Goal: Task Accomplishment & Management: Use online tool/utility

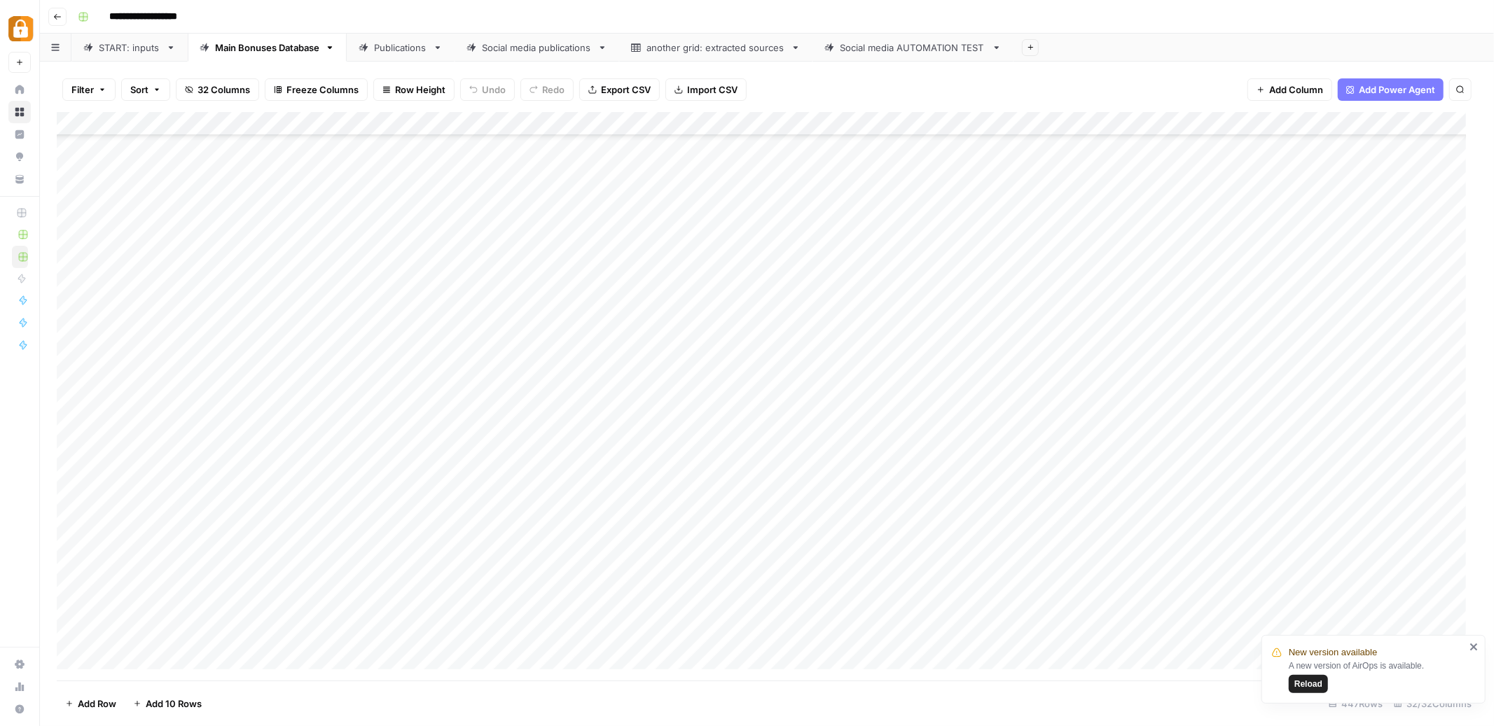
scroll to position [10122, 0]
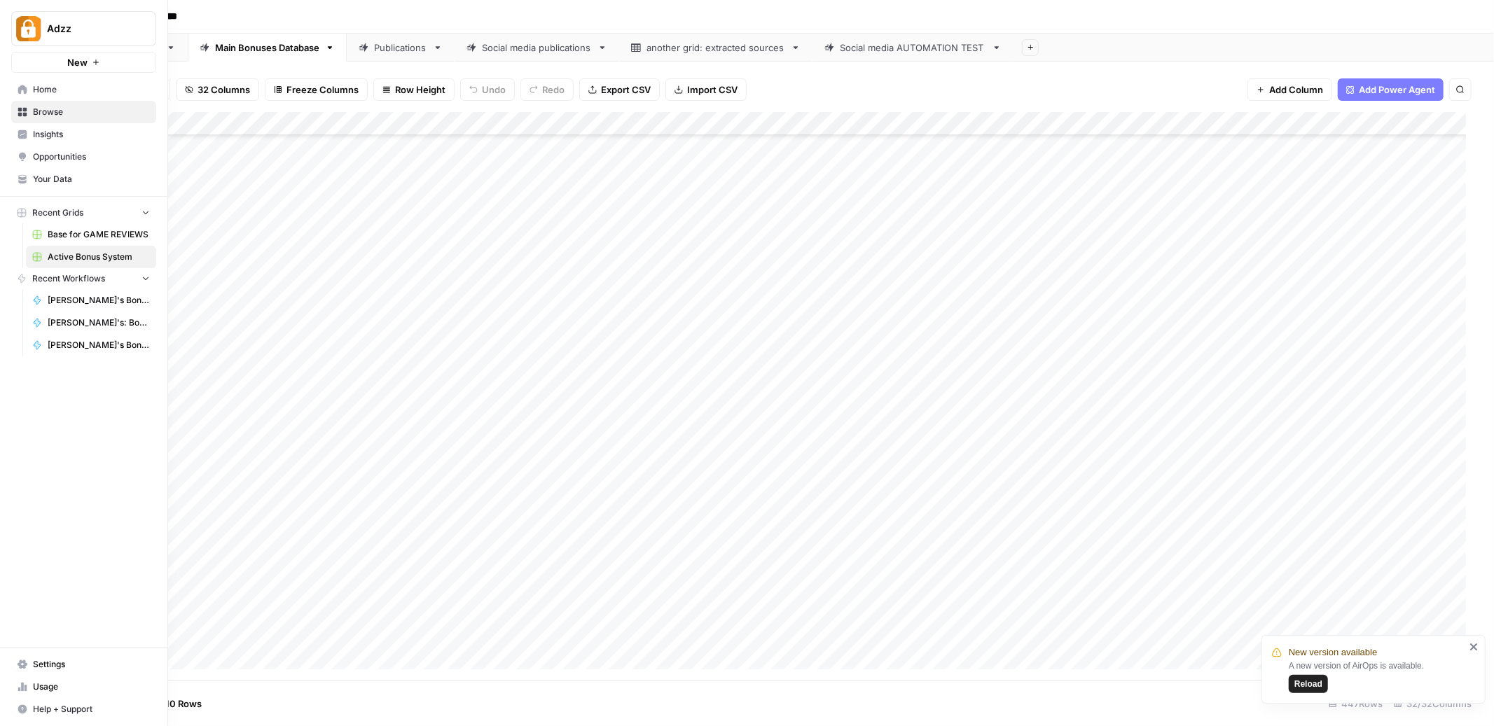
click at [67, 106] on span "Browse" at bounding box center [91, 112] width 117 height 13
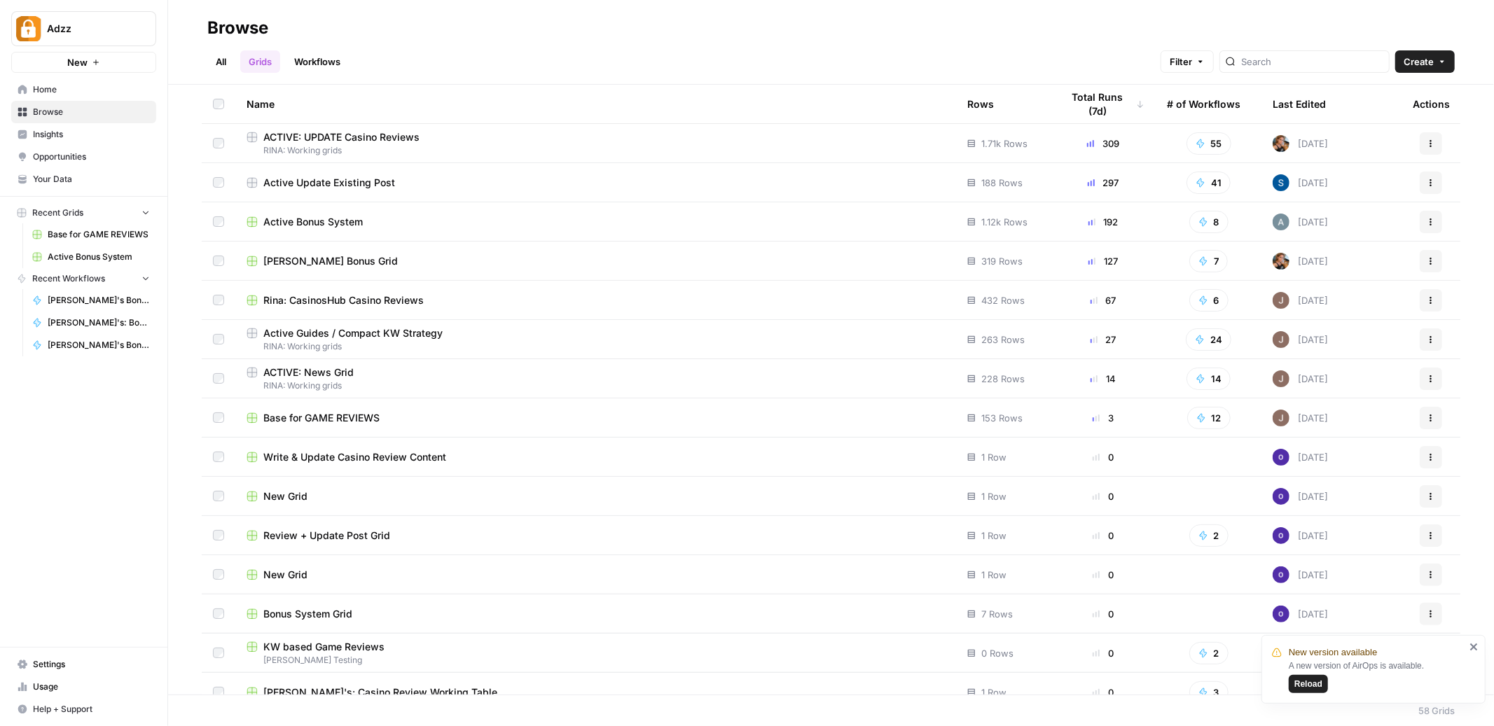
click at [279, 264] on span "[PERSON_NAME] Bonus Grid" at bounding box center [330, 261] width 134 height 14
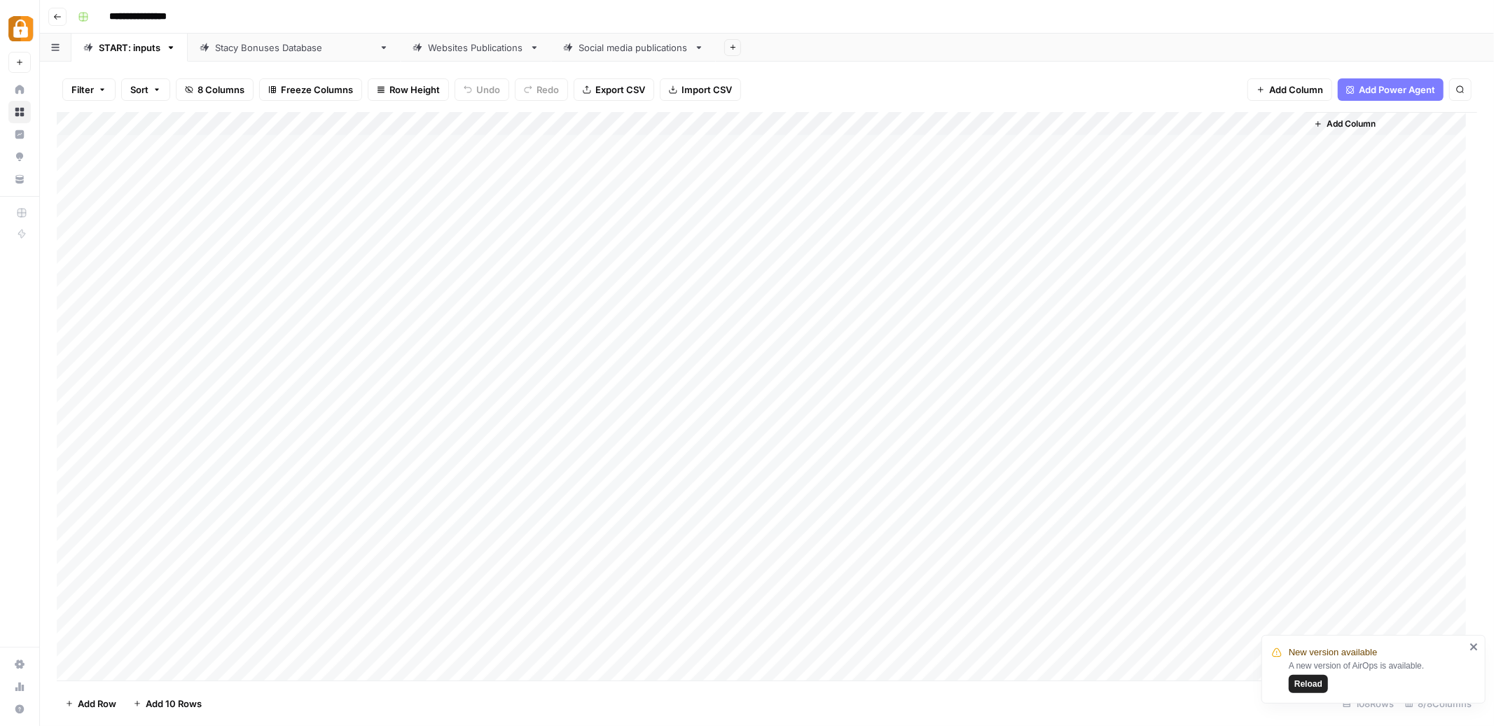
click at [428, 48] on div "Websites Publications" at bounding box center [476, 48] width 96 height 14
click at [720, 123] on div "Add Column" at bounding box center [767, 396] width 1421 height 569
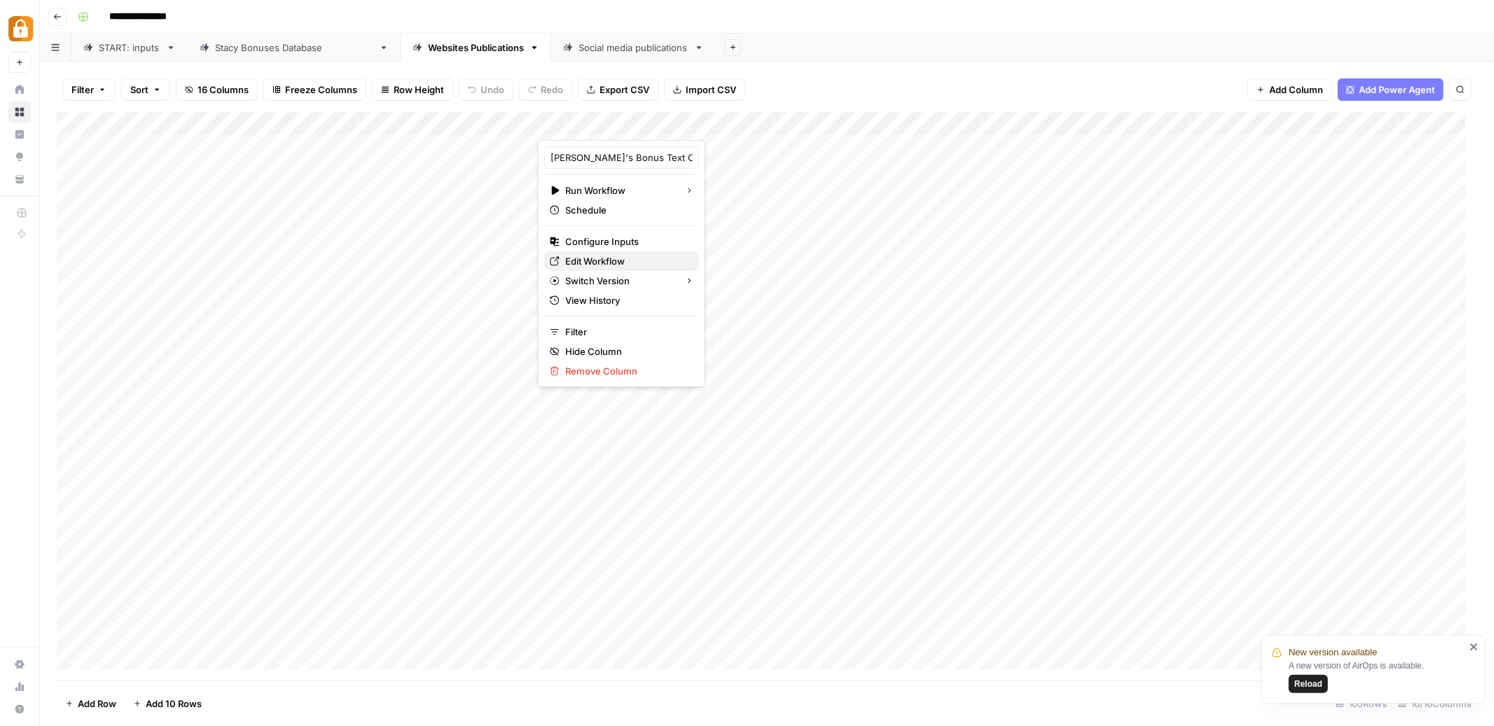
click at [579, 260] on span "Edit Workflow" at bounding box center [626, 261] width 123 height 14
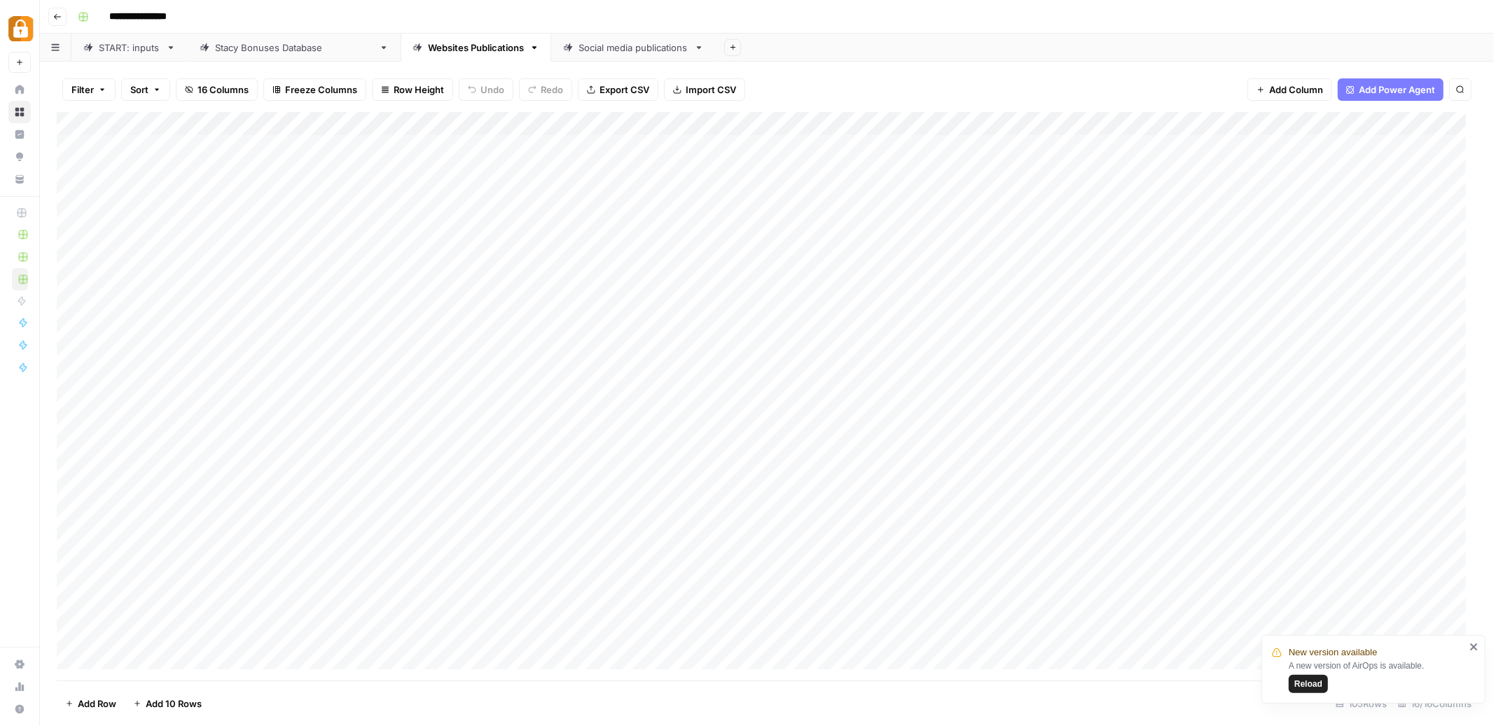
click at [236, 49] on div "Stacy Bonuses Database" at bounding box center [294, 48] width 158 height 14
click at [133, 50] on div "START: inputs" at bounding box center [130, 48] width 62 height 14
type input "**********"
click at [207, 146] on div "Add Column" at bounding box center [767, 396] width 1421 height 569
click at [207, 144] on div "Add Column" at bounding box center [767, 396] width 1421 height 569
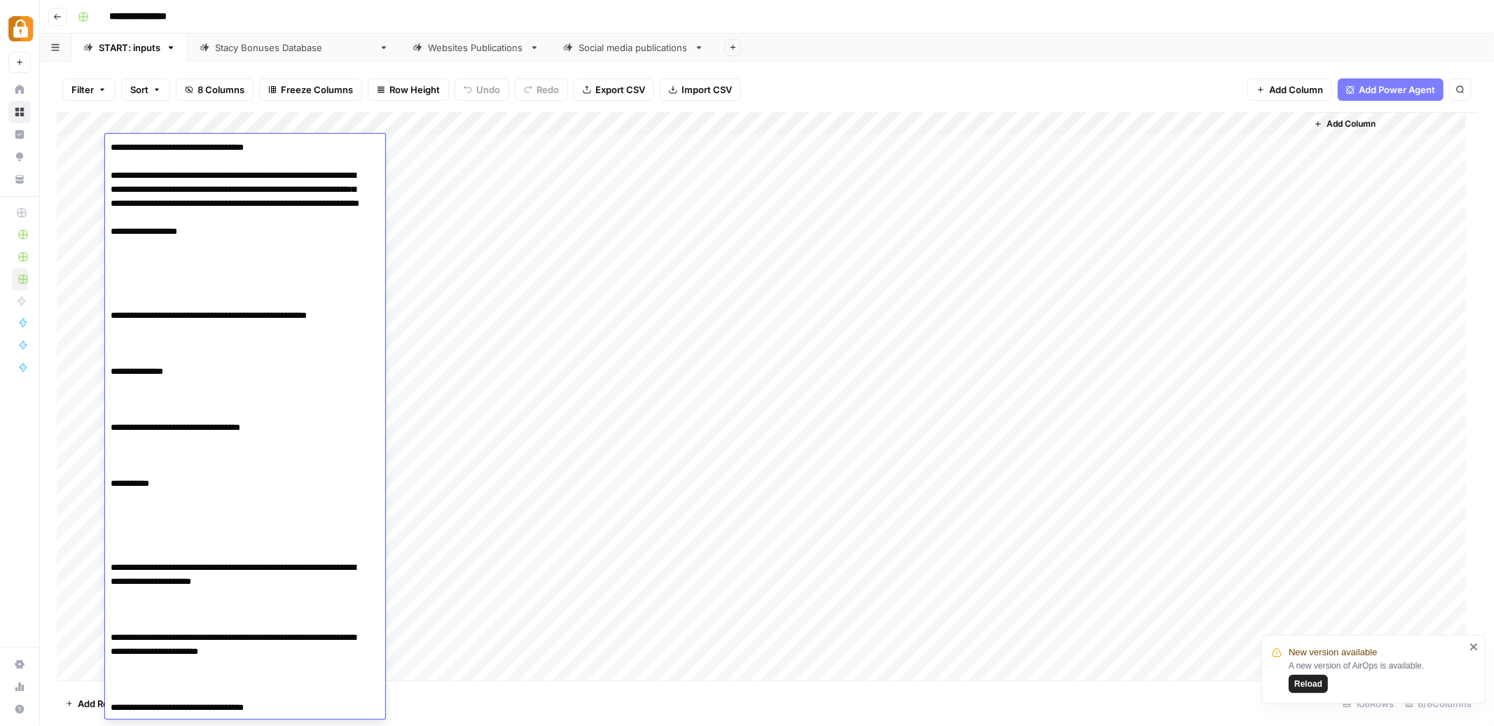
scroll to position [2239, 0]
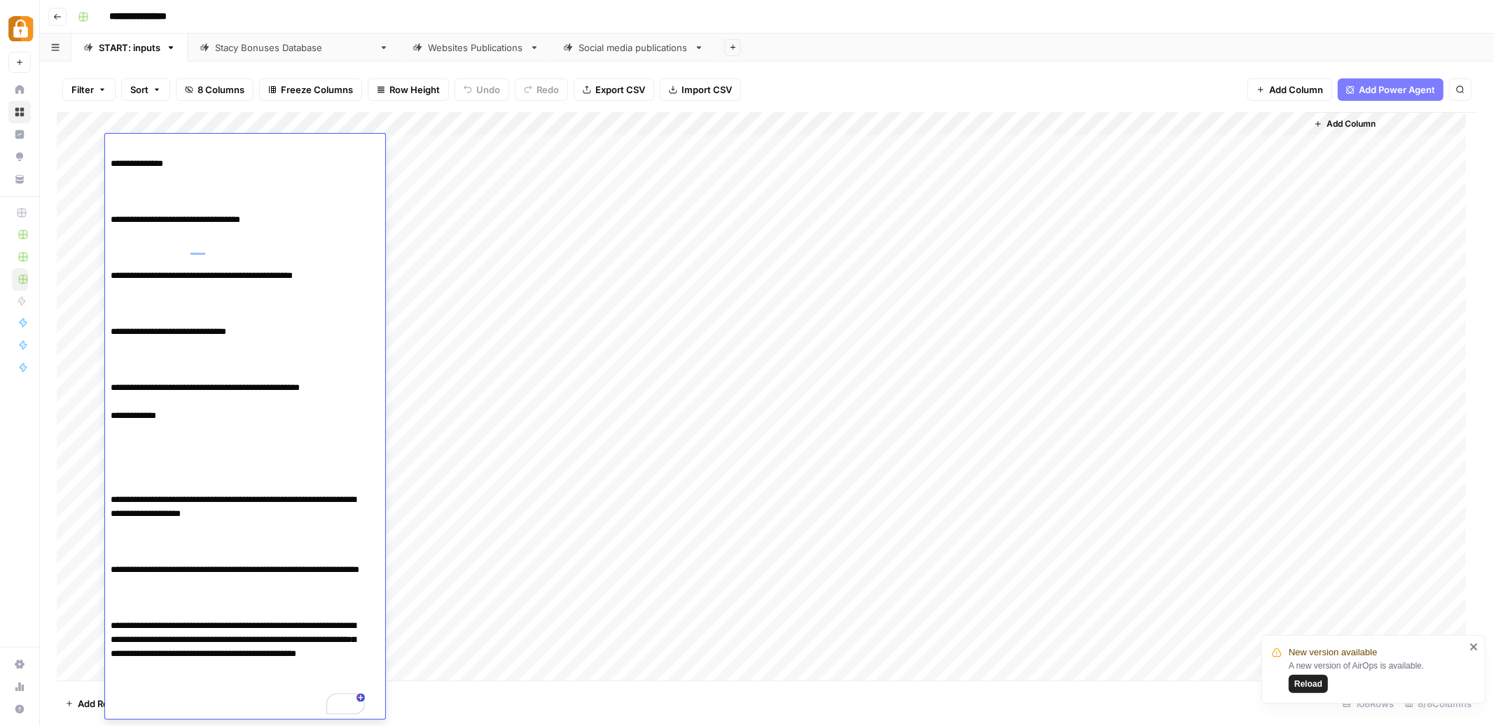
click at [951, 226] on div "Add Column" at bounding box center [767, 396] width 1421 height 569
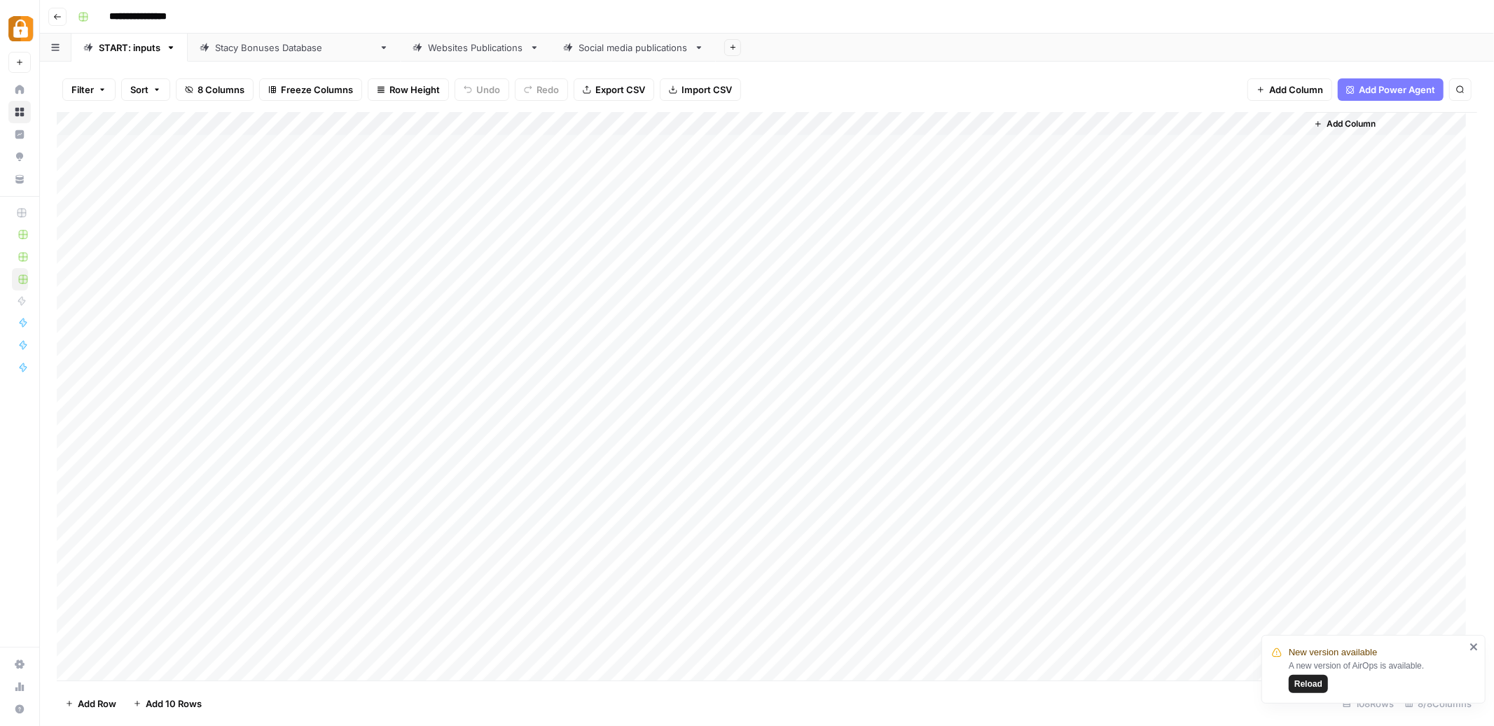
click at [236, 504] on div "Add Column" at bounding box center [767, 396] width 1421 height 569
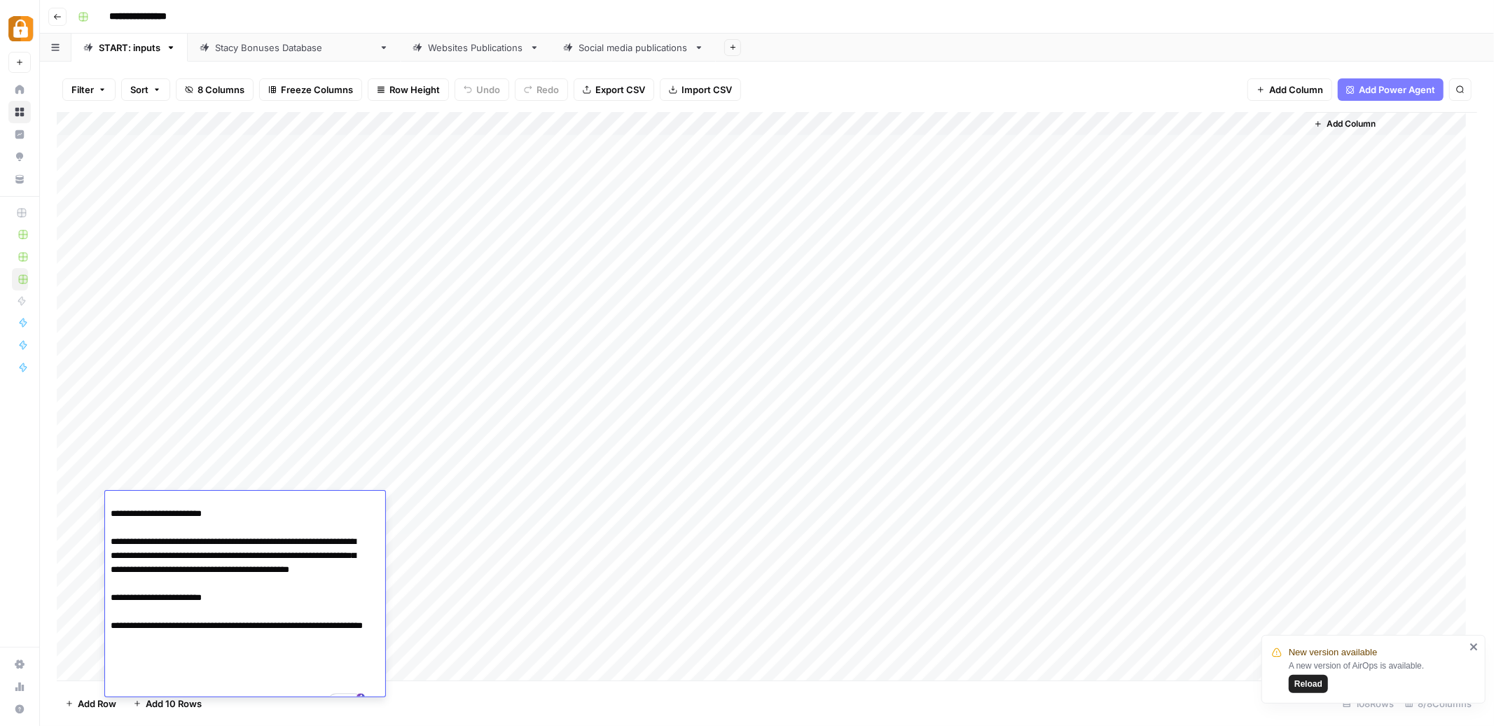
scroll to position [33, 0]
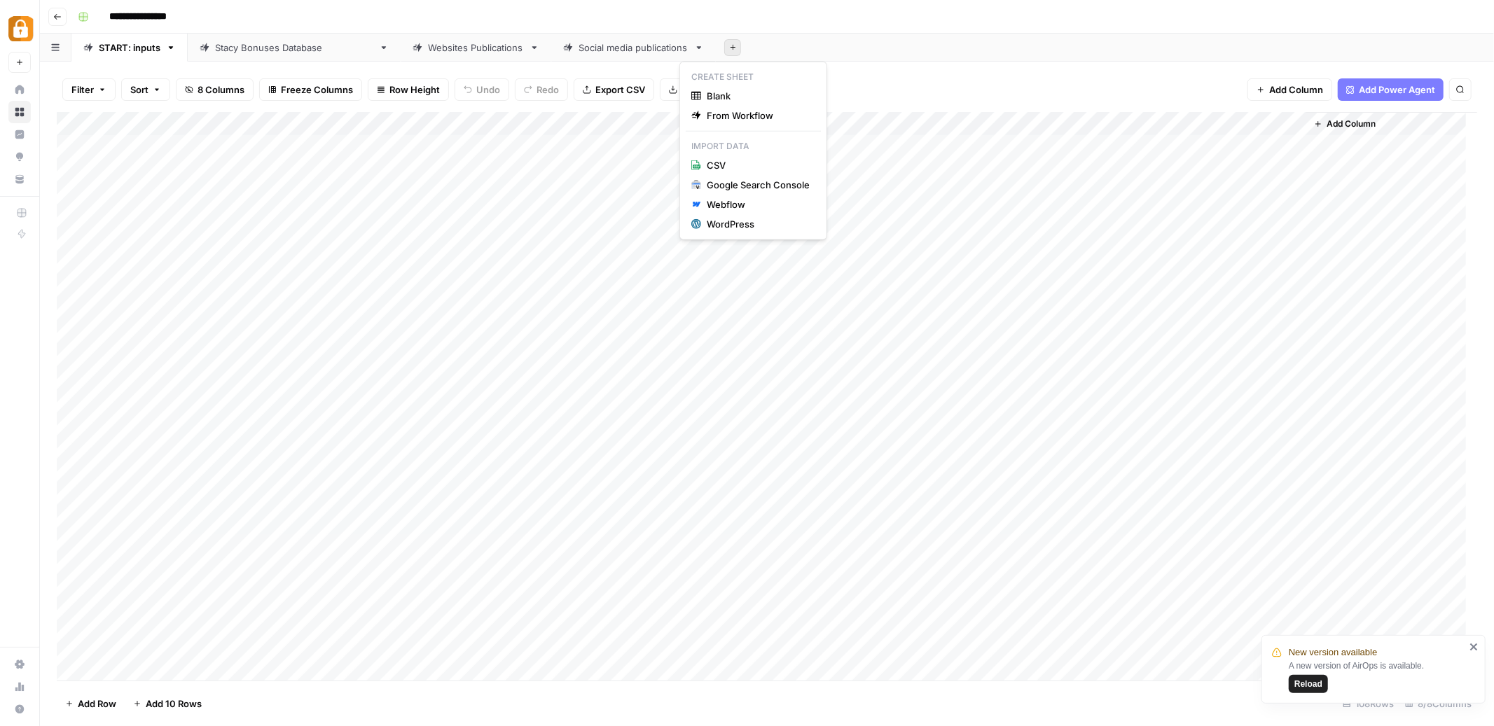
click at [729, 48] on icon "button" at bounding box center [733, 47] width 8 height 8
click at [726, 99] on span "Blank" at bounding box center [758, 96] width 103 height 14
click at [374, 127] on span "Add Column" at bounding box center [353, 124] width 49 height 13
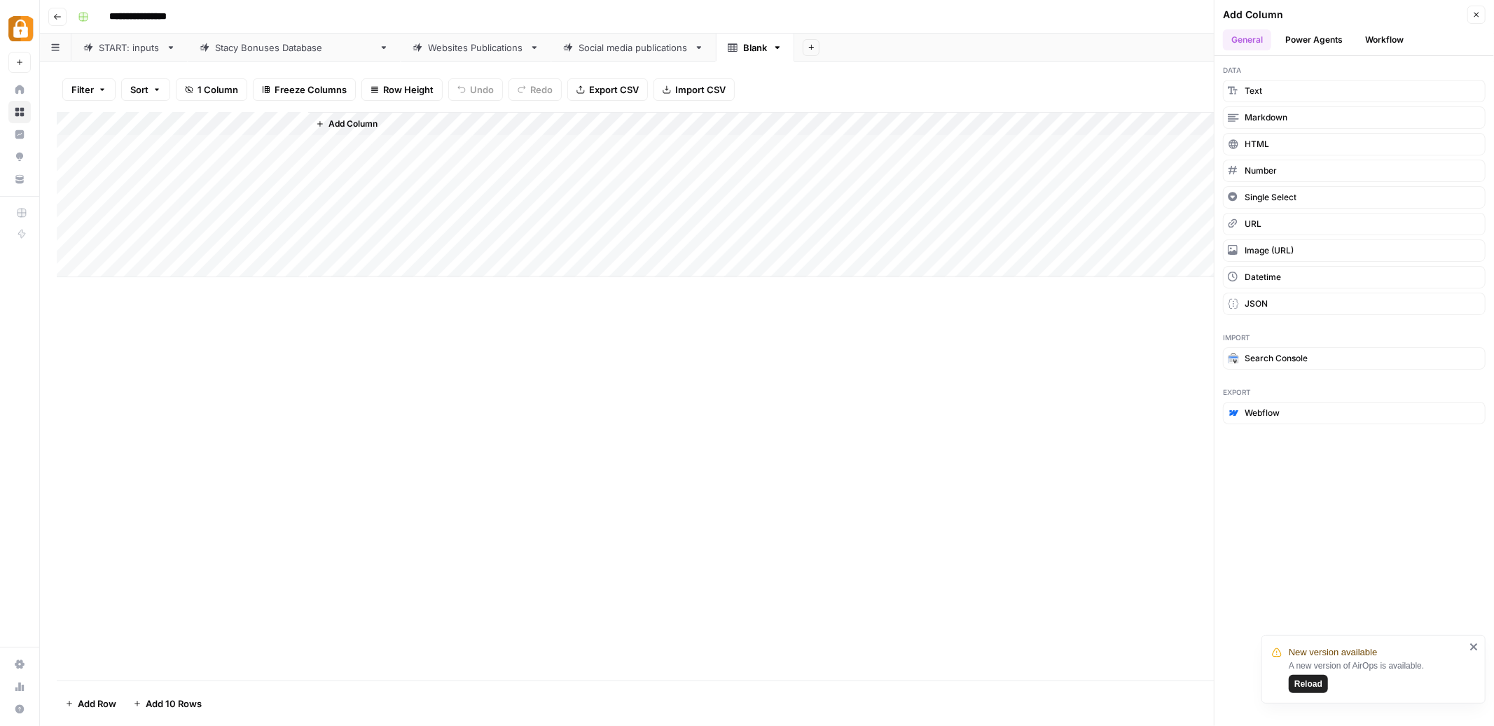
click at [1379, 39] on button "Workflow" at bounding box center [1384, 39] width 55 height 21
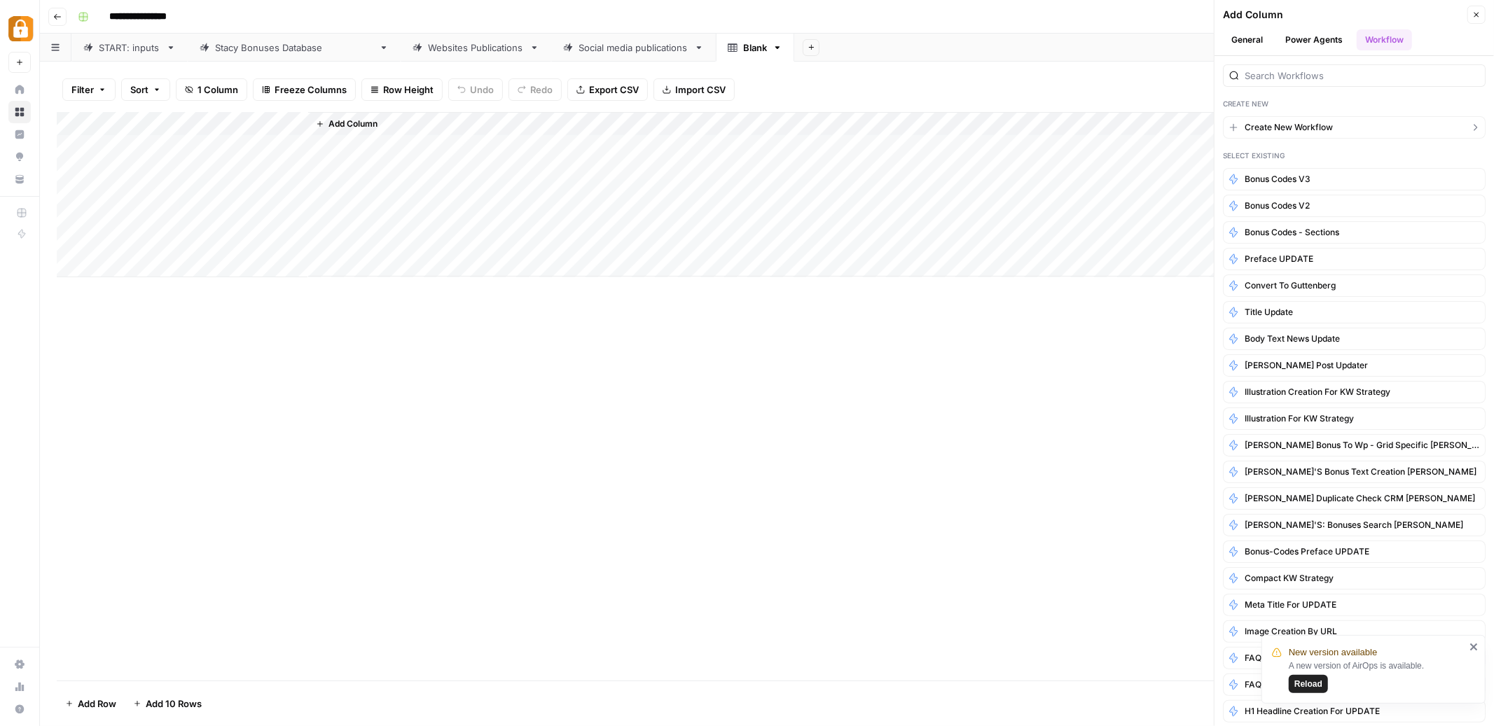
click at [1320, 125] on span "Create New Workflow" at bounding box center [1289, 127] width 88 height 13
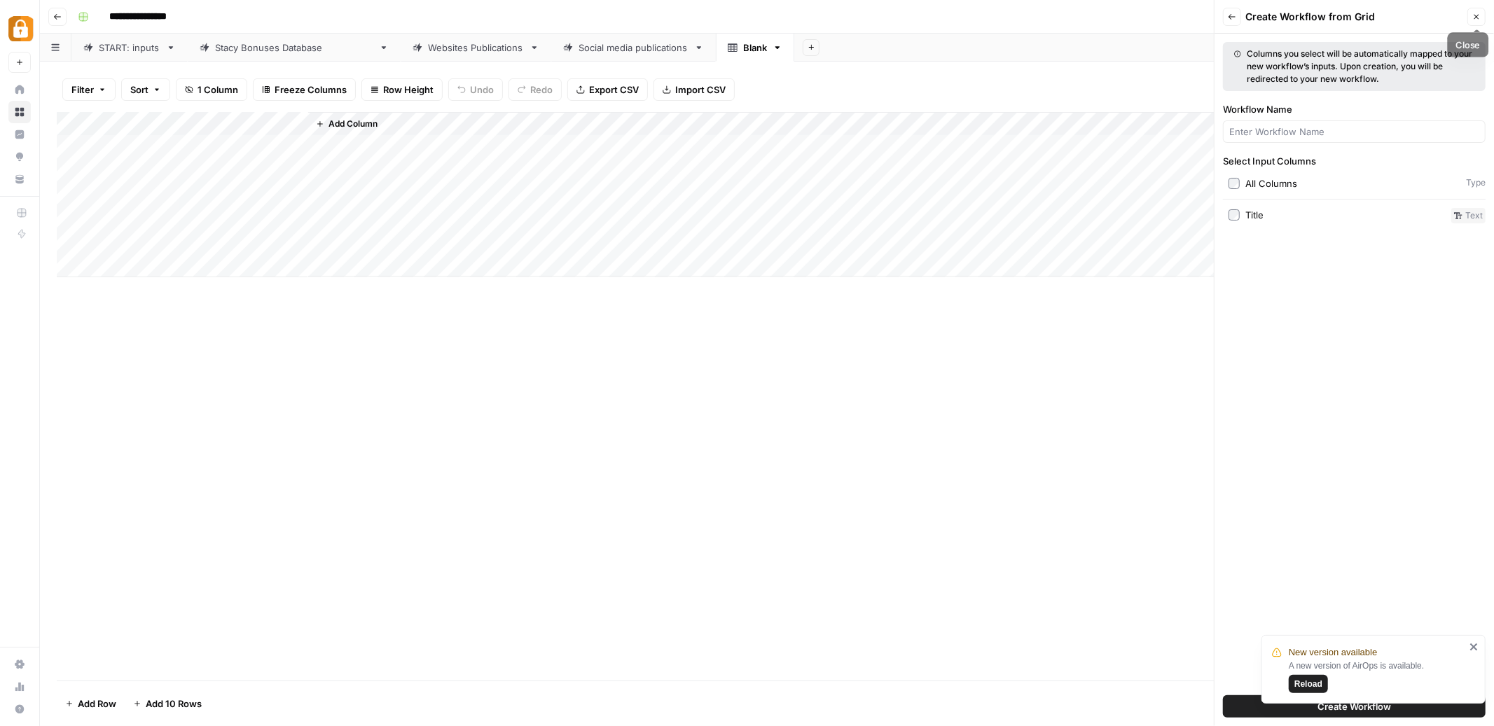
click at [1481, 13] on button "Close" at bounding box center [1476, 17] width 18 height 18
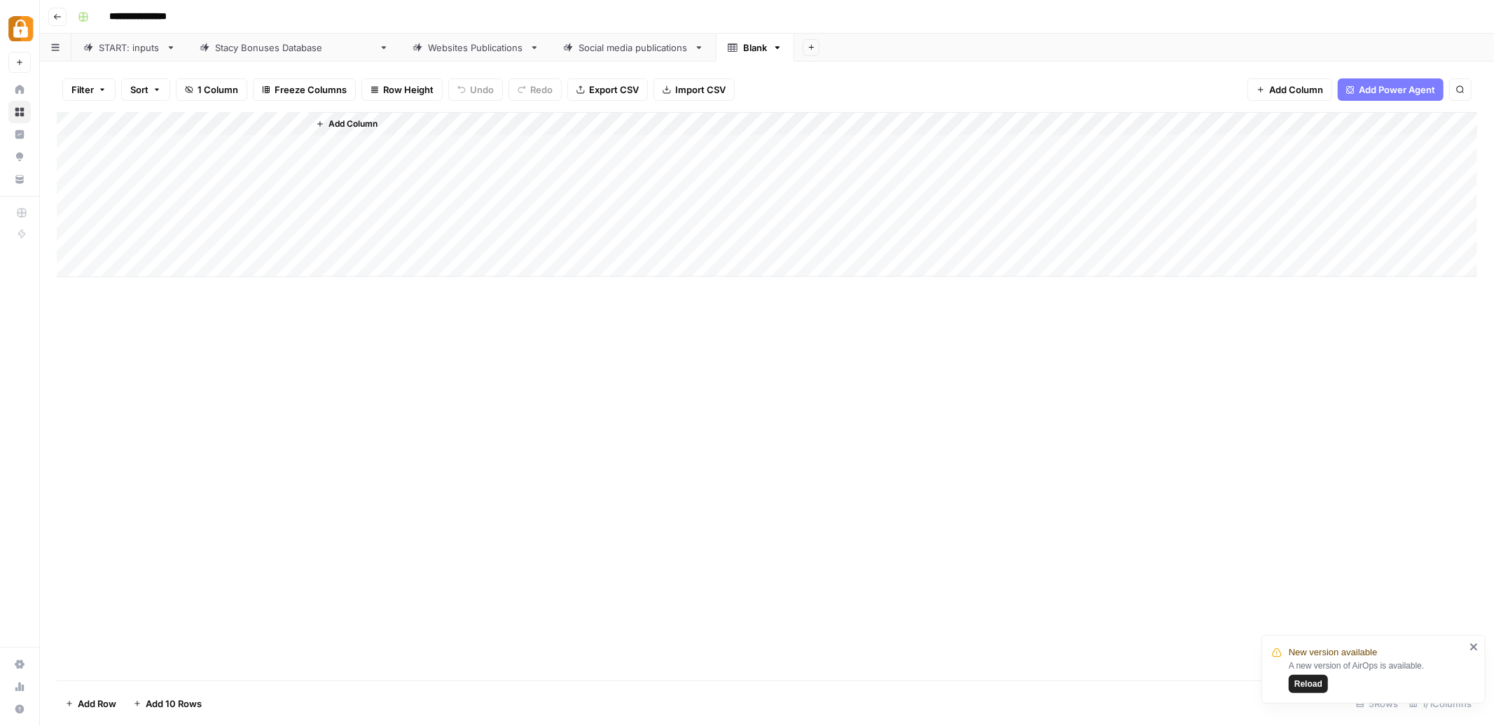
click at [343, 118] on span "Add Column" at bounding box center [353, 124] width 49 height 13
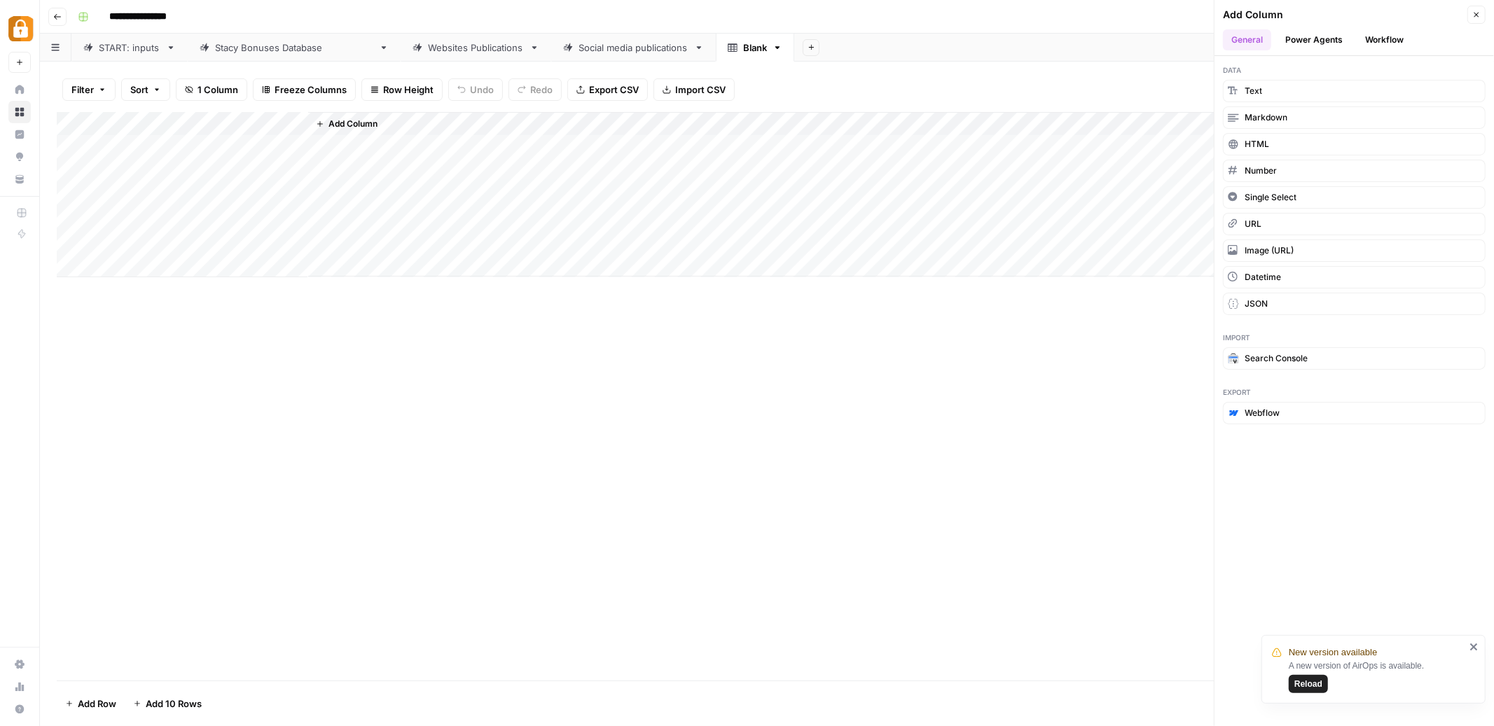
click at [1384, 39] on button "Workflow" at bounding box center [1384, 39] width 55 height 21
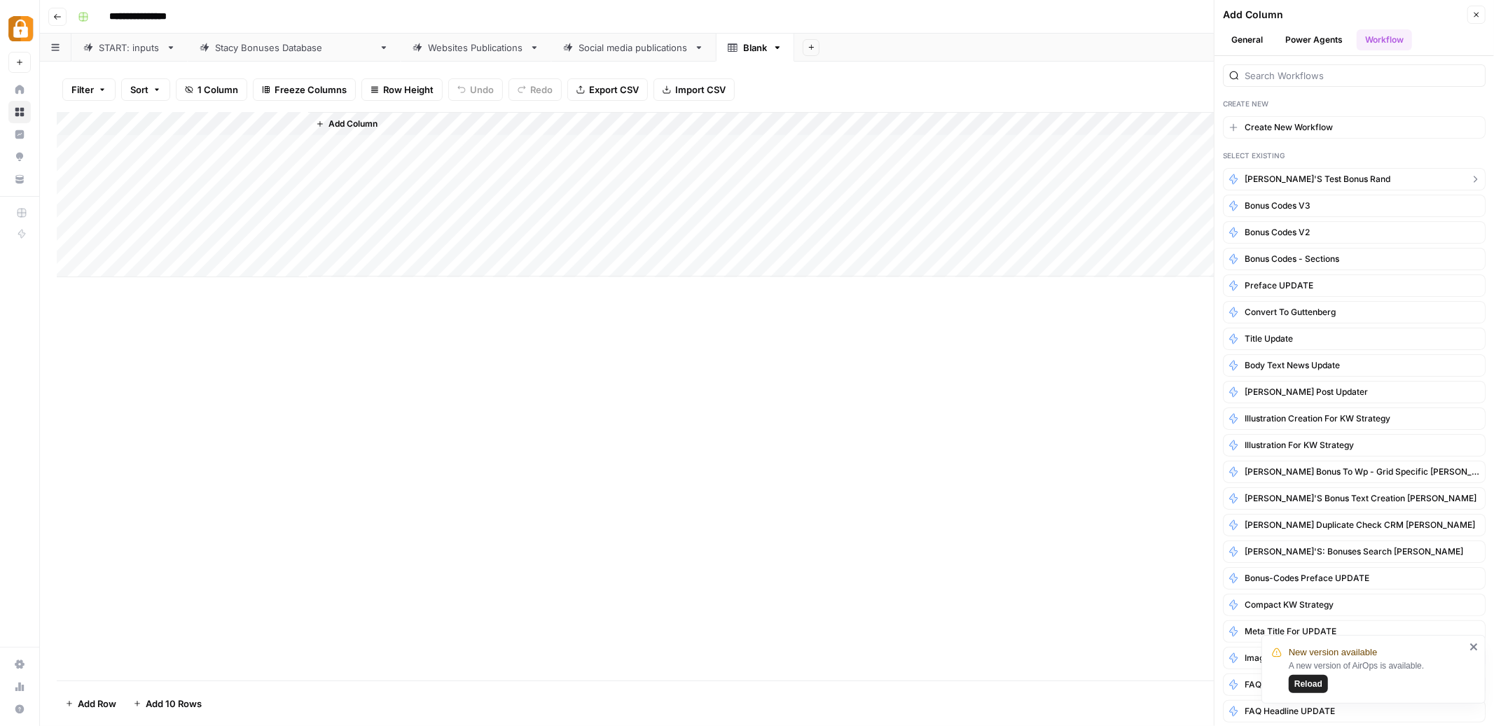
click at [1305, 175] on span "Rina's Test Bonus Rand" at bounding box center [1318, 179] width 146 height 13
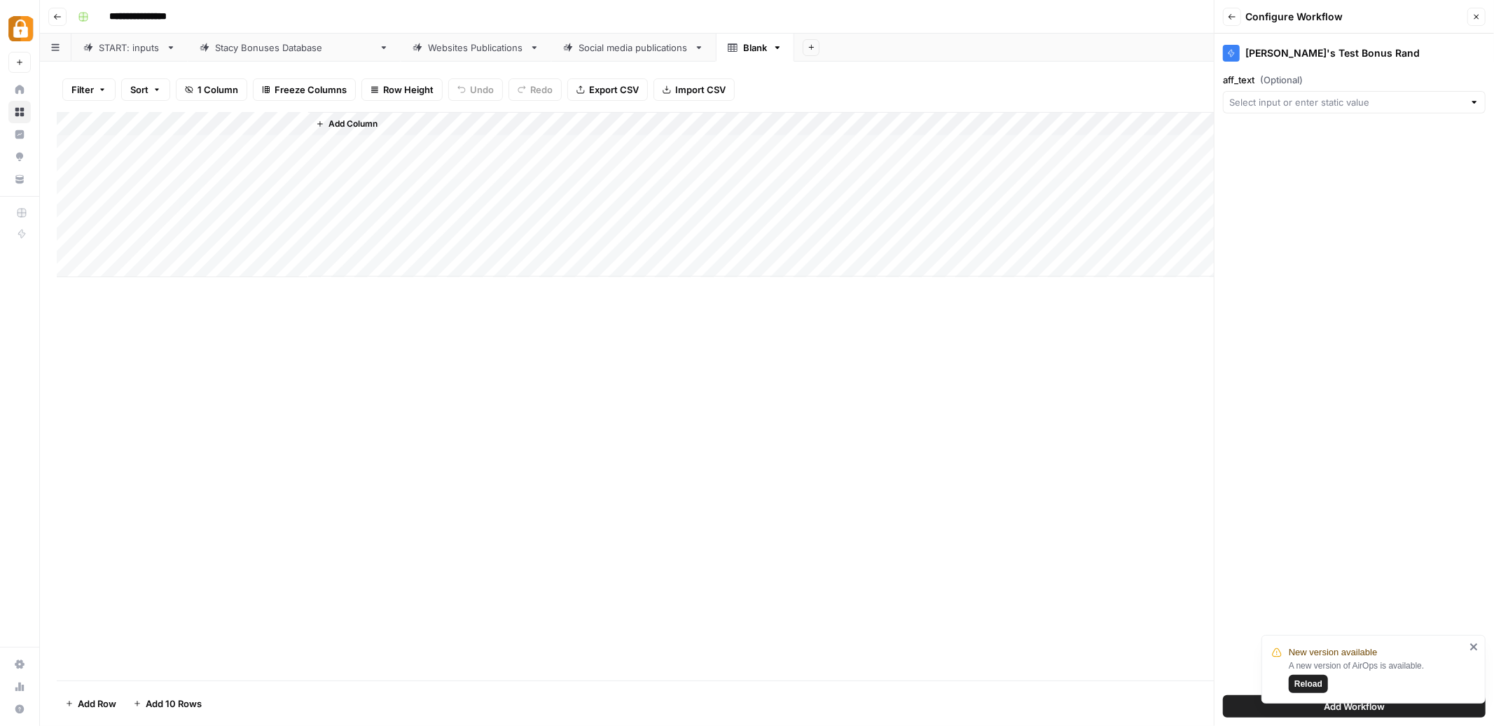
click at [190, 123] on div "Add Column" at bounding box center [767, 194] width 1421 height 165
drag, startPoint x: 150, startPoint y: 158, endPoint x: 98, endPoint y: 154, distance: 52.0
click at [98, 154] on body "**********" at bounding box center [747, 363] width 1494 height 726
type input "T"
type input "aff_text"
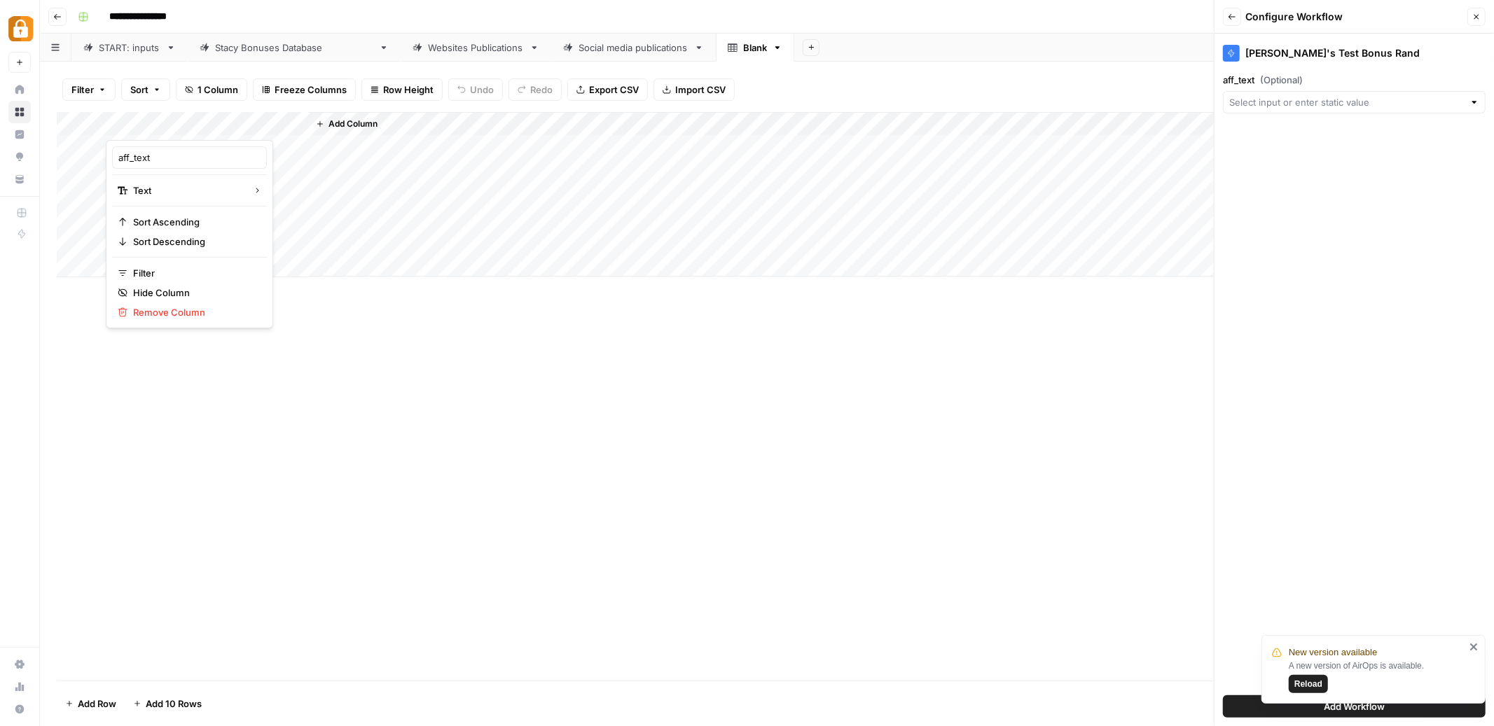
type input "aff_text"
click at [1479, 647] on icon "close" at bounding box center [1475, 647] width 10 height 11
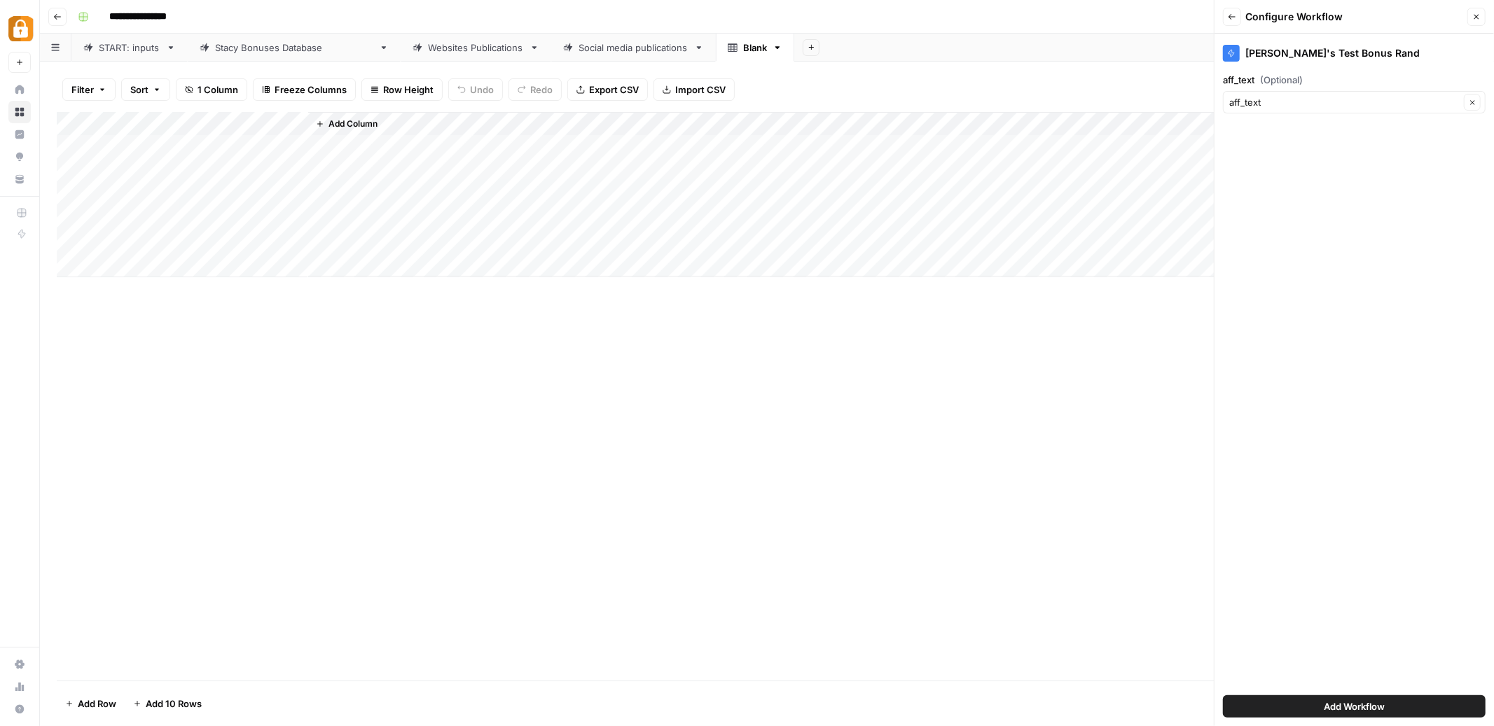
click at [1358, 712] on span "Add Workflow" at bounding box center [1354, 707] width 61 height 14
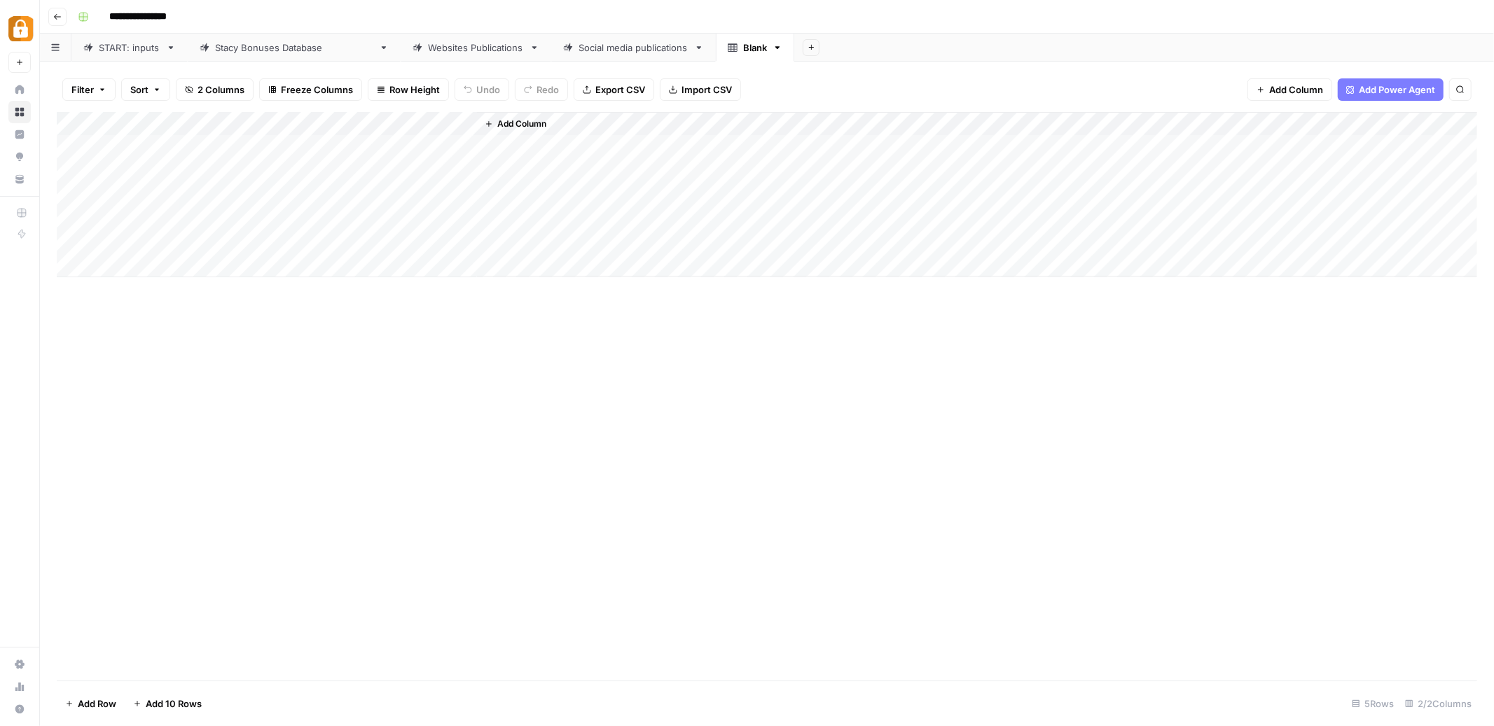
click at [237, 147] on div "Add Column" at bounding box center [767, 194] width 1421 height 165
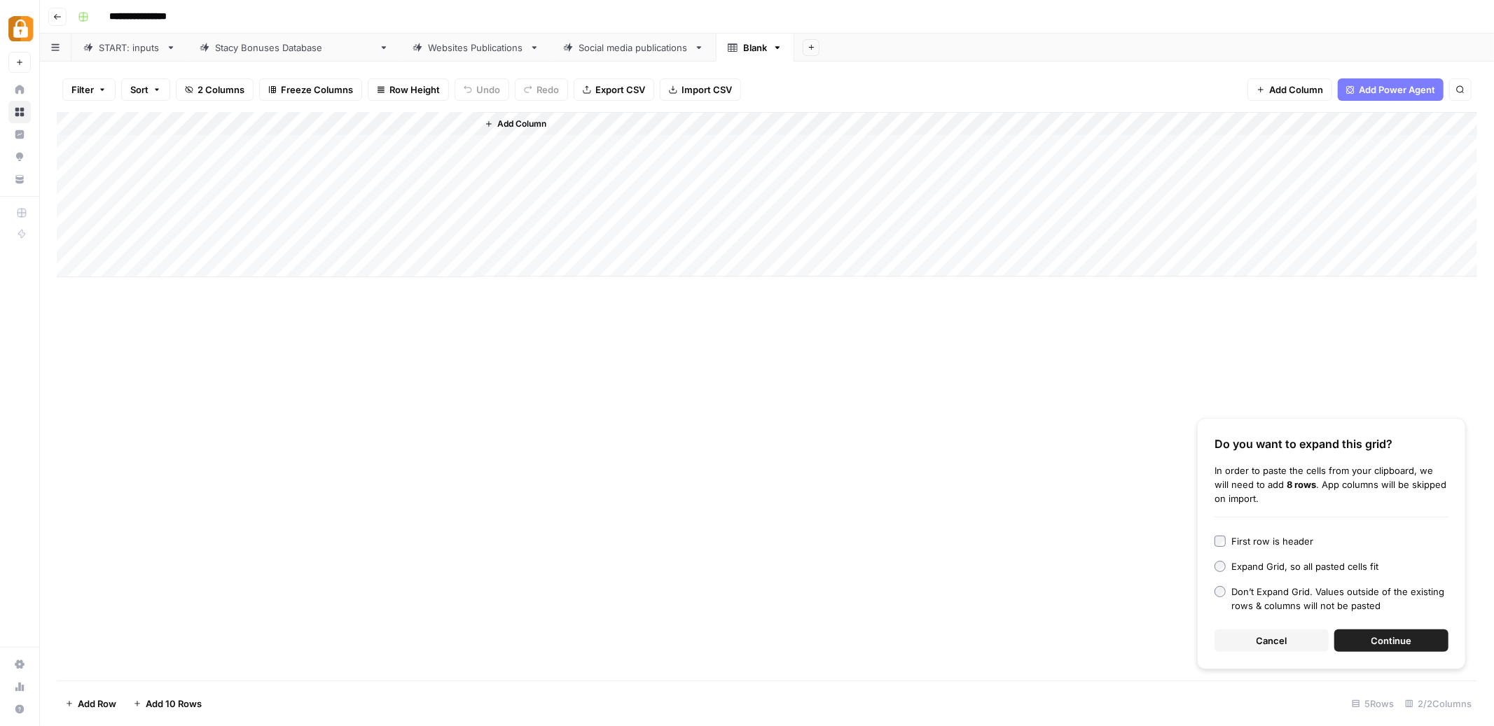
click at [1390, 642] on span "Continue" at bounding box center [1391, 641] width 41 height 14
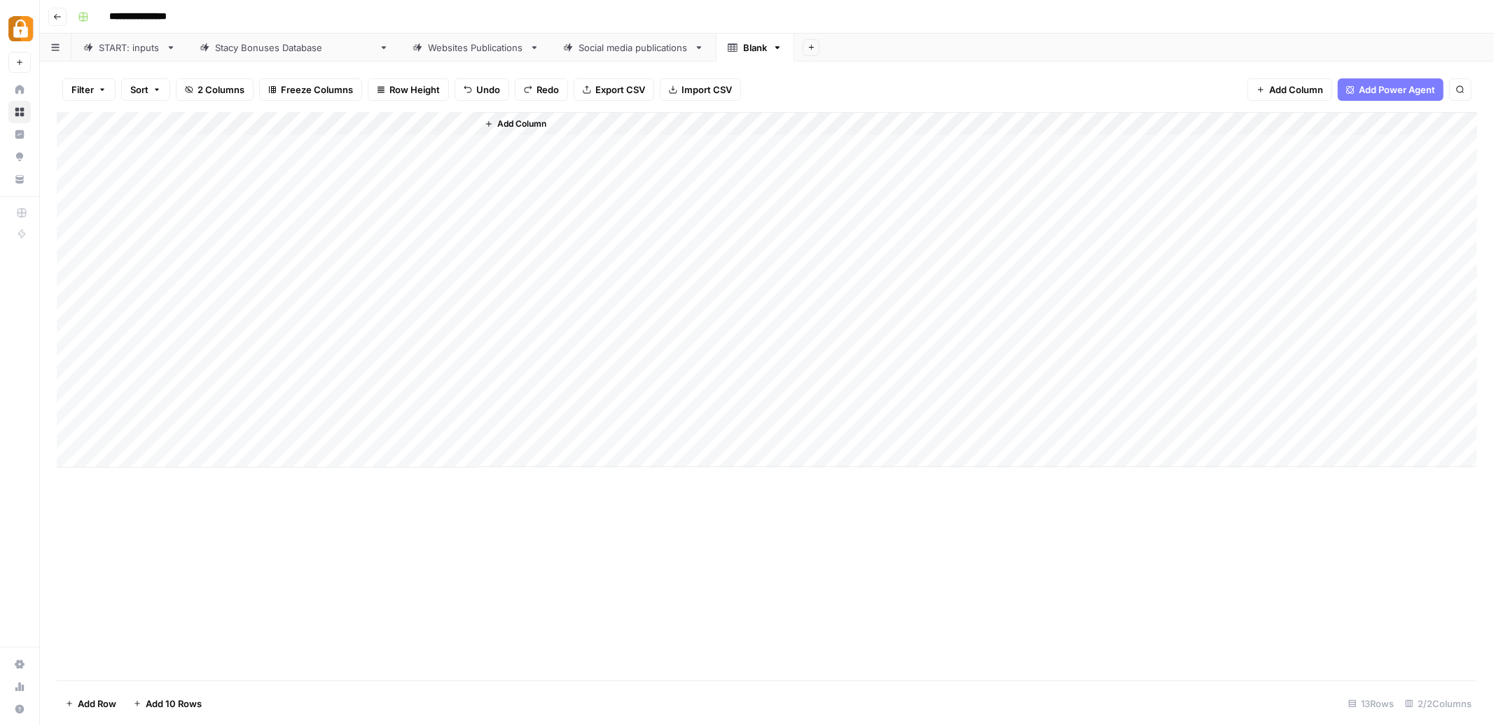
click at [228, 147] on div "Add Column" at bounding box center [767, 290] width 1421 height 356
type textarea "**********"
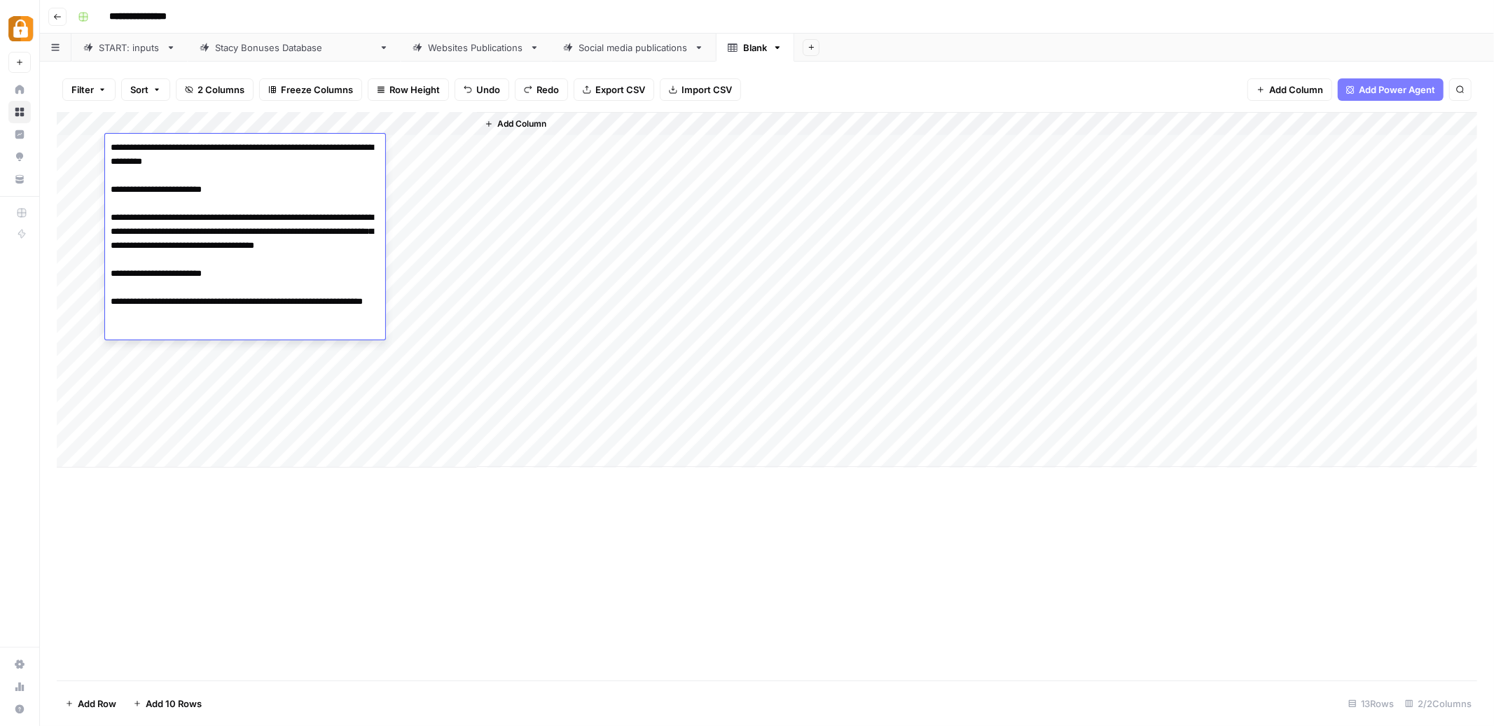
click at [597, 282] on div "Add Column" at bounding box center [977, 289] width 1000 height 355
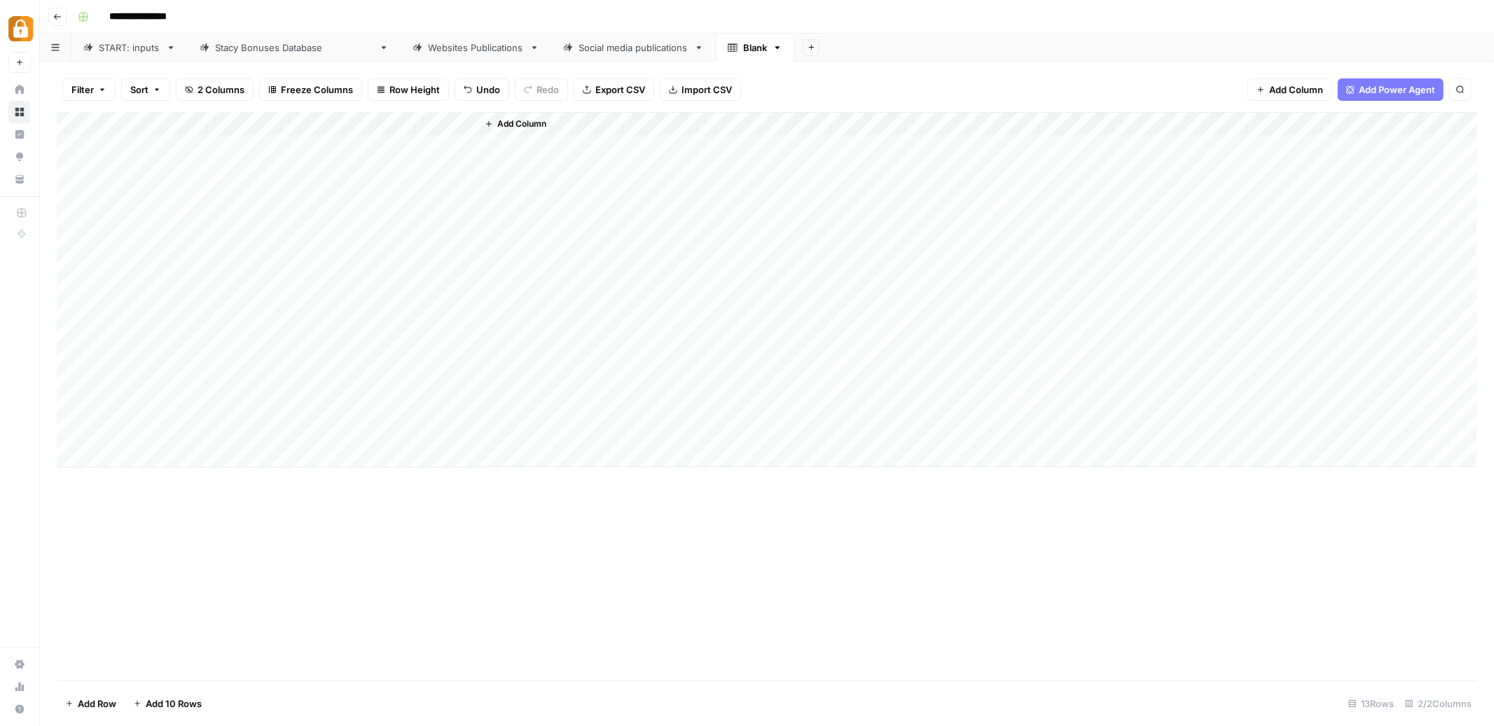
click at [131, 57] on link "START: inputs" at bounding box center [129, 48] width 116 height 28
click at [181, 382] on div "Add Column" at bounding box center [767, 396] width 1421 height 569
click at [186, 480] on div "Add Column" at bounding box center [767, 396] width 1421 height 569
click at [728, 46] on div "Blank" at bounding box center [747, 48] width 39 height 14
type input "**********"
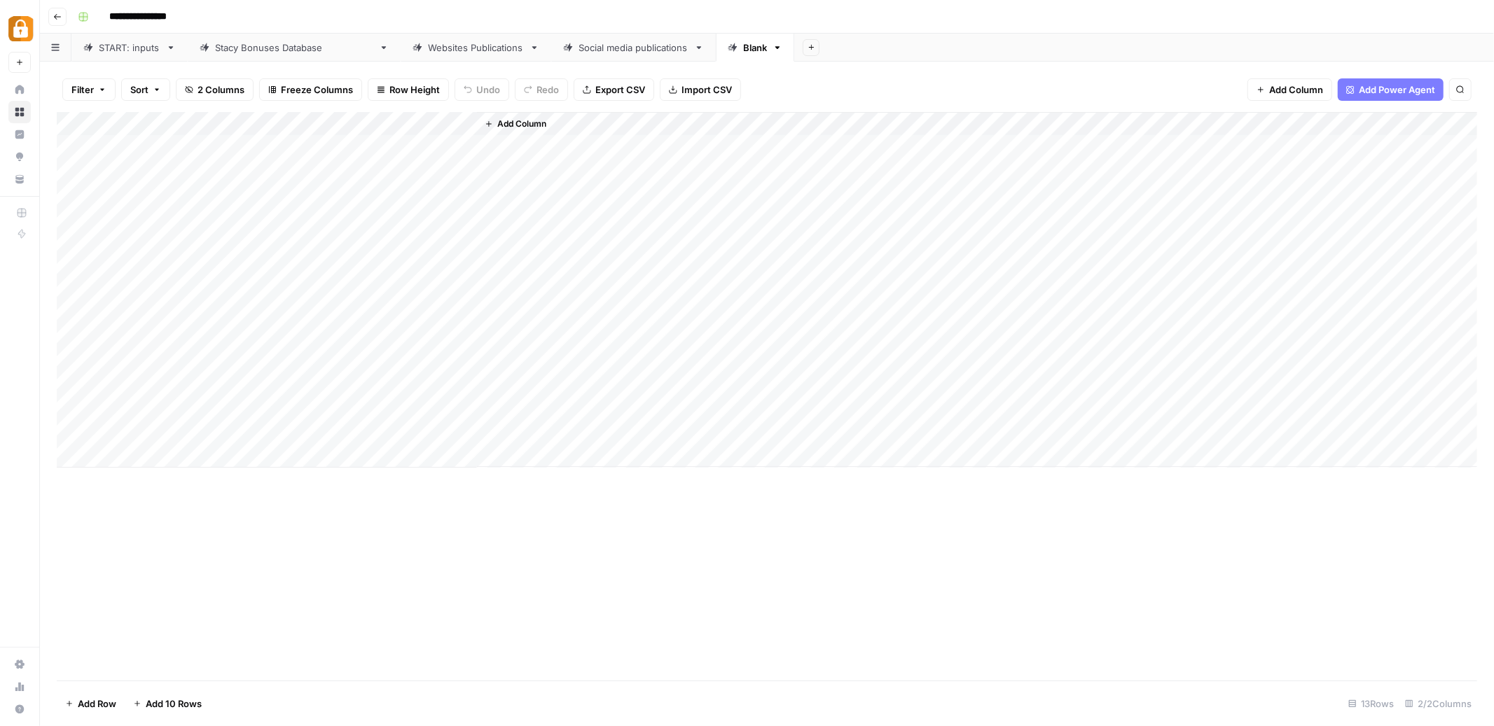
click at [209, 177] on div "Add Column" at bounding box center [767, 290] width 1421 height 356
click at [385, 147] on div "Add Column" at bounding box center [767, 290] width 1421 height 356
click at [387, 170] on div "Add Column" at bounding box center [767, 290] width 1421 height 356
click at [392, 191] on div "Add Column" at bounding box center [767, 290] width 1421 height 356
click at [375, 219] on div "Add Column" at bounding box center [767, 290] width 1421 height 356
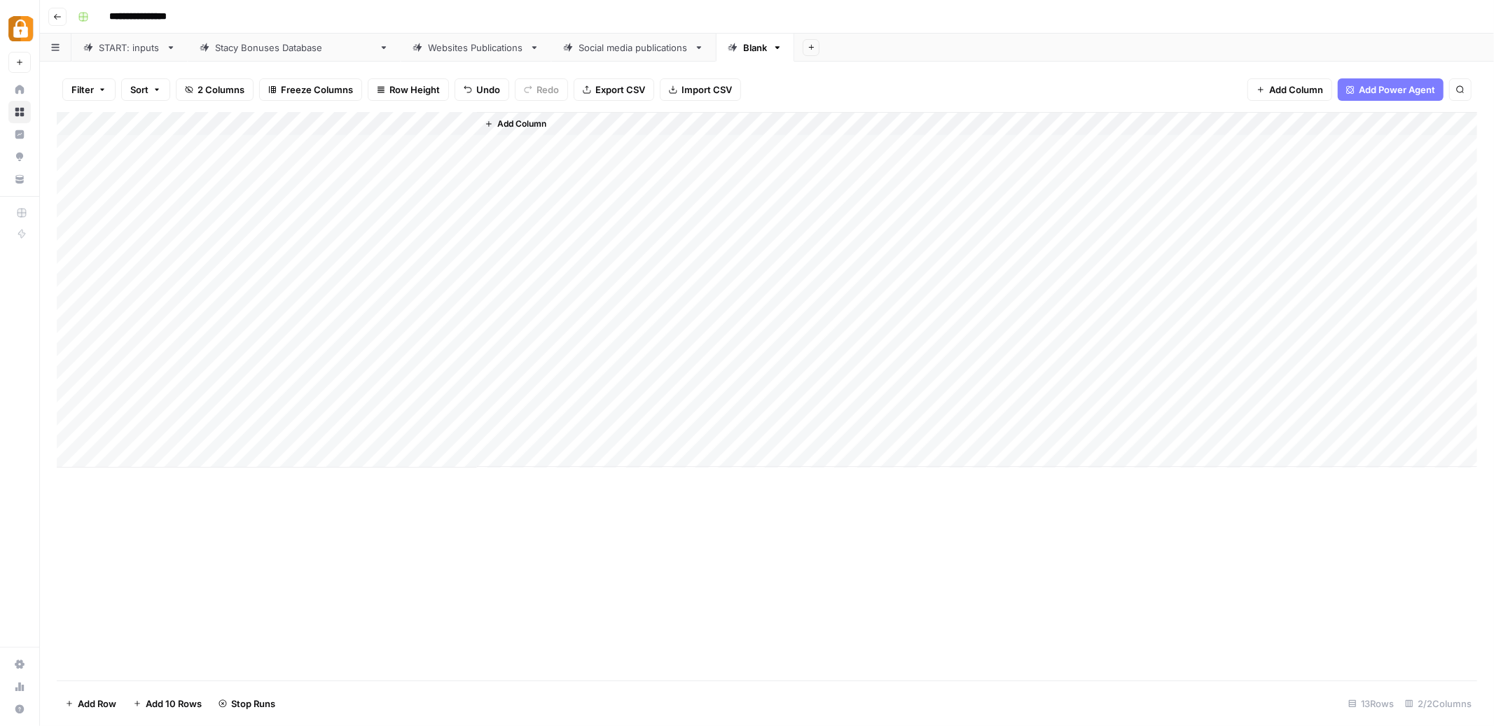
click at [358, 240] on div "Add Column" at bounding box center [767, 290] width 1421 height 356
click at [354, 267] on div "Add Column" at bounding box center [767, 290] width 1421 height 356
click at [135, 50] on div "START: inputs" at bounding box center [130, 48] width 62 height 14
click at [176, 499] on div "Add Column" at bounding box center [767, 396] width 1421 height 569
click at [192, 604] on div "Add Column" at bounding box center [767, 396] width 1421 height 569
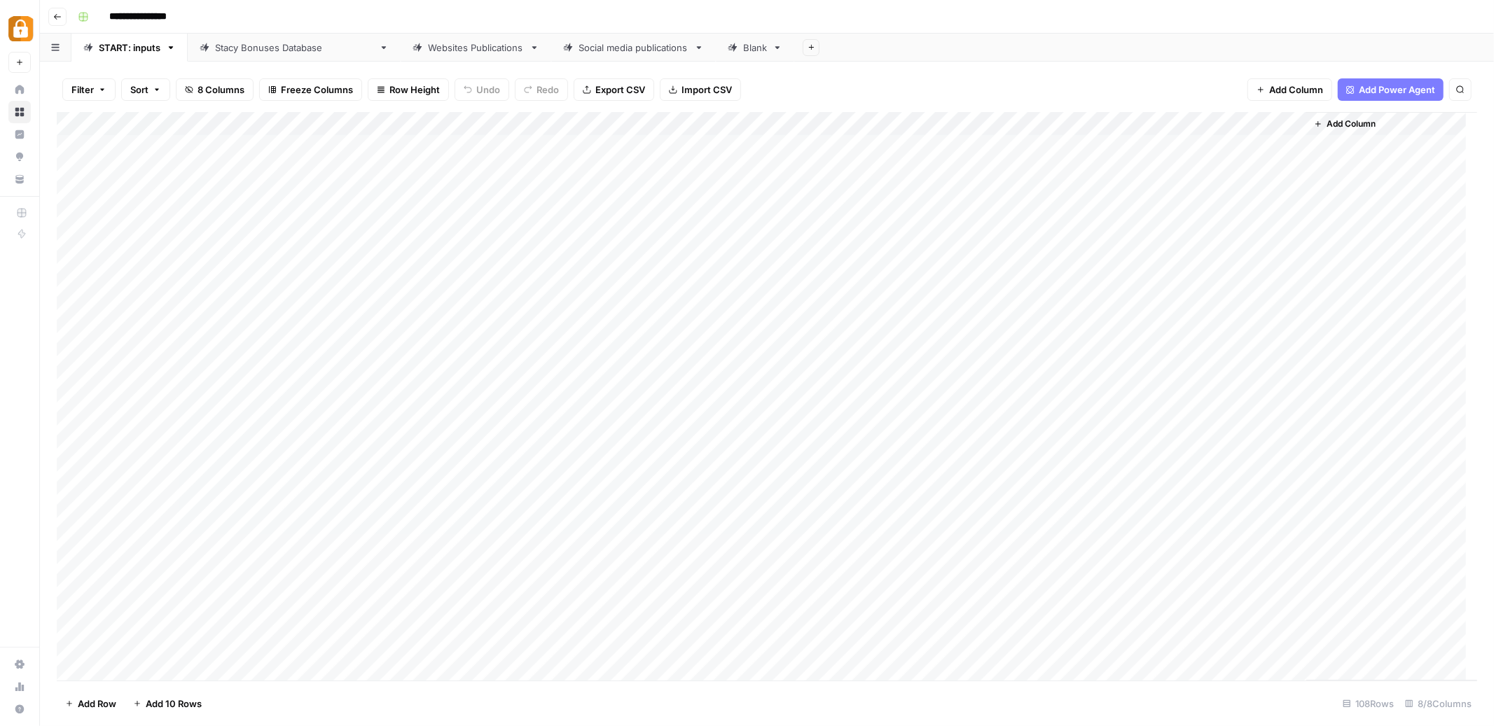
click at [716, 55] on link "Blank" at bounding box center [755, 48] width 78 height 28
click at [188, 277] on div "Add Column" at bounding box center [767, 290] width 1421 height 356
click at [188, 286] on div "Add Column" at bounding box center [767, 290] width 1421 height 356
click at [390, 284] on div "Add Column" at bounding box center [767, 290] width 1421 height 356
click at [387, 314] on div "Add Column" at bounding box center [767, 290] width 1421 height 356
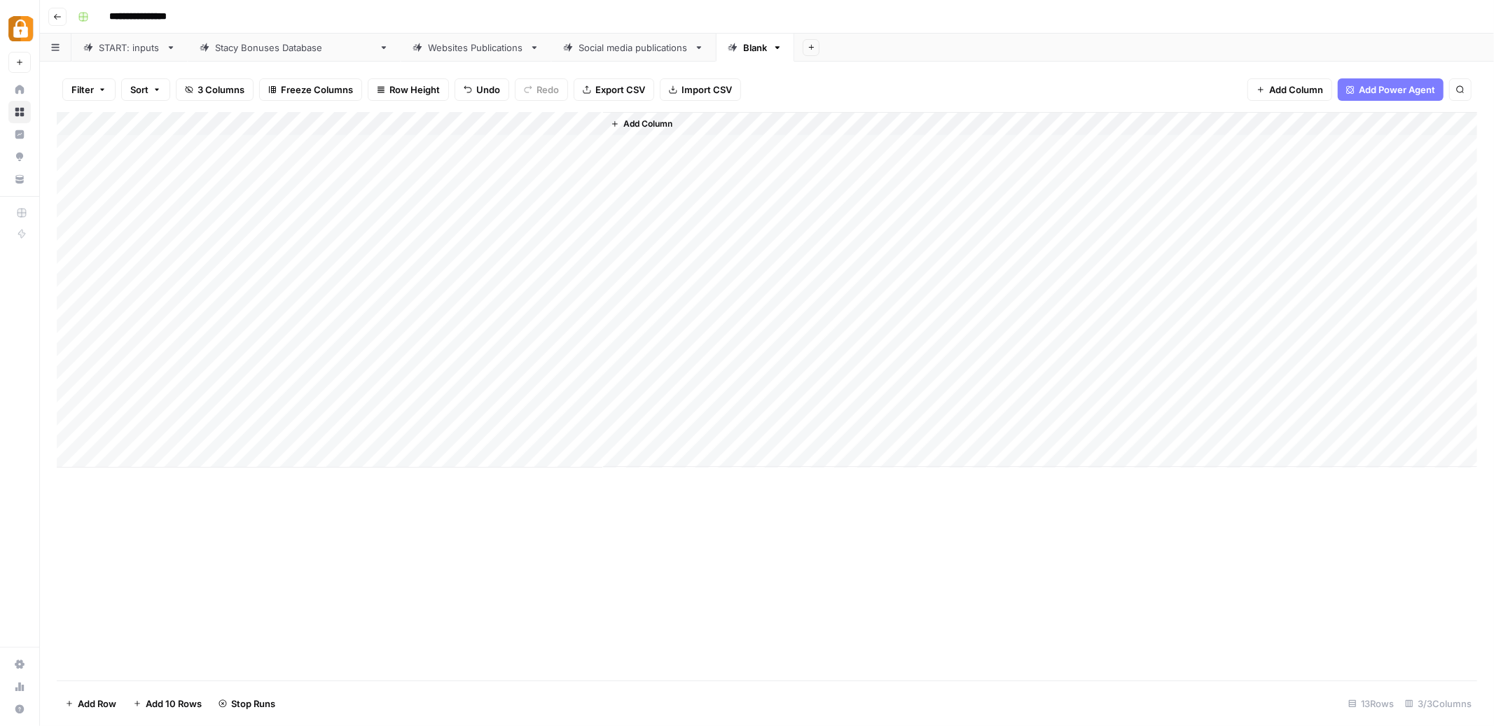
click at [390, 336] on div "Add Column" at bounding box center [767, 290] width 1421 height 356
click at [385, 361] on div "Add Column" at bounding box center [767, 290] width 1421 height 356
click at [380, 386] on div "Add Column" at bounding box center [767, 290] width 1421 height 356
click at [497, 317] on div "Add Column" at bounding box center [767, 290] width 1421 height 356
click at [446, 123] on div "Add Column" at bounding box center [767, 290] width 1421 height 356
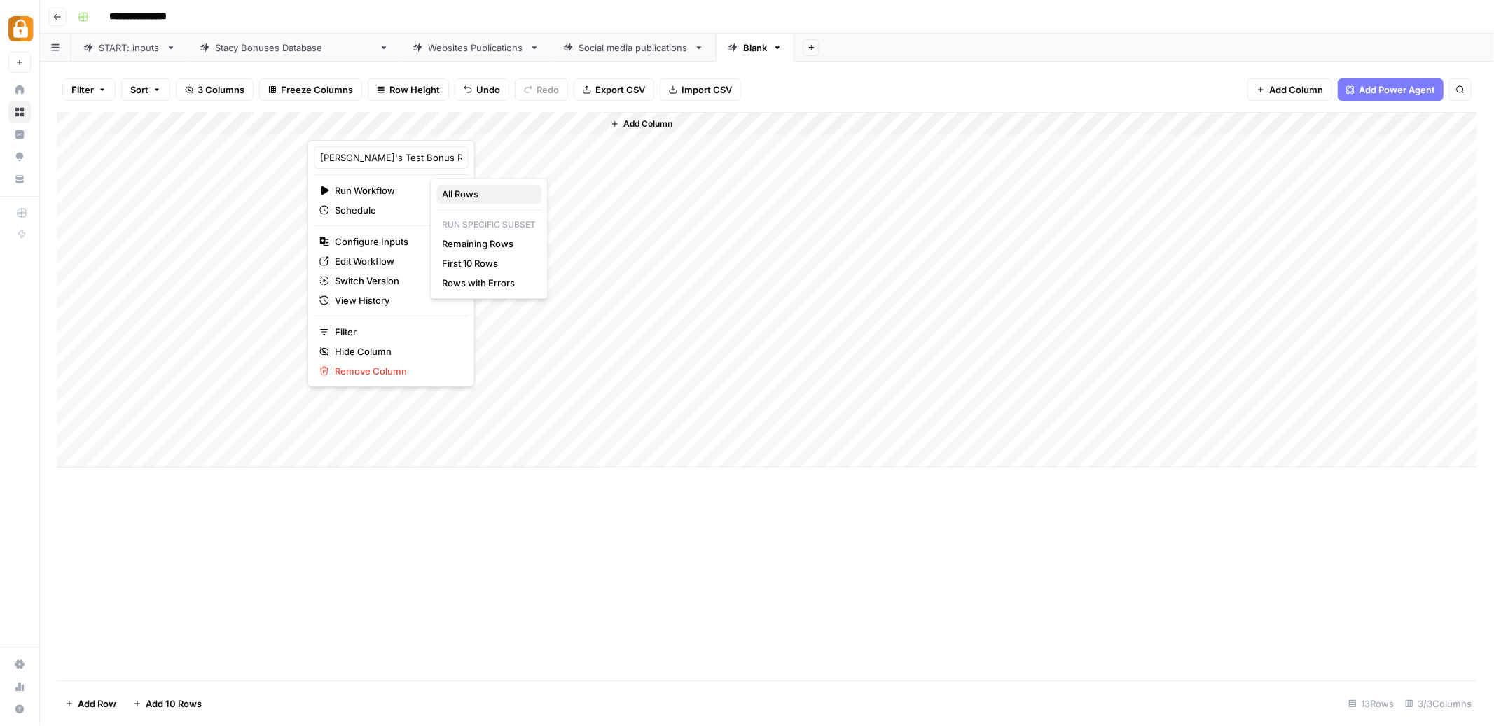
click at [456, 193] on span "All Rows" at bounding box center [486, 194] width 88 height 14
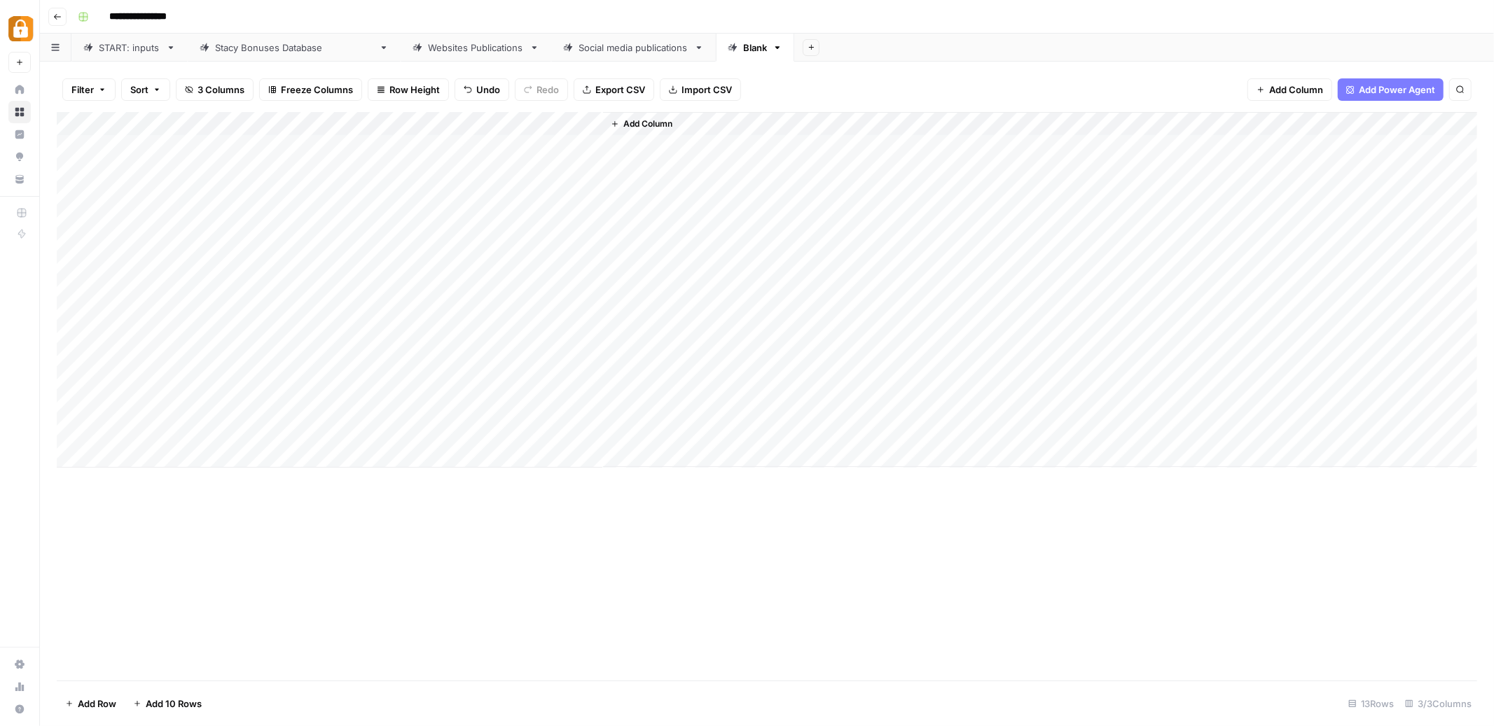
click at [448, 123] on div "Add Column" at bounding box center [767, 290] width 1421 height 356
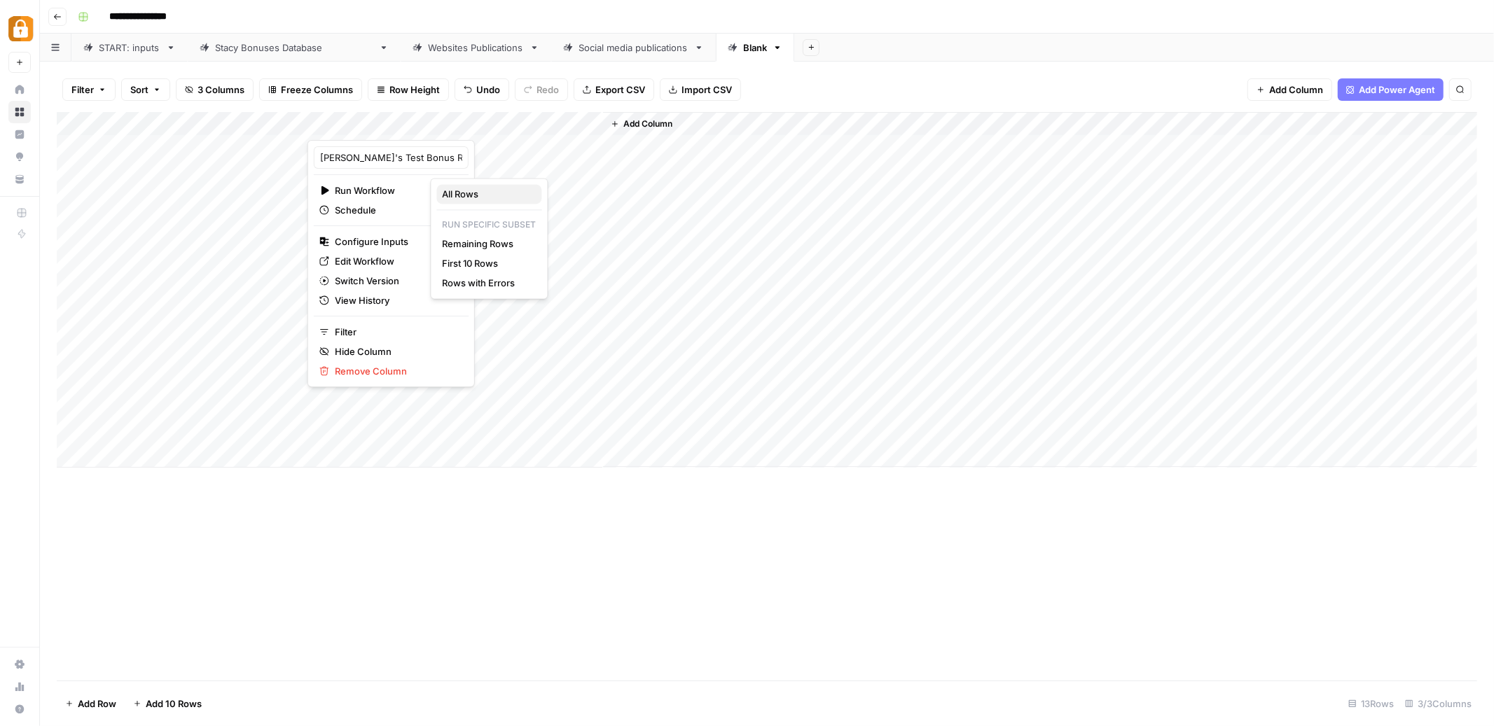
click at [478, 194] on span "All Rows" at bounding box center [486, 194] width 88 height 14
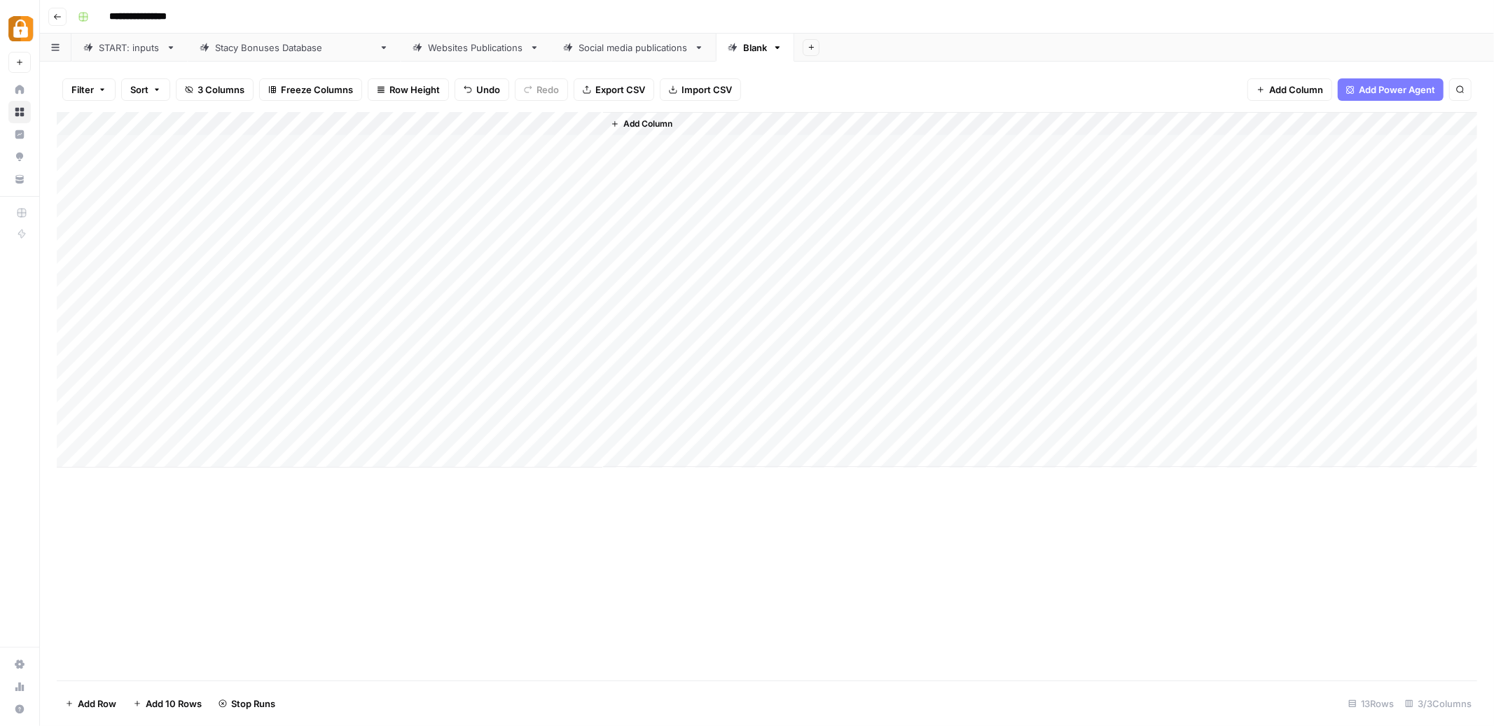
click at [68, 406] on div "Add Column" at bounding box center [767, 290] width 1421 height 356
click at [78, 431] on div "Add Column" at bounding box center [767, 290] width 1421 height 356
click at [99, 693] on div "Delete 2 Rows Unselect" at bounding box center [127, 704] width 141 height 22
click at [88, 702] on span "Delete 2 Rows" at bounding box center [96, 704] width 62 height 14
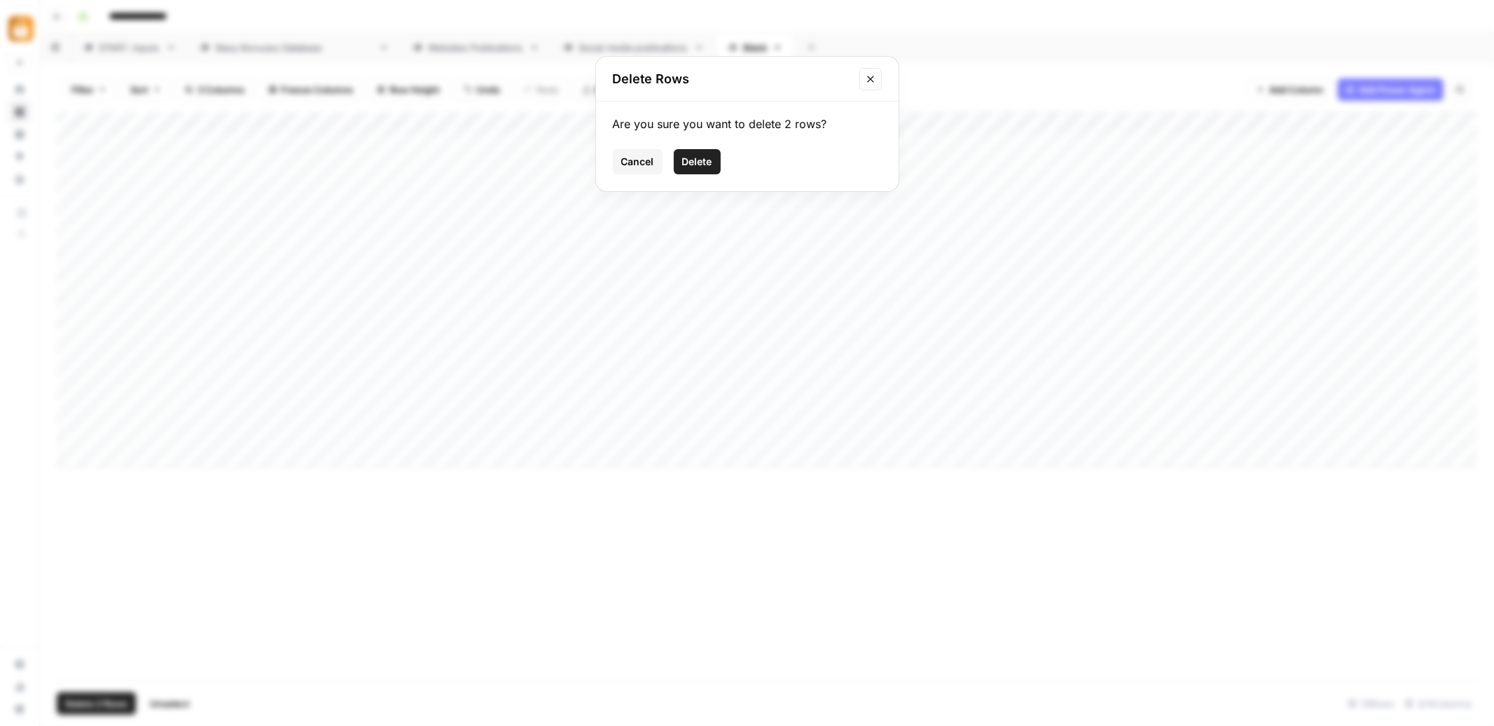
click at [713, 149] on button "Delete" at bounding box center [697, 161] width 47 height 25
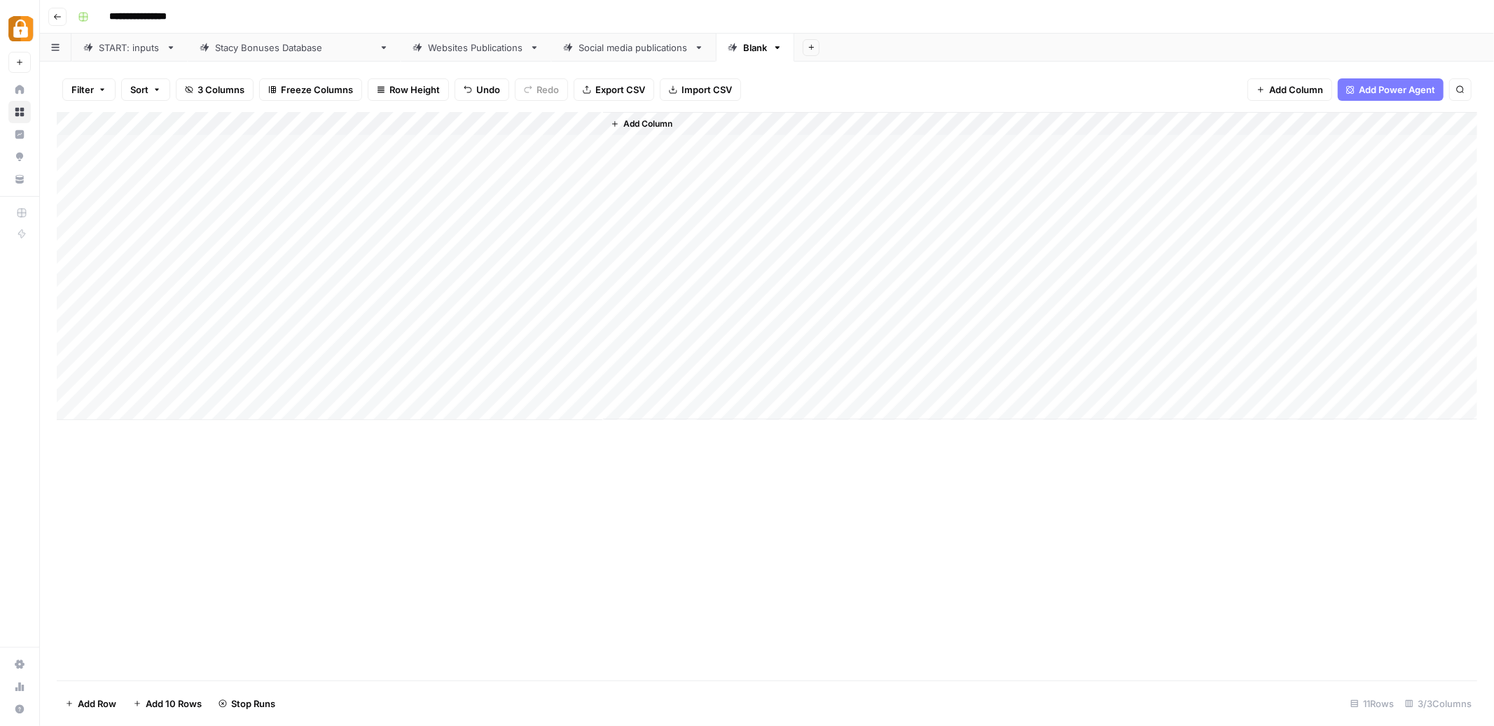
click at [518, 485] on div "Add Column" at bounding box center [767, 396] width 1421 height 569
click at [167, 144] on div "Add Column" at bounding box center [767, 266] width 1421 height 308
click at [448, 123] on div "Add Column" at bounding box center [767, 266] width 1421 height 308
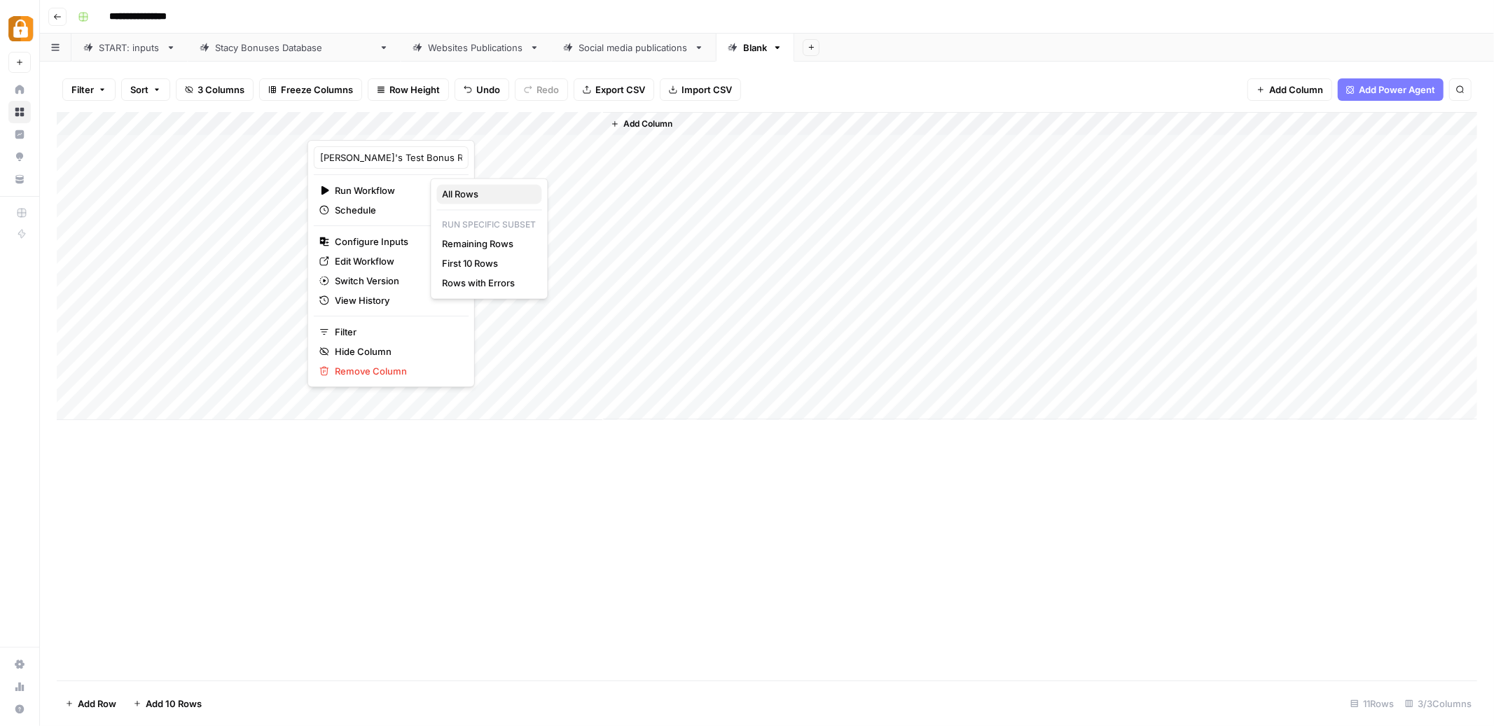
click at [480, 196] on span "All Rows" at bounding box center [486, 194] width 88 height 14
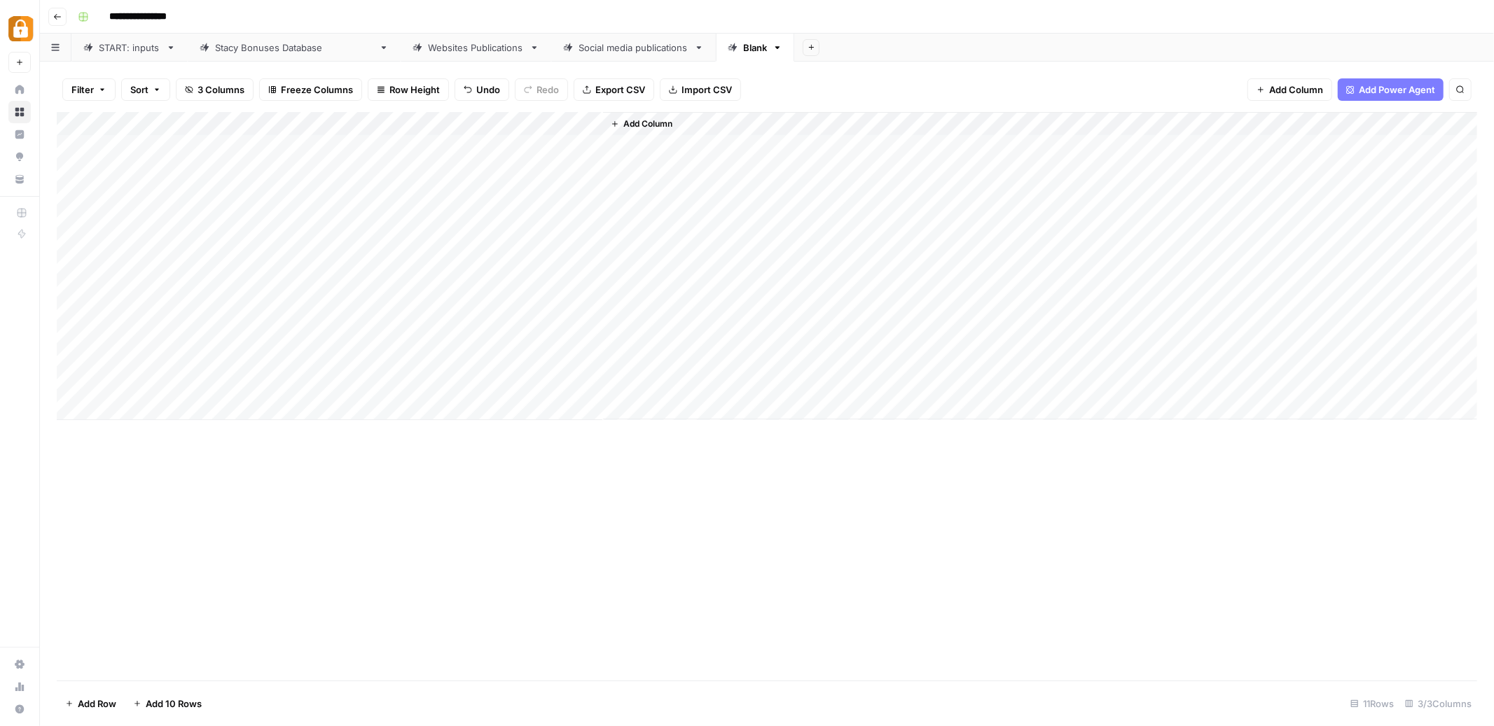
click at [274, 50] on div "[PERSON_NAME] Bonuses Database" at bounding box center [294, 48] width 158 height 14
click at [428, 47] on div "Websites Publications" at bounding box center [476, 48] width 96 height 14
click at [720, 123] on div "Add Column" at bounding box center [767, 396] width 1421 height 569
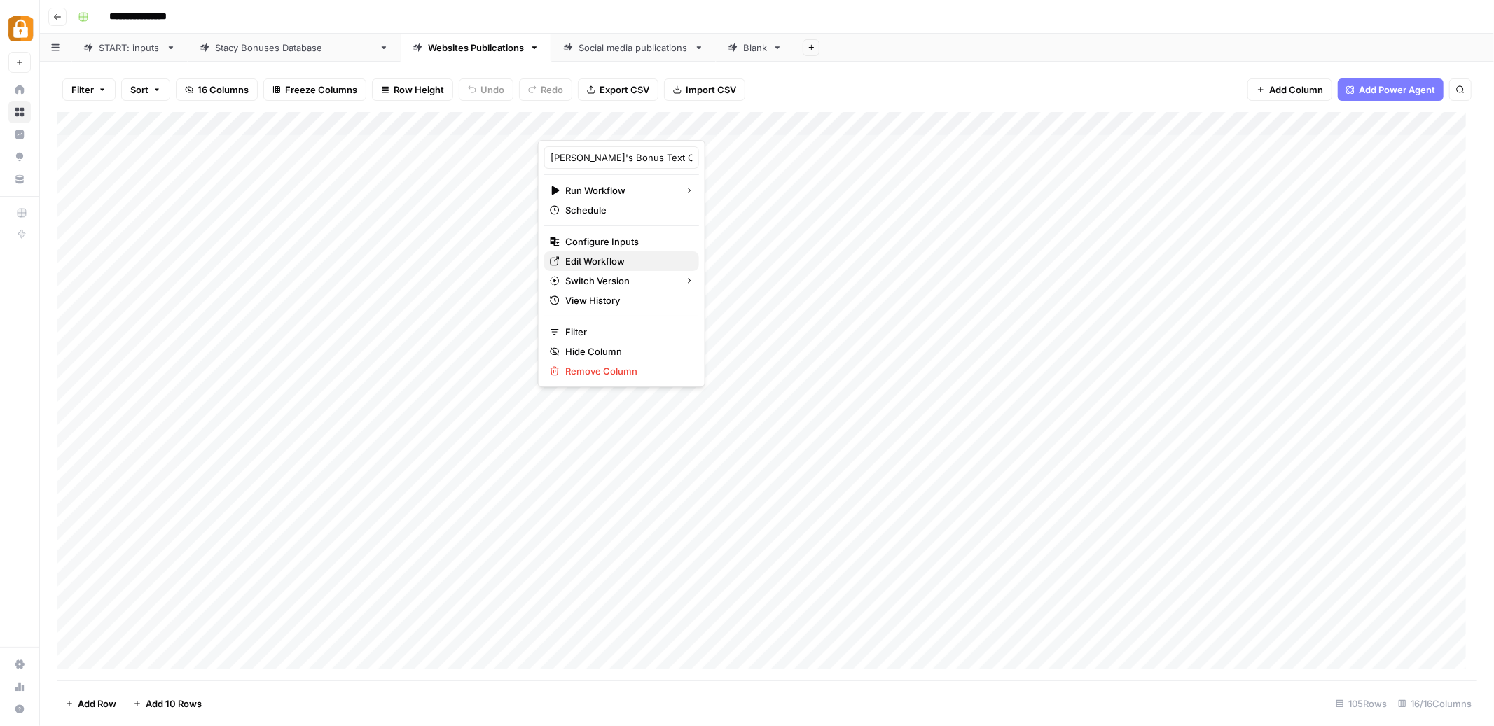
click at [605, 260] on span "Edit Workflow" at bounding box center [626, 261] width 123 height 14
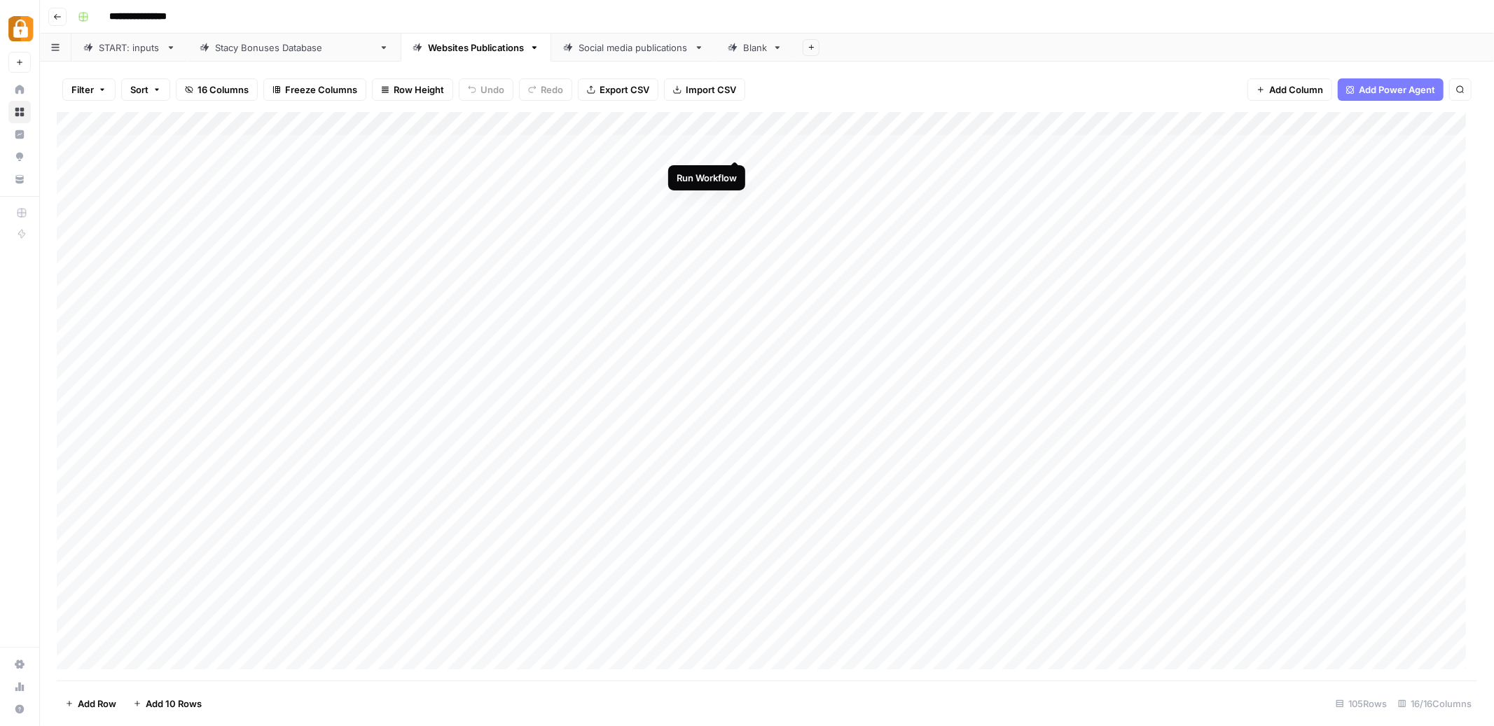
click at [736, 146] on div "Add Column" at bounding box center [767, 396] width 1421 height 569
click at [735, 173] on div "Add Column" at bounding box center [767, 396] width 1421 height 569
click at [736, 193] on div "Add Column" at bounding box center [767, 396] width 1421 height 569
click at [734, 221] on div "Add Column" at bounding box center [767, 396] width 1421 height 569
click at [733, 242] on div "Add Column" at bounding box center [767, 396] width 1421 height 569
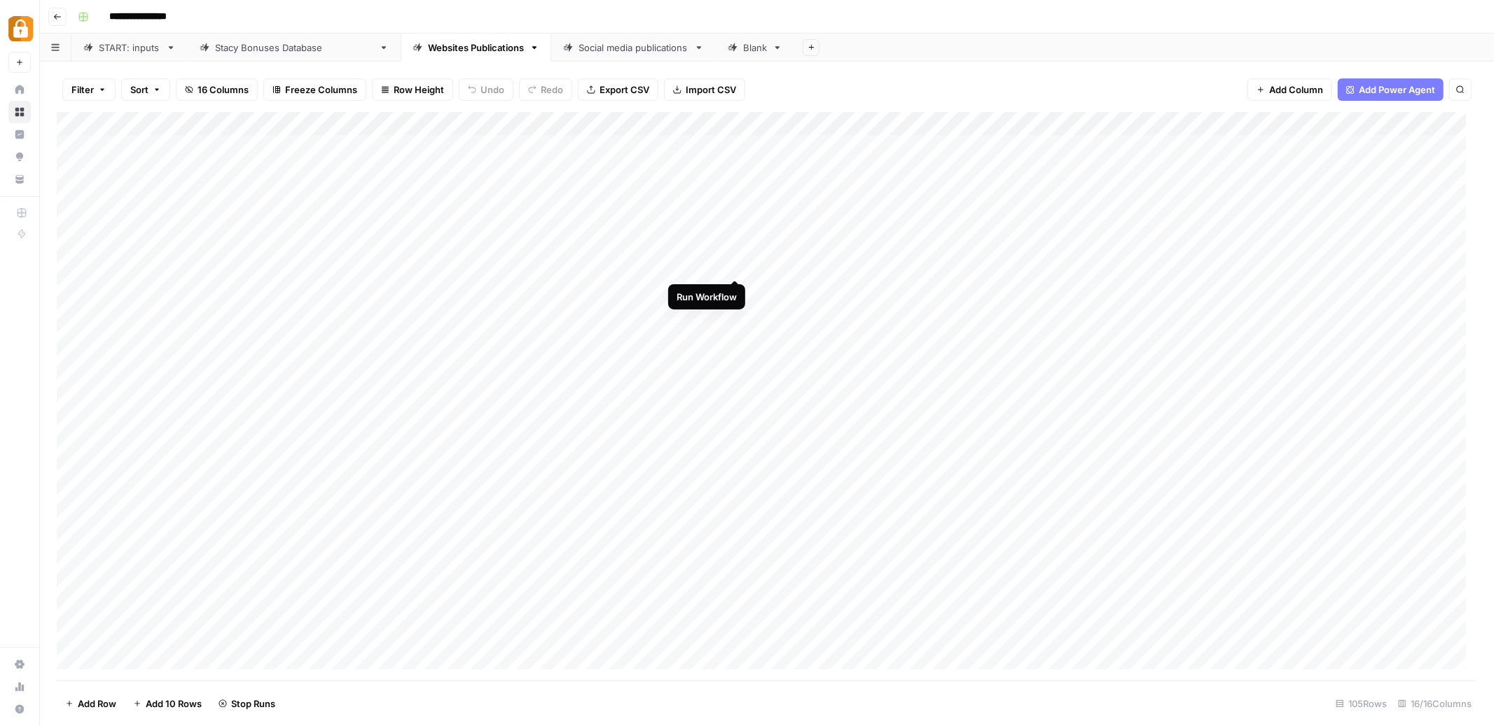
click at [733, 268] on div "Add Column" at bounding box center [767, 396] width 1421 height 569
click at [740, 291] on div "Add Column" at bounding box center [767, 396] width 1421 height 569
click at [735, 315] on div "Add Column" at bounding box center [767, 396] width 1421 height 569
click at [736, 336] on div "Add Column" at bounding box center [767, 396] width 1421 height 569
click at [737, 361] on div "Add Column" at bounding box center [767, 396] width 1421 height 569
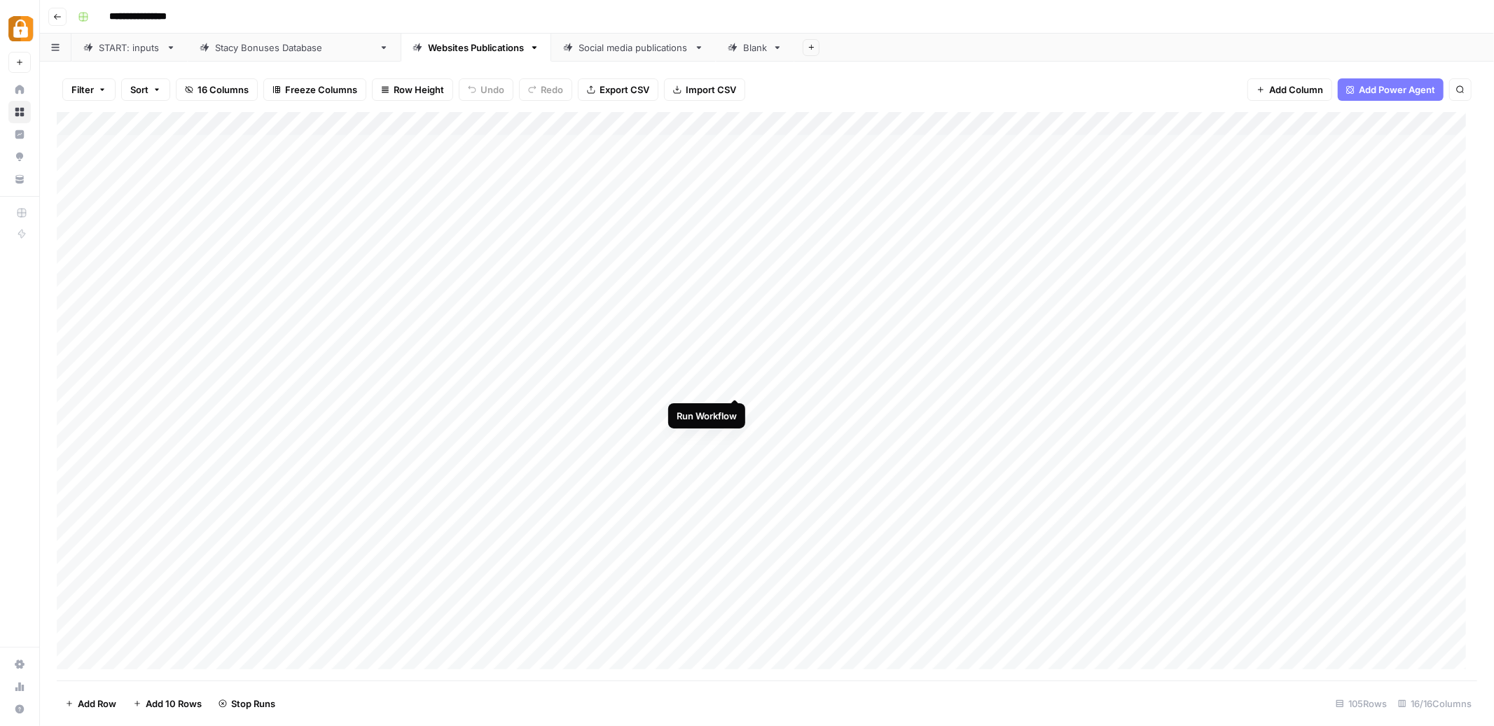
click at [737, 387] on div "Add Column" at bounding box center [767, 396] width 1421 height 569
click at [736, 408] on div "Add Column" at bounding box center [767, 396] width 1421 height 569
click at [738, 432] on div "Add Column" at bounding box center [767, 396] width 1421 height 569
click at [735, 458] on div "Add Column" at bounding box center [767, 396] width 1421 height 569
click at [732, 482] on div "Add Column" at bounding box center [767, 396] width 1421 height 569
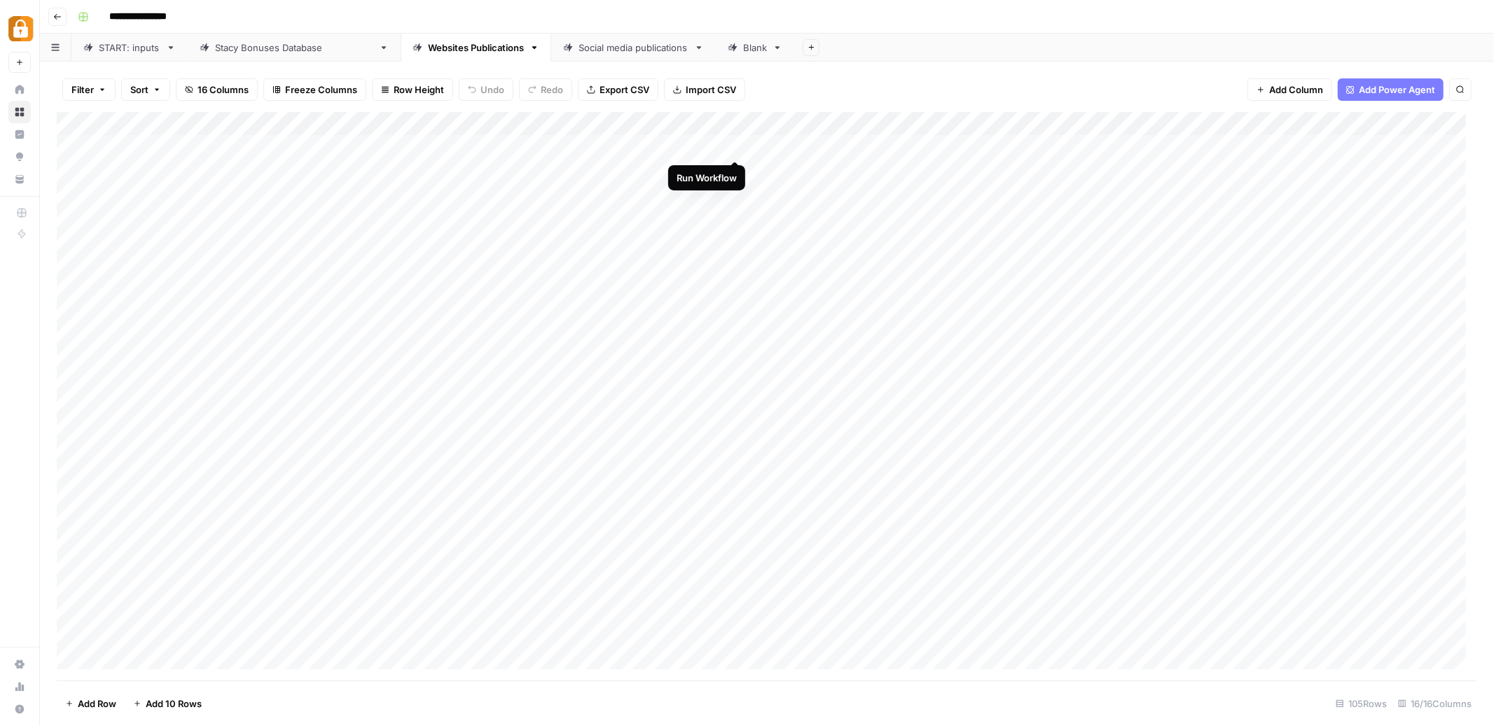
click at [734, 150] on div "Add Column" at bounding box center [767, 396] width 1421 height 569
click at [735, 169] on div "Add Column" at bounding box center [767, 396] width 1421 height 569
click at [733, 197] on div "Add Column" at bounding box center [767, 396] width 1421 height 569
click at [735, 220] on div "Add Column" at bounding box center [767, 396] width 1421 height 569
click at [735, 238] on div "Add Column" at bounding box center [767, 396] width 1421 height 569
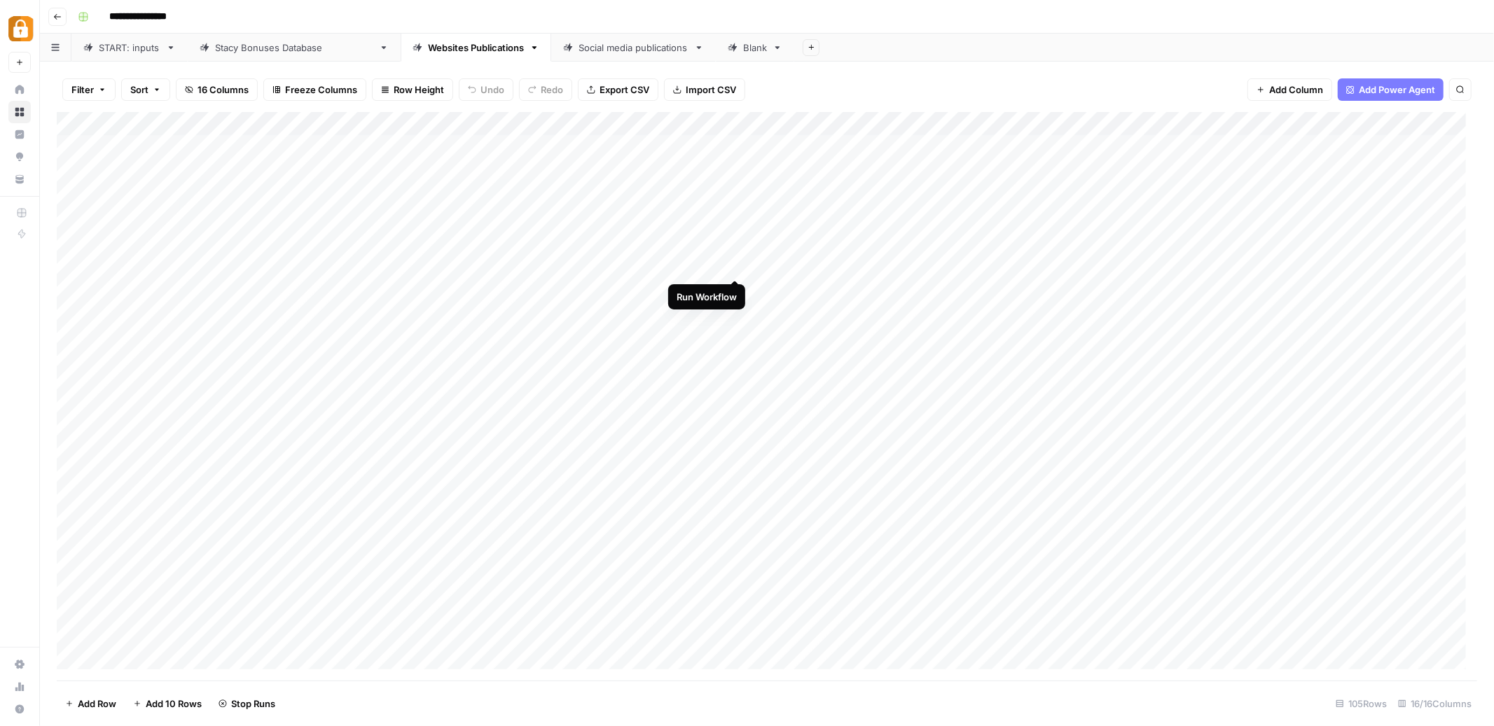
click at [735, 263] on div "Add Column" at bounding box center [767, 396] width 1421 height 569
click at [735, 293] on div "Add Column" at bounding box center [767, 396] width 1421 height 569
click at [734, 315] on div "Add Column" at bounding box center [767, 396] width 1421 height 569
click at [733, 337] on div "Add Column" at bounding box center [767, 396] width 1421 height 569
click at [736, 357] on div "Add Column" at bounding box center [767, 396] width 1421 height 569
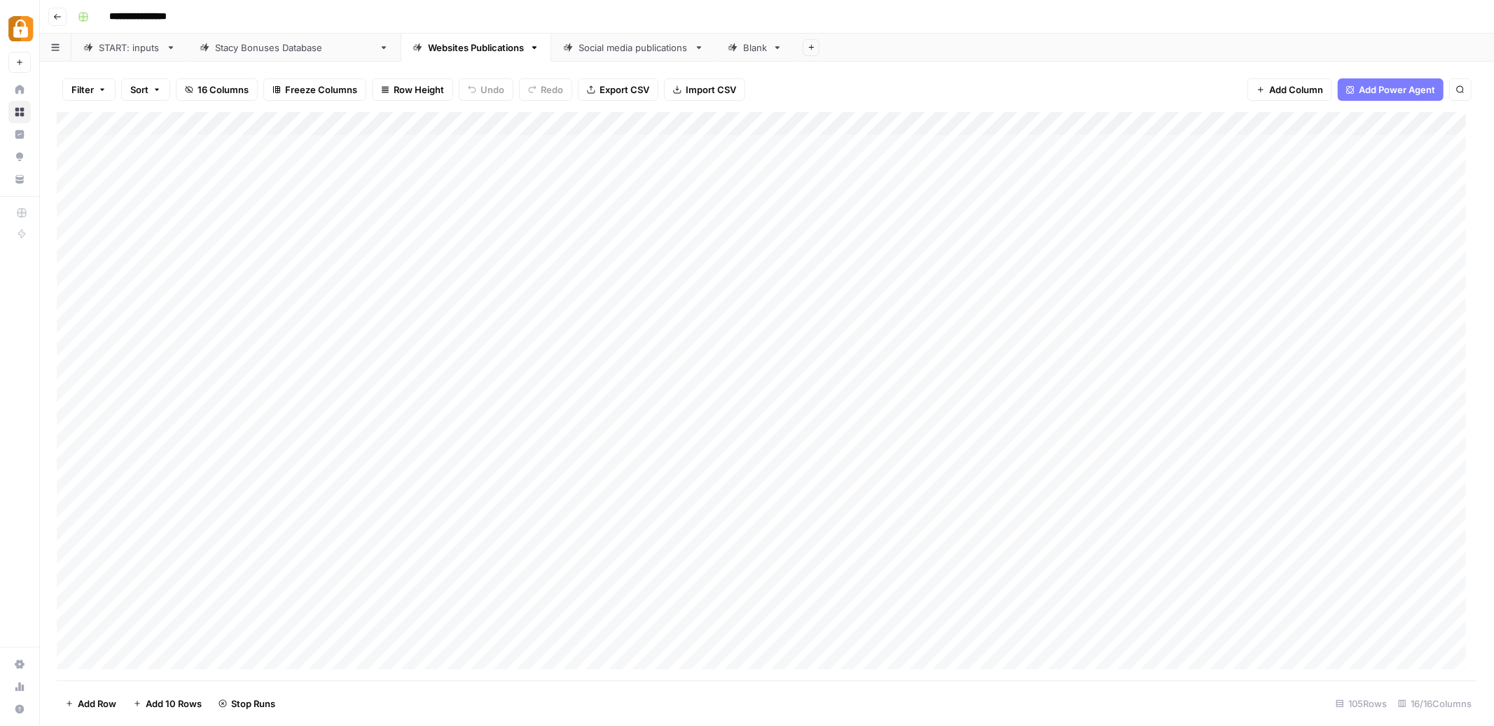
click at [735, 387] on div "Add Column" at bounding box center [767, 396] width 1421 height 569
click at [738, 409] on div "Add Column" at bounding box center [767, 396] width 1421 height 569
click at [733, 433] on div "Add Column" at bounding box center [767, 396] width 1421 height 569
click at [736, 459] on div "Add Column" at bounding box center [767, 396] width 1421 height 569
click at [743, 50] on div "Blank" at bounding box center [755, 48] width 24 height 14
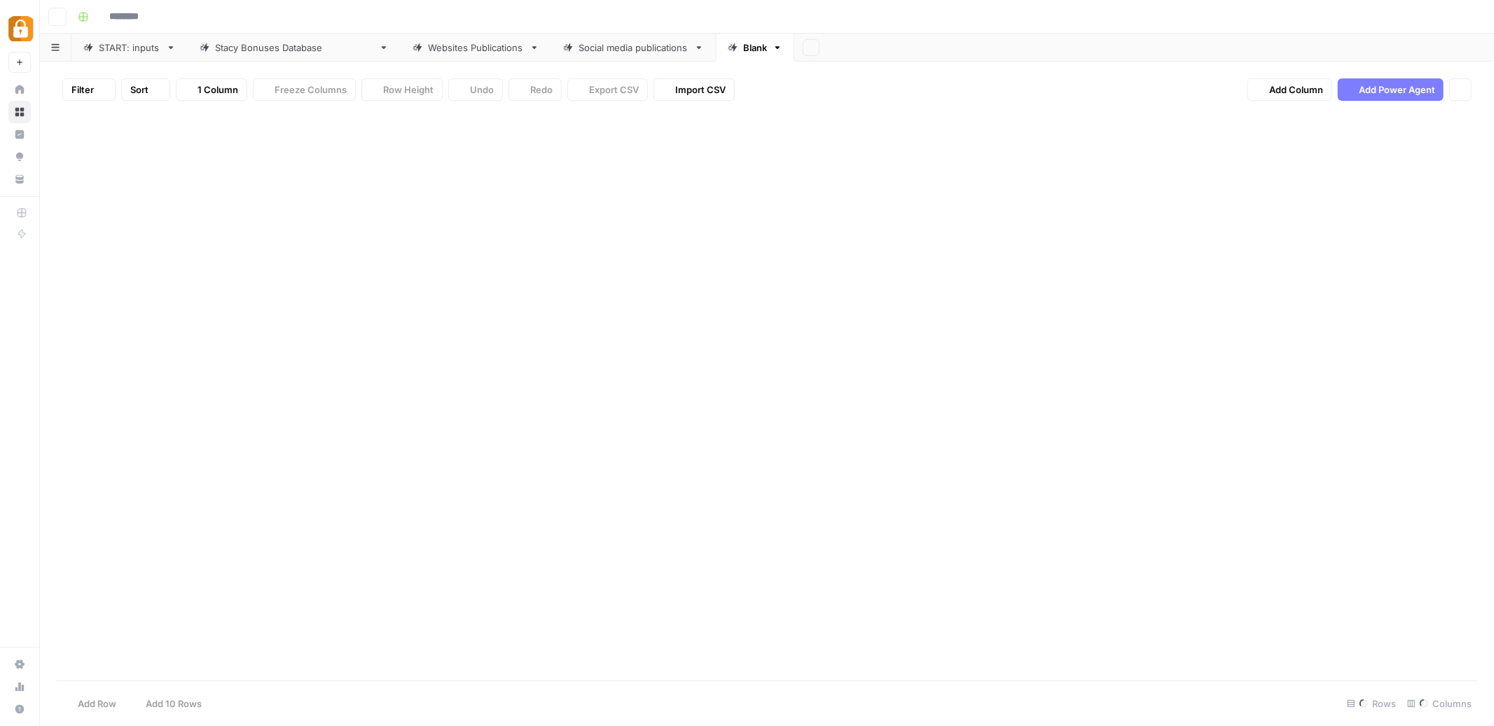
type input "**********"
click at [428, 51] on div "Websites Publications" at bounding box center [476, 48] width 96 height 14
click at [734, 147] on div "Add Column" at bounding box center [767, 396] width 1421 height 569
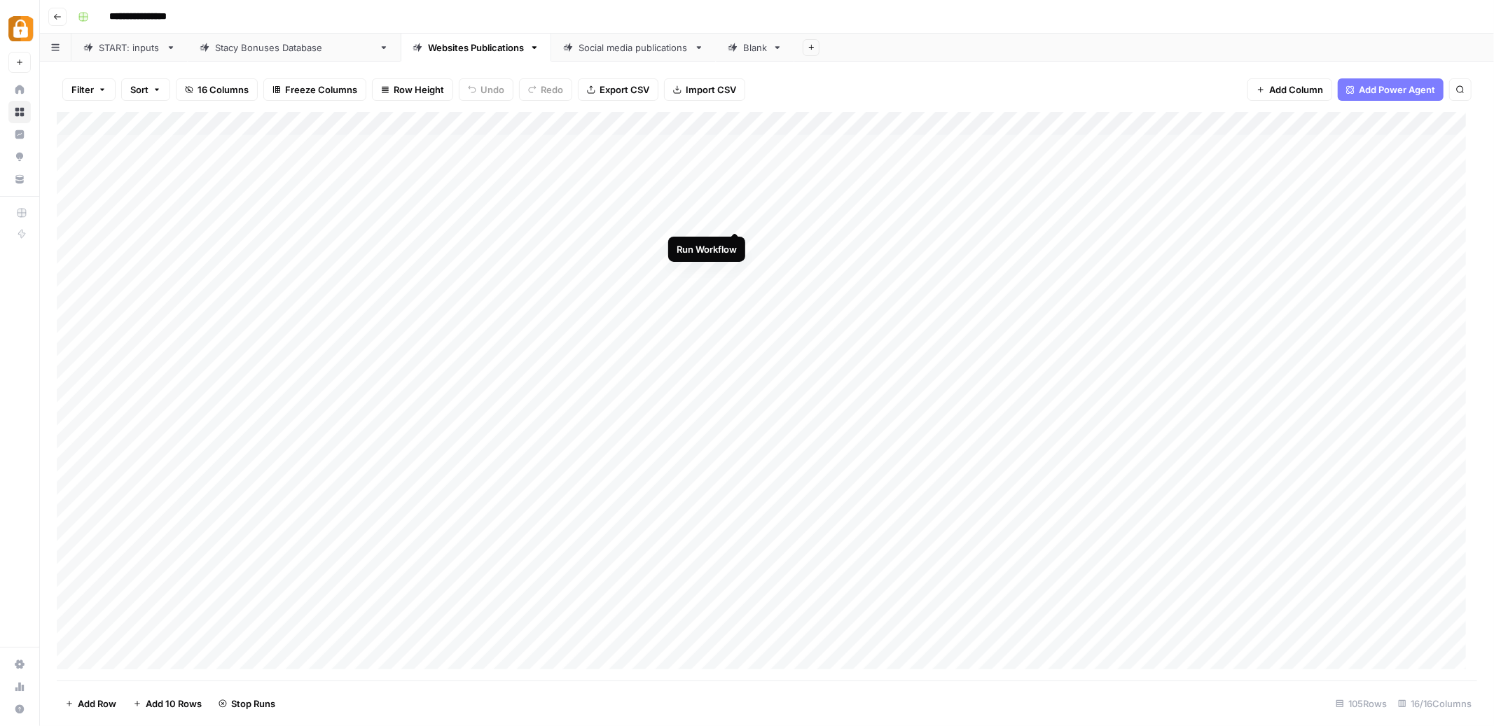
click at [739, 221] on div "Add Column" at bounding box center [767, 396] width 1421 height 569
click at [737, 238] on div "Add Column" at bounding box center [767, 396] width 1421 height 569
click at [733, 290] on div "Add Column" at bounding box center [767, 396] width 1421 height 569
click at [734, 314] on div "Add Column" at bounding box center [767, 396] width 1421 height 569
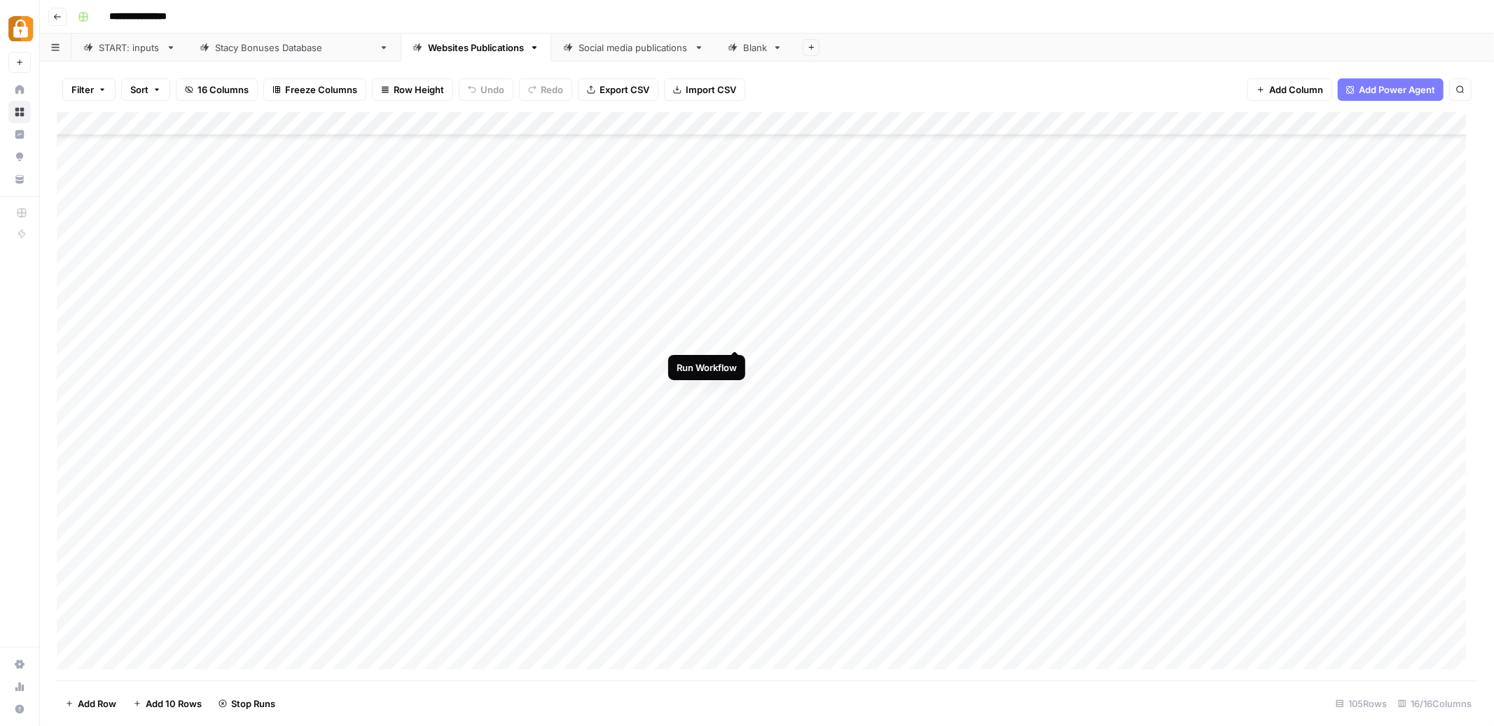
click at [733, 336] on div "Add Column" at bounding box center [767, 396] width 1421 height 569
click at [734, 360] on div "Add Column" at bounding box center [767, 396] width 1421 height 569
click at [735, 384] on div "Add Column" at bounding box center [767, 396] width 1421 height 569
click at [739, 406] on div "Add Column" at bounding box center [767, 396] width 1421 height 569
click at [739, 429] on div "Add Column" at bounding box center [767, 396] width 1421 height 569
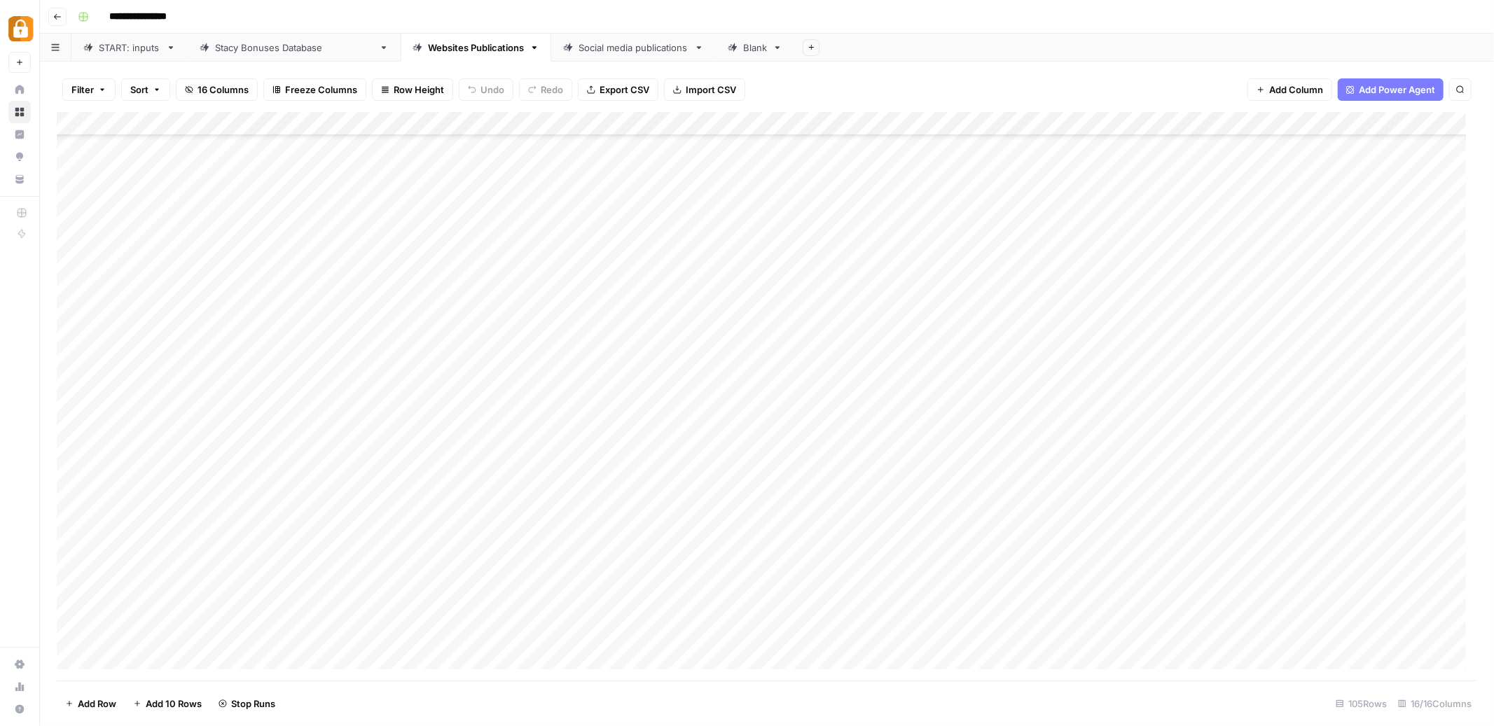
scroll to position [302, 0]
click at [989, 485] on div "Add Column" at bounding box center [767, 396] width 1421 height 569
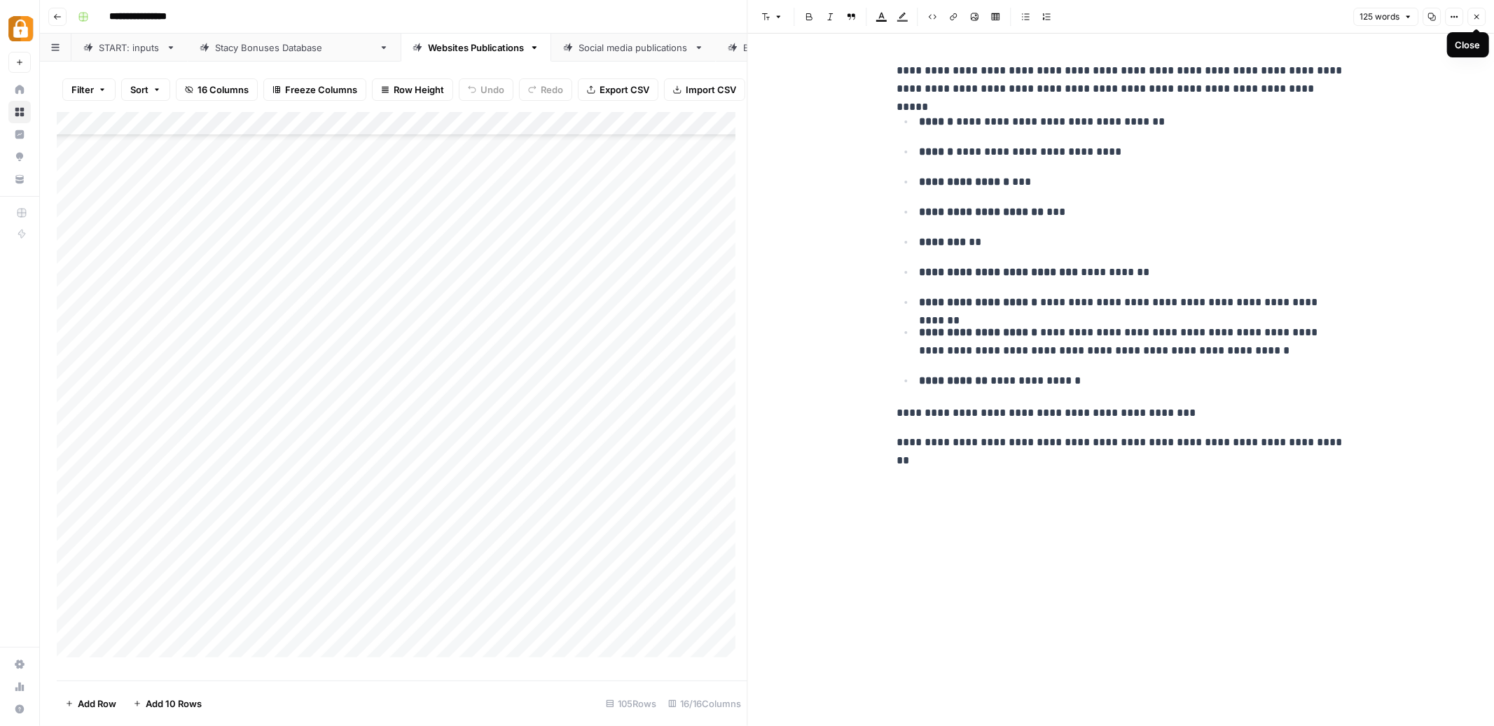
click at [1481, 20] on button "Close" at bounding box center [1476, 17] width 18 height 18
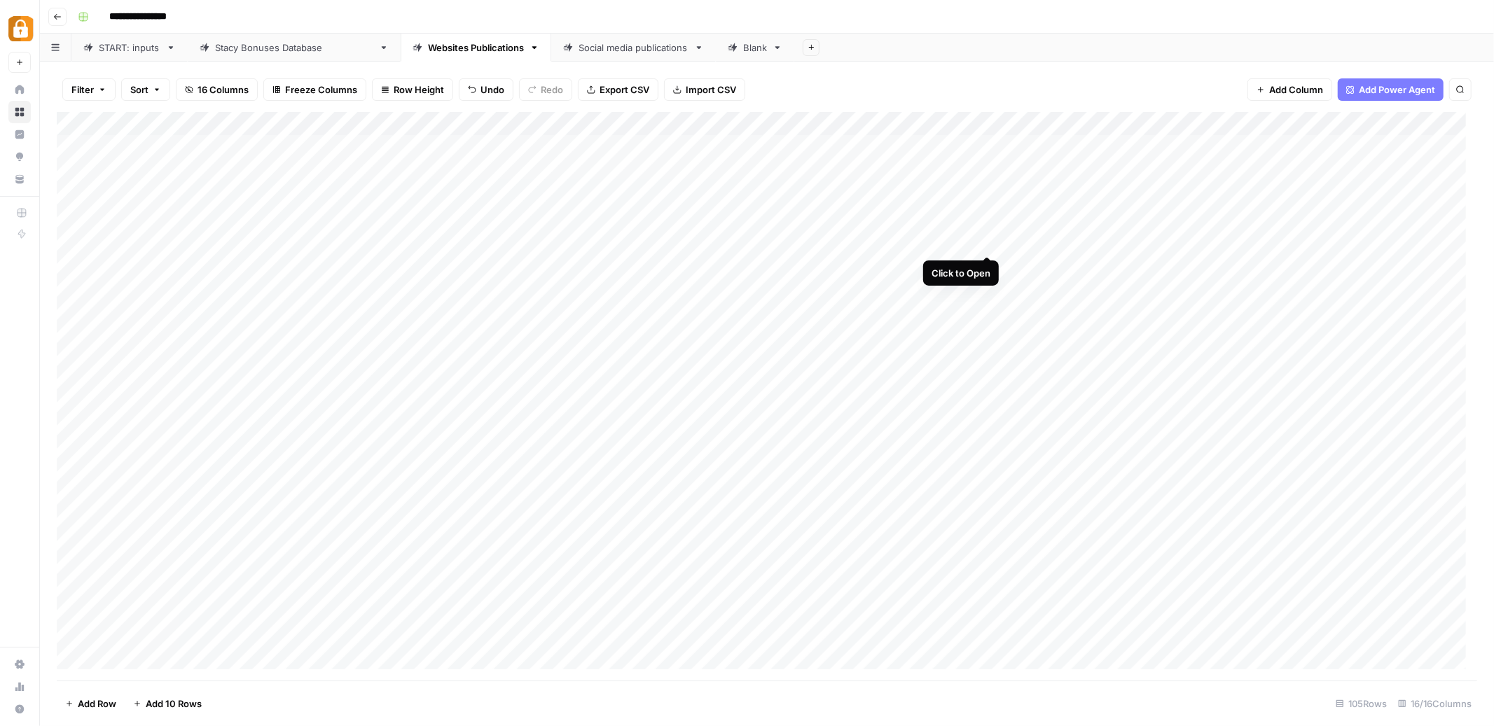
click at [984, 242] on div "Add Column" at bounding box center [767, 396] width 1421 height 569
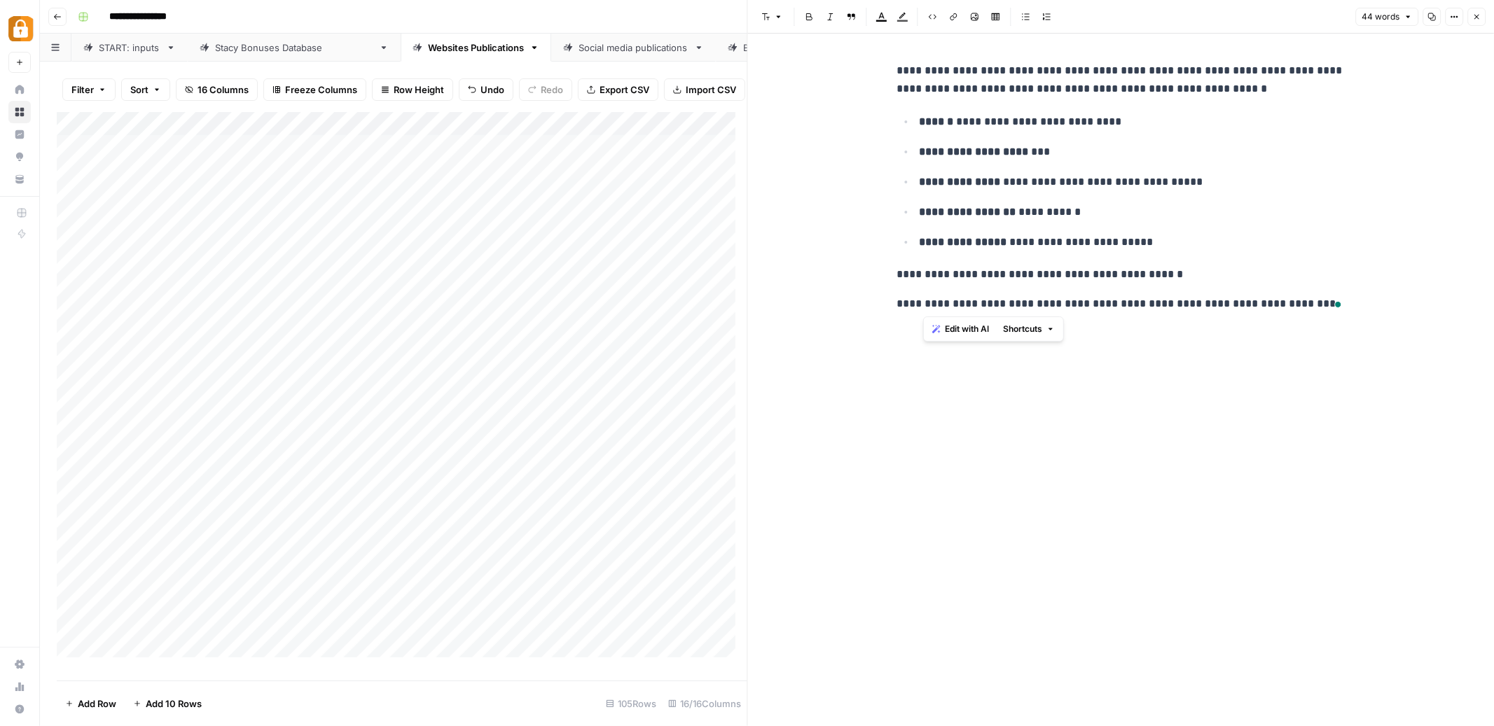
drag, startPoint x: 925, startPoint y: 310, endPoint x: 1085, endPoint y: 305, distance: 159.8
click at [1084, 305] on p "**********" at bounding box center [1121, 304] width 448 height 18
click at [1472, 19] on icon "button" at bounding box center [1476, 17] width 8 height 8
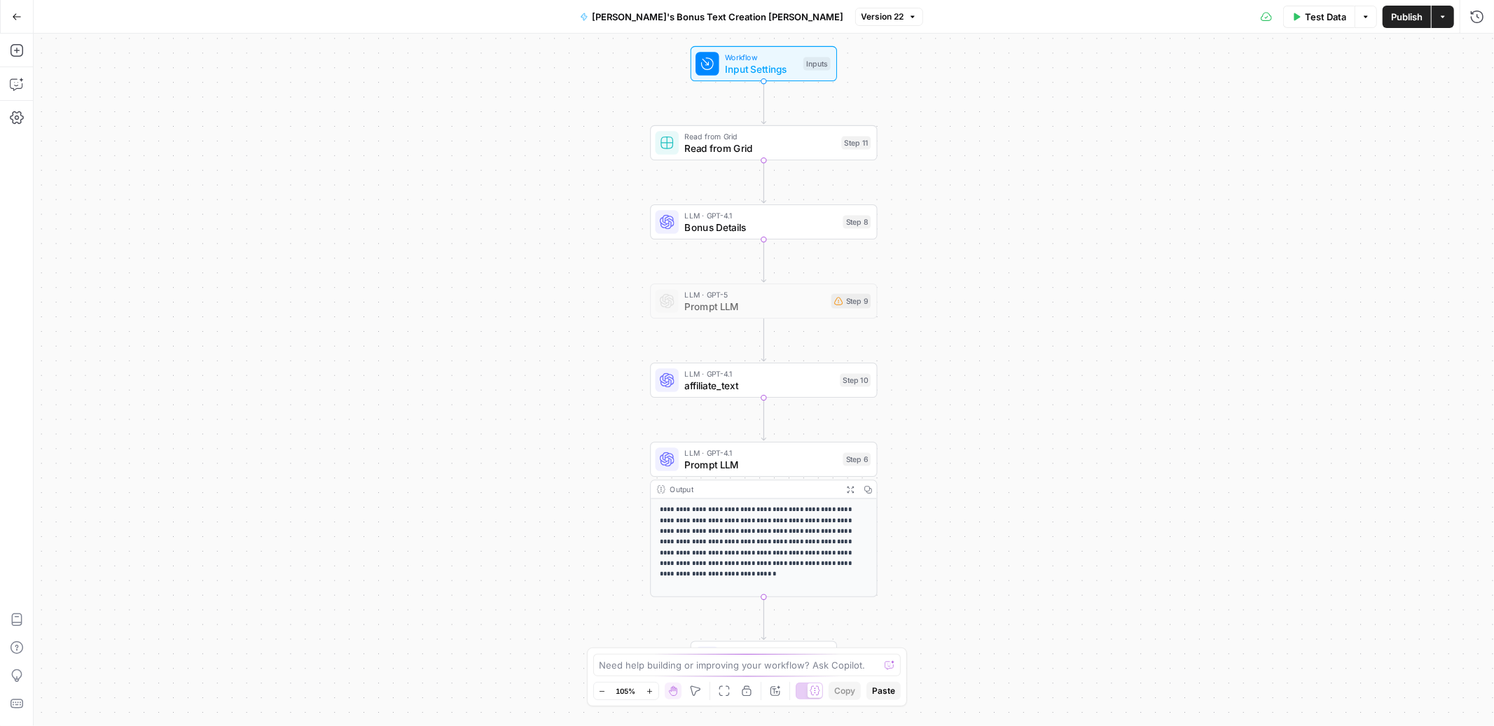
click at [734, 462] on span "Prompt LLM" at bounding box center [760, 464] width 153 height 15
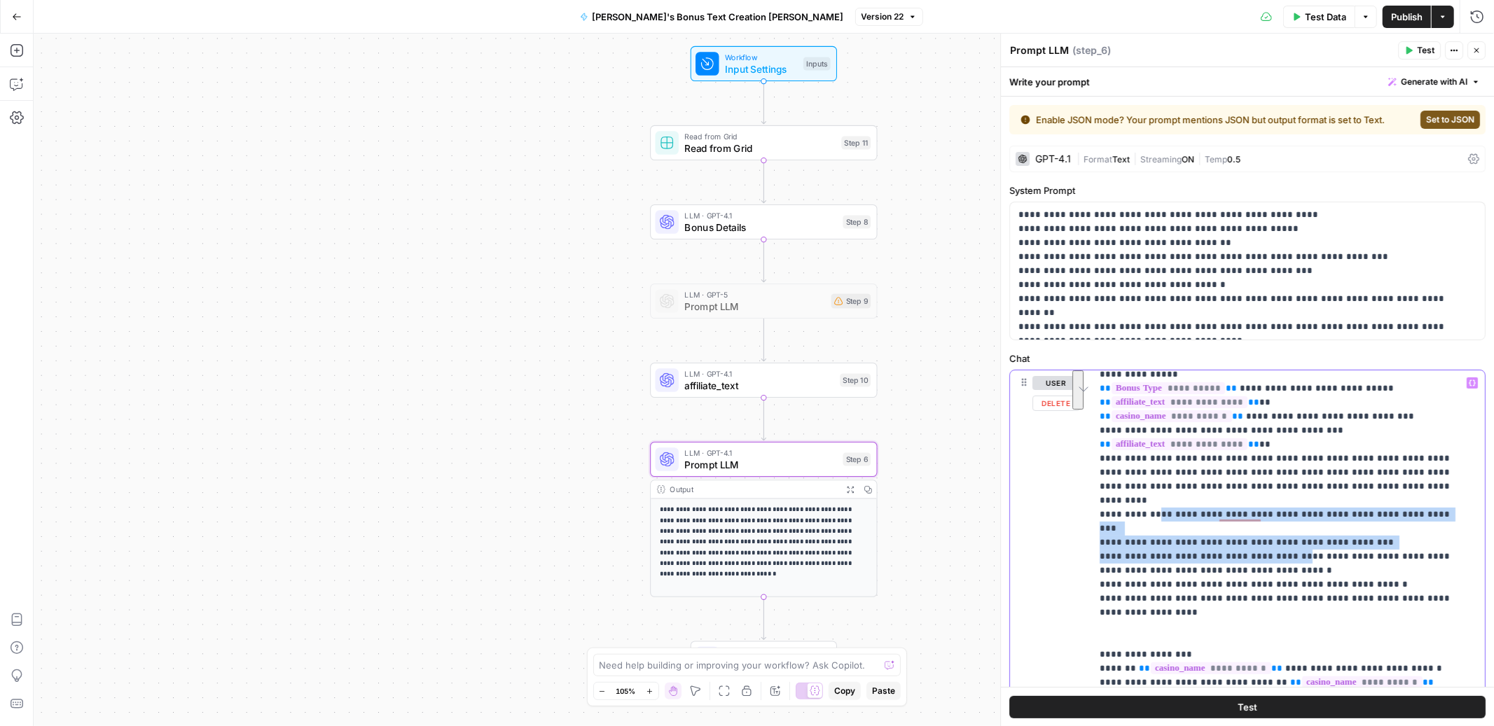
scroll to position [653, 0]
drag, startPoint x: 1162, startPoint y: 457, endPoint x: 1278, endPoint y: 483, distance: 118.4
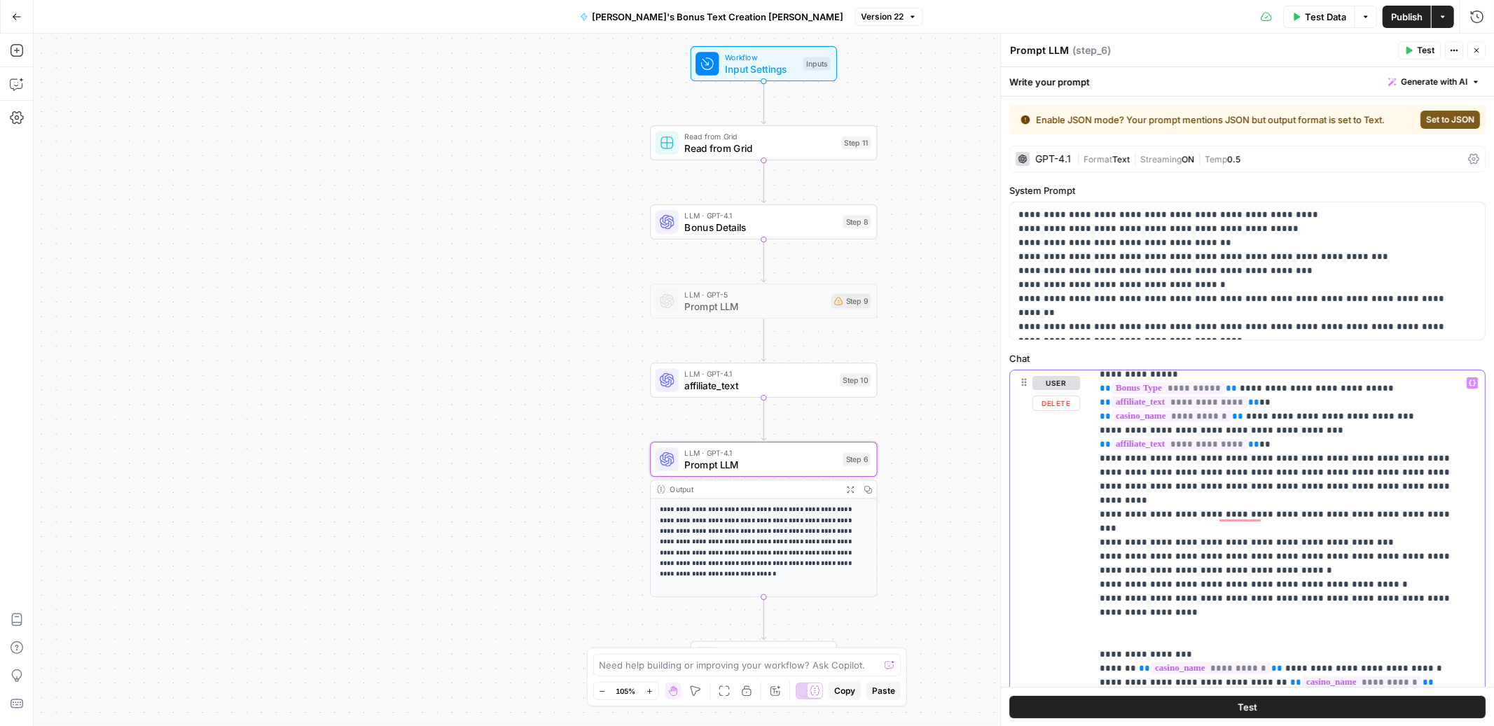
drag, startPoint x: 1160, startPoint y: 460, endPoint x: 1182, endPoint y: 464, distance: 22.9
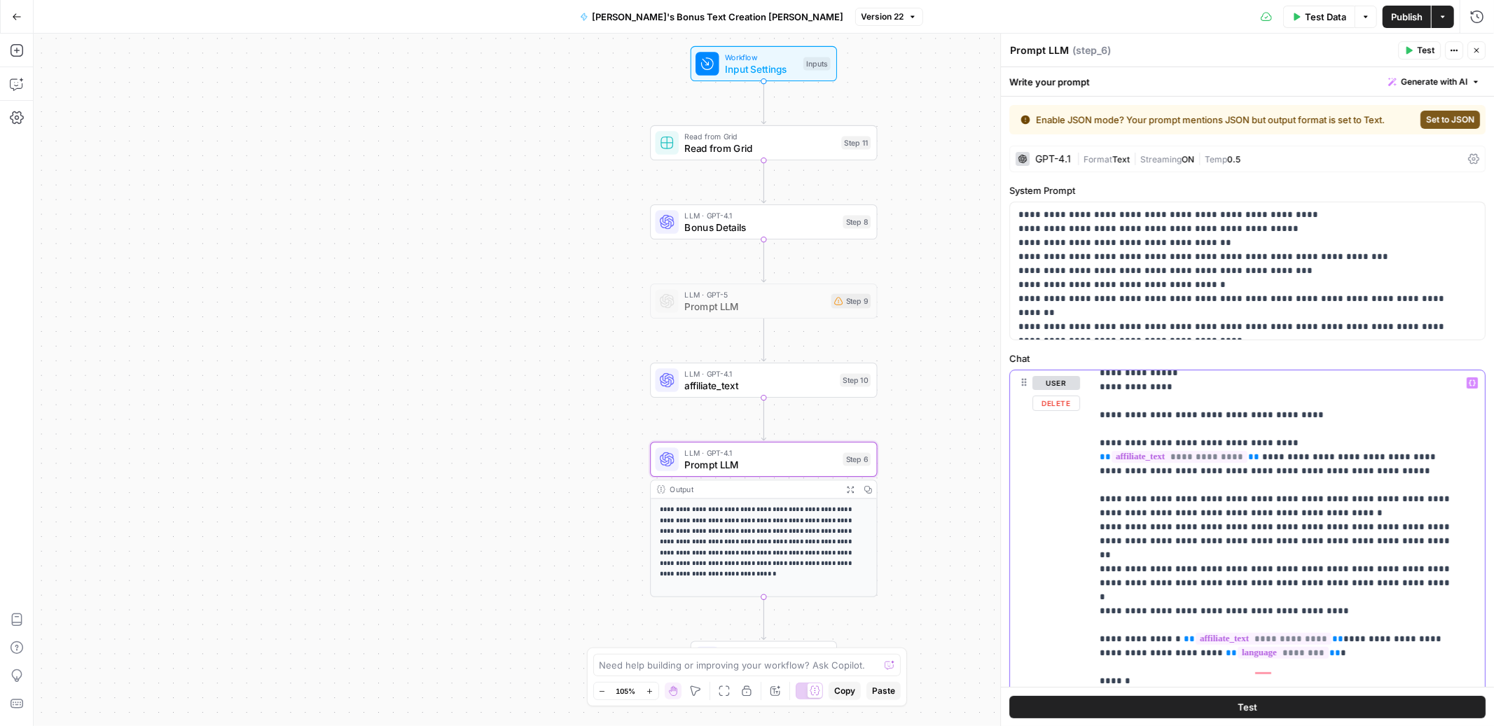
scroll to position [270, 0]
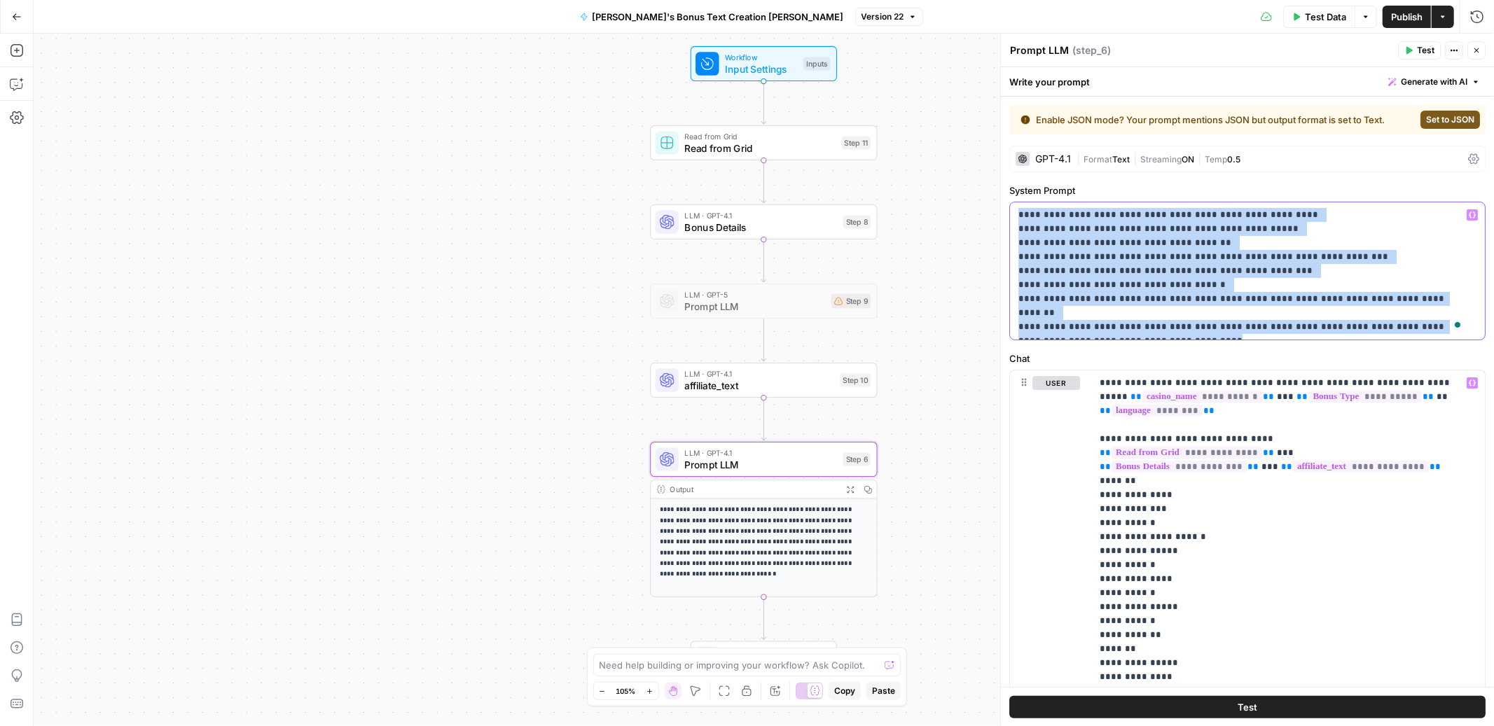
drag, startPoint x: 1014, startPoint y: 212, endPoint x: 1205, endPoint y: 335, distance: 228.1
click at [1205, 335] on div "**********" at bounding box center [1247, 270] width 475 height 137
click at [1031, 226] on p "**********" at bounding box center [1241, 271] width 446 height 126
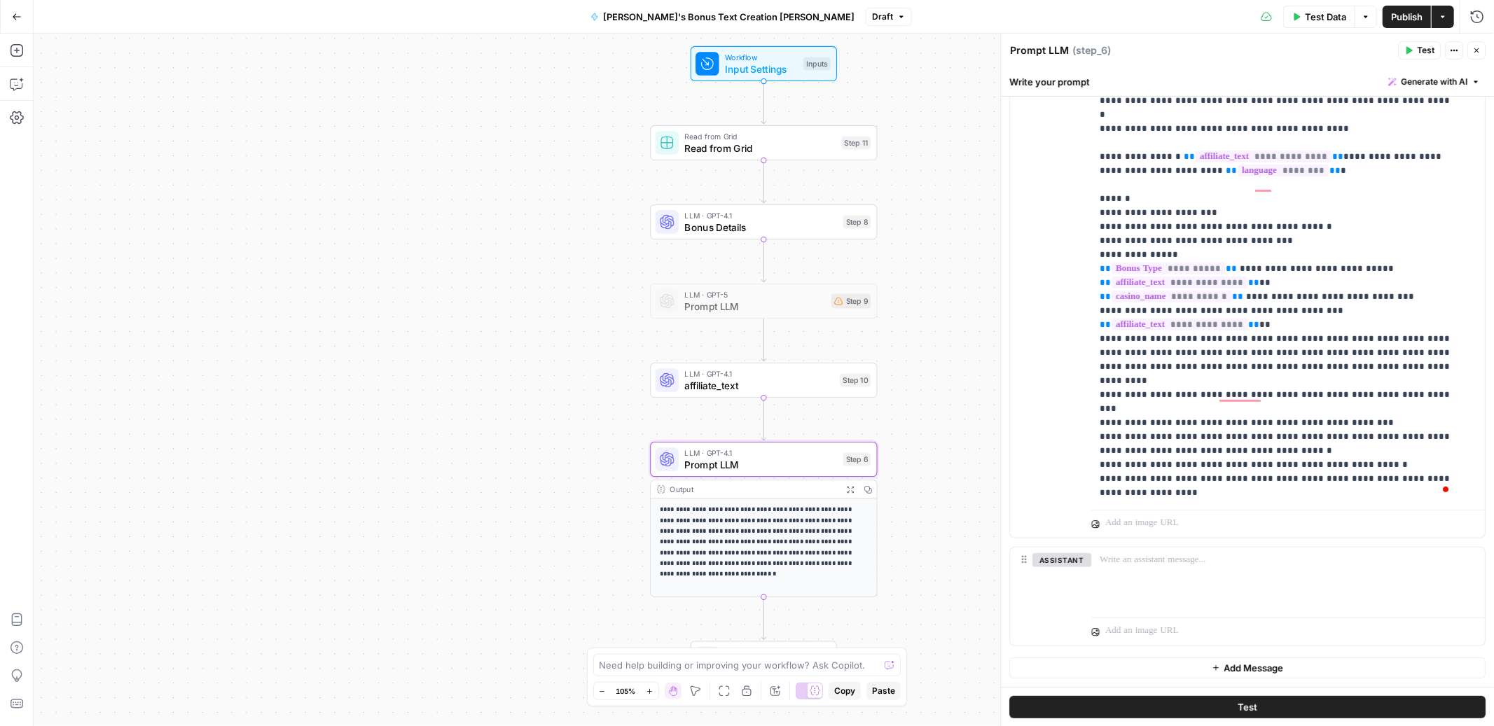
scroll to position [174, 0]
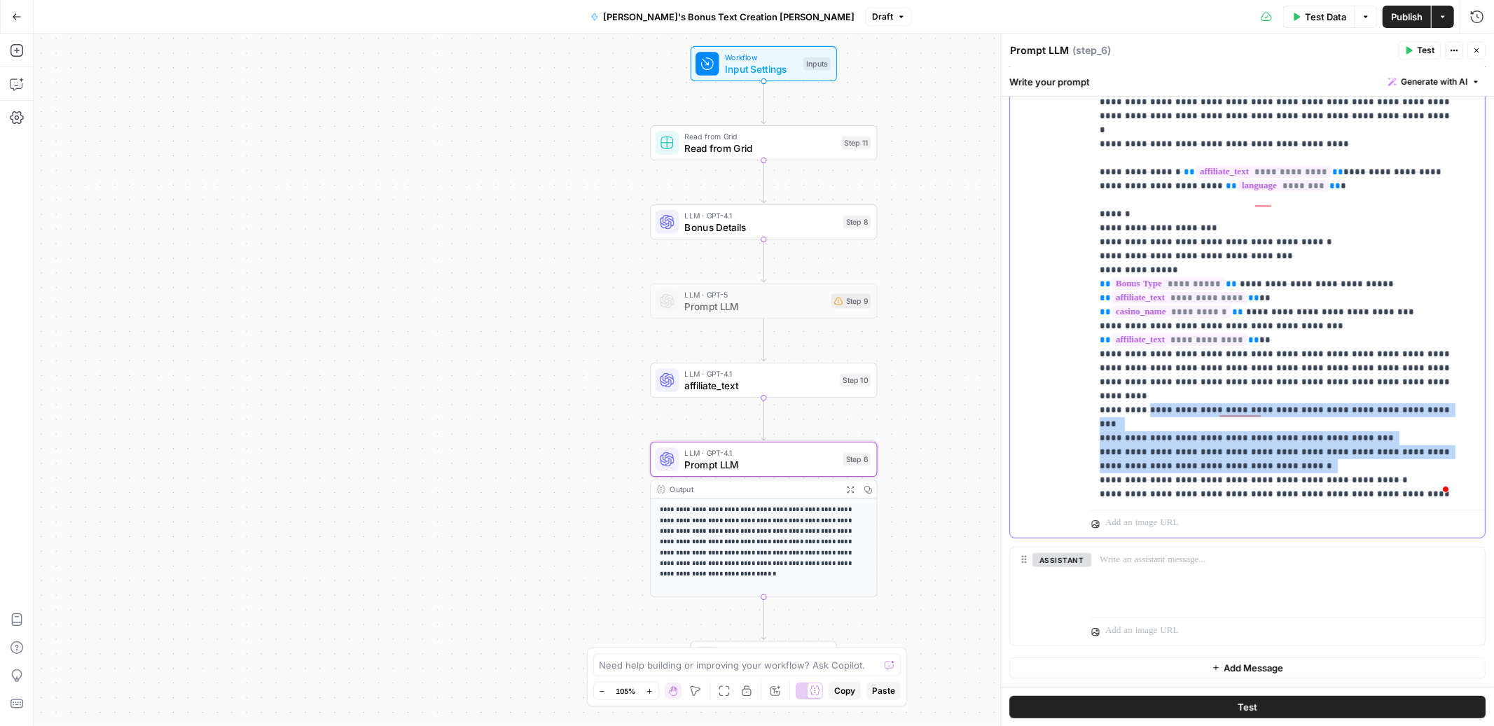
drag, startPoint x: 1155, startPoint y: 347, endPoint x: 1288, endPoint y: 392, distance: 140.2
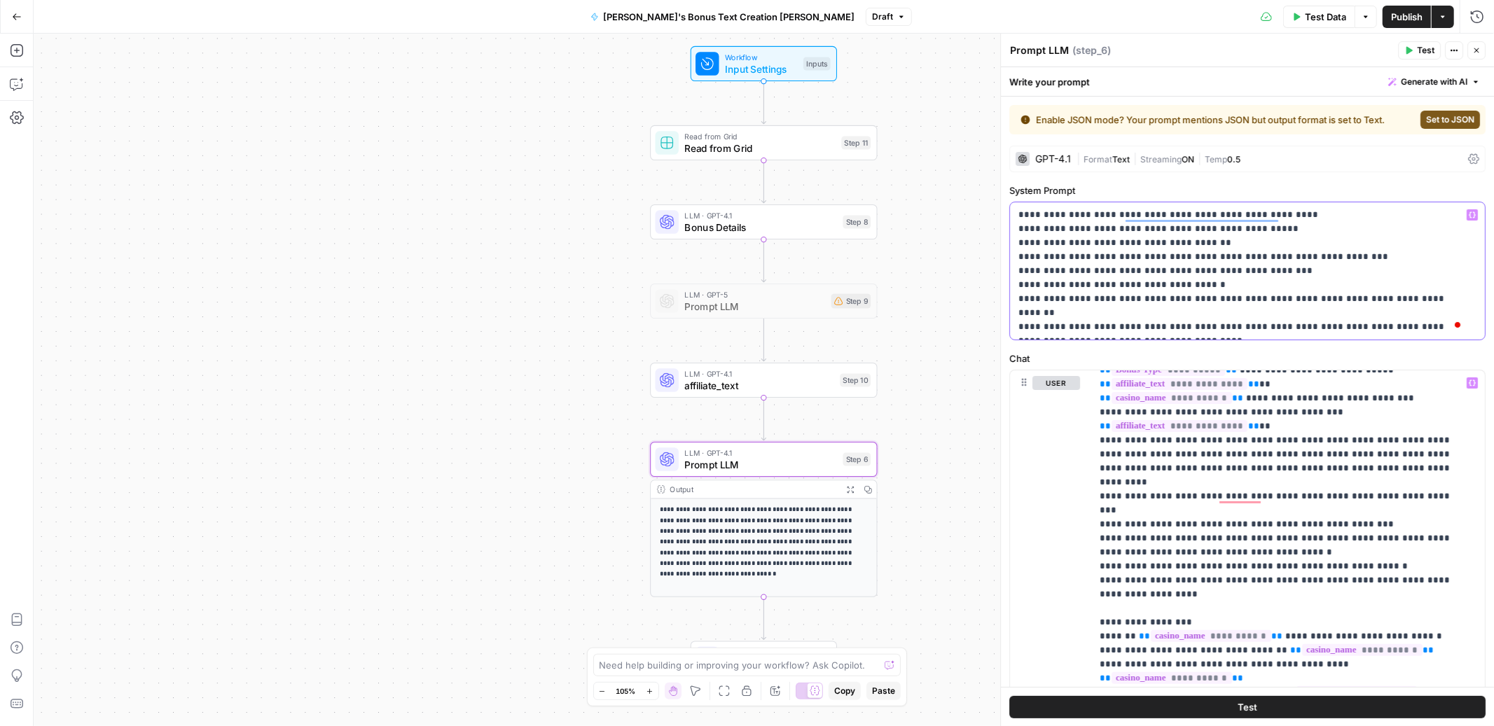
click at [1064, 241] on p "**********" at bounding box center [1241, 271] width 446 height 126
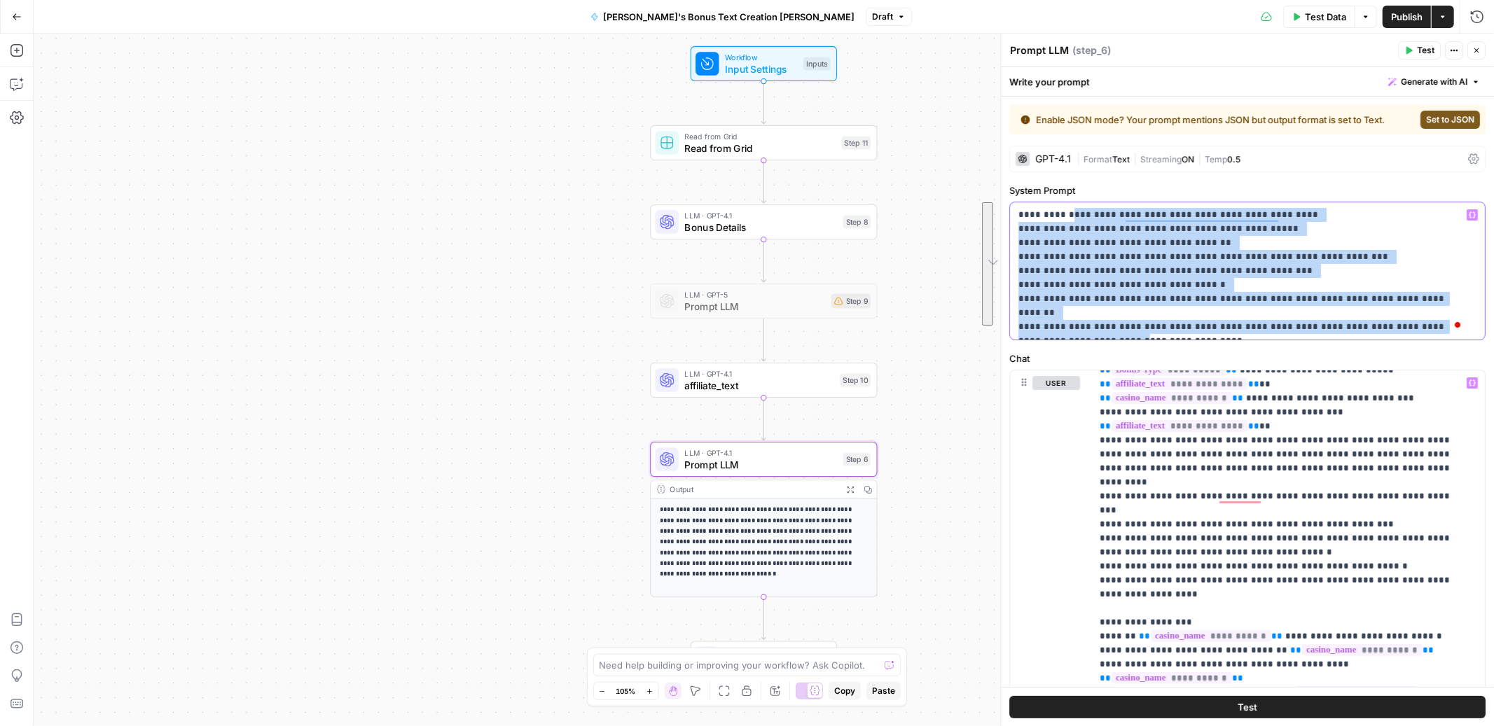
drag, startPoint x: 1068, startPoint y: 211, endPoint x: 1048, endPoint y: 327, distance: 117.9
click at [1048, 327] on p "**********" at bounding box center [1241, 271] width 446 height 126
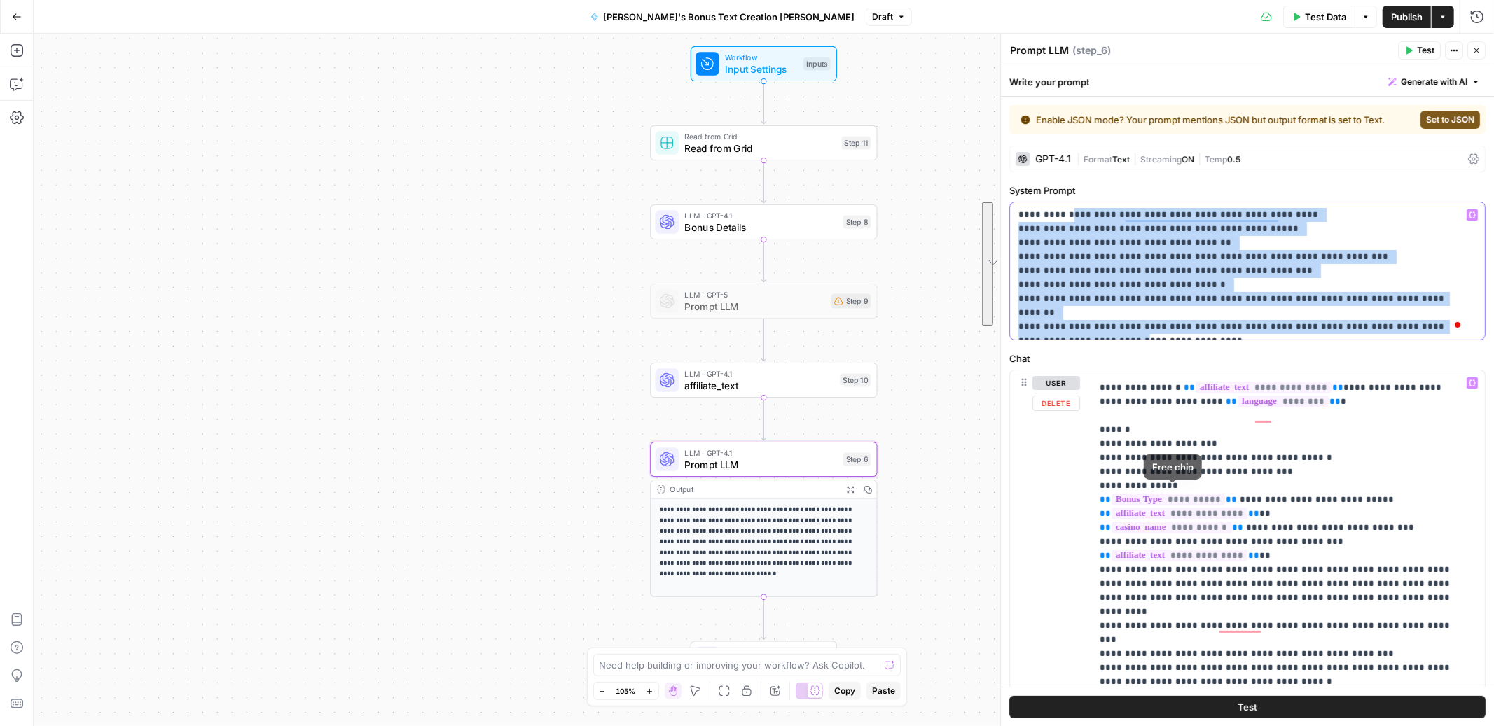
scroll to position [532, 0]
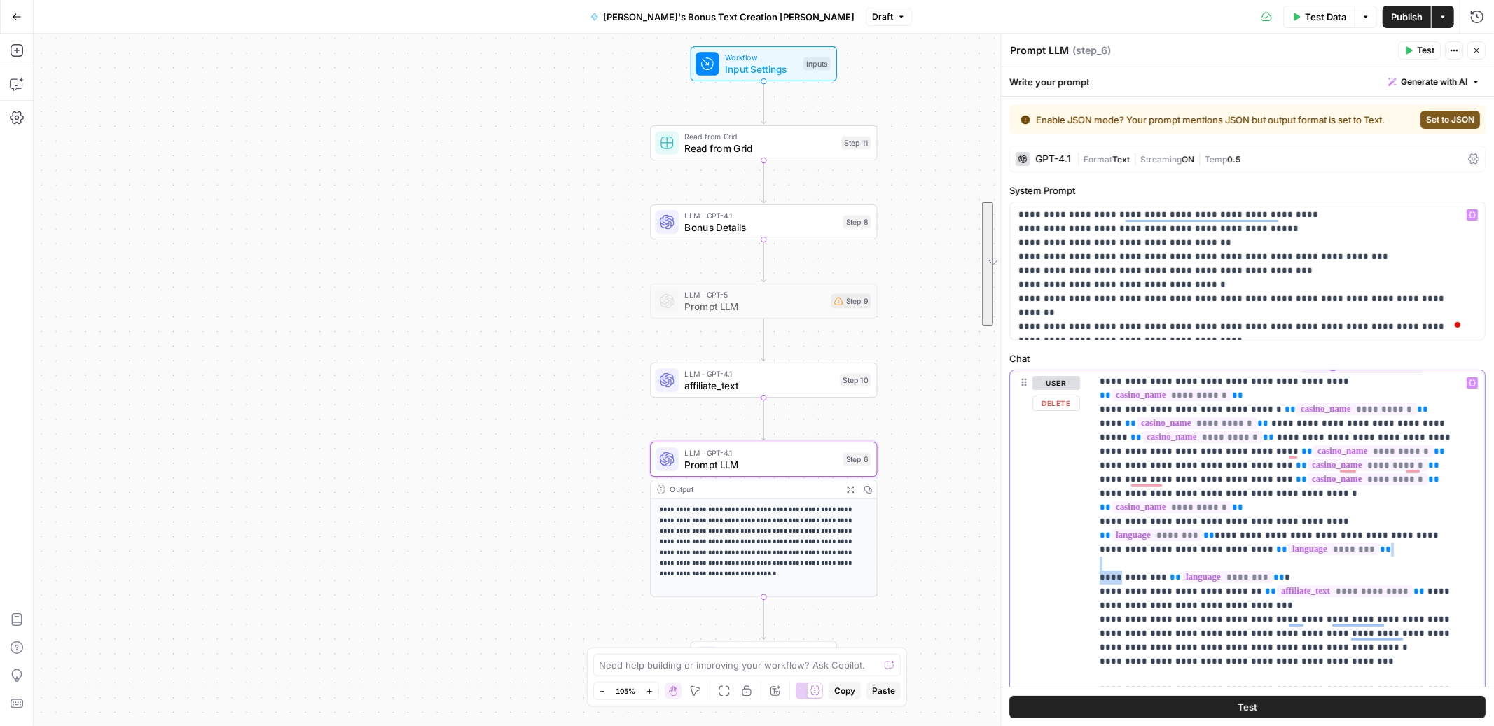
drag, startPoint x: 1128, startPoint y: 509, endPoint x: 1166, endPoint y: 500, distance: 38.7
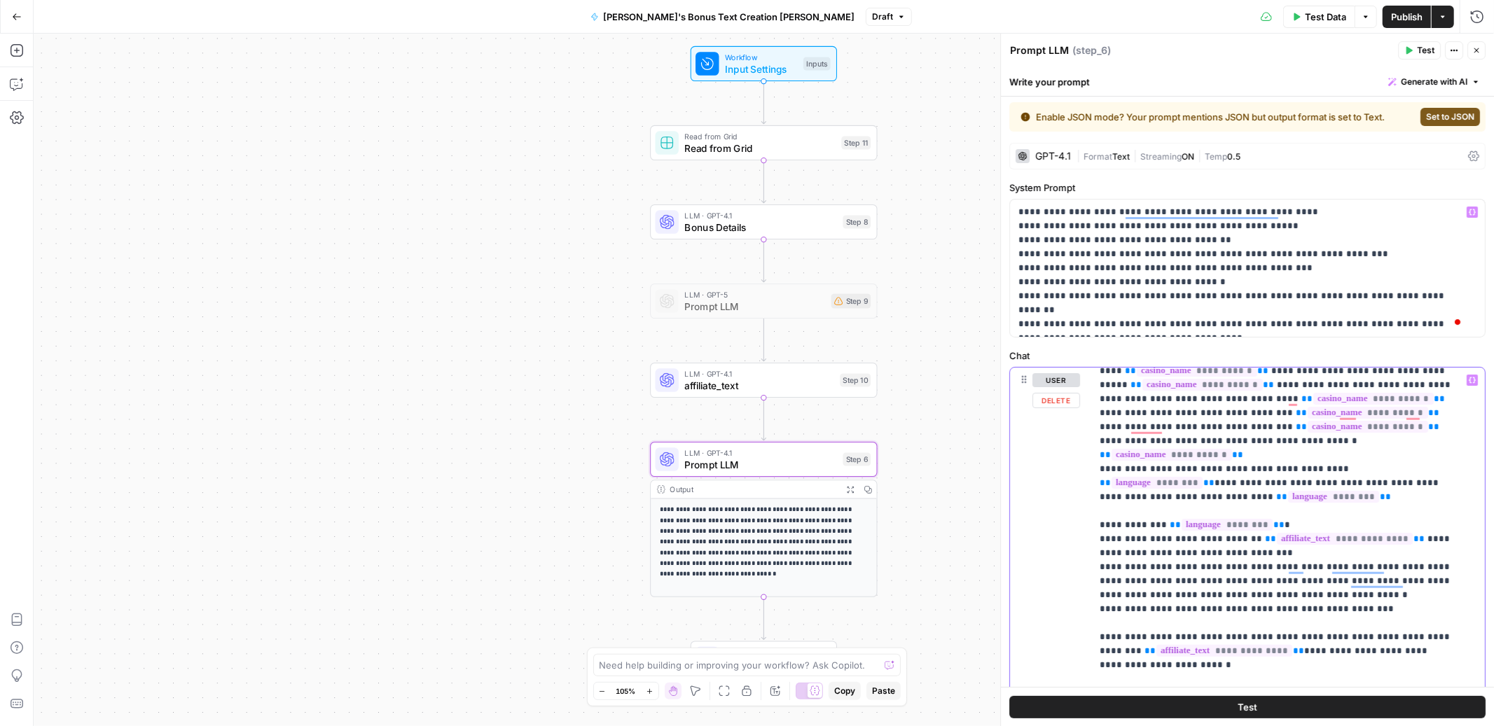
click at [1096, 228] on p "**********" at bounding box center [1241, 268] width 446 height 126
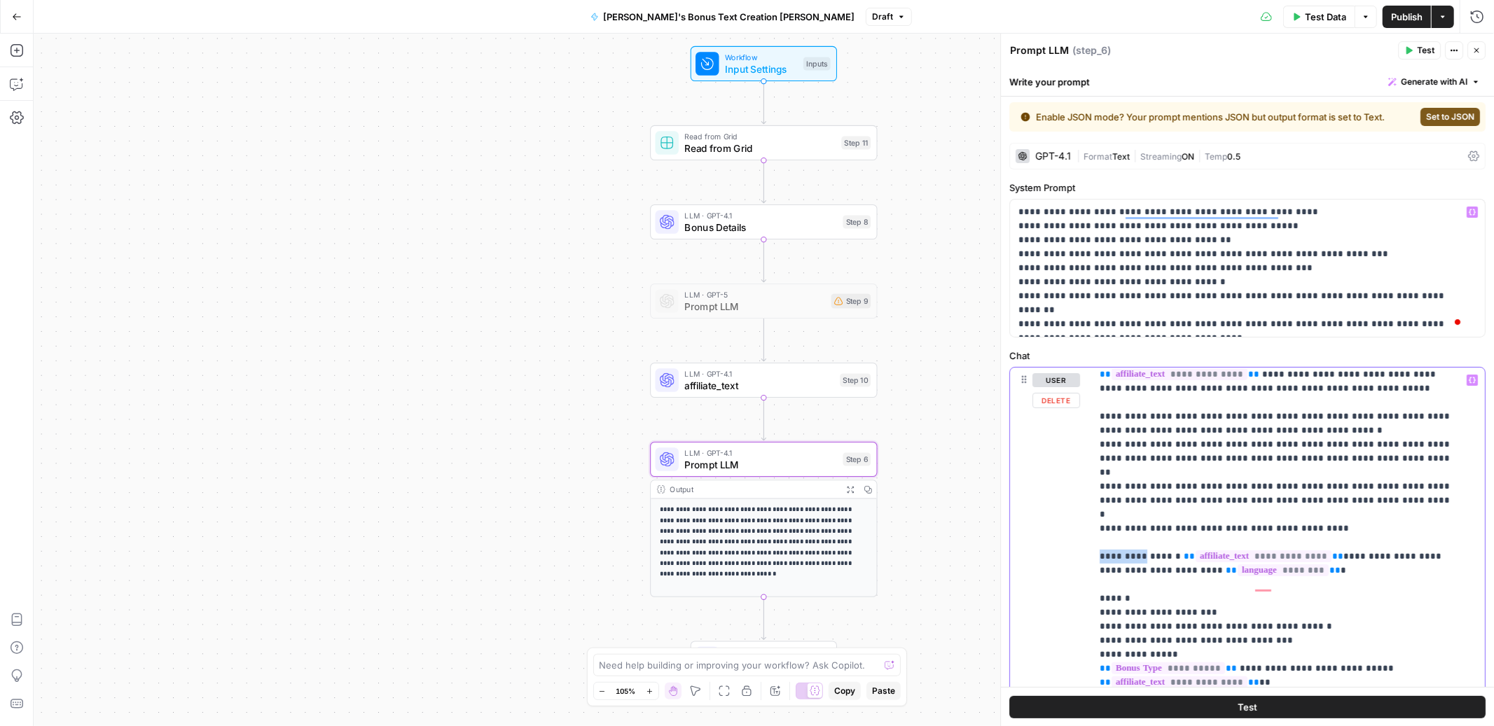
drag, startPoint x: 1095, startPoint y: 513, endPoint x: 1140, endPoint y: 509, distance: 45.7
click at [1140, 509] on div "**********" at bounding box center [1282, 653] width 382 height 570
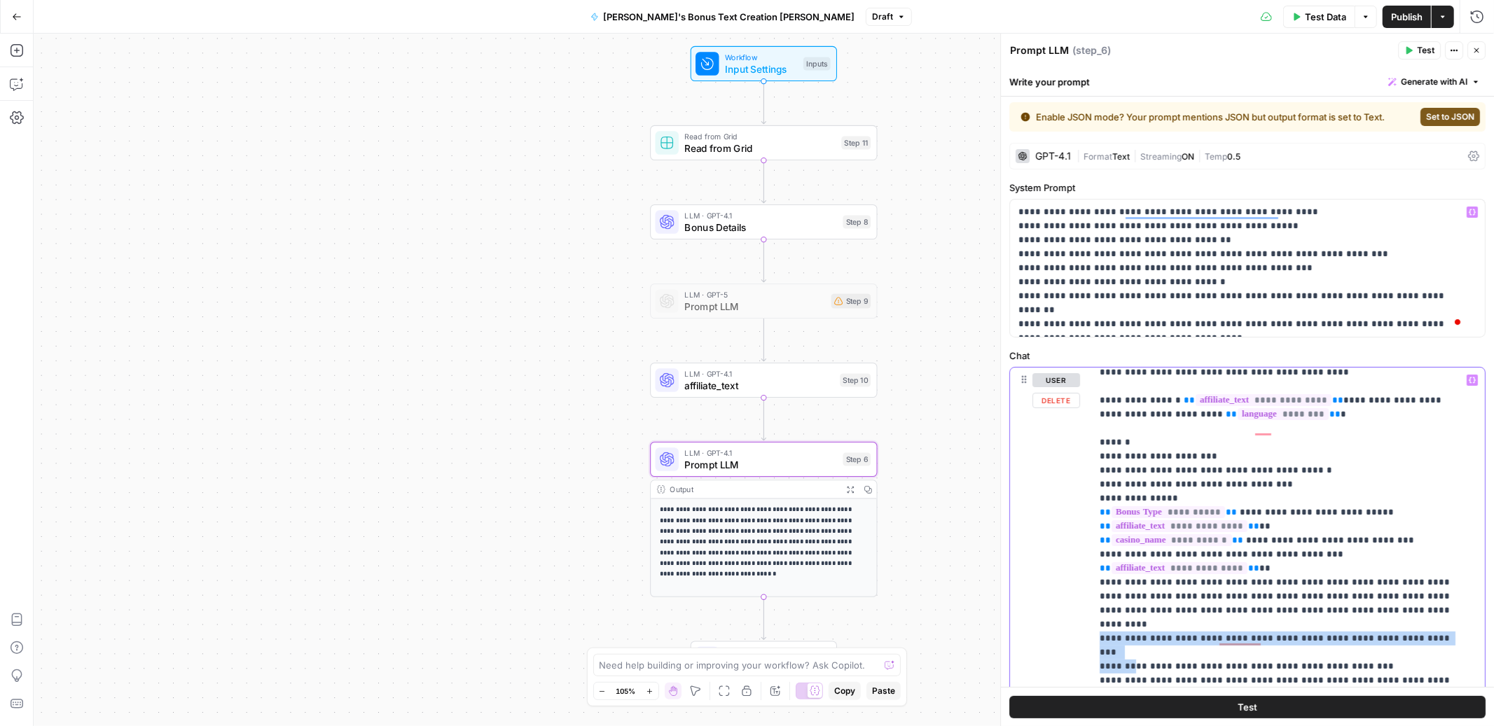
drag, startPoint x: 1096, startPoint y: 584, endPoint x: 1132, endPoint y: 595, distance: 37.4
click at [1132, 595] on div "**********" at bounding box center [1282, 653] width 382 height 570
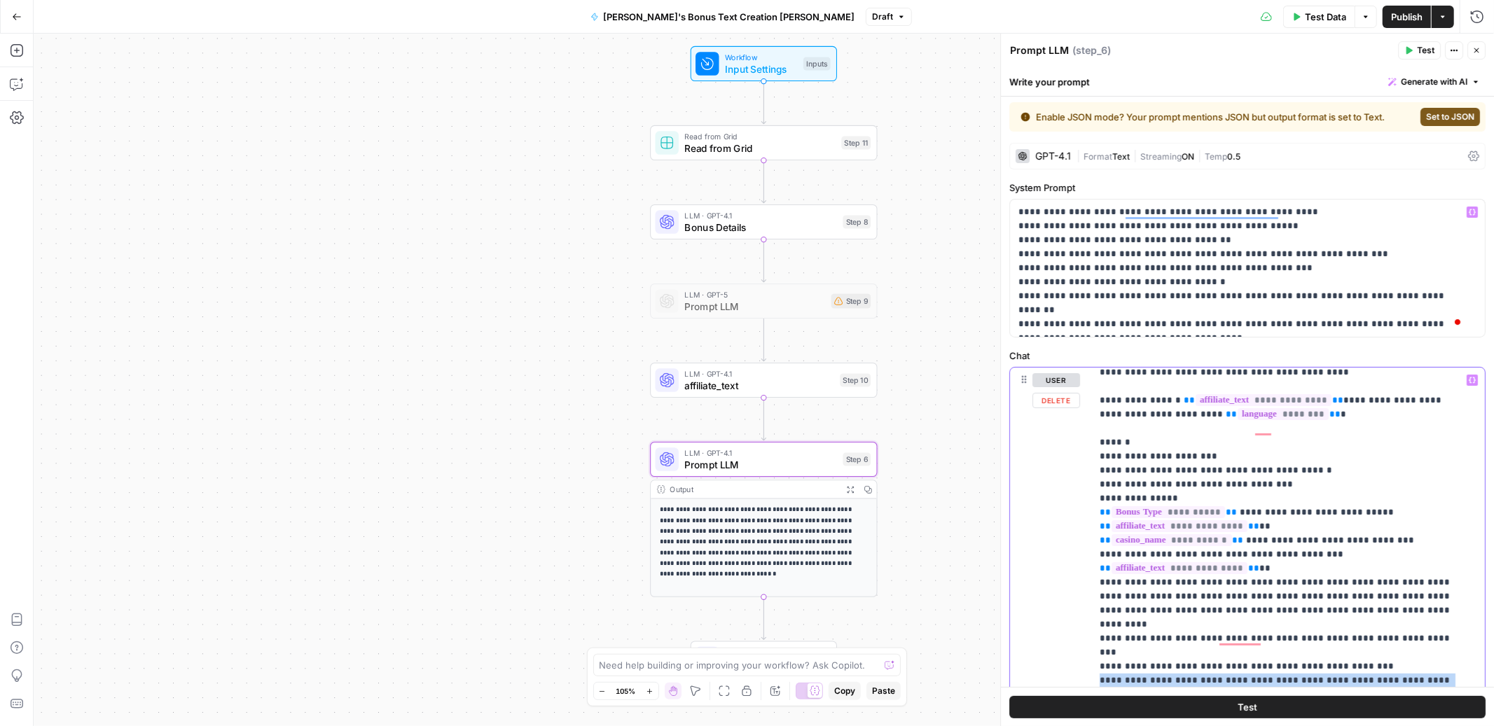
drag, startPoint x: 1099, startPoint y: 609, endPoint x: 1262, endPoint y: 619, distance: 163.5
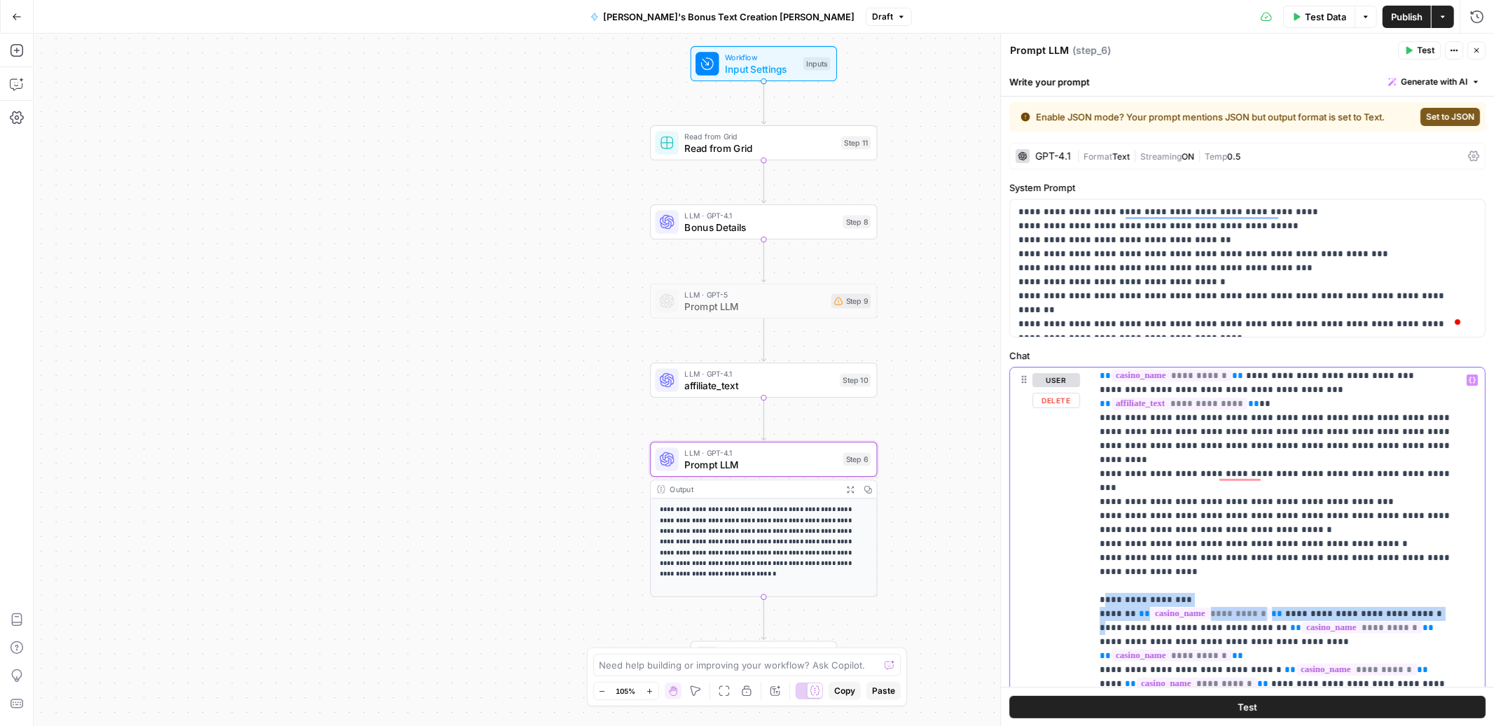
drag, startPoint x: 1104, startPoint y: 536, endPoint x: 1107, endPoint y: 553, distance: 17.0
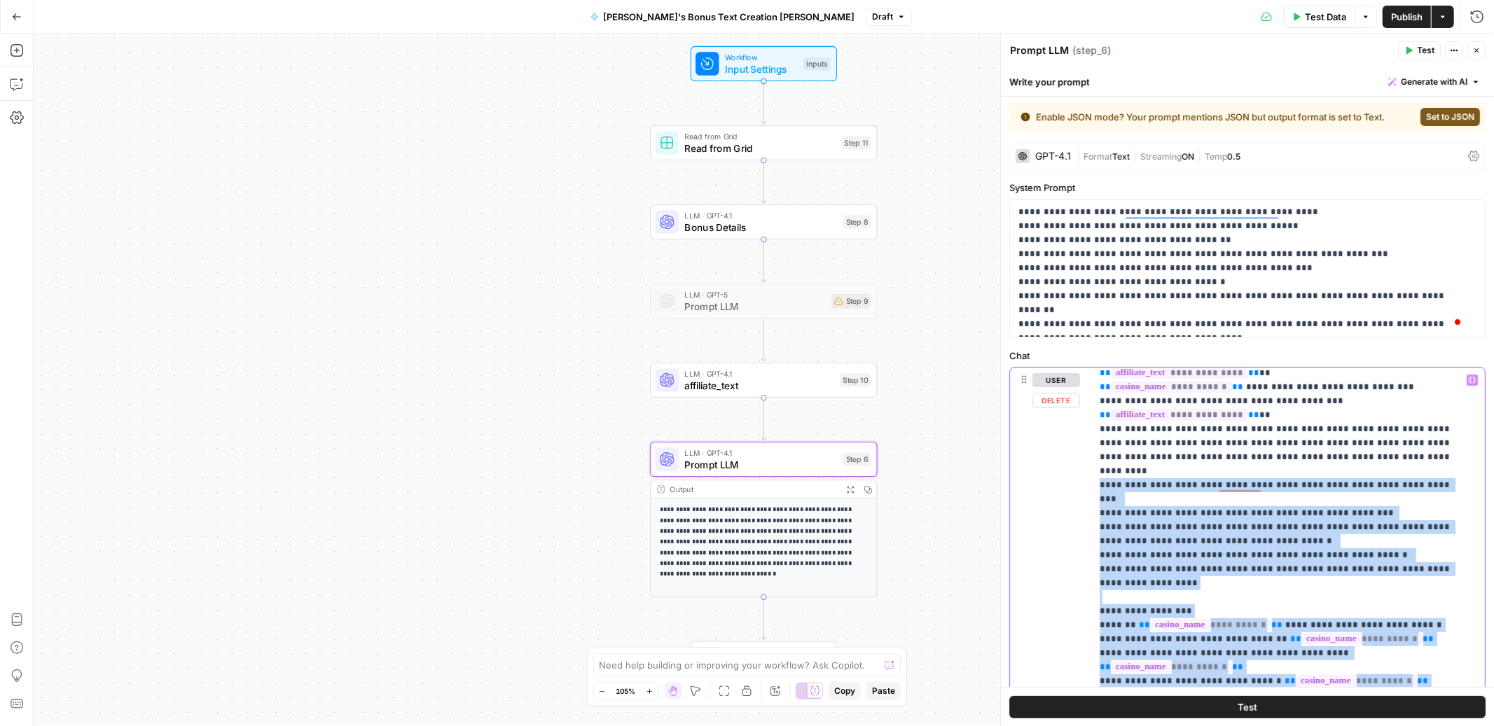
drag, startPoint x: 1095, startPoint y: 424, endPoint x: 1134, endPoint y: 662, distance: 241.4
click at [1134, 662] on div "**********" at bounding box center [1282, 653] width 382 height 570
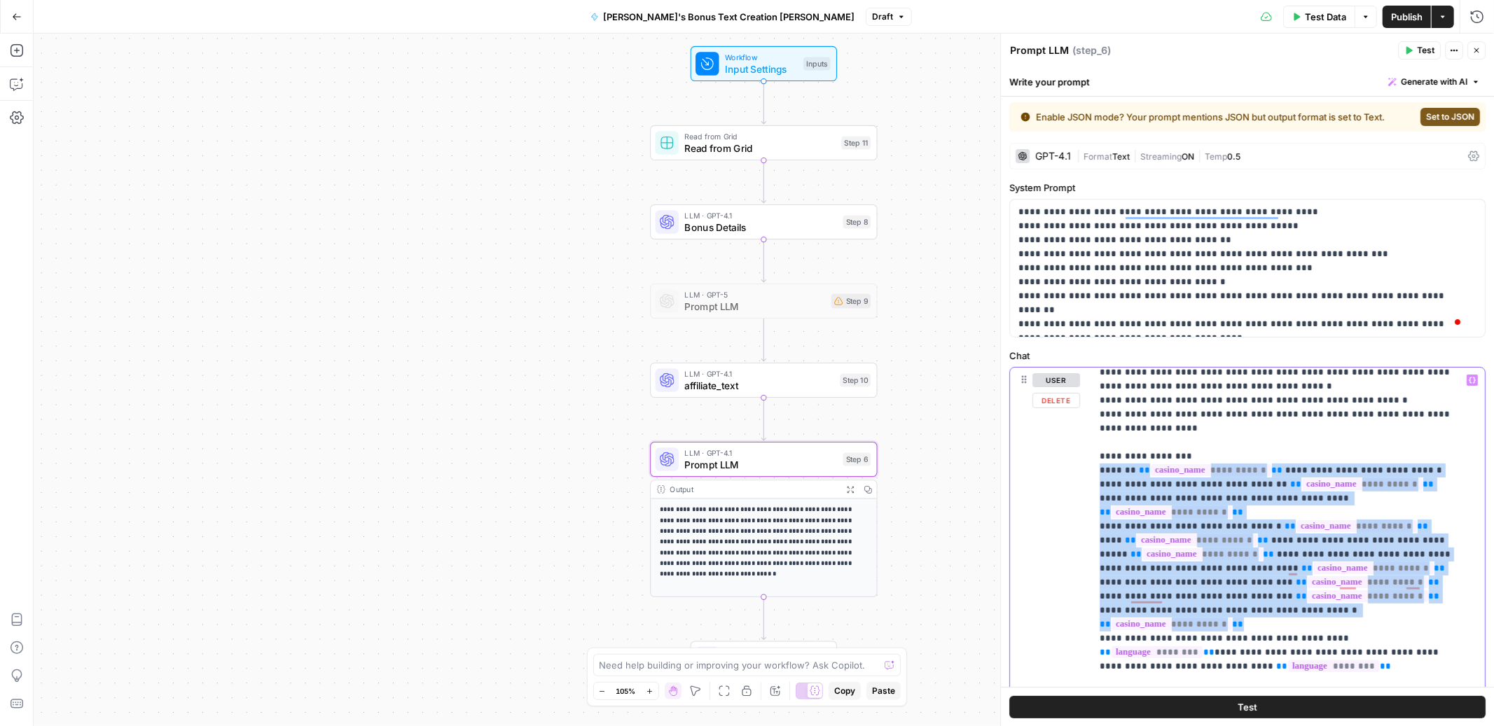
drag, startPoint x: 1310, startPoint y: 548, endPoint x: 1099, endPoint y: 399, distance: 258.7
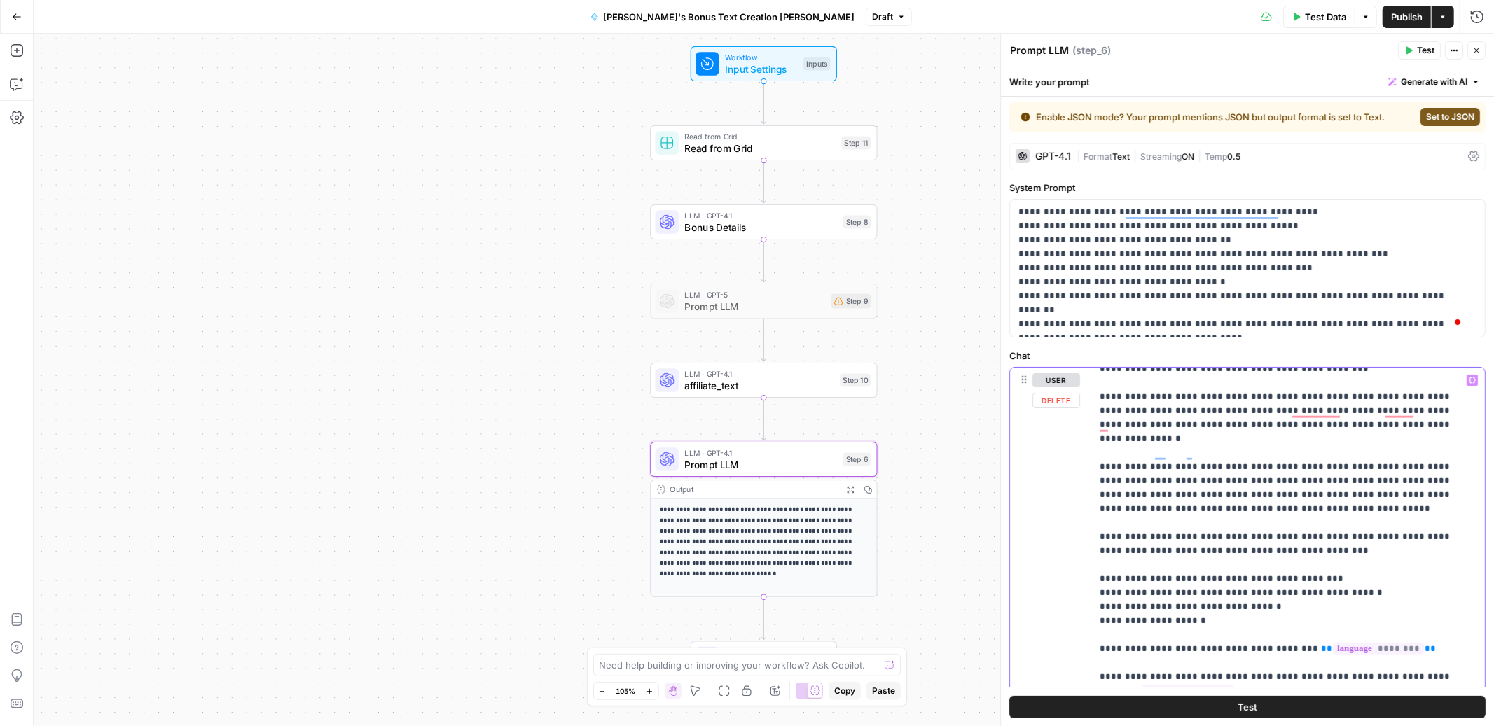
click at [1097, 518] on div "**********" at bounding box center [1282, 653] width 382 height 570
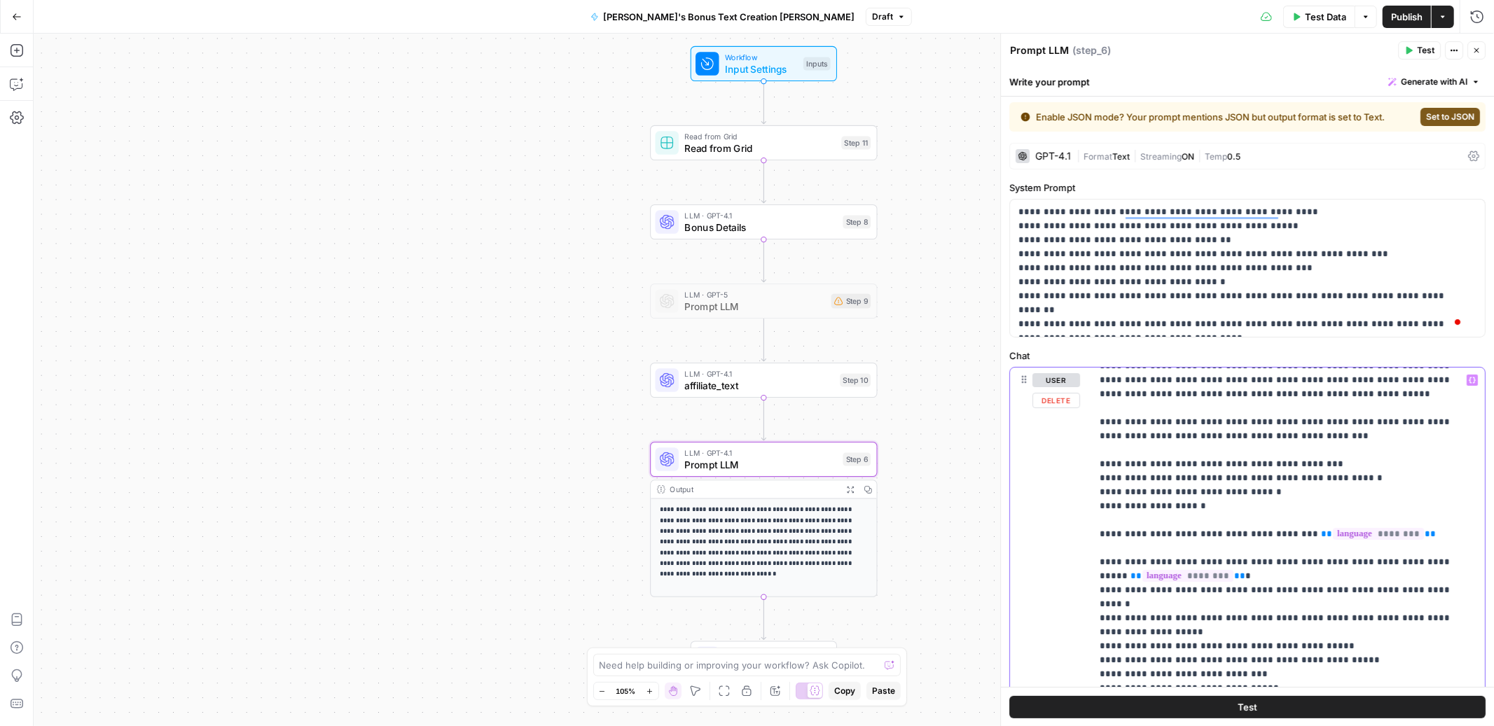
drag, startPoint x: 1098, startPoint y: 497, endPoint x: 1304, endPoint y: 652, distance: 258.2
click at [1304, 652] on div "**********" at bounding box center [1282, 653] width 382 height 570
drag, startPoint x: 1124, startPoint y: 481, endPoint x: 1243, endPoint y: 481, distance: 119.1
click at [1243, 481] on p "**********" at bounding box center [1276, 443] width 353 height 3474
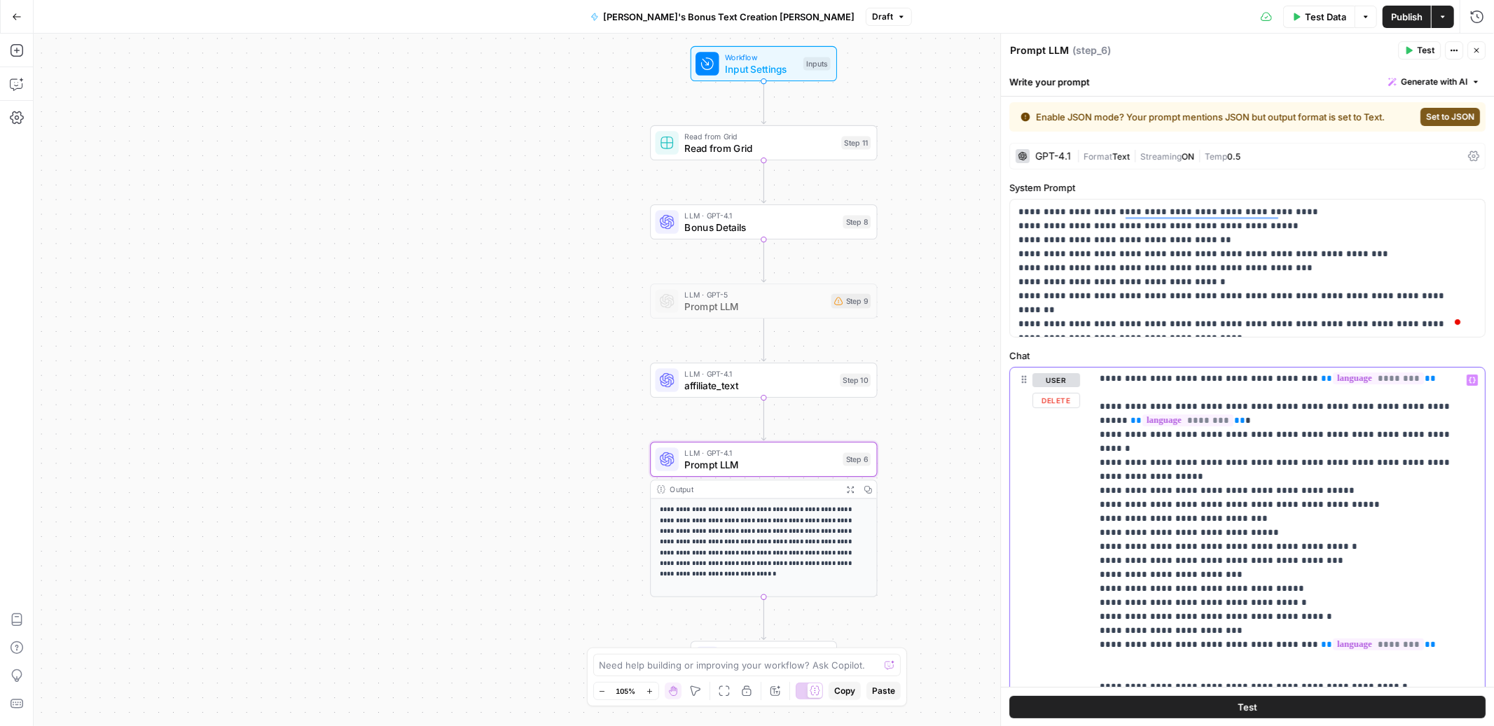
drag, startPoint x: 1112, startPoint y: 546, endPoint x: 1150, endPoint y: 547, distance: 37.8
click at [1150, 546] on p "**********" at bounding box center [1276, 288] width 353 height 3474
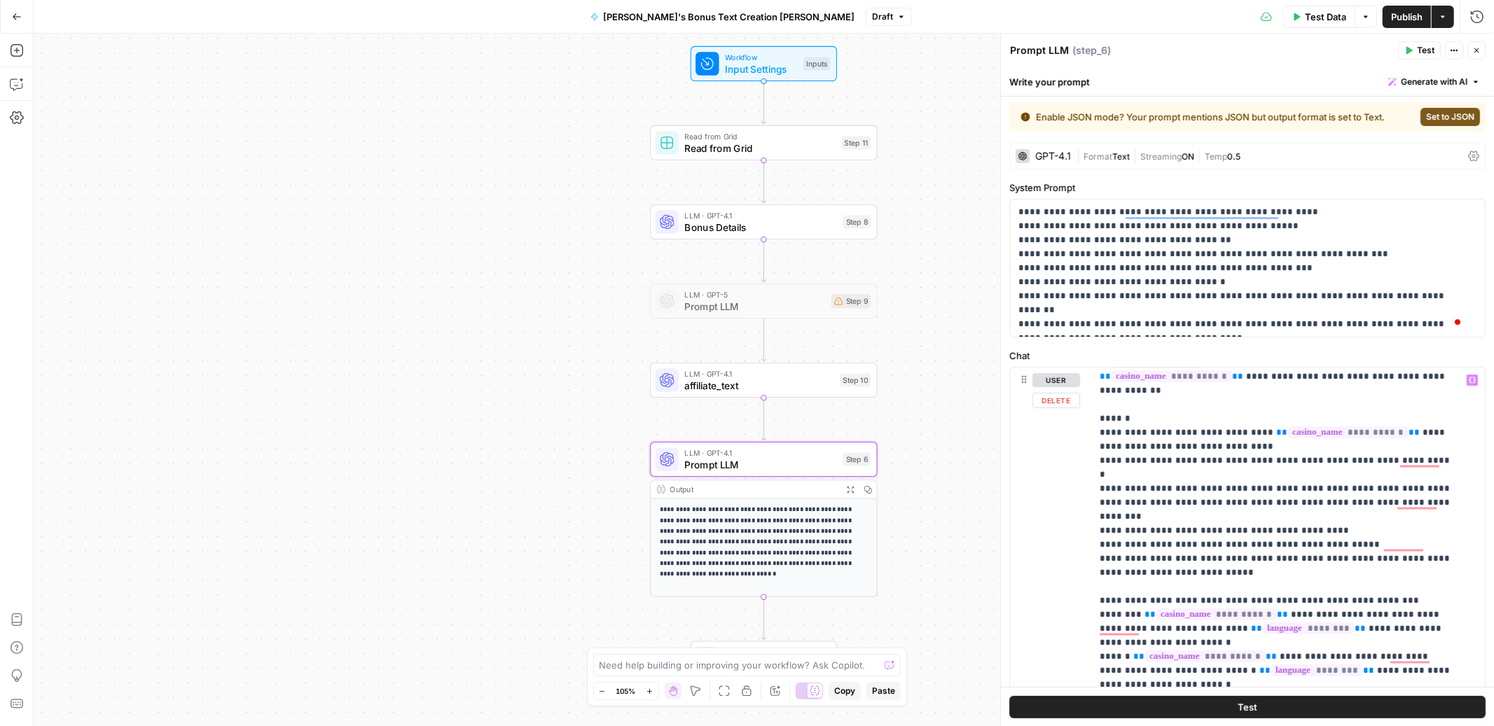
drag, startPoint x: 1087, startPoint y: 433, endPoint x: 1125, endPoint y: 558, distance: 130.3
click at [1125, 558] on div "**********" at bounding box center [1247, 670] width 475 height 604
drag, startPoint x: 1103, startPoint y: 456, endPoint x: 1095, endPoint y: 588, distance: 132.6
click at [1095, 588] on div "**********" at bounding box center [1282, 653] width 382 height 570
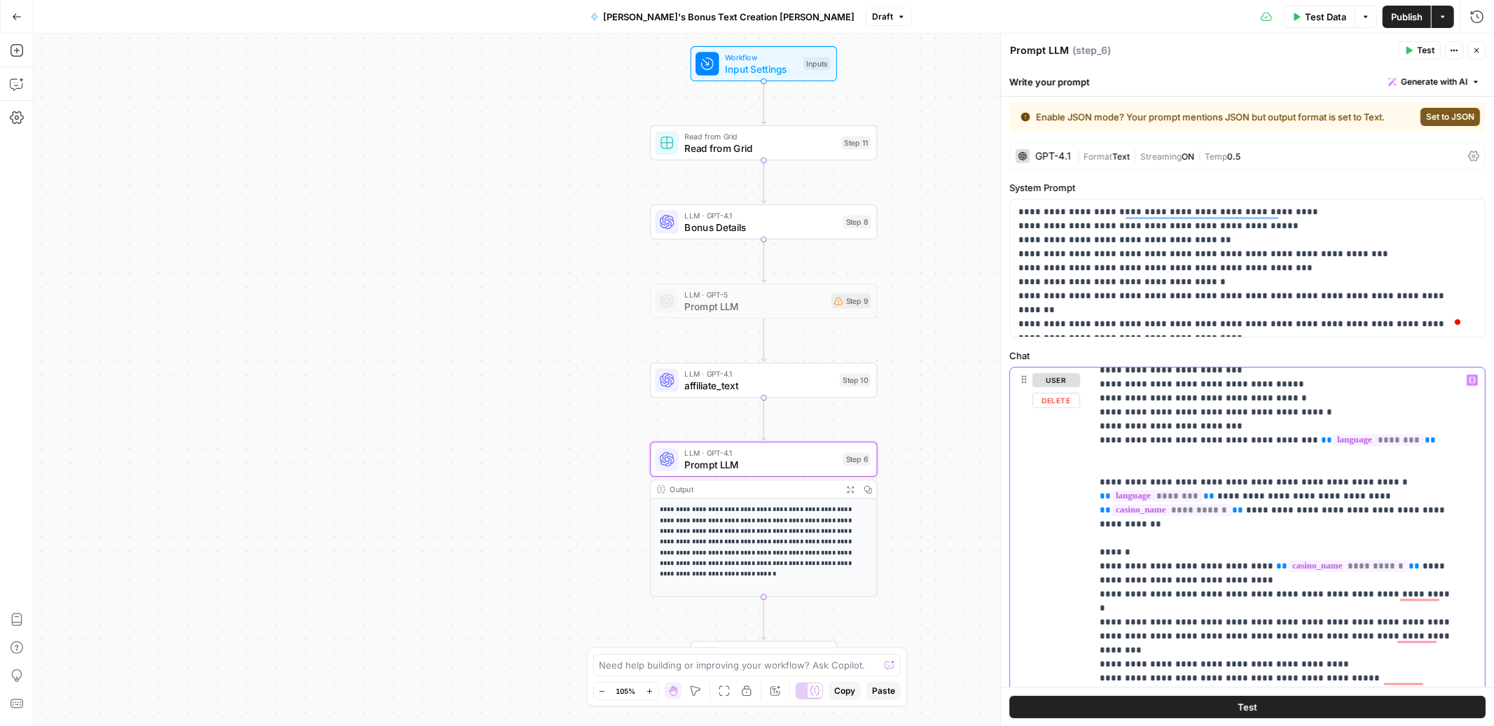
click at [1164, 563] on p "**********" at bounding box center [1276, 83] width 353 height 3474
click at [1387, 573] on p "**********" at bounding box center [1276, 83] width 353 height 3474
drag, startPoint x: 1091, startPoint y: 572, endPoint x: 1098, endPoint y: 634, distance: 62.1
click at [1098, 634] on div "**********" at bounding box center [1247, 670] width 475 height 604
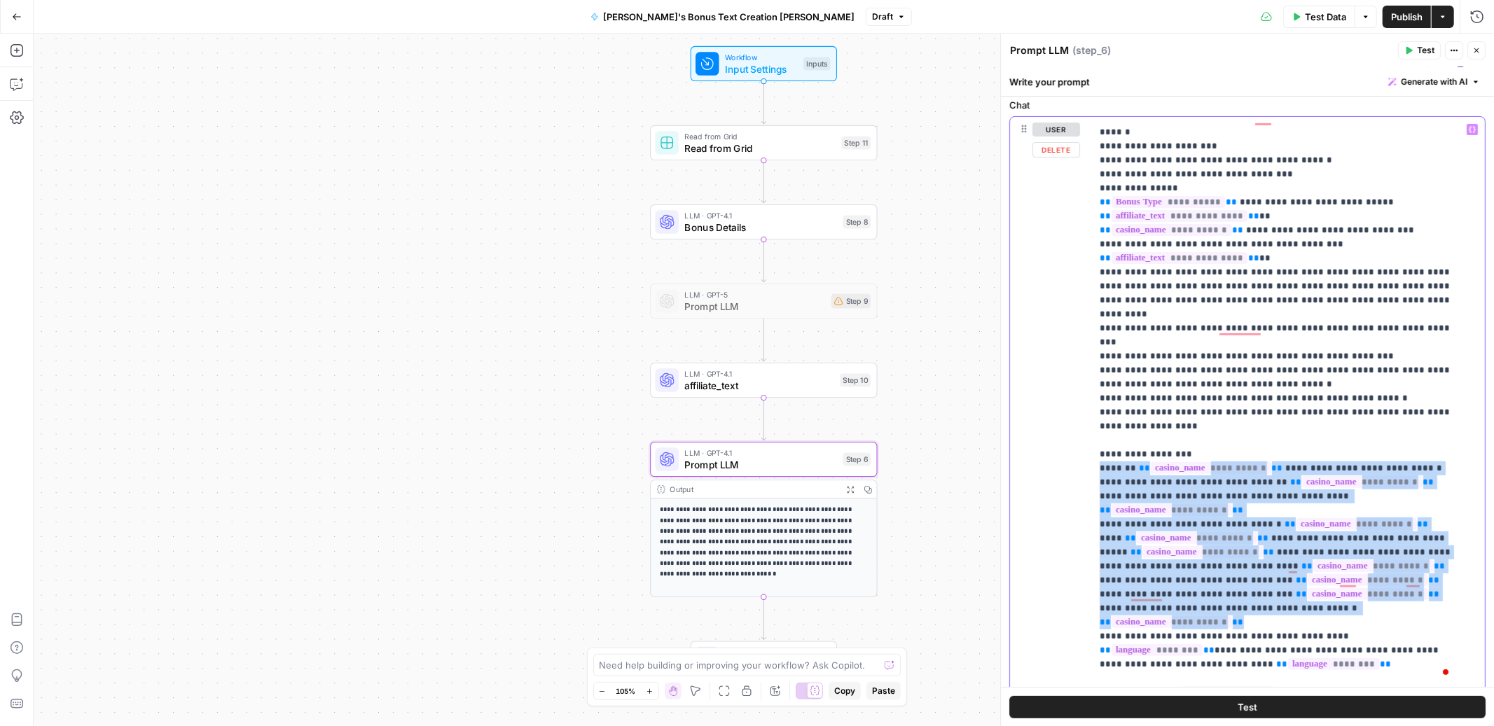
drag, startPoint x: 1098, startPoint y: 268, endPoint x: 1434, endPoint y: 603, distance: 474.5
click at [1434, 604] on div "**********" at bounding box center [1282, 402] width 382 height 570
click at [1096, 293] on div "**********" at bounding box center [1247, 397] width 493 height 660
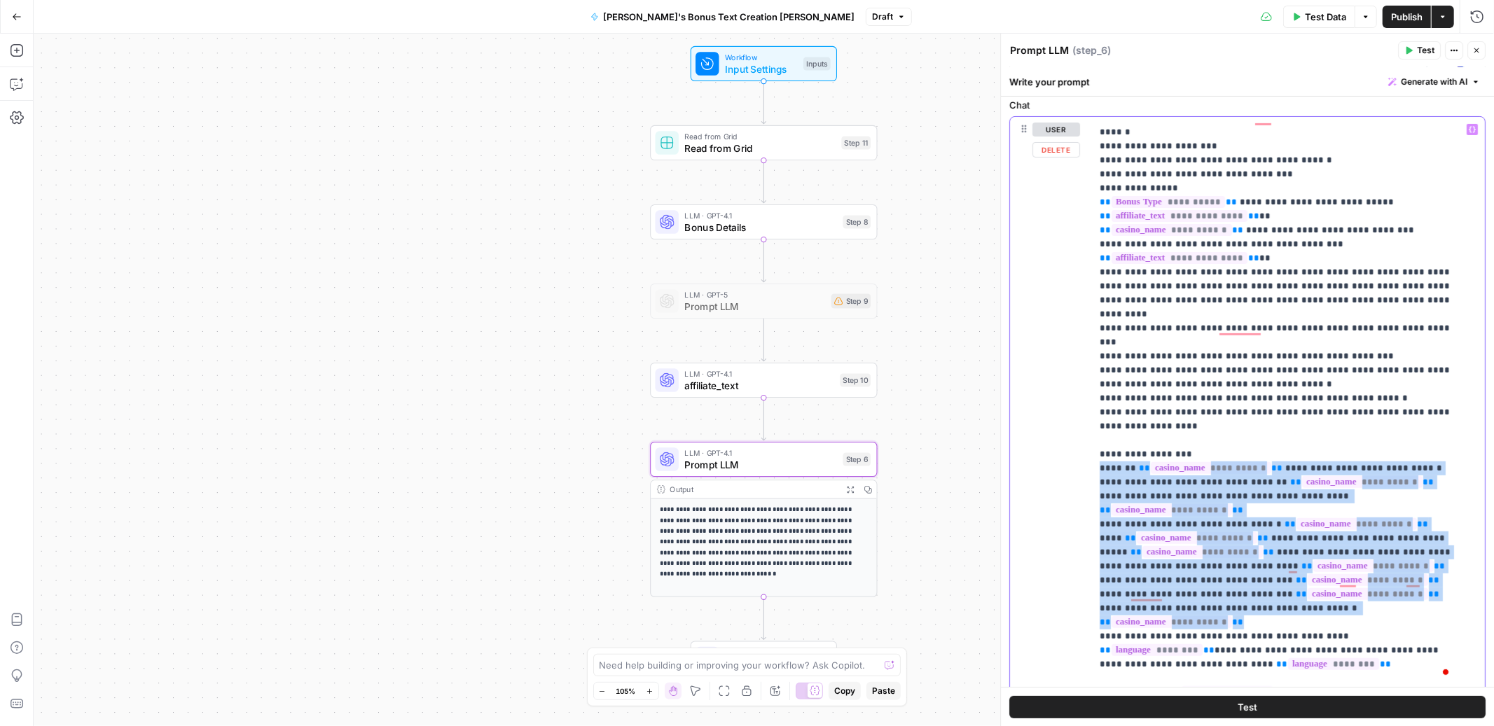
drag, startPoint x: 1259, startPoint y: 309, endPoint x: 1065, endPoint y: 294, distance: 193.9
click at [1065, 294] on div "**********" at bounding box center [1247, 419] width 475 height 604
click at [759, 64] on span "Input Settings" at bounding box center [761, 69] width 73 height 15
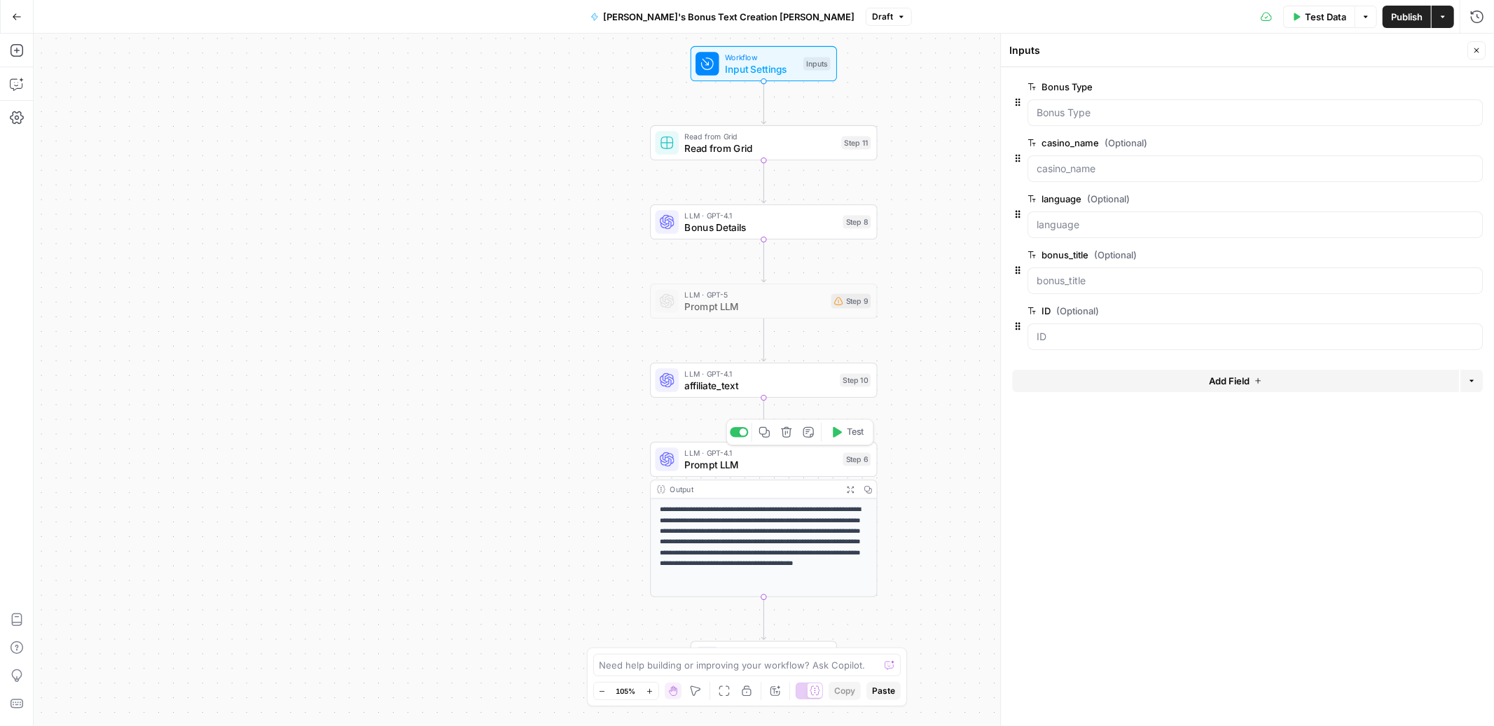
click at [712, 469] on span "Prompt LLM" at bounding box center [760, 464] width 153 height 15
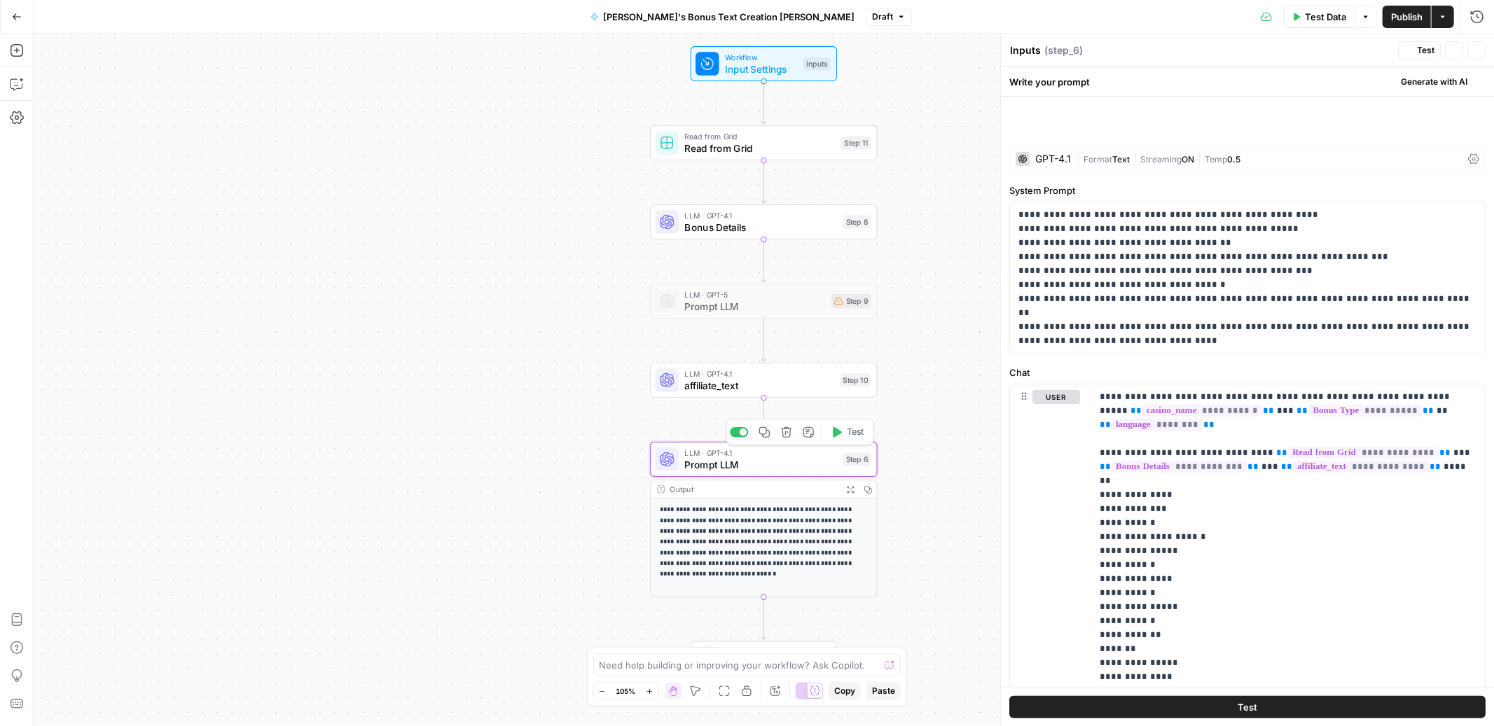
type textarea "Prompt LLM"
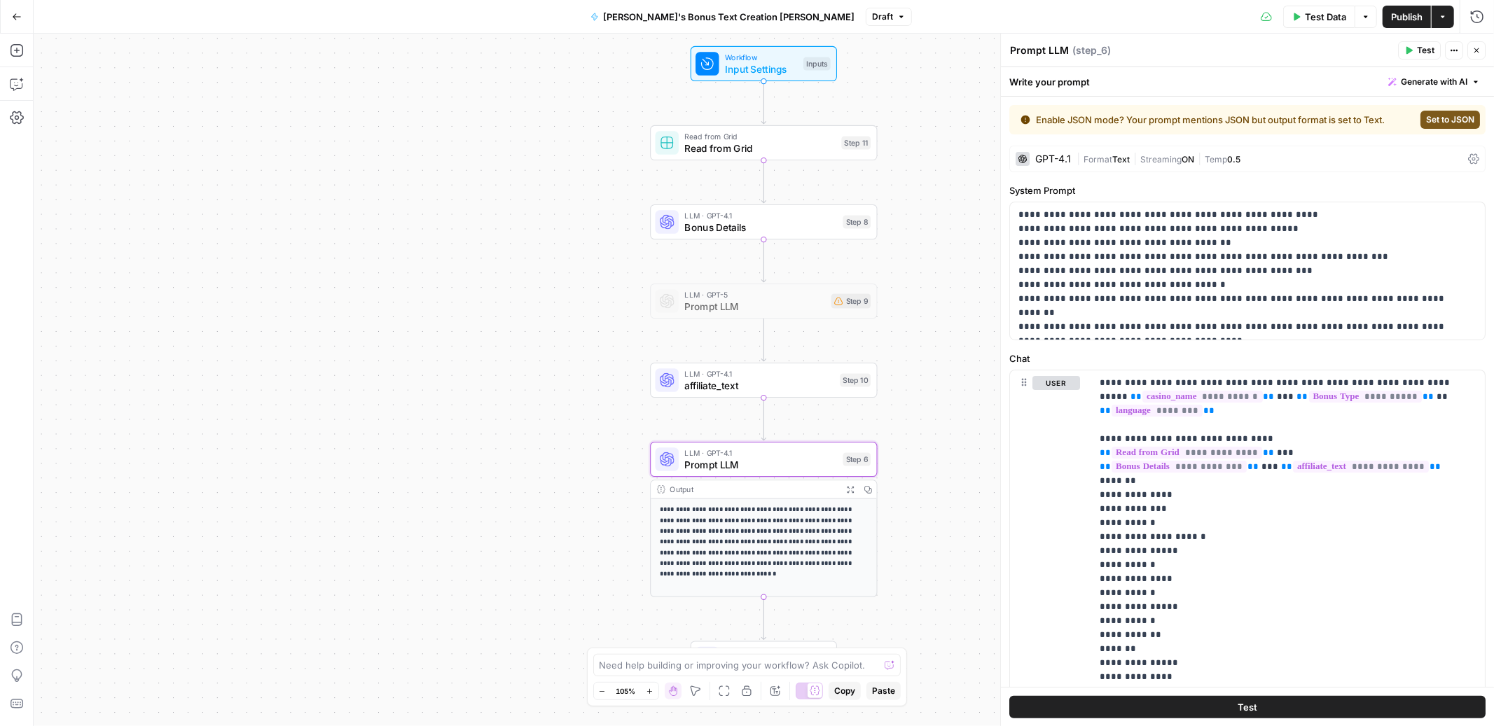
click at [1468, 158] on icon at bounding box center [1473, 158] width 11 height 11
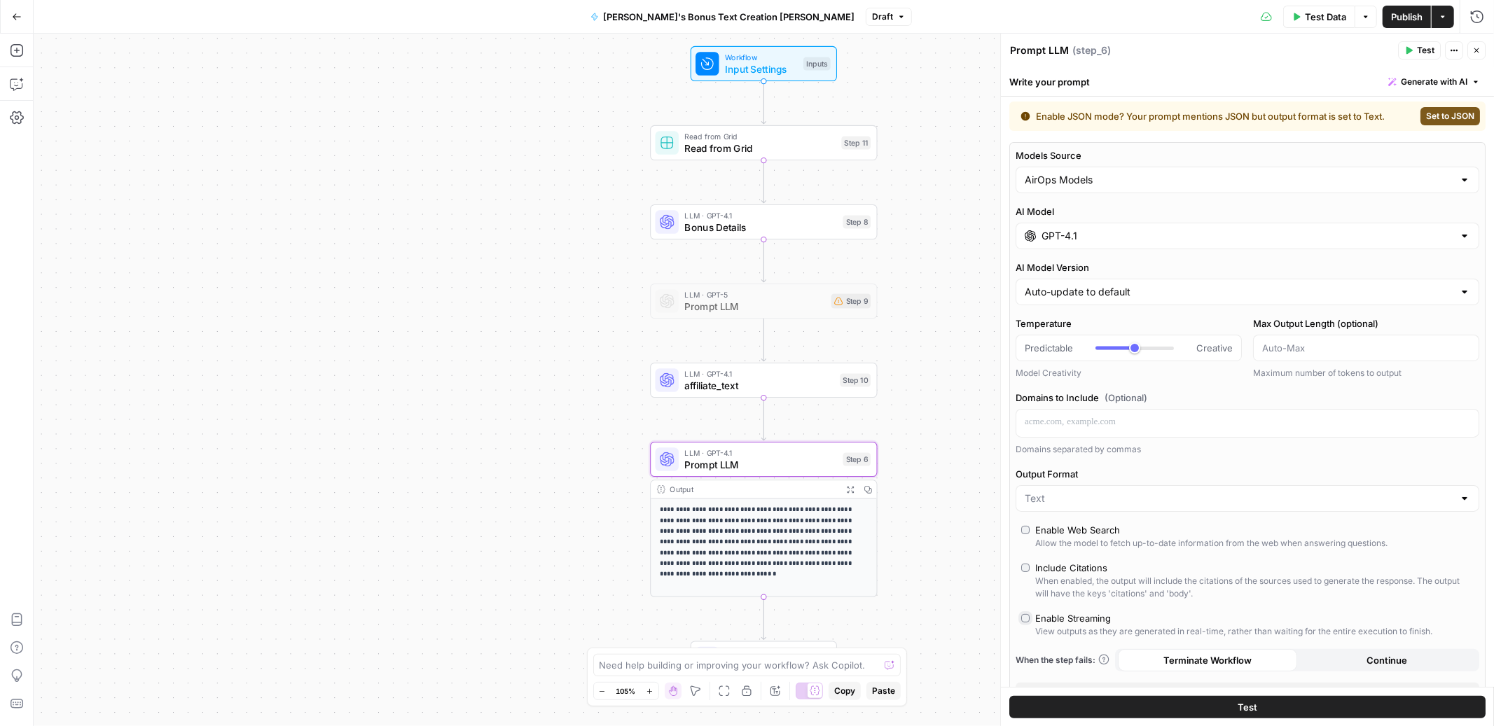
scroll to position [0, 0]
click at [1143, 185] on input "Models Source" at bounding box center [1239, 184] width 429 height 14
click at [1104, 218] on span "AirOps Models" at bounding box center [1233, 219] width 410 height 14
type input "AirOps Models"
click at [1093, 242] on input "GPT-4.1" at bounding box center [1248, 240] width 412 height 14
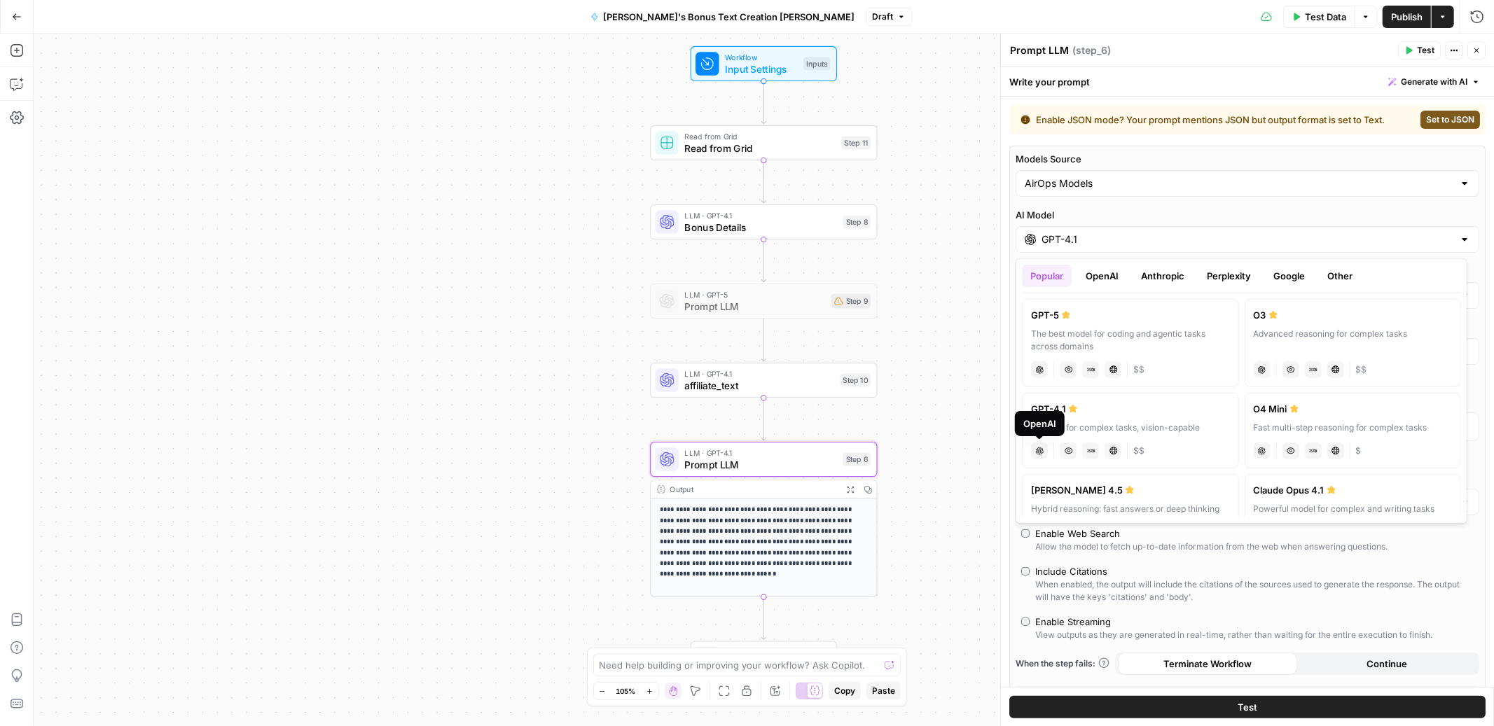
click at [1038, 448] on icon at bounding box center [1040, 451] width 8 height 8
click at [1144, 450] on div "chat Vision Capabilities JSON Mode Live Web Research $$" at bounding box center [1130, 450] width 199 height 20
click at [1021, 212] on label "AI Model" at bounding box center [1248, 215] width 464 height 14
click at [1042, 233] on input "GPT-4.1" at bounding box center [1248, 240] width 412 height 14
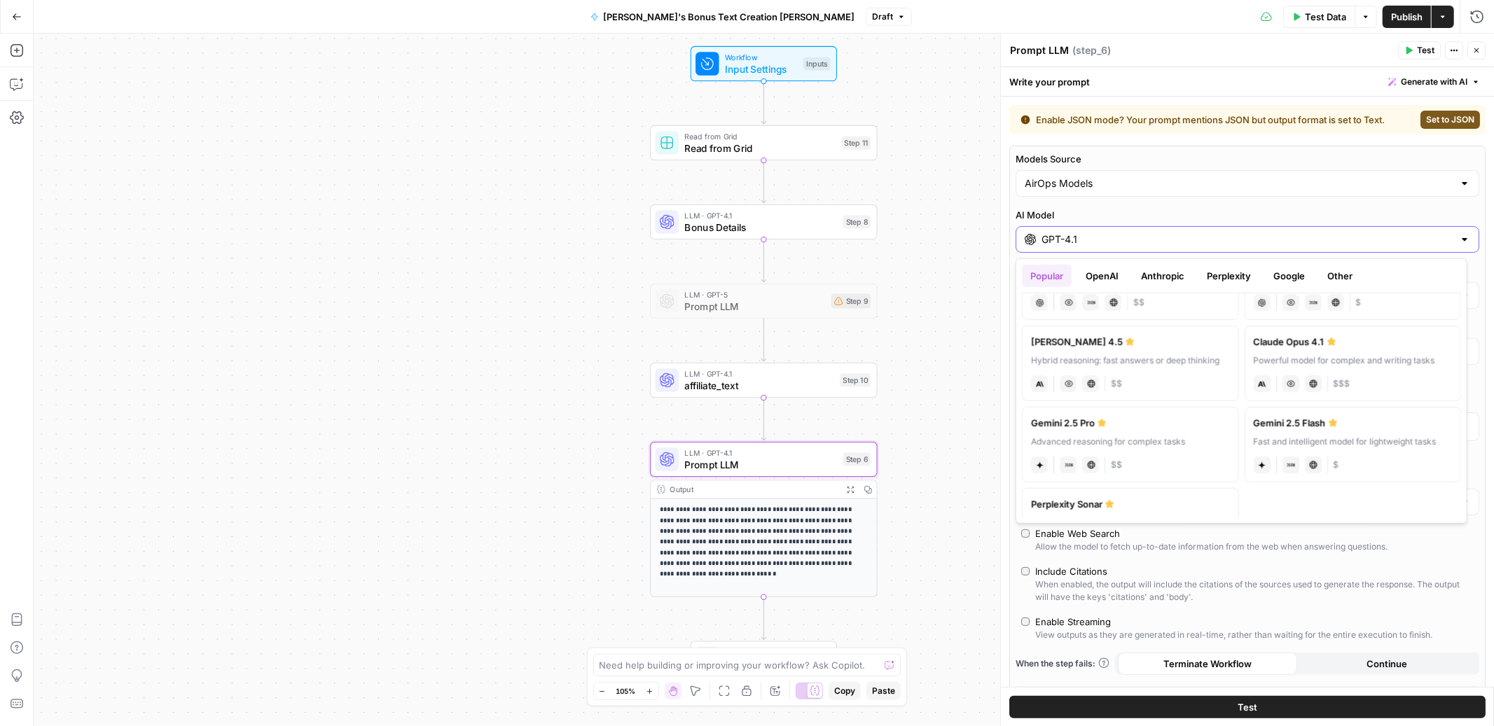
scroll to position [200, 0]
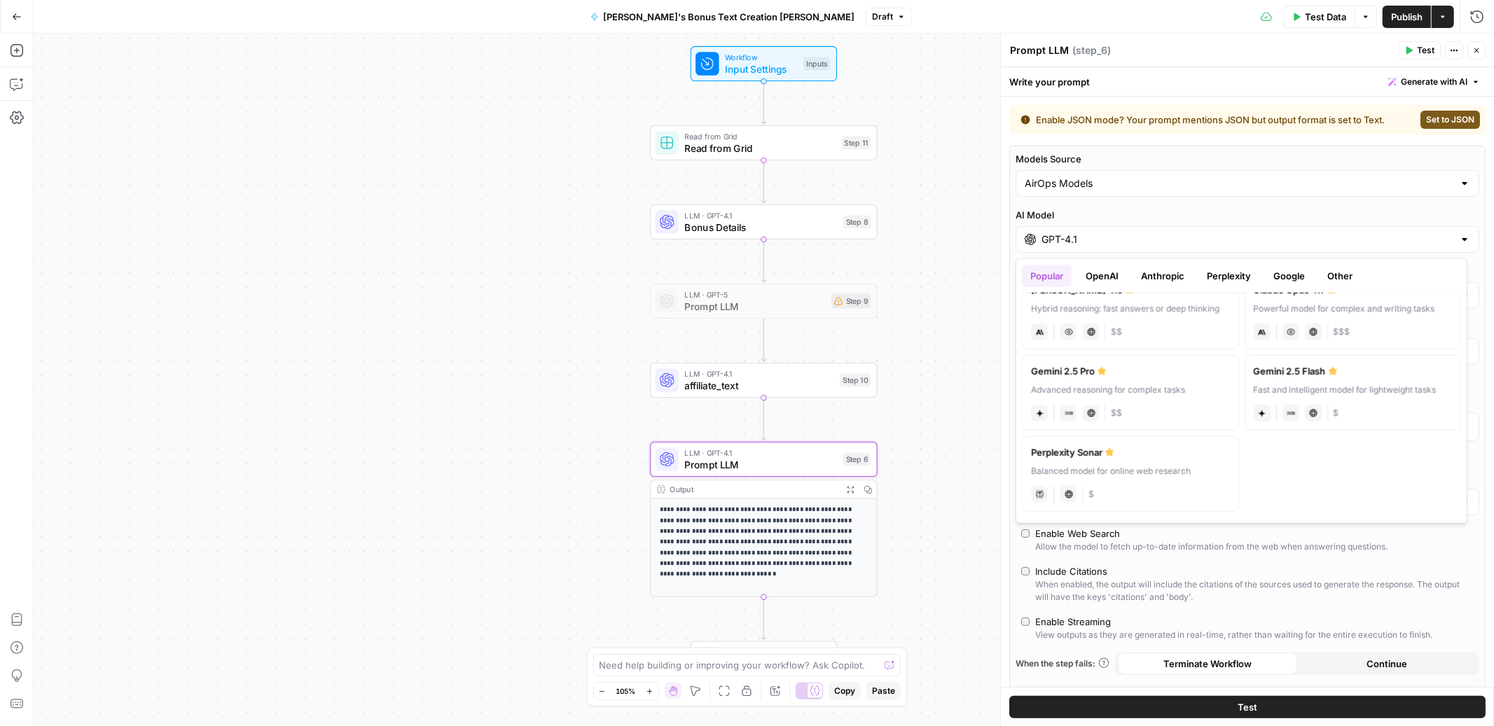
click at [1099, 275] on button "OpenAI" at bounding box center [1102, 276] width 50 height 22
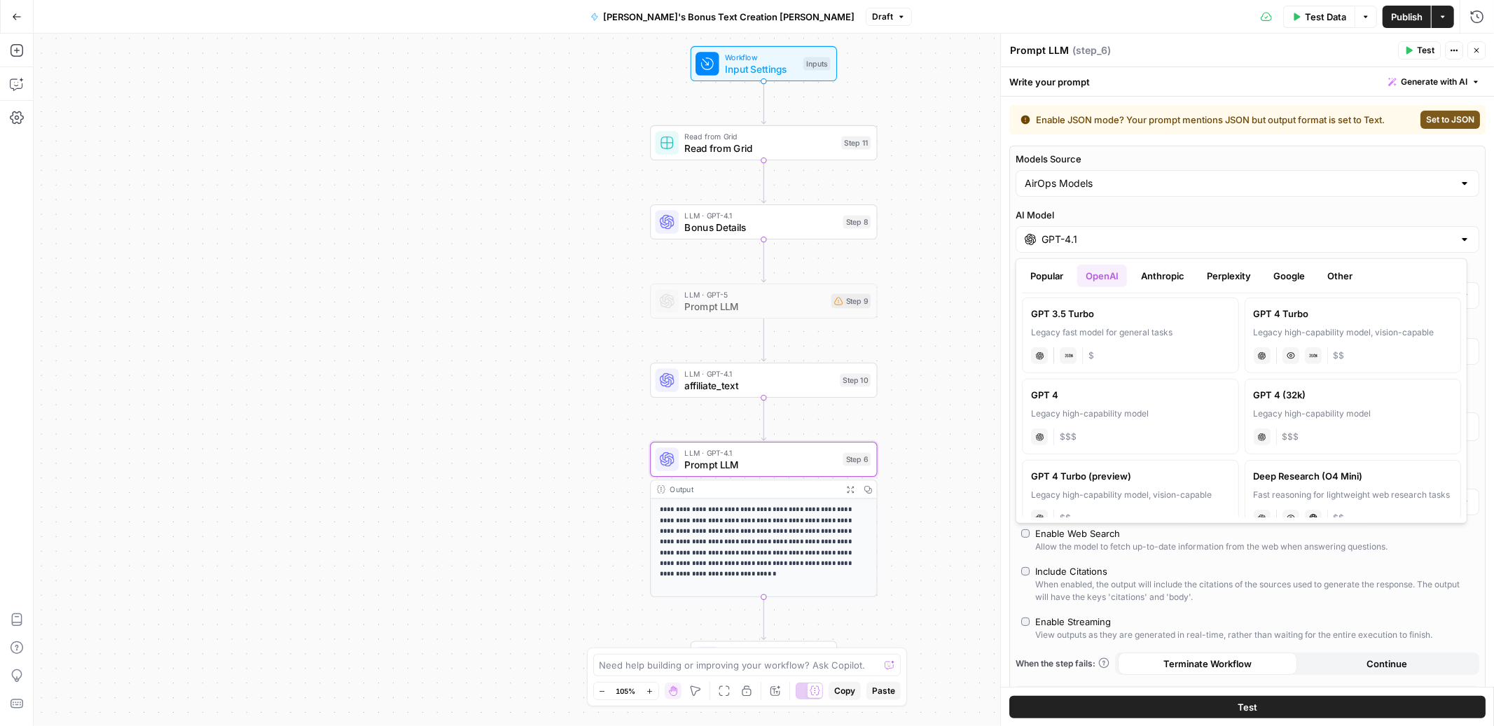
scroll to position [795, 0]
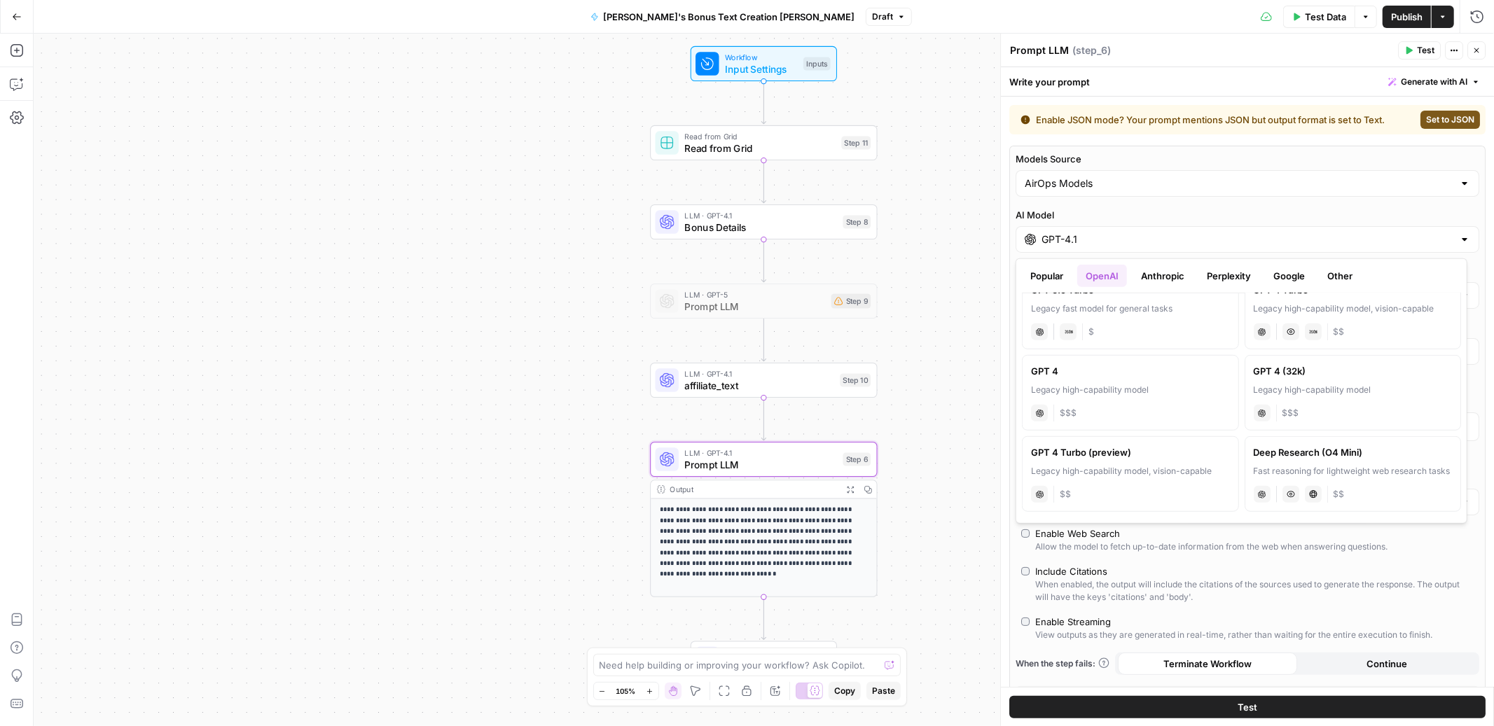
click at [1163, 270] on button "Anthropic" at bounding box center [1163, 276] width 60 height 22
click at [1220, 276] on button "Perplexity" at bounding box center [1228, 276] width 61 height 22
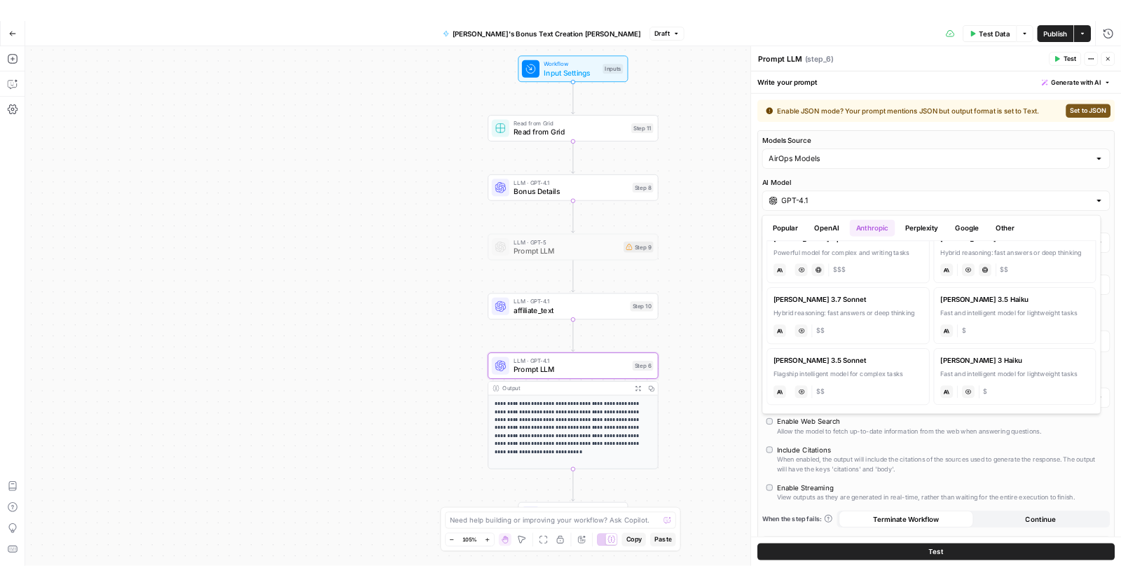
scroll to position [0, 0]
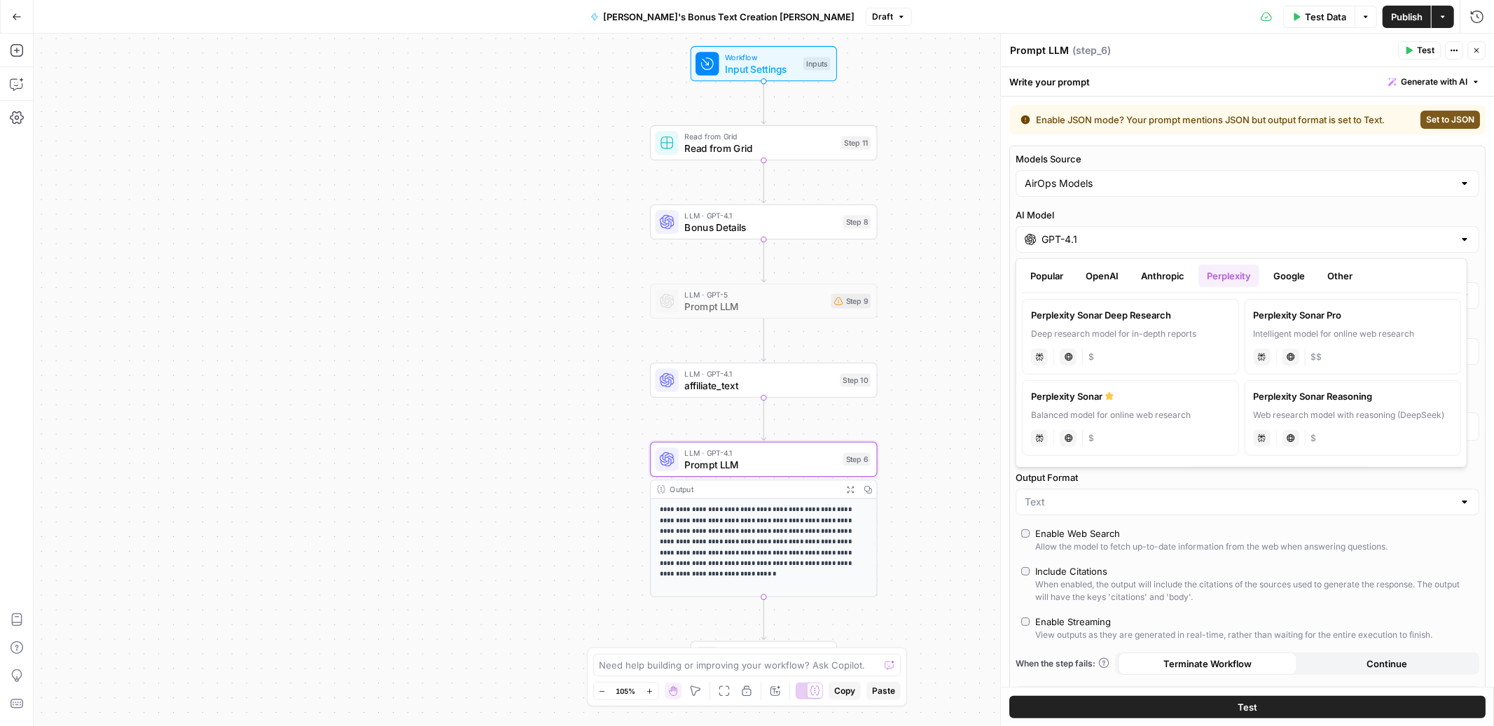
click at [1278, 272] on button "Google" at bounding box center [1289, 276] width 48 height 22
click at [1334, 277] on button "Other" at bounding box center [1340, 276] width 42 height 22
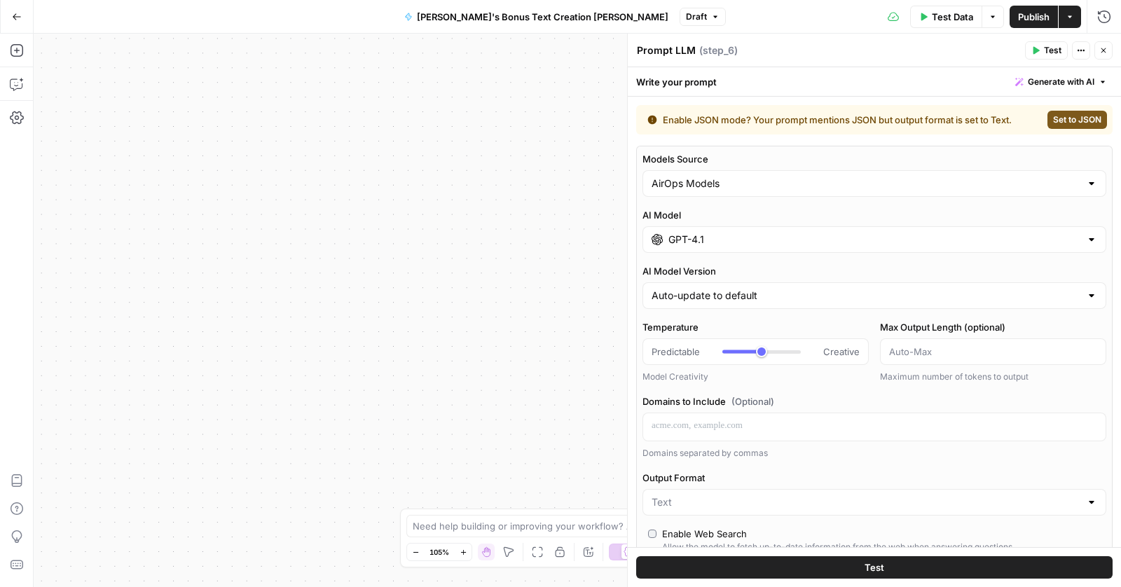
click at [482, 199] on div "**********" at bounding box center [577, 310] width 1087 height 553
click at [1113, 50] on header "Prompt LLM Prompt LLM ( step_6 ) Test Actions Close" at bounding box center [874, 51] width 493 height 34
click at [1100, 57] on button "Close" at bounding box center [1103, 50] width 18 height 18
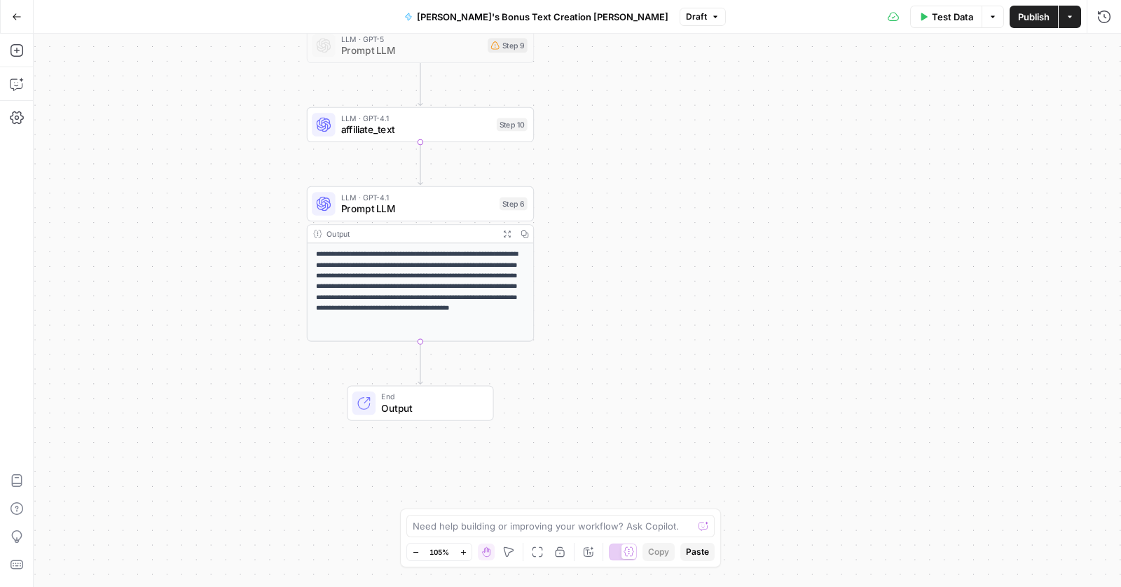
drag, startPoint x: 408, startPoint y: 193, endPoint x: 408, endPoint y: 212, distance: 18.2
click at [413, 174] on button "Copy step" at bounding box center [420, 176] width 19 height 19
click at [411, 215] on span "Prompt LLM" at bounding box center [417, 209] width 153 height 15
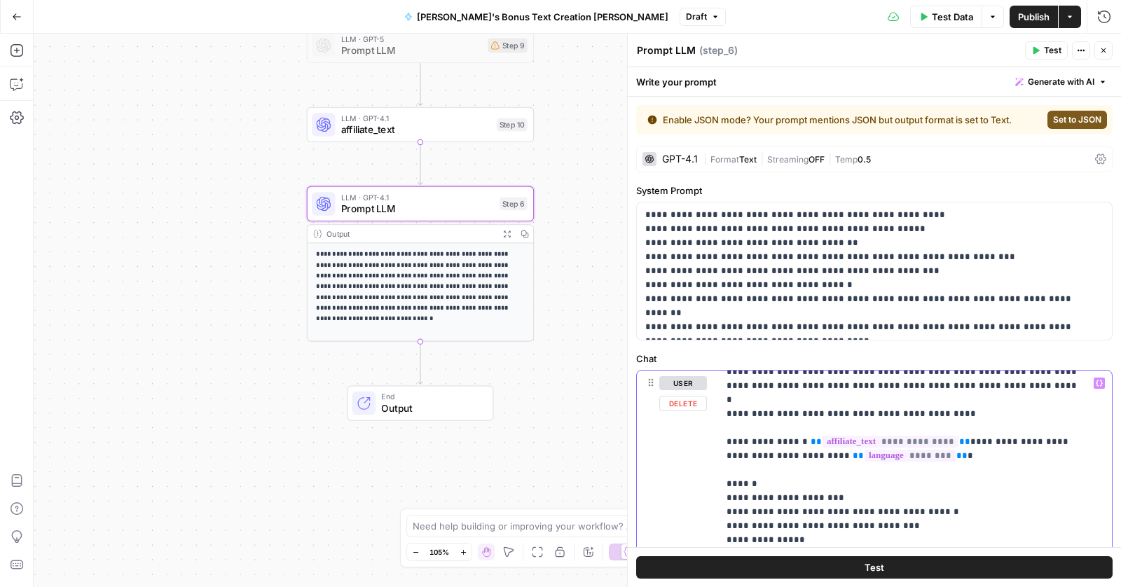
scroll to position [474, 0]
drag, startPoint x: 724, startPoint y: 394, endPoint x: 835, endPoint y: 483, distance: 142.4
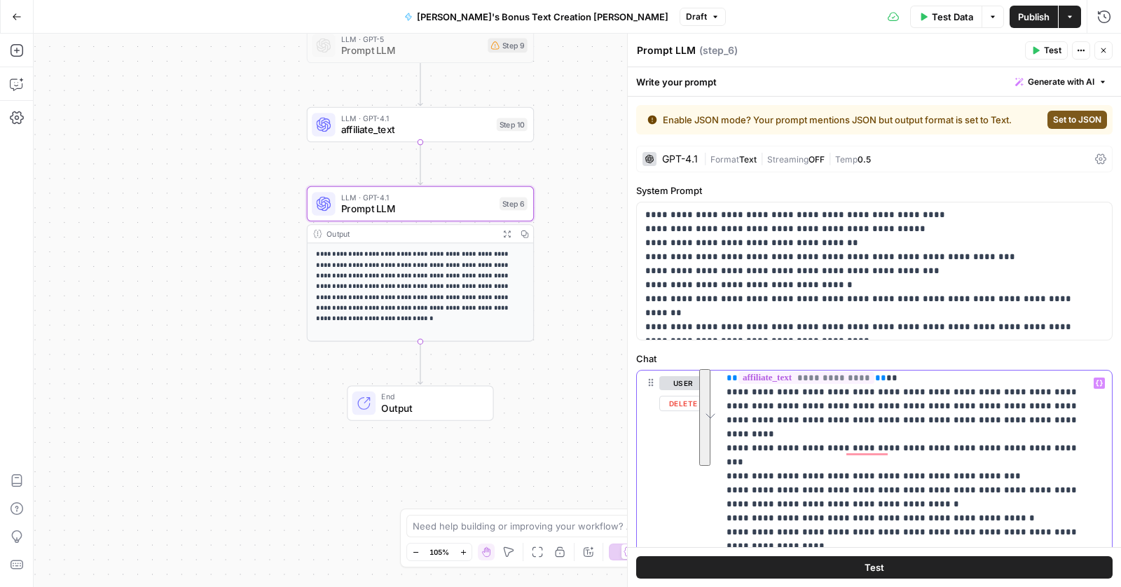
scroll to position [705, 0]
drag, startPoint x: 725, startPoint y: 390, endPoint x: 841, endPoint y: 483, distance: 148.4
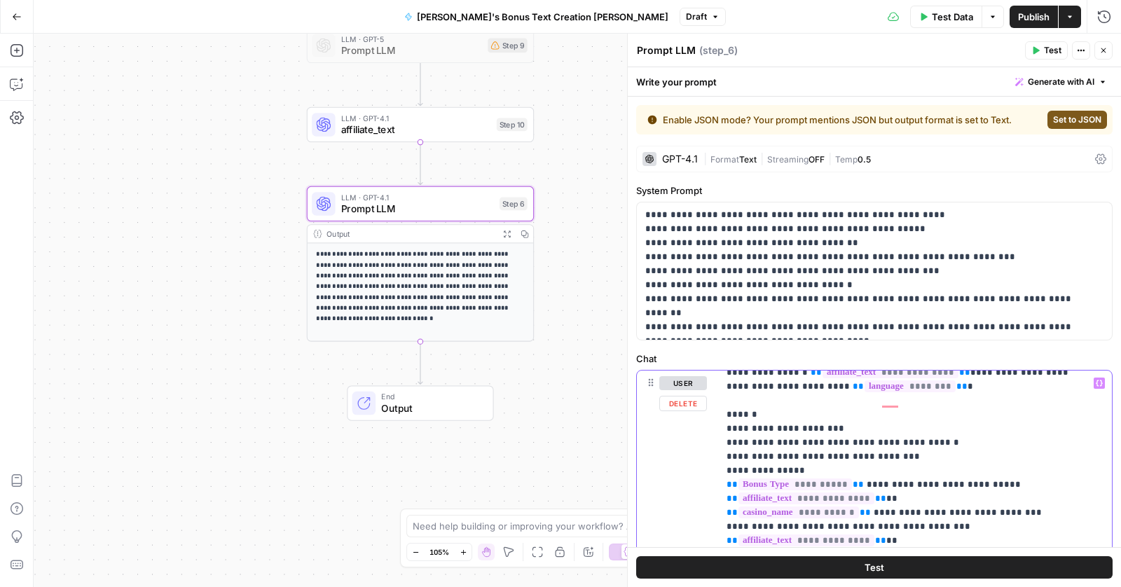
scroll to position [445, 0]
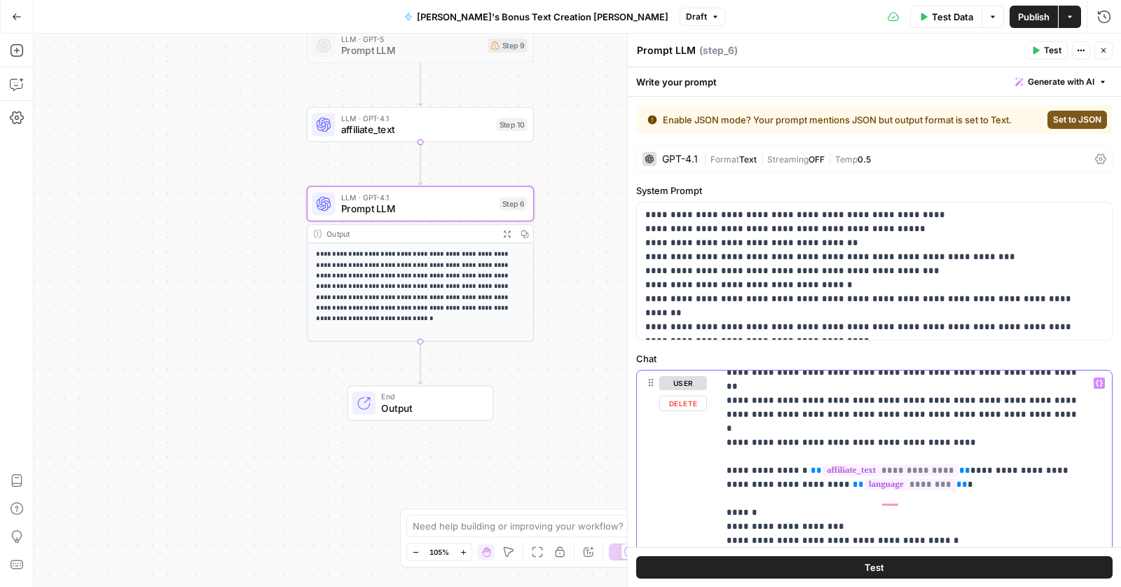
drag, startPoint x: 725, startPoint y: 429, endPoint x: 813, endPoint y: 530, distance: 133.0
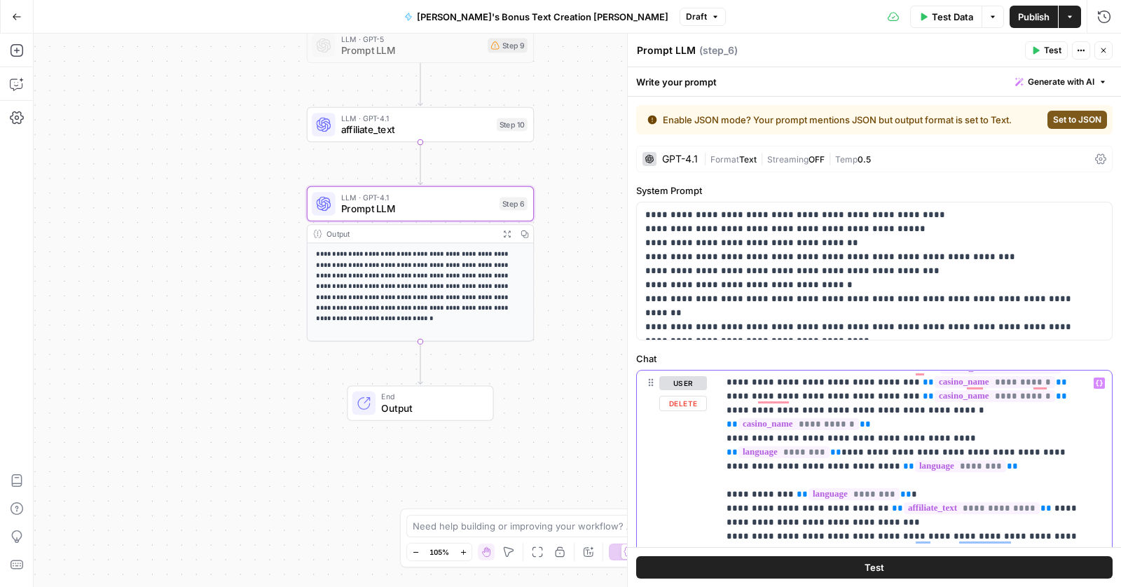
copy p "**********"
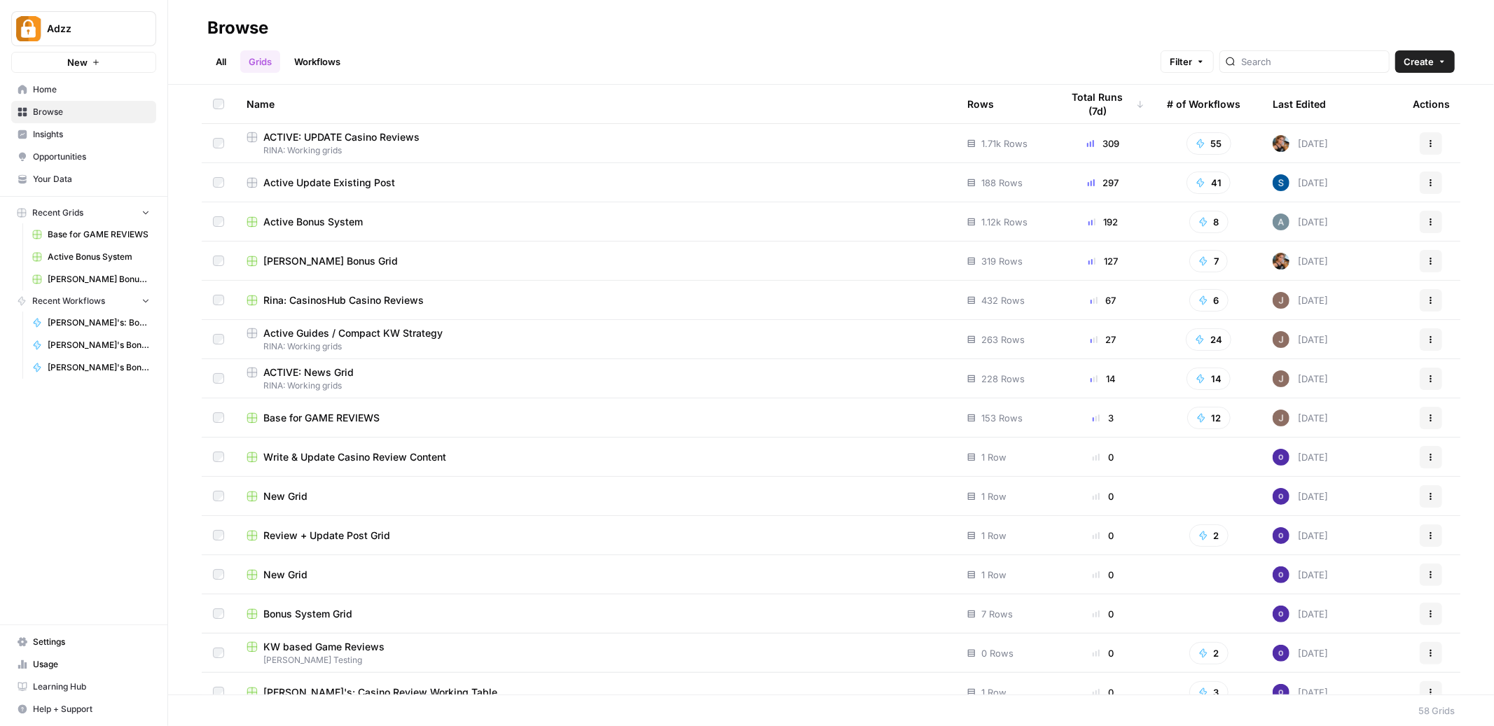
click at [118, 56] on button "New" at bounding box center [83, 62] width 145 height 21
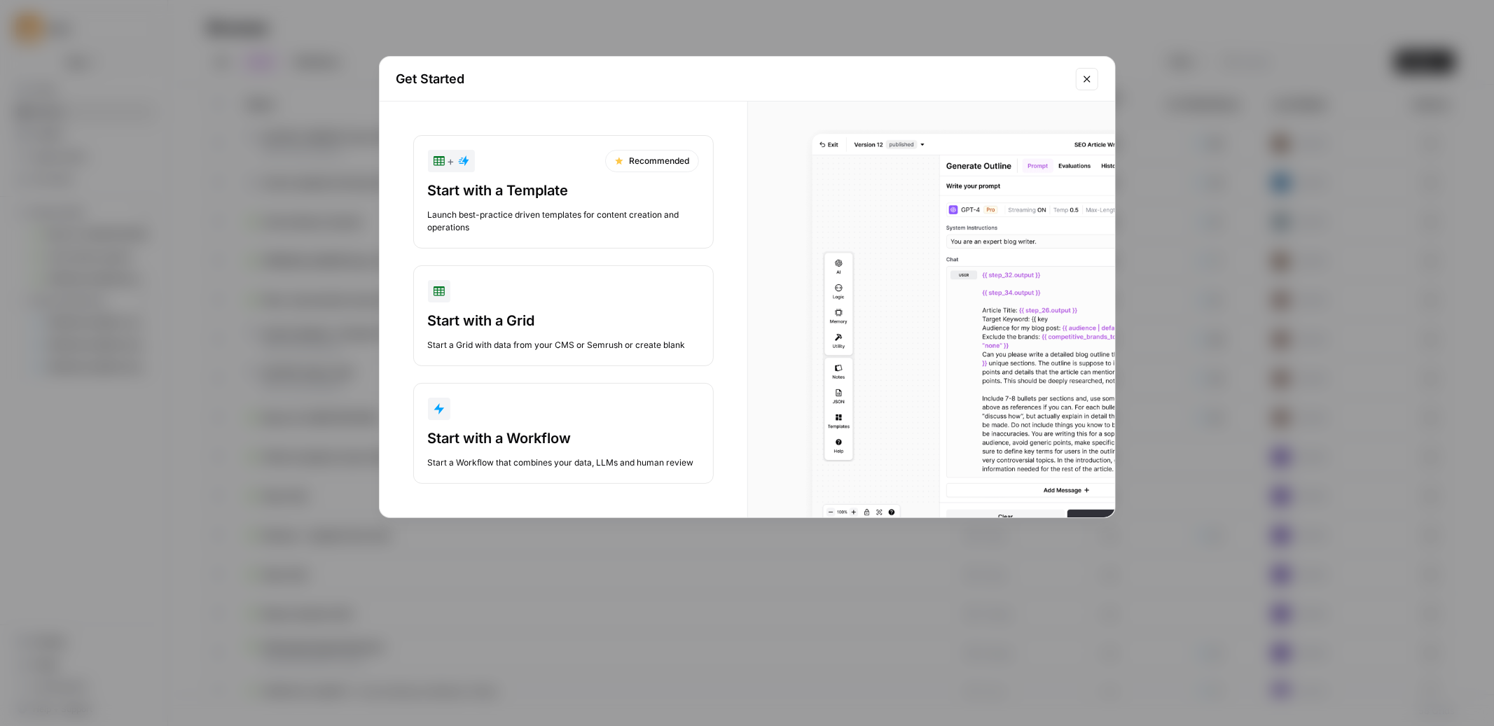
click at [486, 441] on div "Start with a Workflow" at bounding box center [563, 439] width 271 height 20
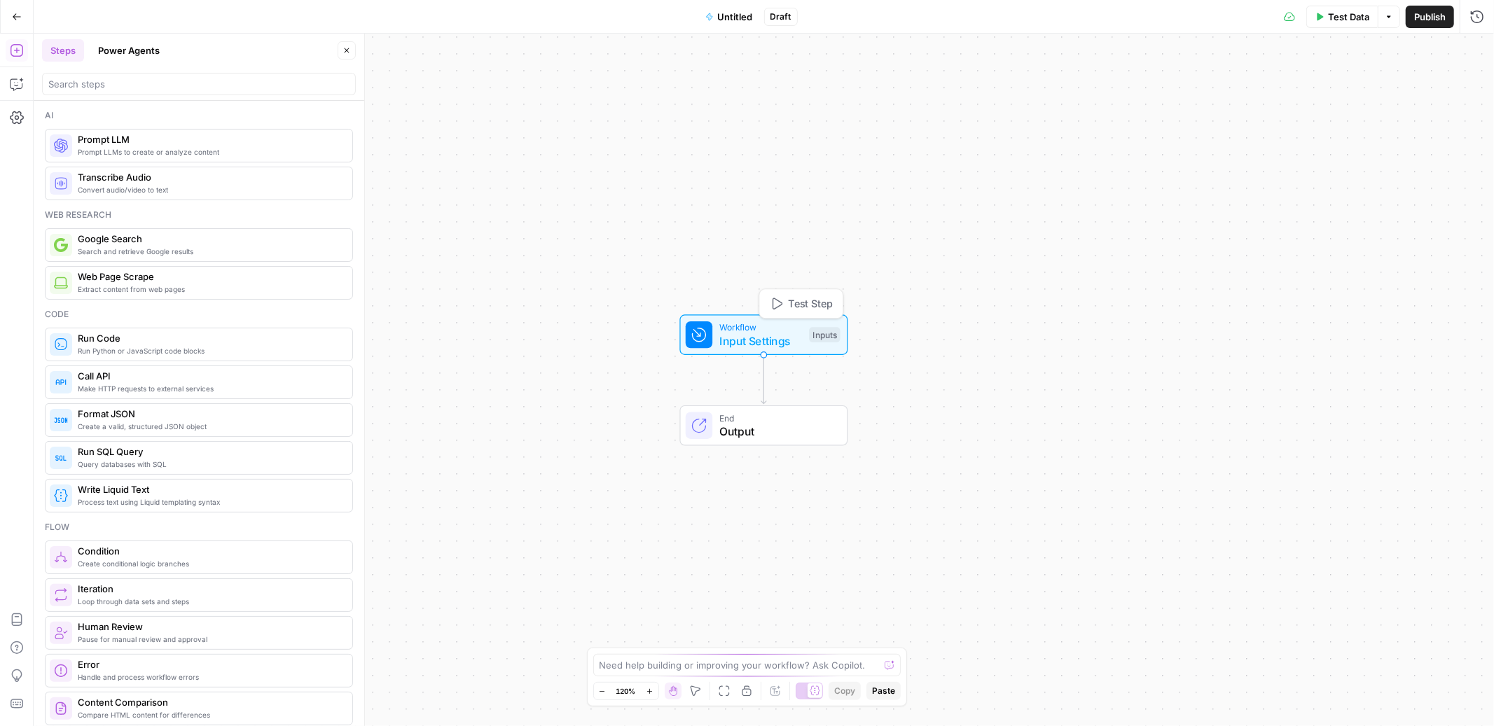
click at [716, 334] on div "Workflow Input Settings Inputs Test Step" at bounding box center [763, 335] width 155 height 29
click at [1216, 90] on span "Add Field" at bounding box center [1229, 95] width 41 height 14
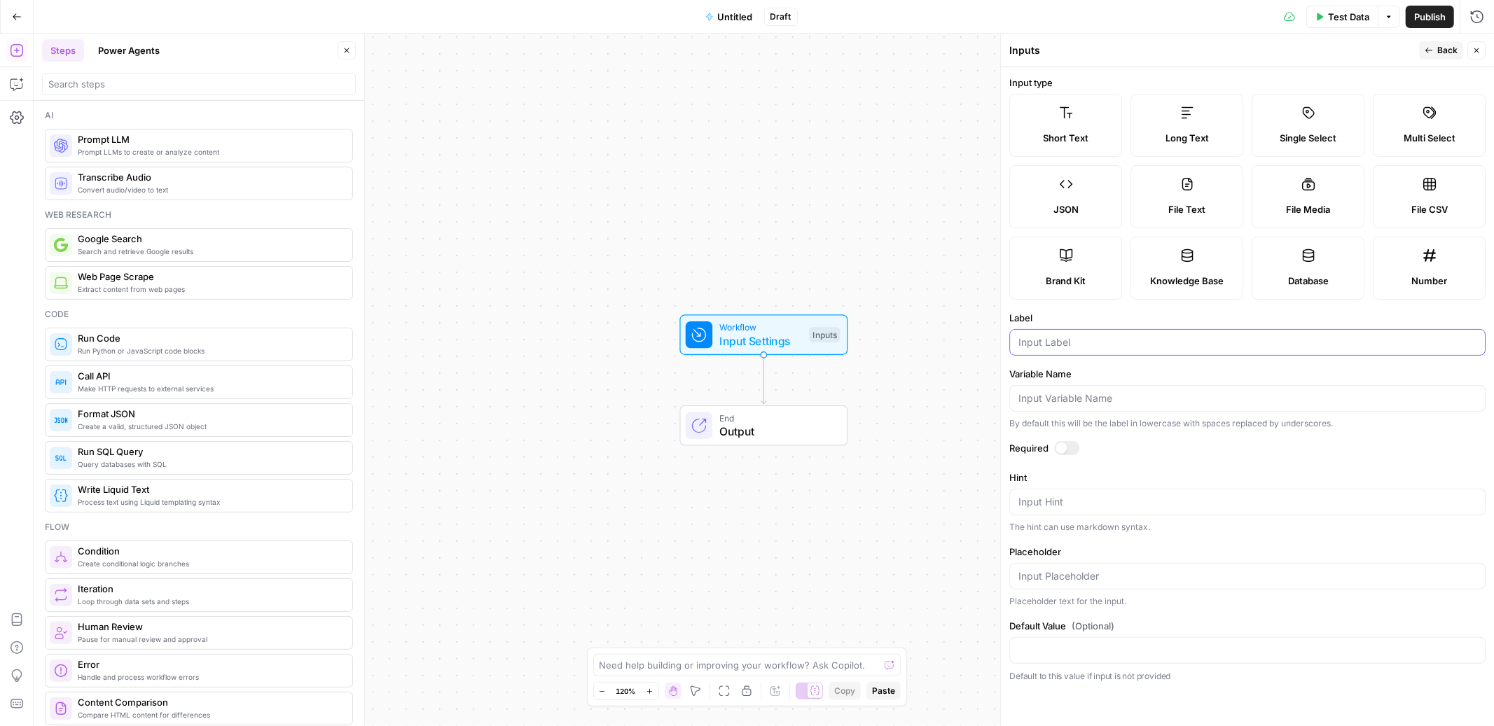
click at [1062, 341] on input "Label" at bounding box center [1247, 343] width 458 height 14
type input "ф"
click at [752, 329] on span "Workflow" at bounding box center [760, 327] width 83 height 13
click at [345, 57] on button "Close" at bounding box center [347, 50] width 18 height 18
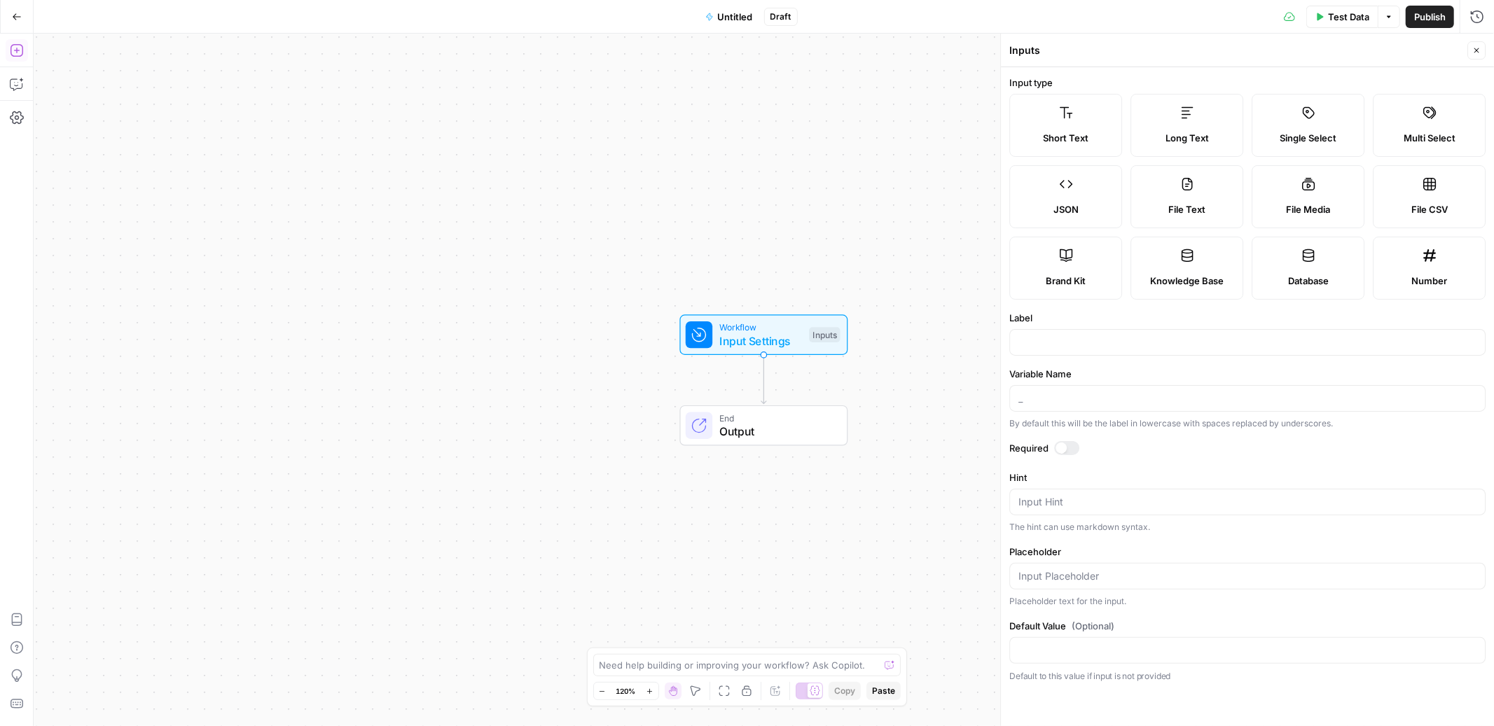
click at [22, 53] on icon "button" at bounding box center [16, 50] width 13 height 13
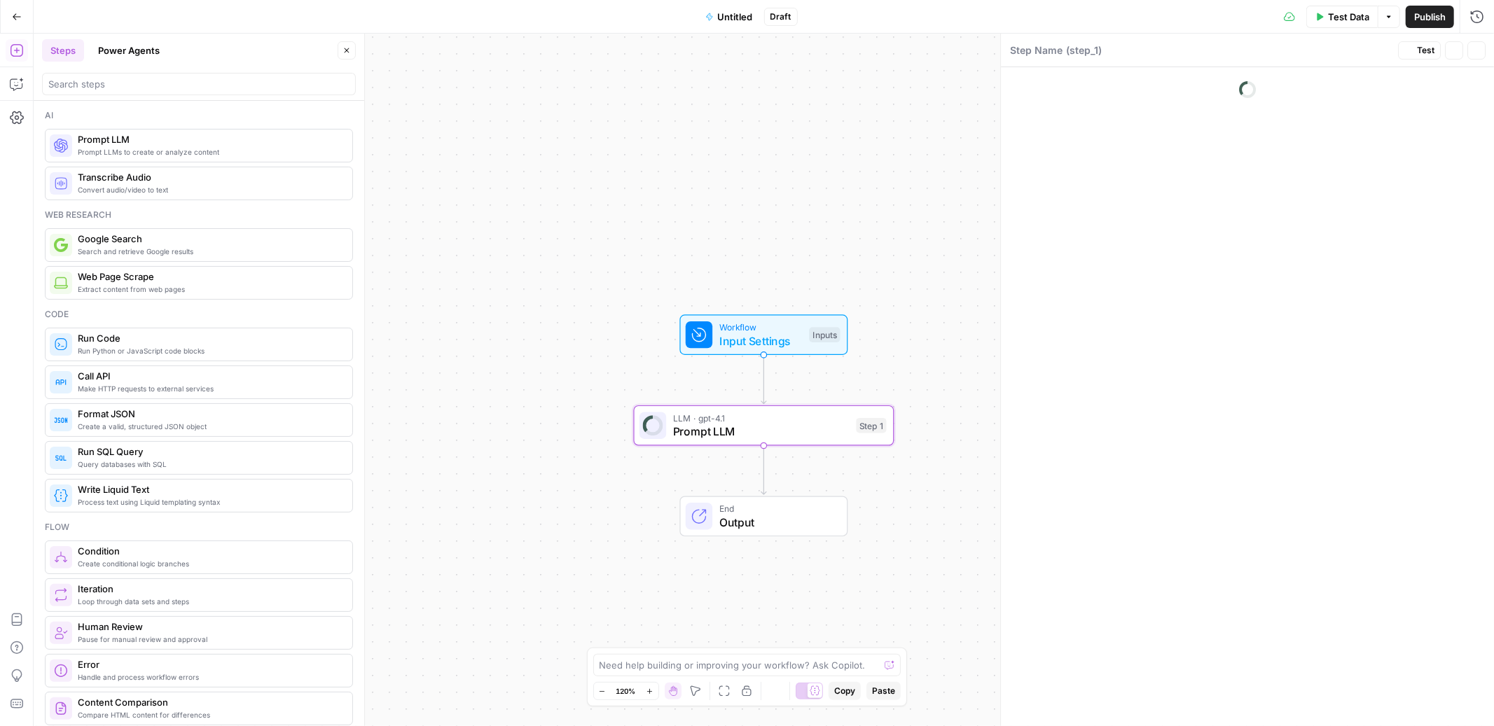
type textarea "Prompt LLM"
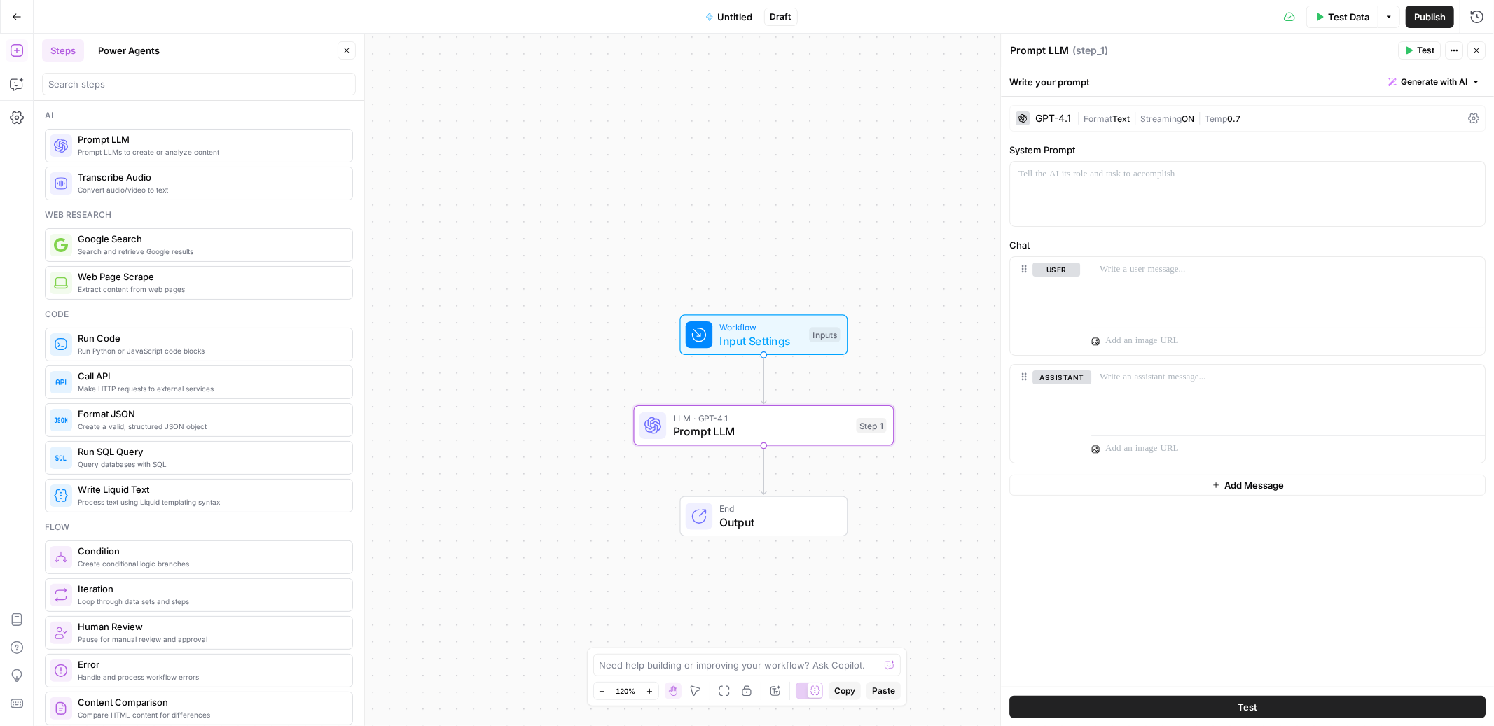
drag, startPoint x: 113, startPoint y: 152, endPoint x: 366, endPoint y: 5, distance: 291.9
click at [1121, 275] on p at bounding box center [1288, 270] width 377 height 14
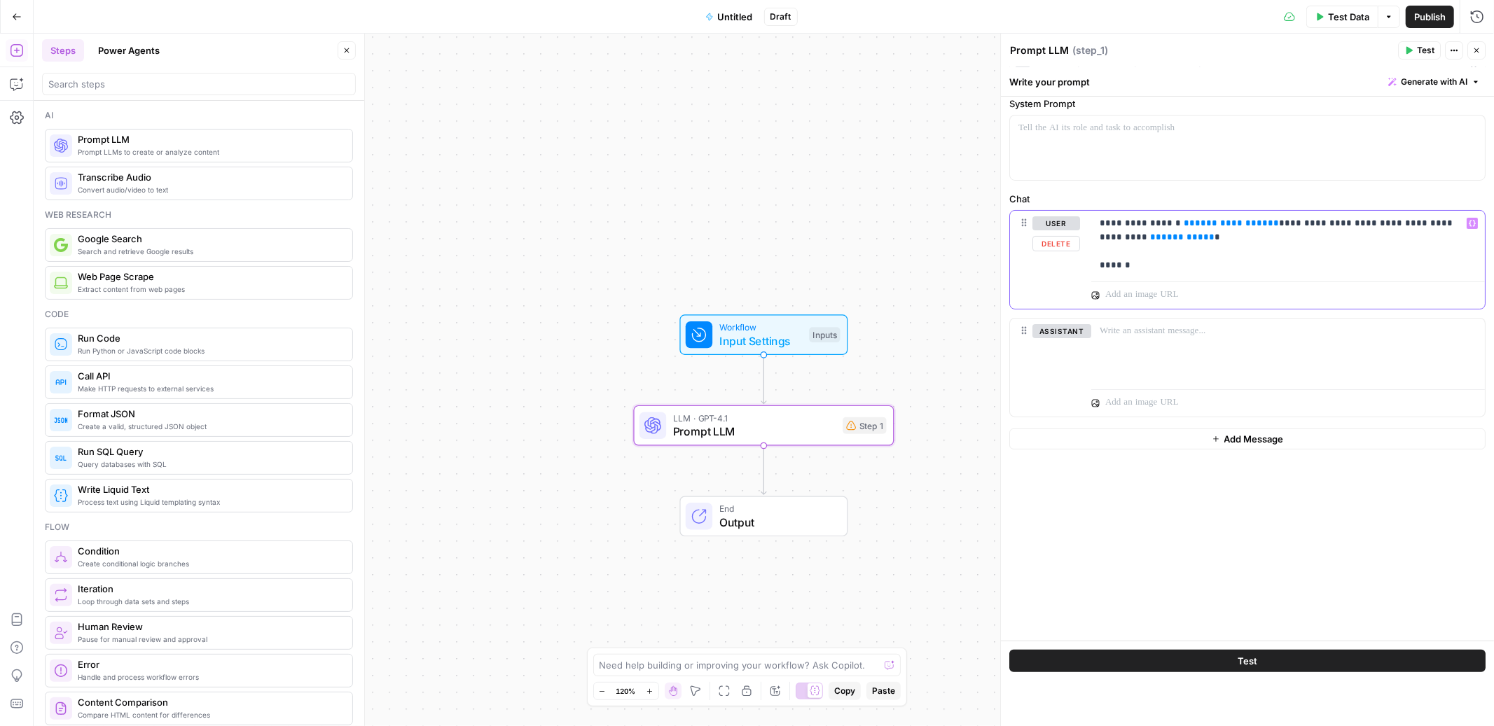
scroll to position [118, 0]
drag, startPoint x: 1207, startPoint y: 473, endPoint x: 1136, endPoint y: 469, distance: 70.8
click at [1136, 469] on p "**********" at bounding box center [1282, 468] width 365 height 504
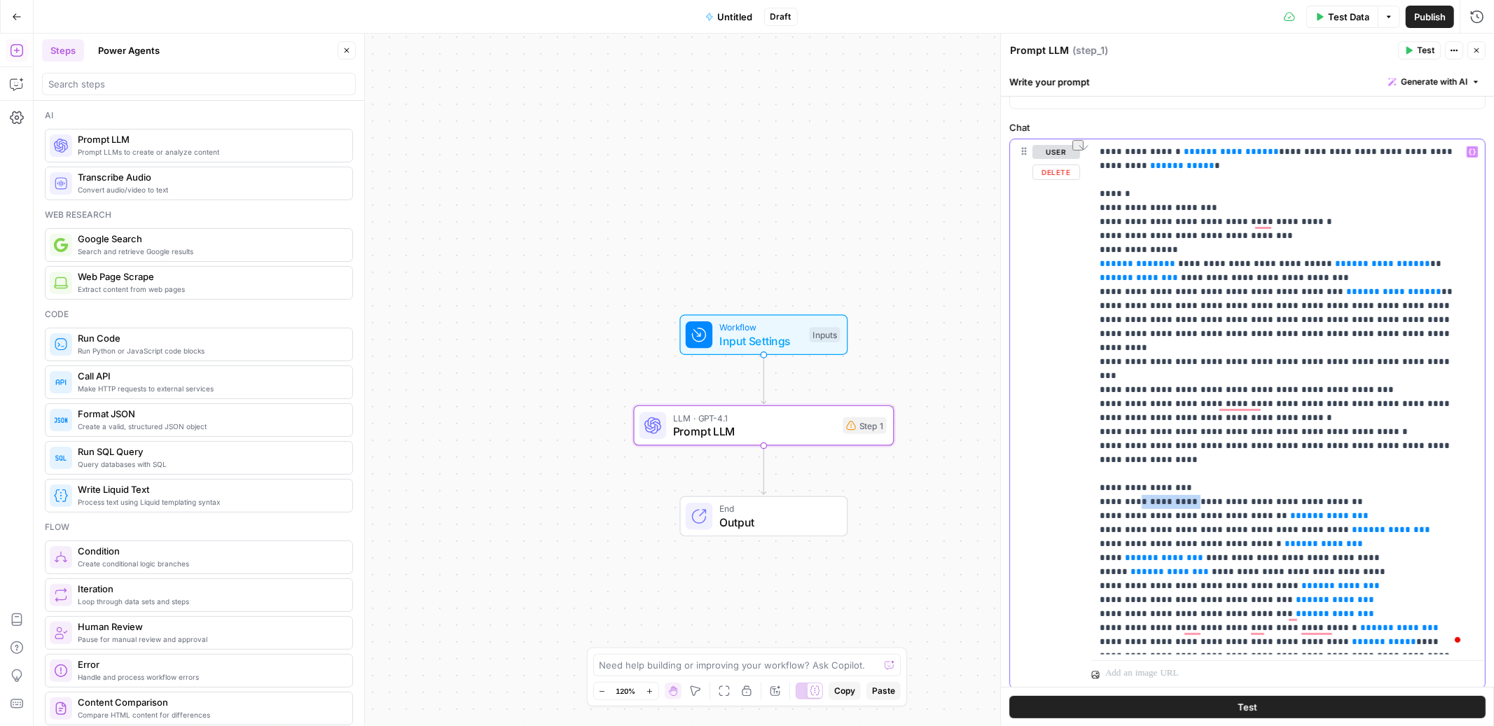
copy p "**********"
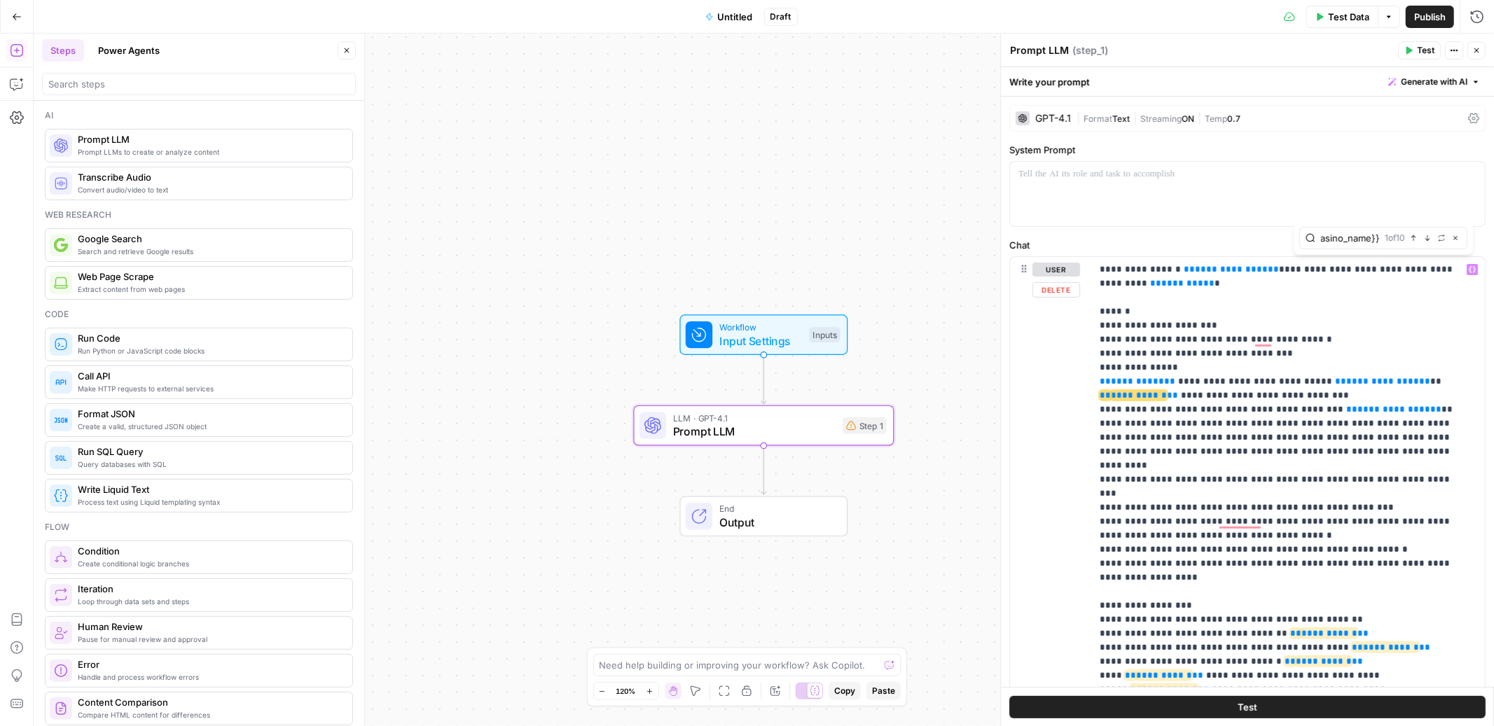
scroll to position [0, 18]
type input "{{casino_name}}"
click at [1440, 237] on icon "button" at bounding box center [1441, 238] width 7 height 7
type input "Flash Casino"
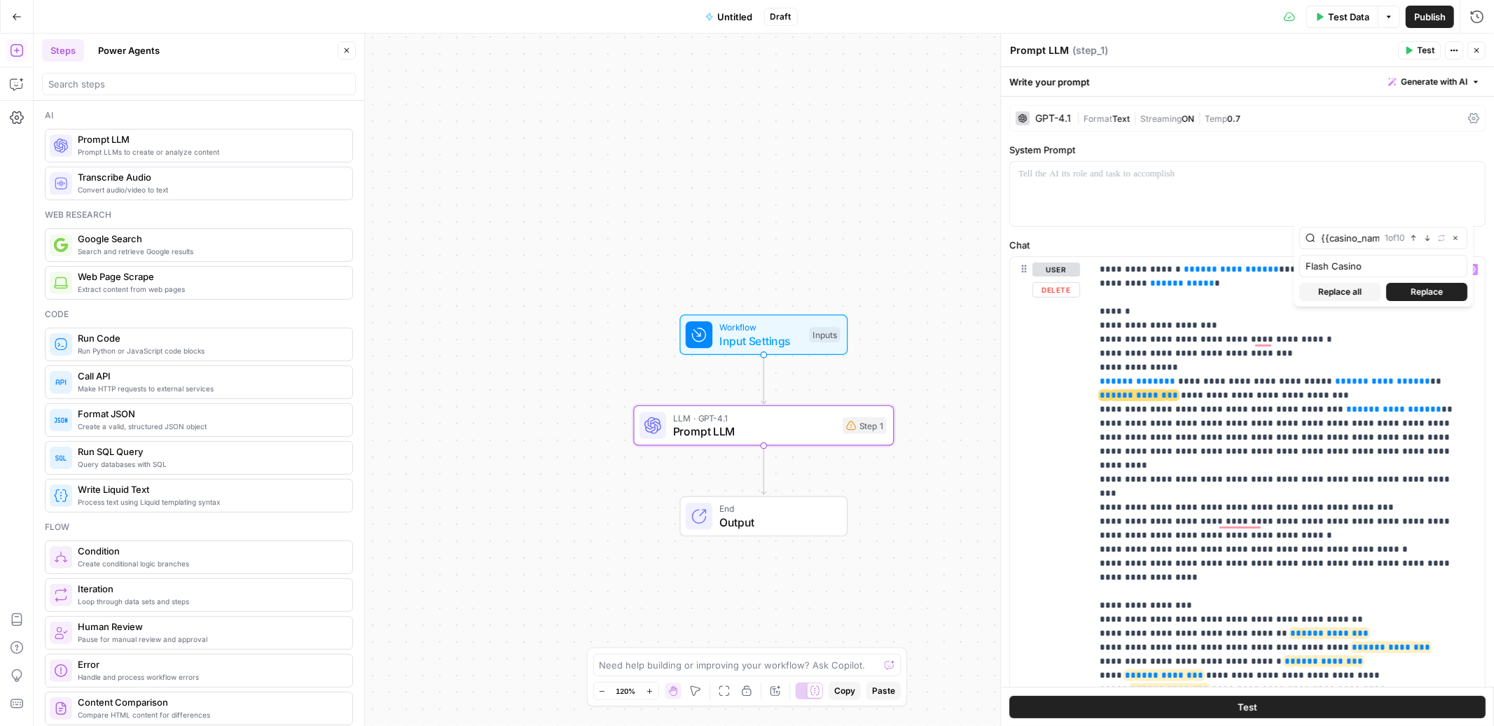
click at [1360, 286] on span "Replace all" at bounding box center [1339, 292] width 43 height 13
click at [1173, 272] on p "**********" at bounding box center [1282, 515] width 365 height 504
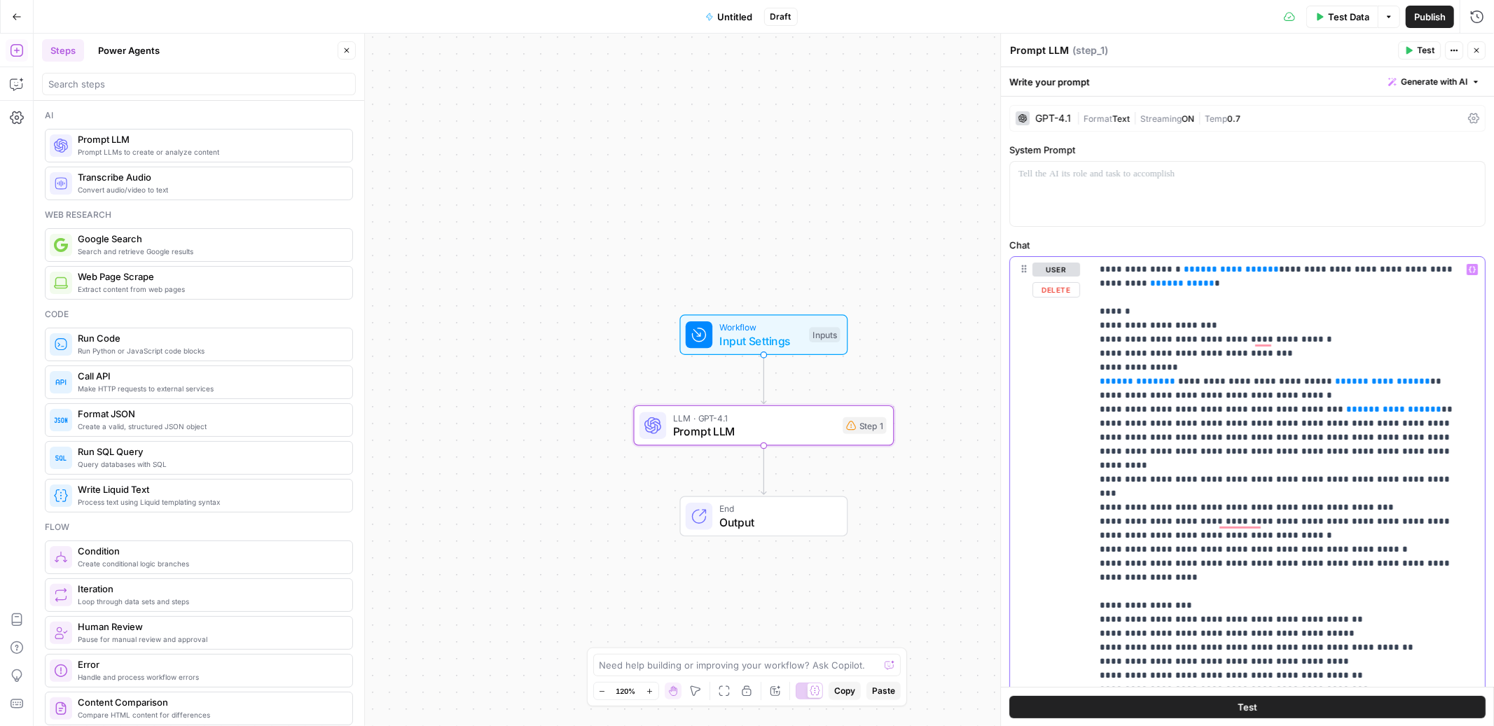
click at [1276, 291] on p "**********" at bounding box center [1282, 515] width 365 height 504
click at [1155, 282] on p "**********" at bounding box center [1282, 515] width 365 height 504
drag, startPoint x: 1099, startPoint y: 284, endPoint x: 1176, endPoint y: 284, distance: 77.1
click at [1176, 284] on p "**********" at bounding box center [1282, 515] width 365 height 504
click at [766, 333] on span "Input Settings" at bounding box center [760, 341] width 83 height 17
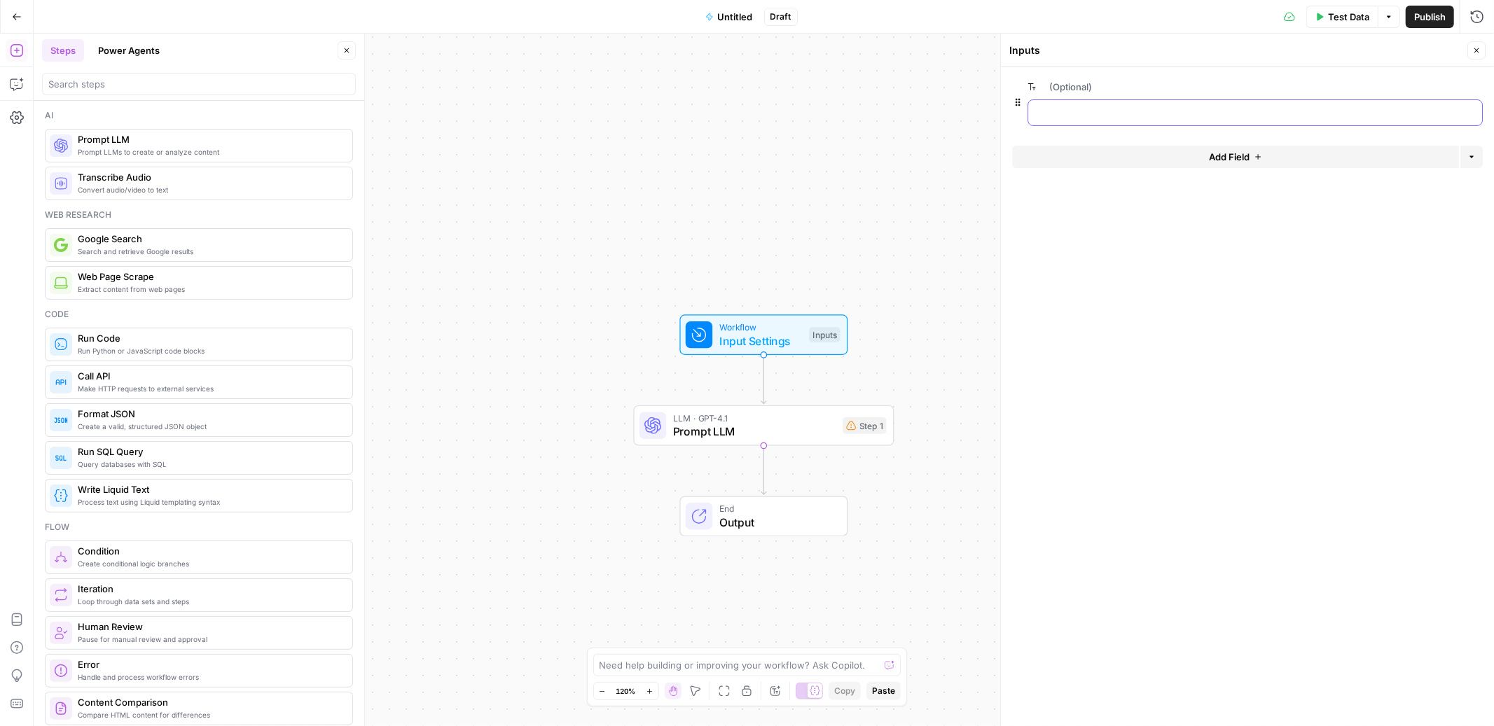
click at [1075, 107] on "(Optional)" at bounding box center [1255, 113] width 437 height 14
click at [1443, 85] on span "edit field" at bounding box center [1430, 86] width 31 height 11
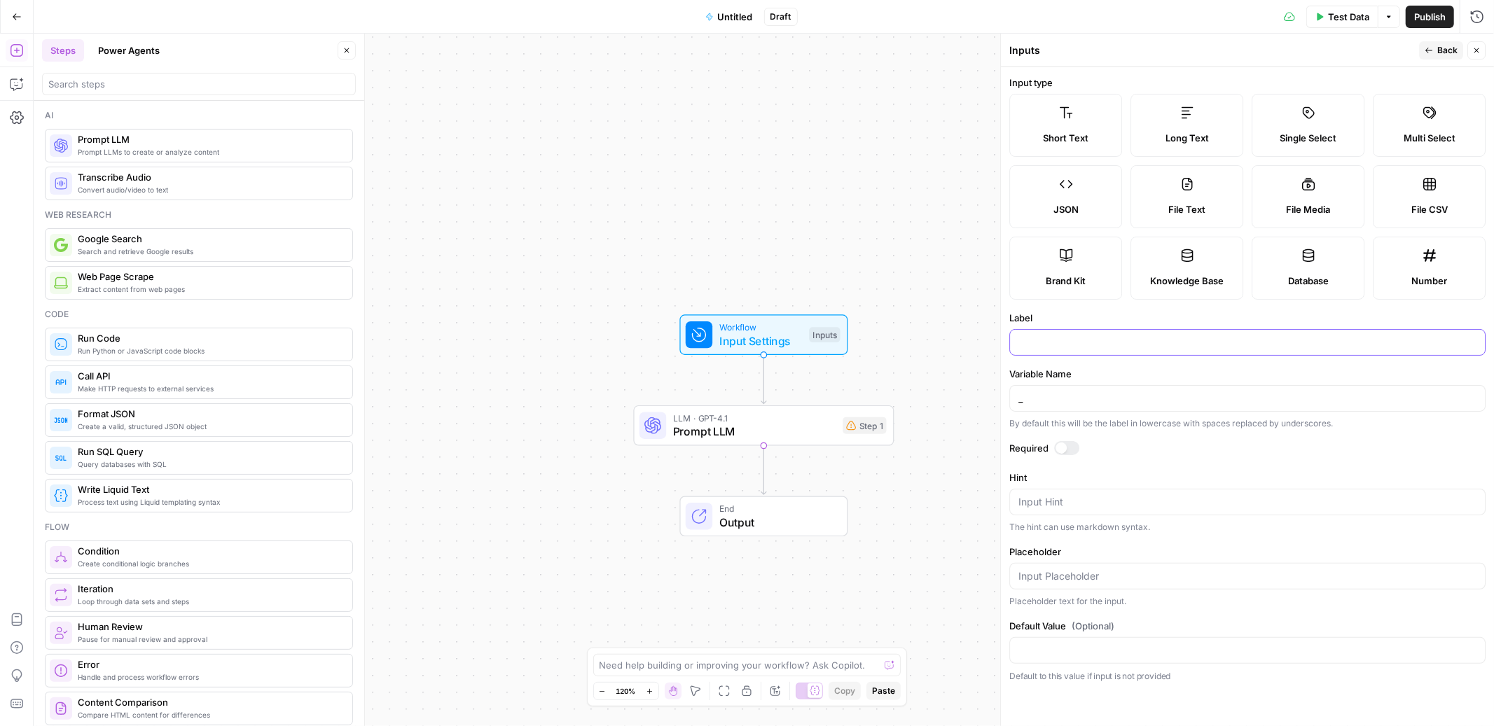
click at [1043, 338] on input "Label" at bounding box center [1247, 343] width 458 height 14
type input "aff-text"
click at [1034, 400] on input "_" at bounding box center [1247, 399] width 458 height 14
drag, startPoint x: 1034, startPoint y: 400, endPoint x: 1008, endPoint y: 403, distance: 26.1
click at [1008, 403] on form "Input type Short Text Long Text Single Select Multi Select JSON File Text File …" at bounding box center [1247, 397] width 493 height 660
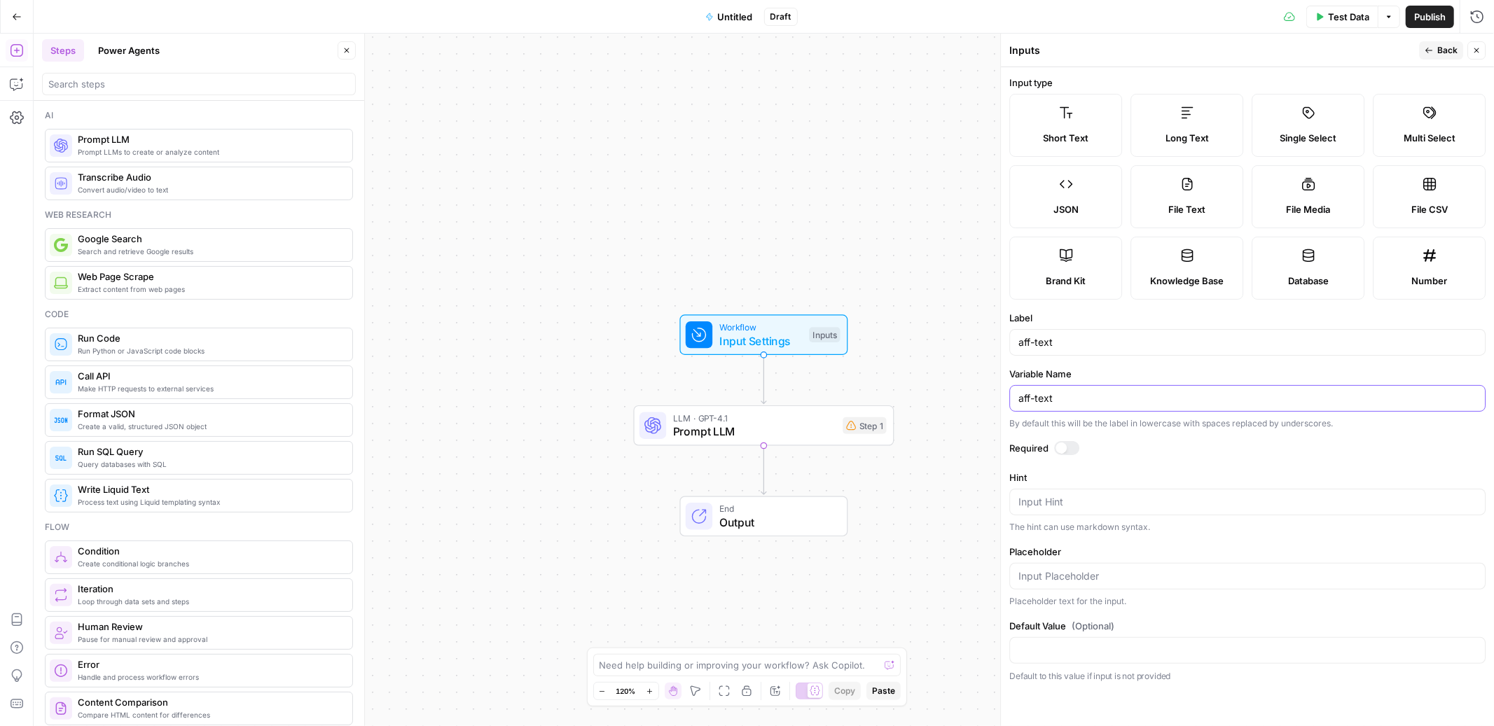
type input "aff-text"
click at [1039, 343] on input "aff-text" at bounding box center [1247, 343] width 458 height 14
type input "aff_text"
click at [1035, 392] on input "aff-text" at bounding box center [1247, 399] width 458 height 14
click at [1037, 396] on input "aff-text" at bounding box center [1247, 399] width 458 height 14
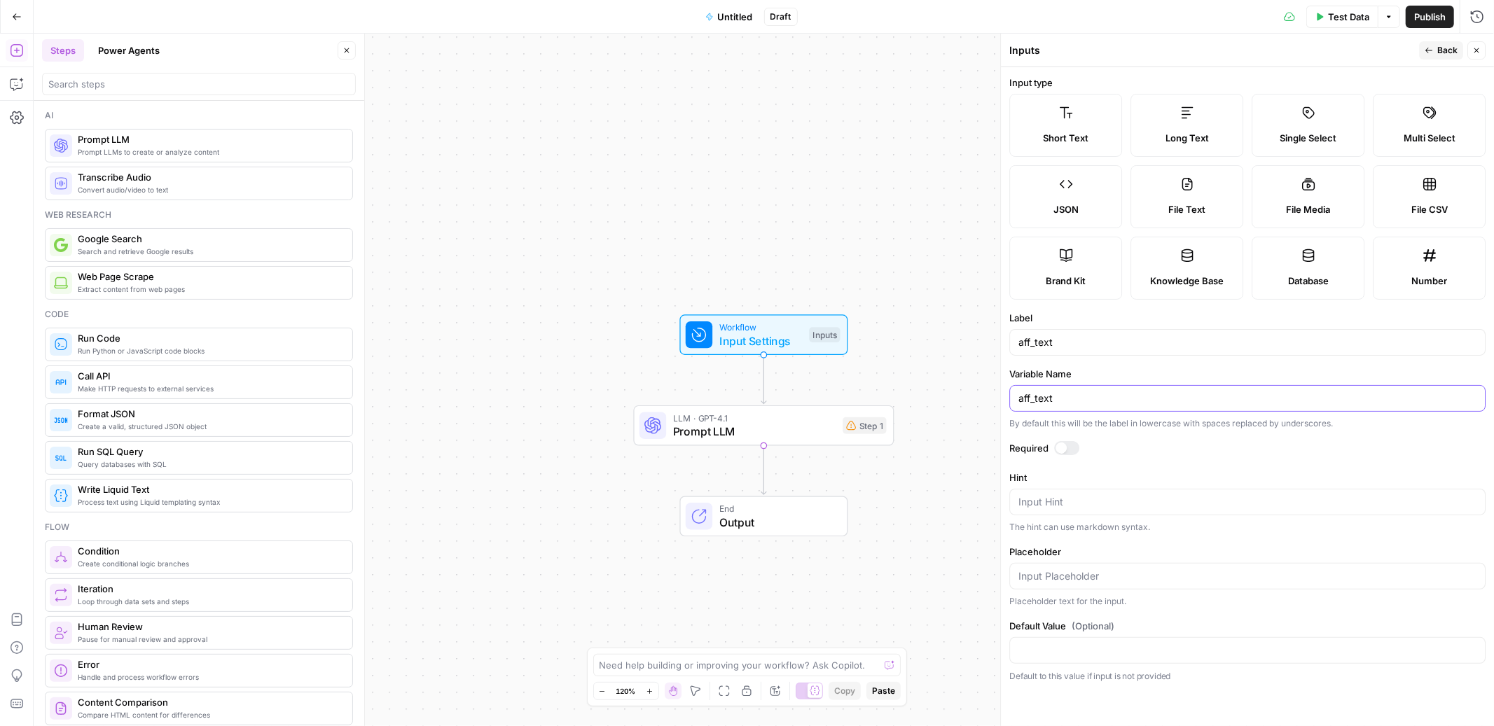
type input "aff_text"
click at [1444, 48] on span "Back" at bounding box center [1447, 50] width 20 height 13
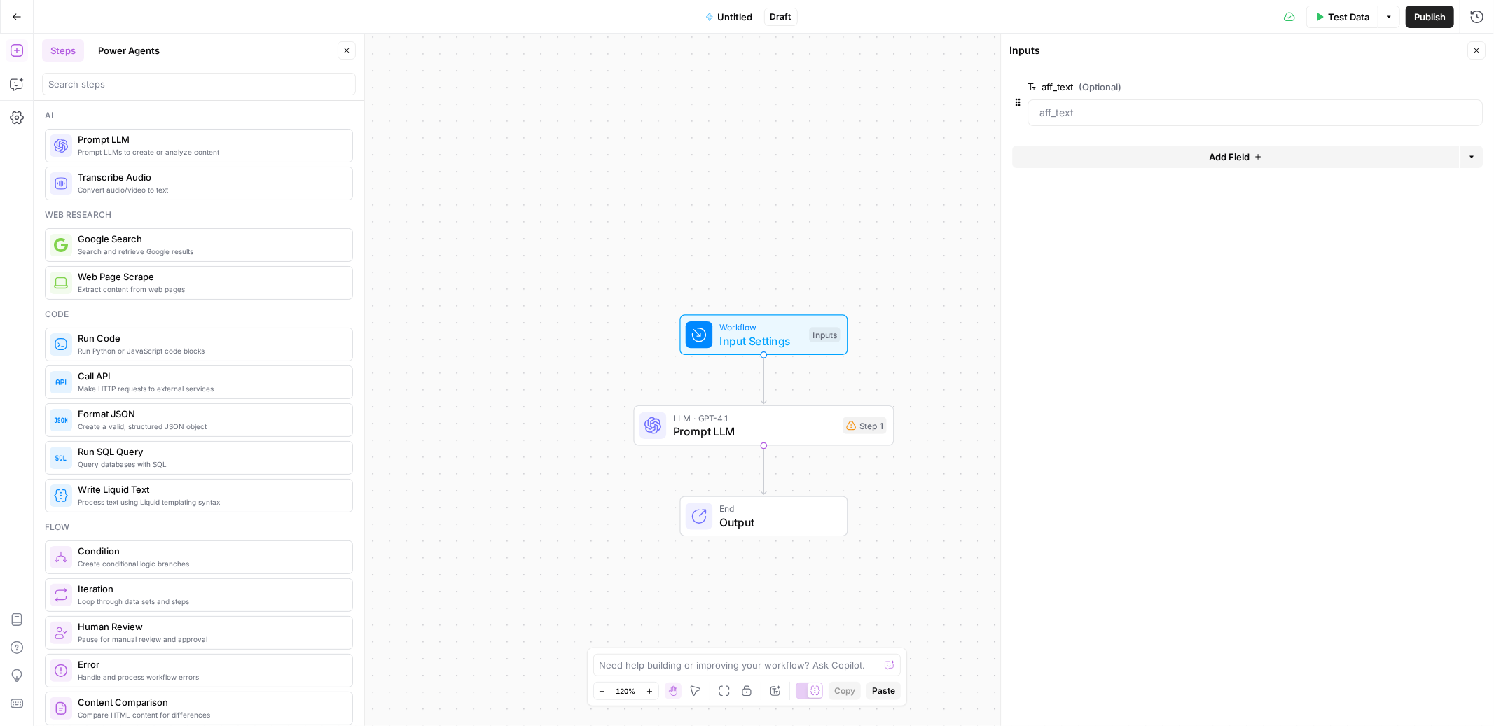
click at [757, 423] on span "Prompt LLM" at bounding box center [754, 431] width 163 height 17
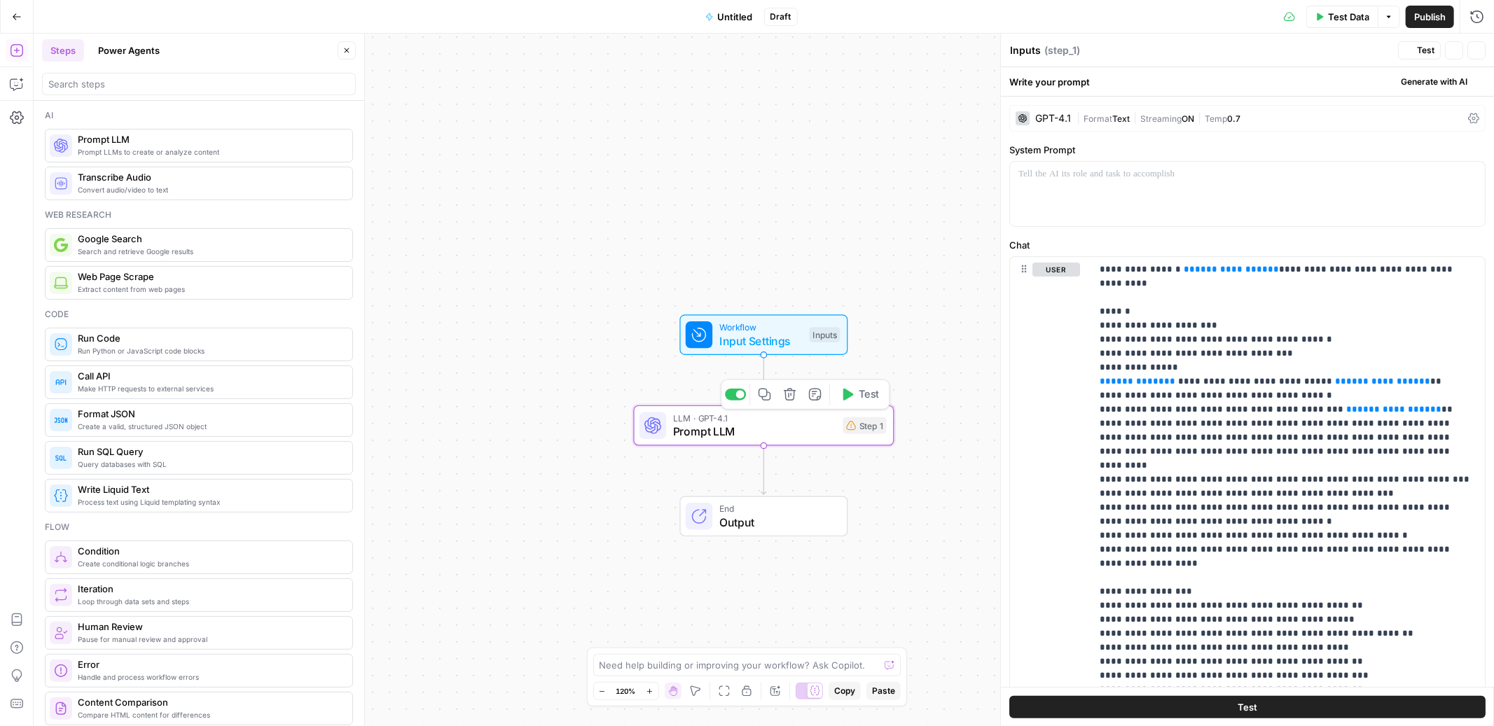
type textarea "Prompt LLM"
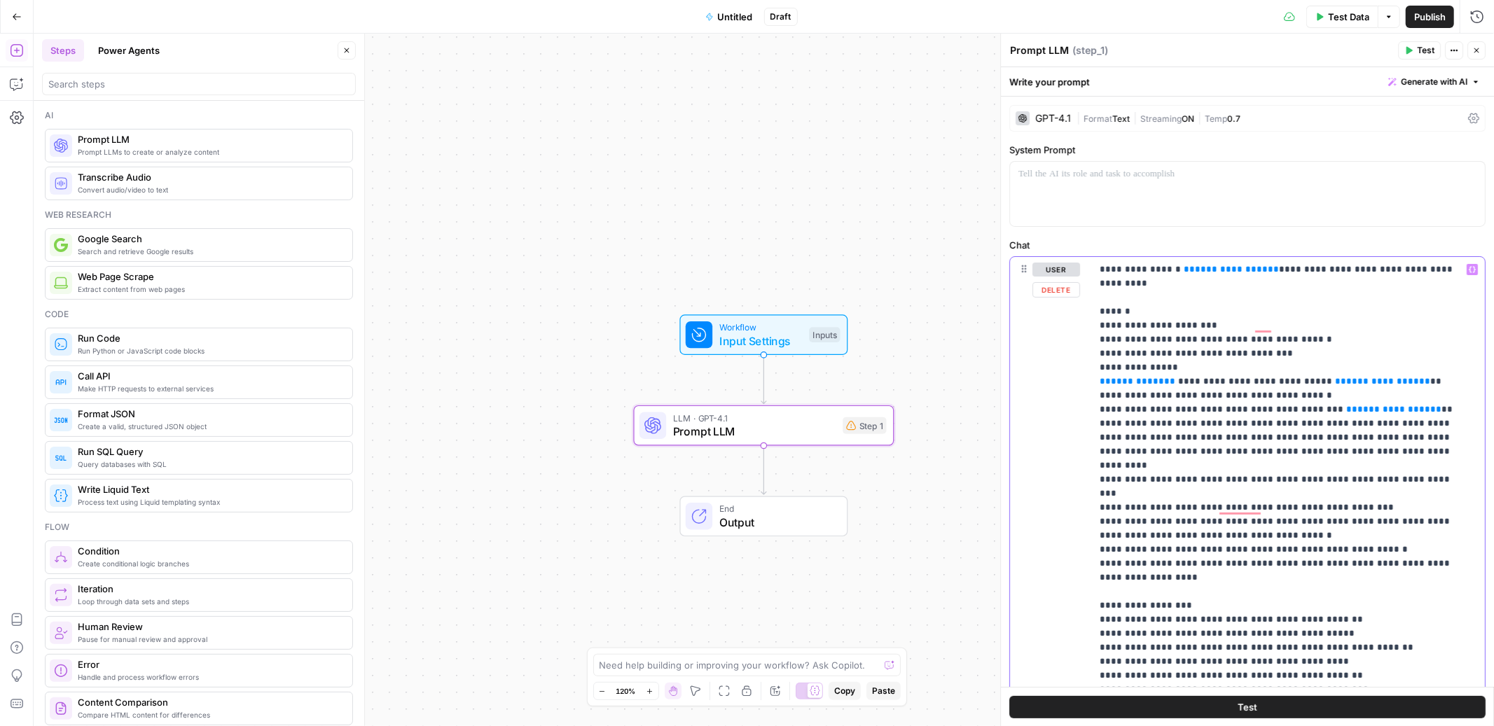
drag, startPoint x: 1252, startPoint y: 269, endPoint x: 1175, endPoint y: 271, distance: 76.4
click at [1175, 271] on p "**********" at bounding box center [1282, 501] width 365 height 476
click at [1467, 274] on button "Variables Menu" at bounding box center [1472, 269] width 11 height 11
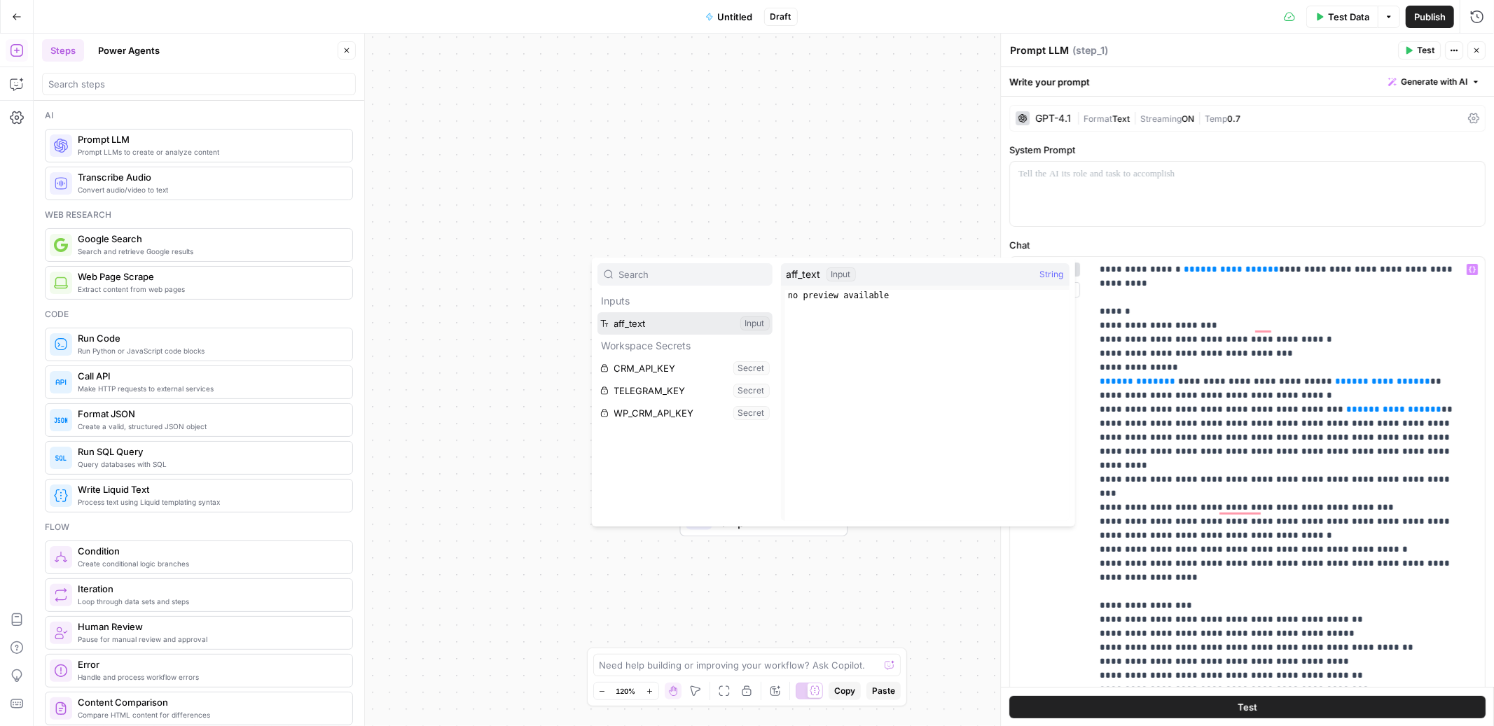
click at [672, 322] on button "Select variable aff_text" at bounding box center [684, 323] width 175 height 22
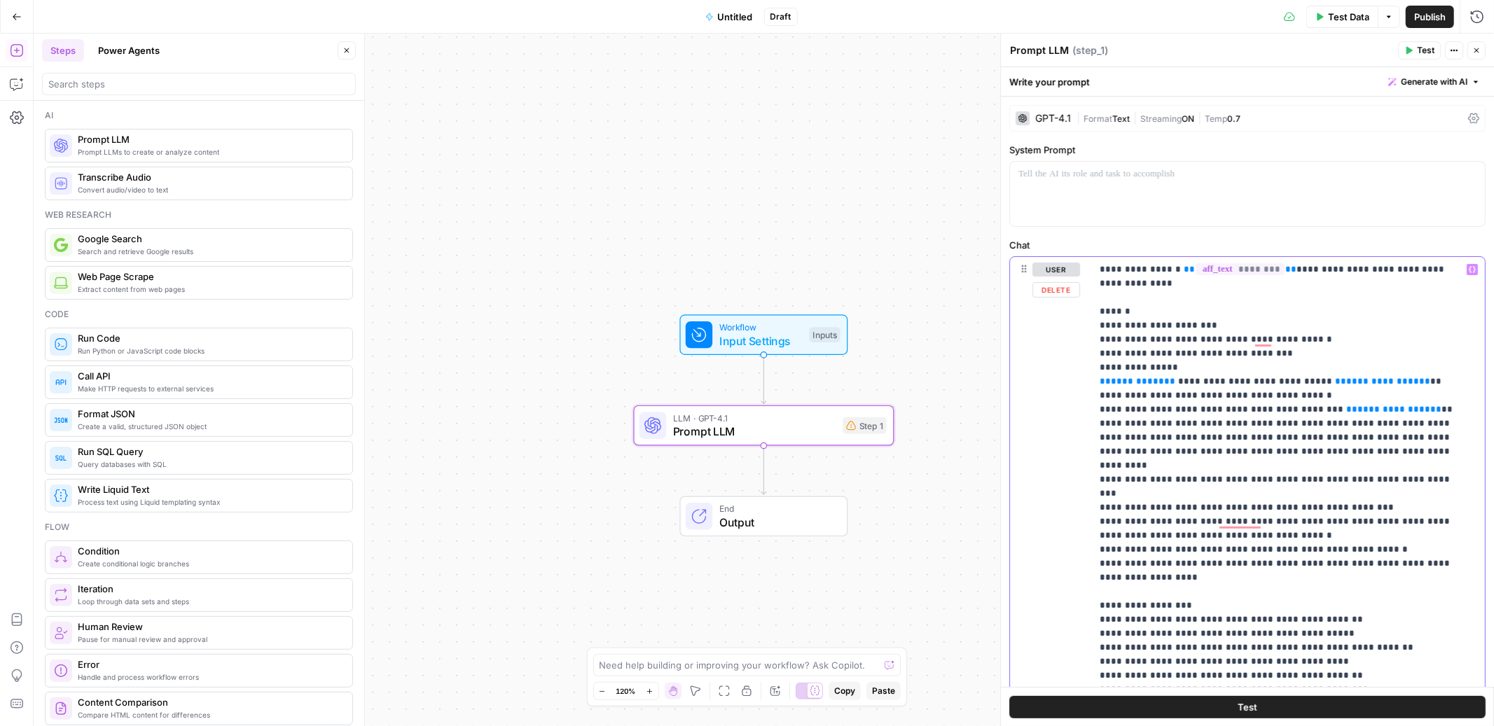
click at [1381, 380] on p "**********" at bounding box center [1282, 508] width 365 height 490
drag, startPoint x: 1276, startPoint y: 270, endPoint x: 1176, endPoint y: 272, distance: 99.5
click at [1176, 272] on p "**********" at bounding box center [1282, 508] width 365 height 490
copy p "** ******** **"
type input "{{aff_text}}"
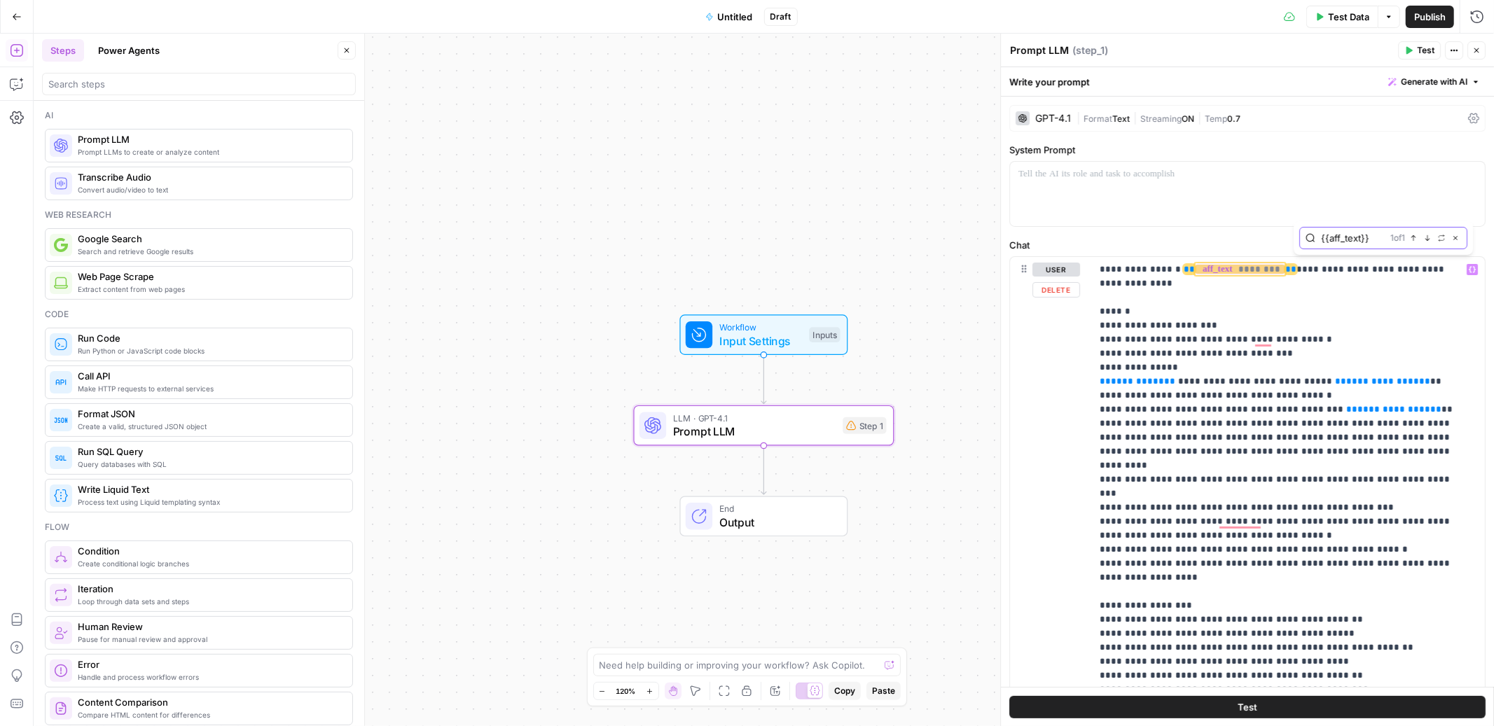
click at [1442, 235] on icon "button" at bounding box center [1441, 238] width 7 height 7
click at [1367, 242] on input "{{aff_text}}" at bounding box center [1353, 238] width 64 height 14
click at [1341, 273] on div at bounding box center [1383, 266] width 168 height 22
paste input "{{aff_text}}"
type input "{{aff_text}}"
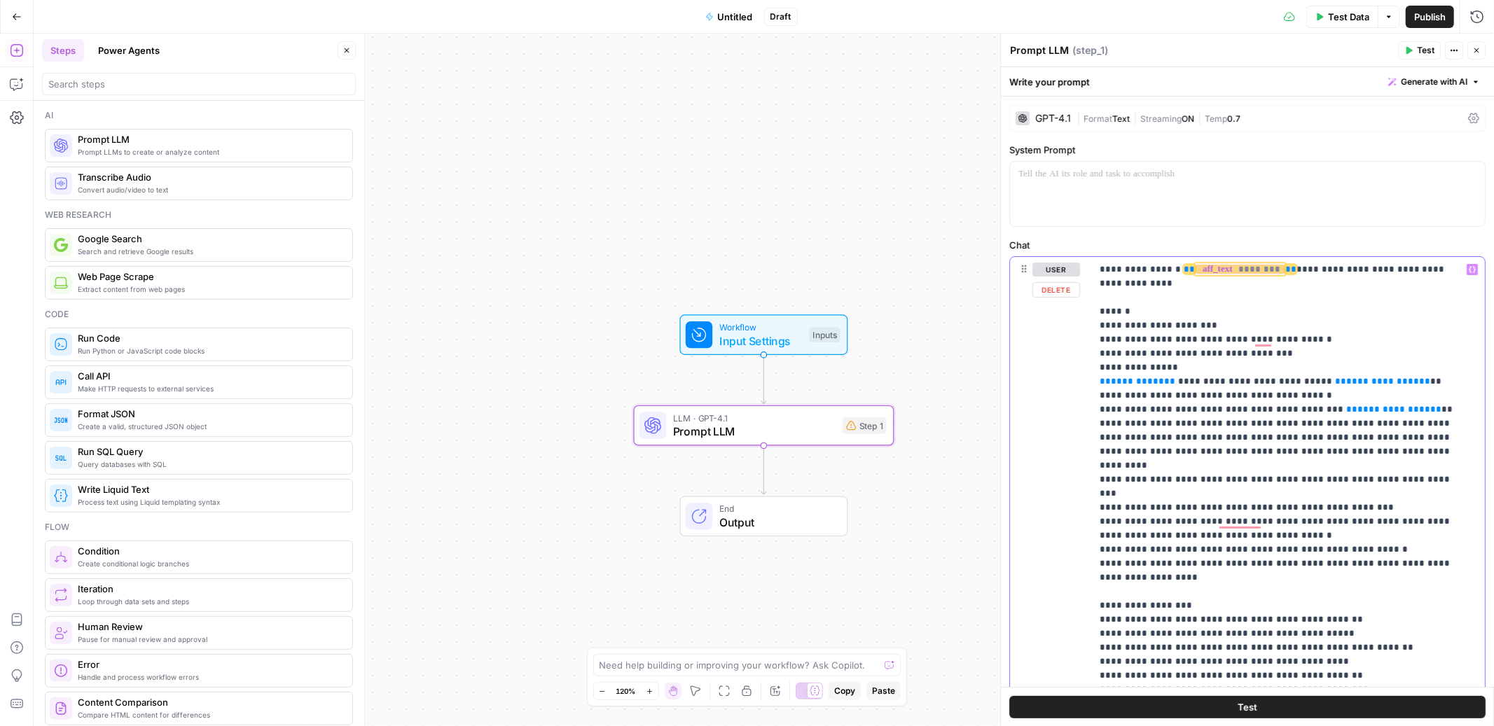
drag, startPoint x: 1379, startPoint y: 384, endPoint x: 1304, endPoint y: 378, distance: 74.5
click at [1304, 378] on p "**********" at bounding box center [1282, 508] width 365 height 490
click at [1440, 235] on icon "button" at bounding box center [1441, 238] width 7 height 7
drag, startPoint x: 1379, startPoint y: 234, endPoint x: 1321, endPoint y: 234, distance: 57.4
click at [1321, 234] on input "{{aff_text}}" at bounding box center [1353, 238] width 64 height 14
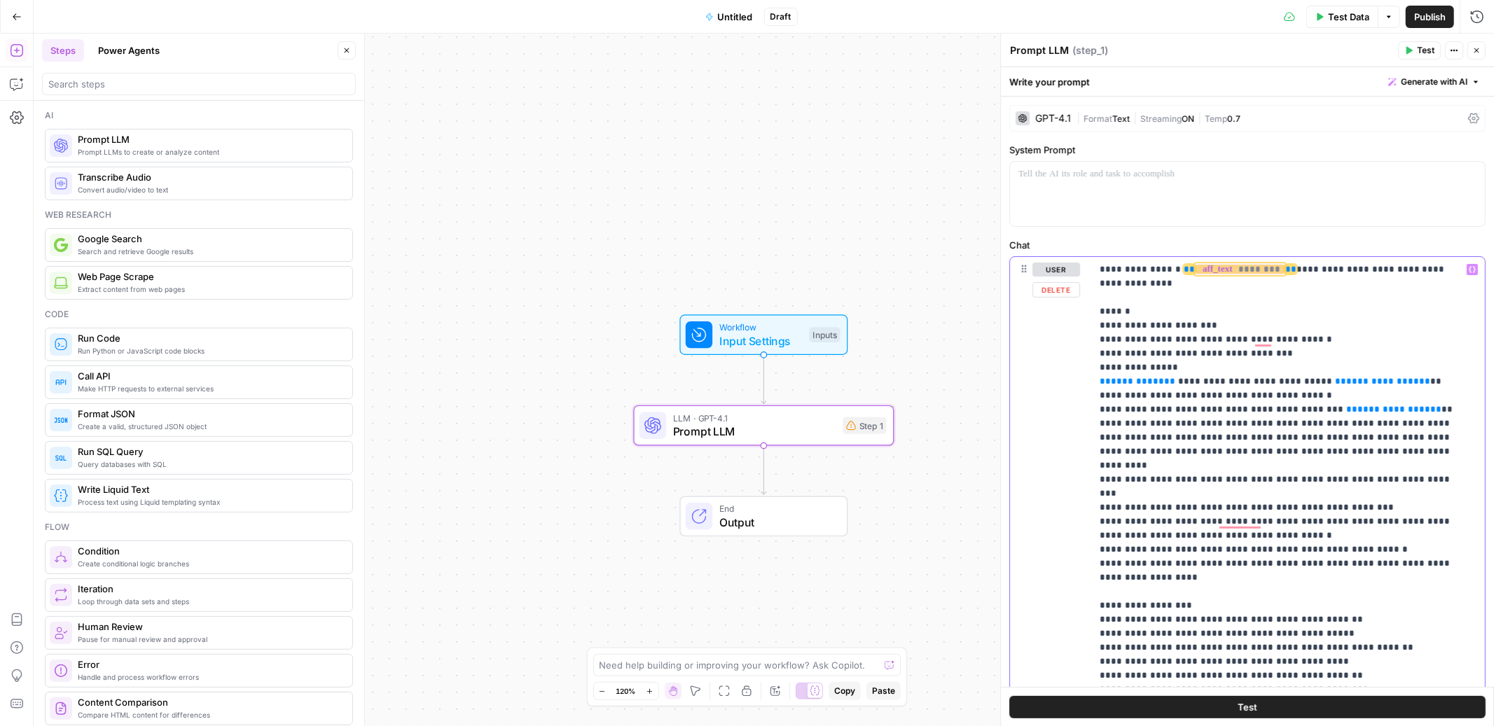
drag, startPoint x: 1380, startPoint y: 380, endPoint x: 1303, endPoint y: 377, distance: 77.1
click at [1303, 377] on p "**********" at bounding box center [1282, 508] width 365 height 490
copy p "**********"
click at [1444, 233] on button "Replace" at bounding box center [1441, 238] width 11 height 11
drag, startPoint x: 1369, startPoint y: 239, endPoint x: 1306, endPoint y: 244, distance: 63.9
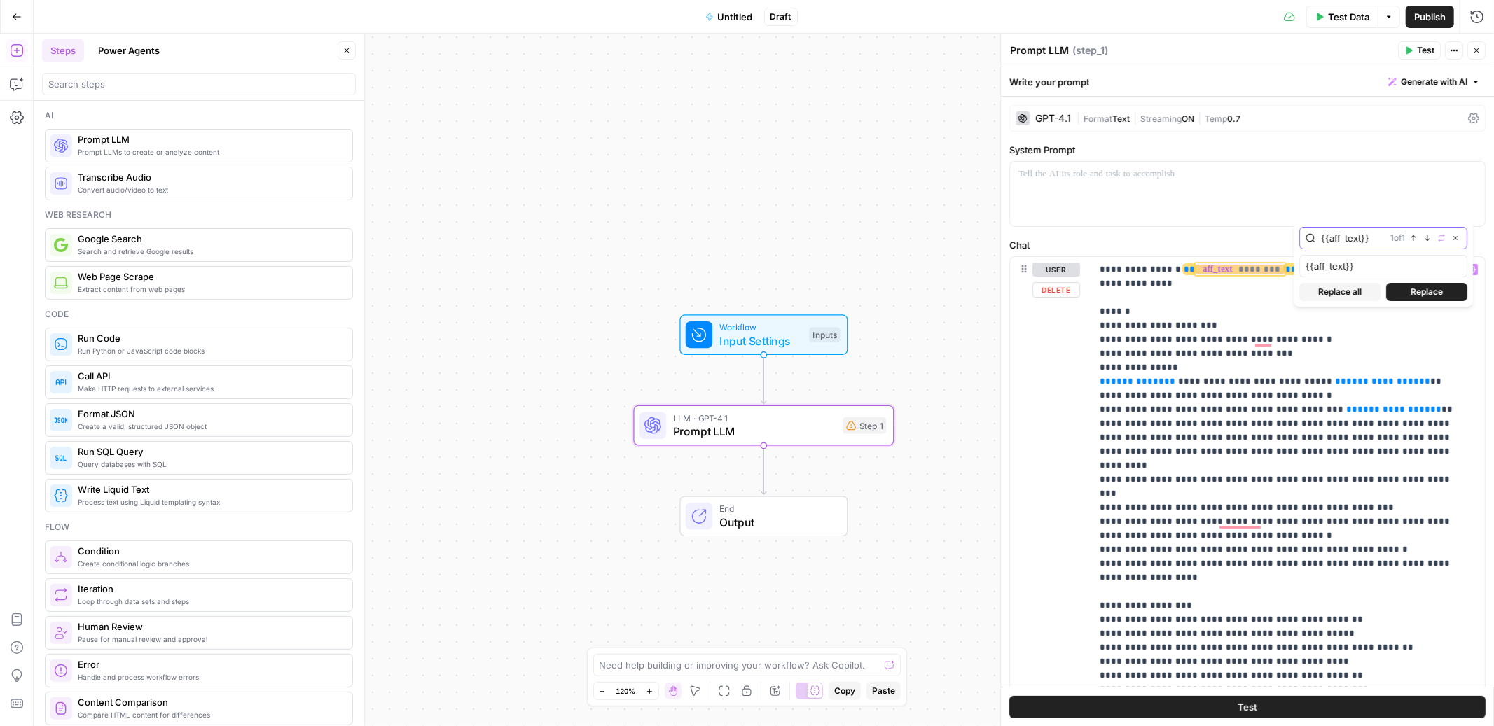
click at [1306, 244] on div "{{aff_text}} 1 of 1 Previous match Next Match Replace Close" at bounding box center [1383, 238] width 168 height 22
paste input "step_10.outpu"
type input "{{step_10.output}}"
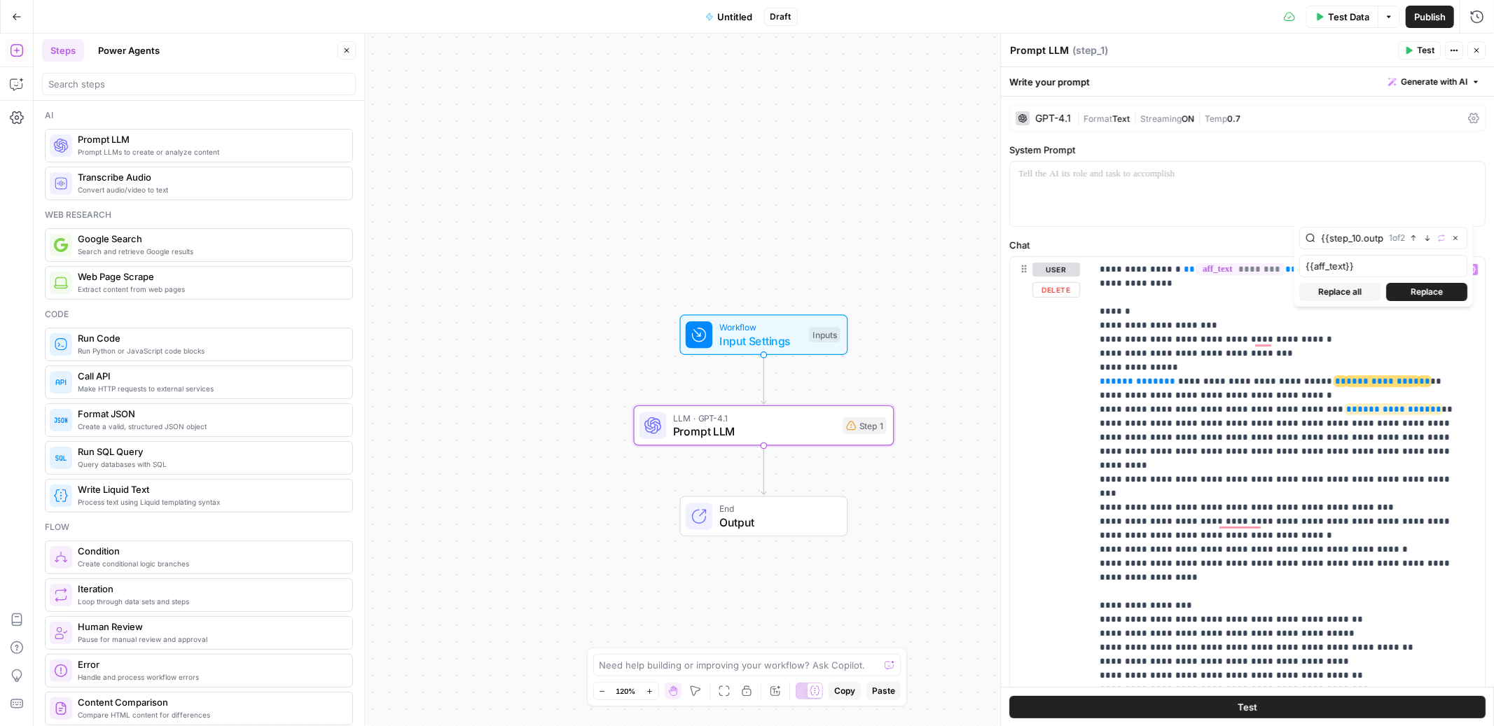
click at [1347, 296] on span "Replace all" at bounding box center [1339, 292] width 43 height 13
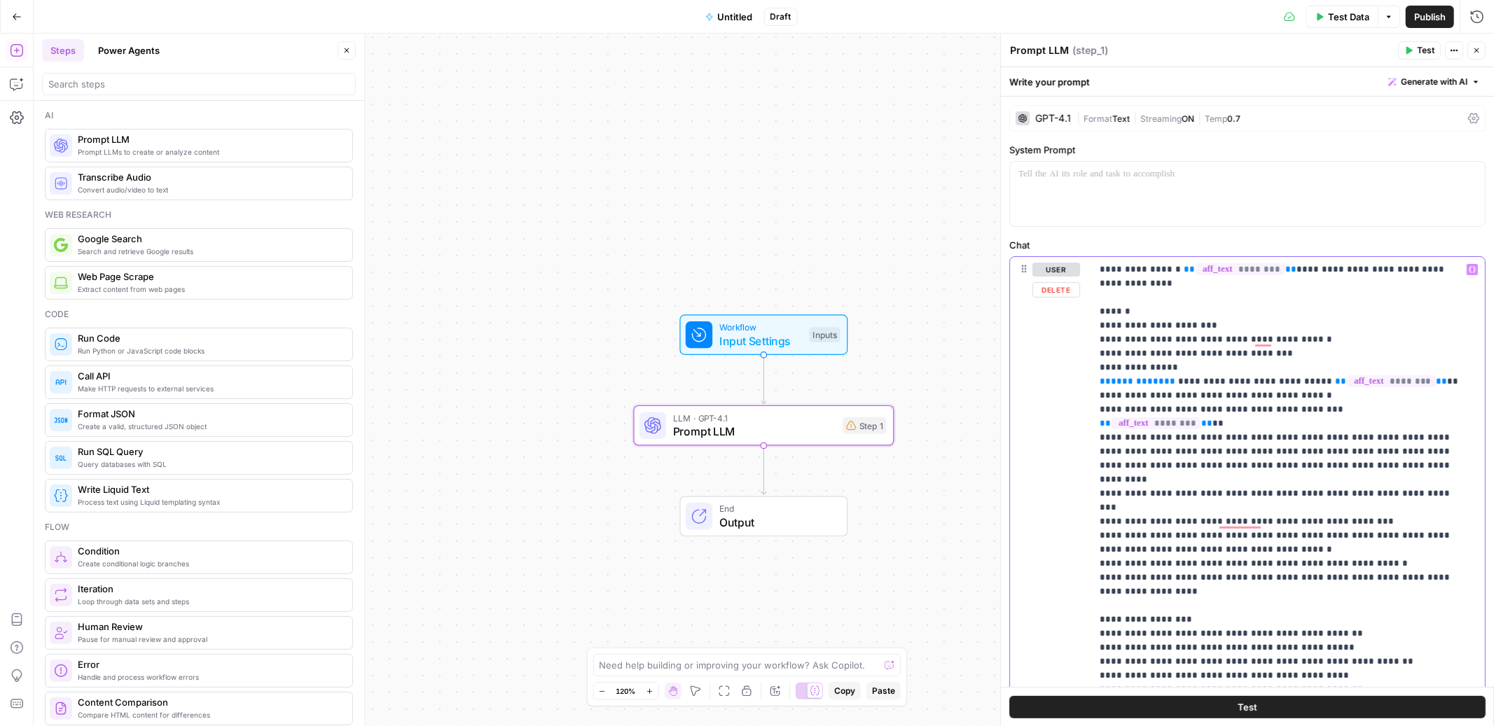
drag, startPoint x: 1165, startPoint y: 382, endPoint x: 1096, endPoint y: 378, distance: 68.8
click at [1096, 378] on div "**********" at bounding box center [1288, 508] width 394 height 502
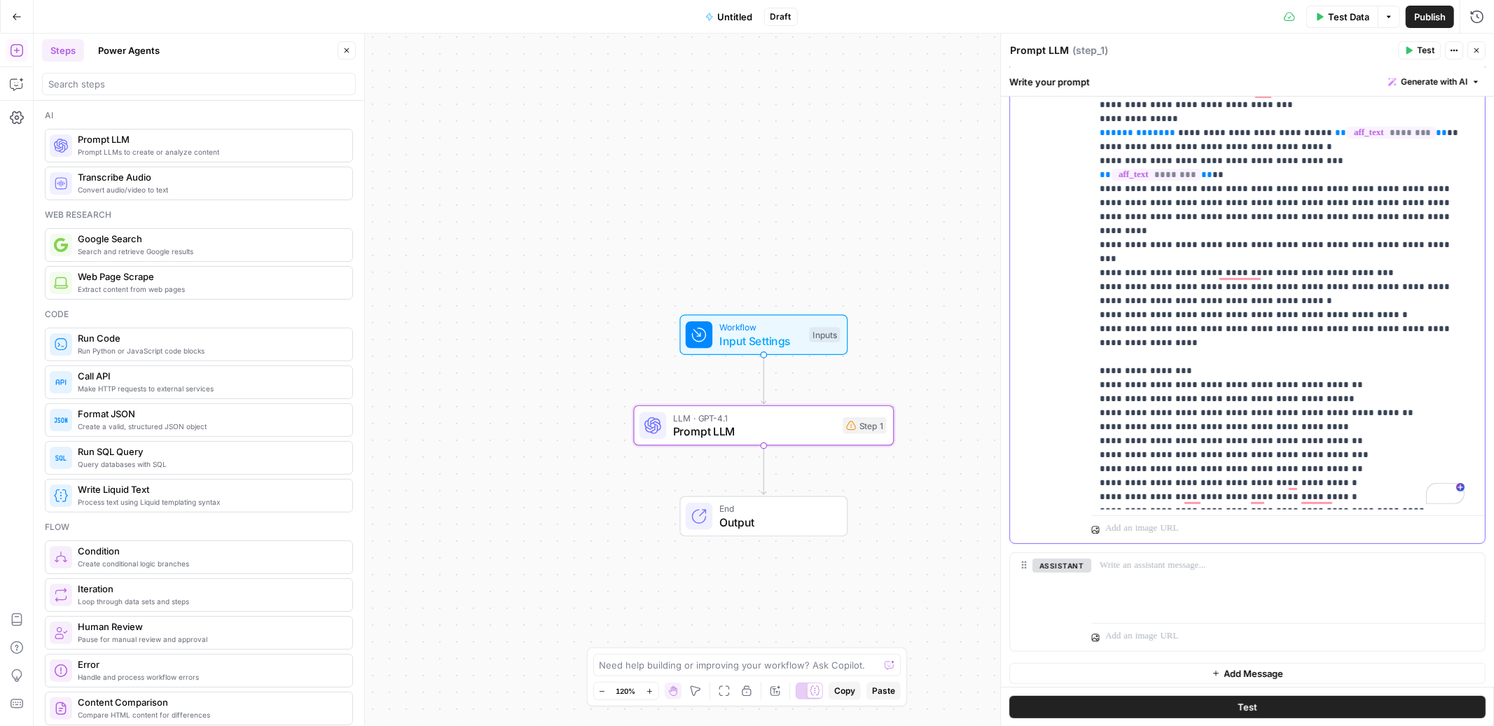
scroll to position [254, 0]
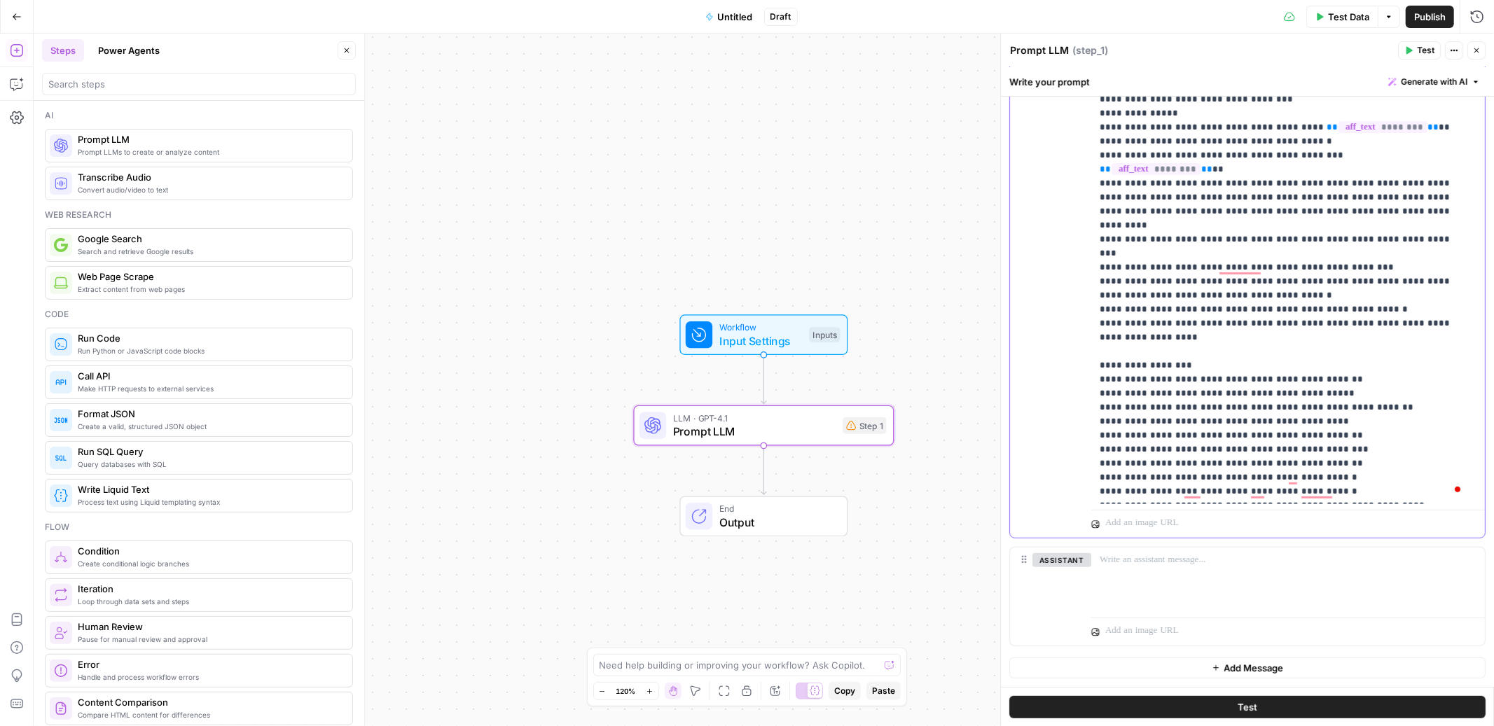
drag, startPoint x: 1411, startPoint y: 477, endPoint x: 1081, endPoint y: 476, distance: 329.9
click at [1081, 476] on div "**********" at bounding box center [1247, 270] width 475 height 535
drag, startPoint x: 1440, startPoint y: 487, endPoint x: 1073, endPoint y: 474, distance: 367.3
click at [1073, 474] on div "**********" at bounding box center [1247, 270] width 475 height 535
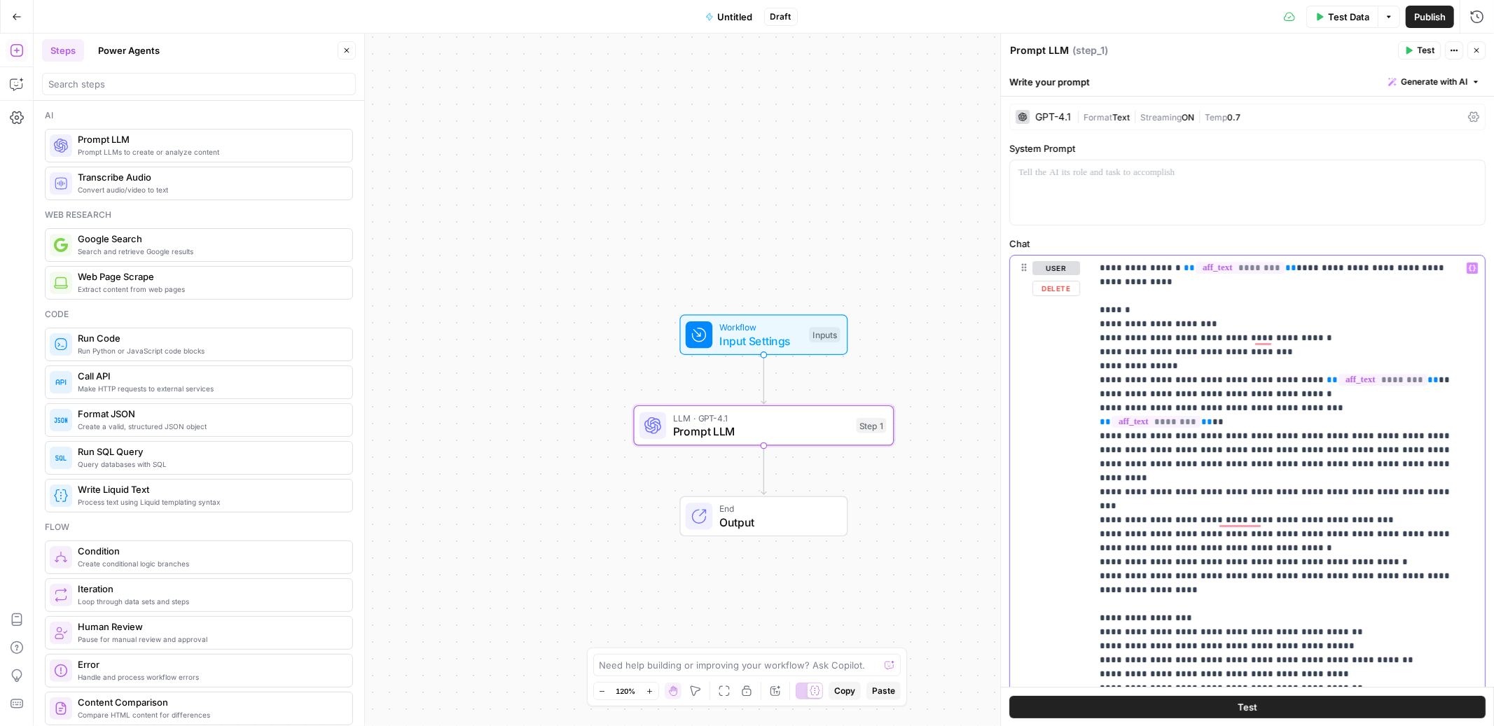
scroll to position [0, 0]
click at [1430, 13] on span "Publish" at bounding box center [1430, 17] width 32 height 14
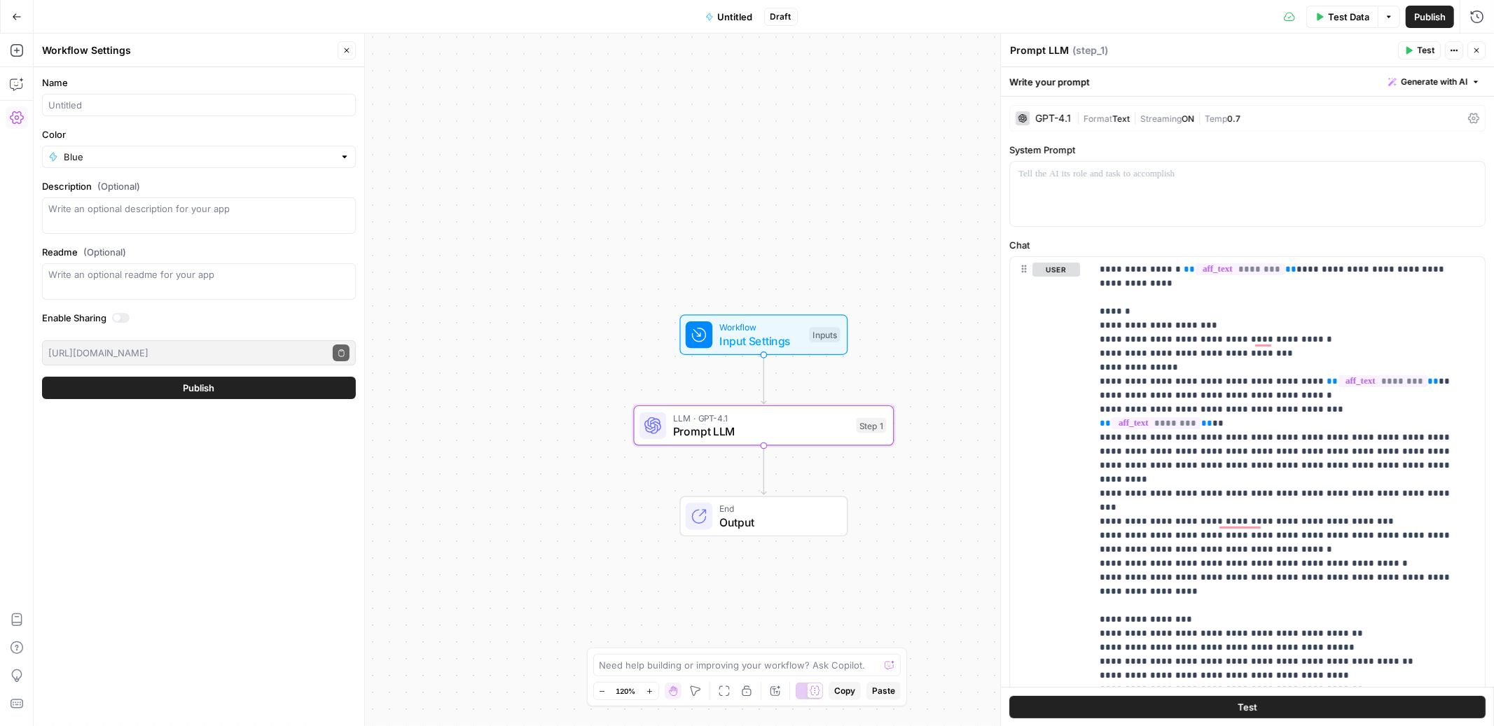
click at [1419, 49] on span "Test" at bounding box center [1426, 50] width 18 height 13
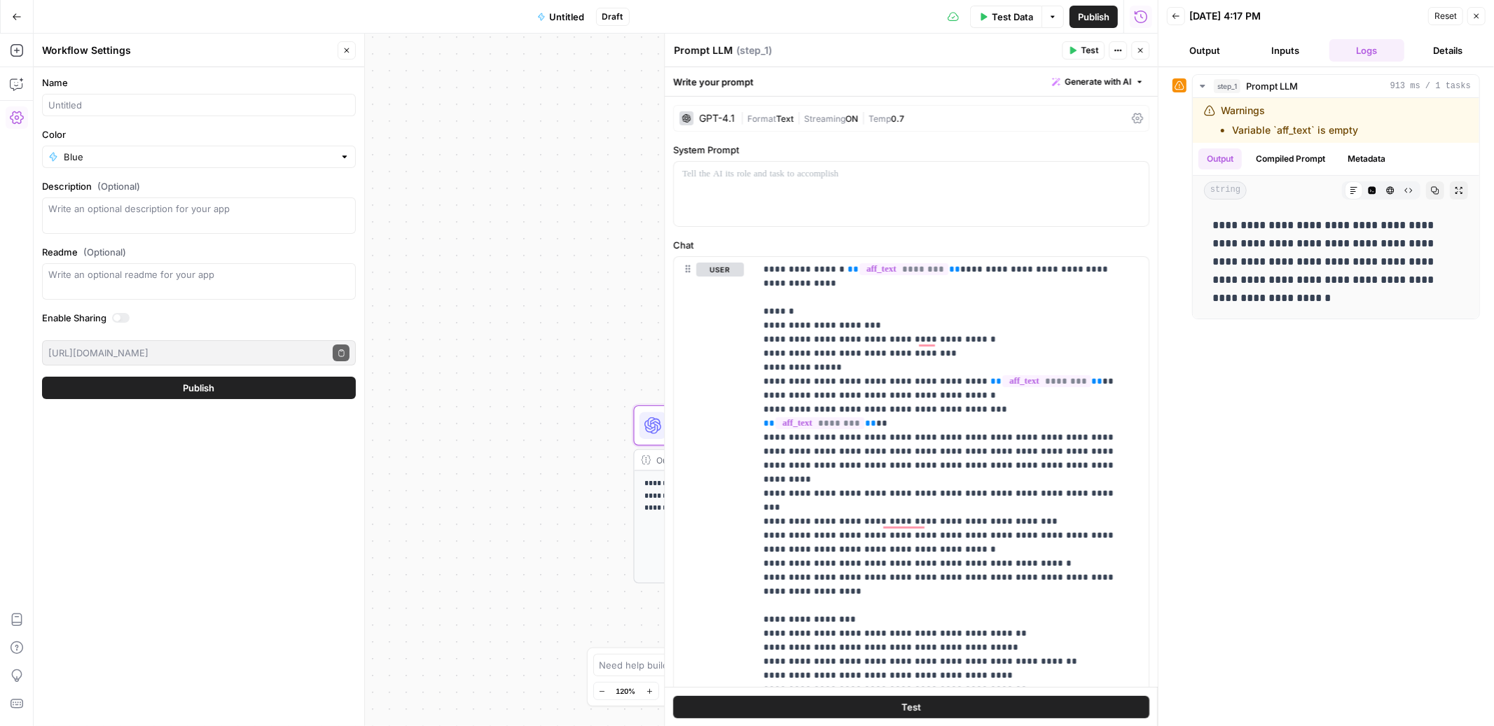
click at [1478, 16] on icon "button" at bounding box center [1476, 16] width 8 height 8
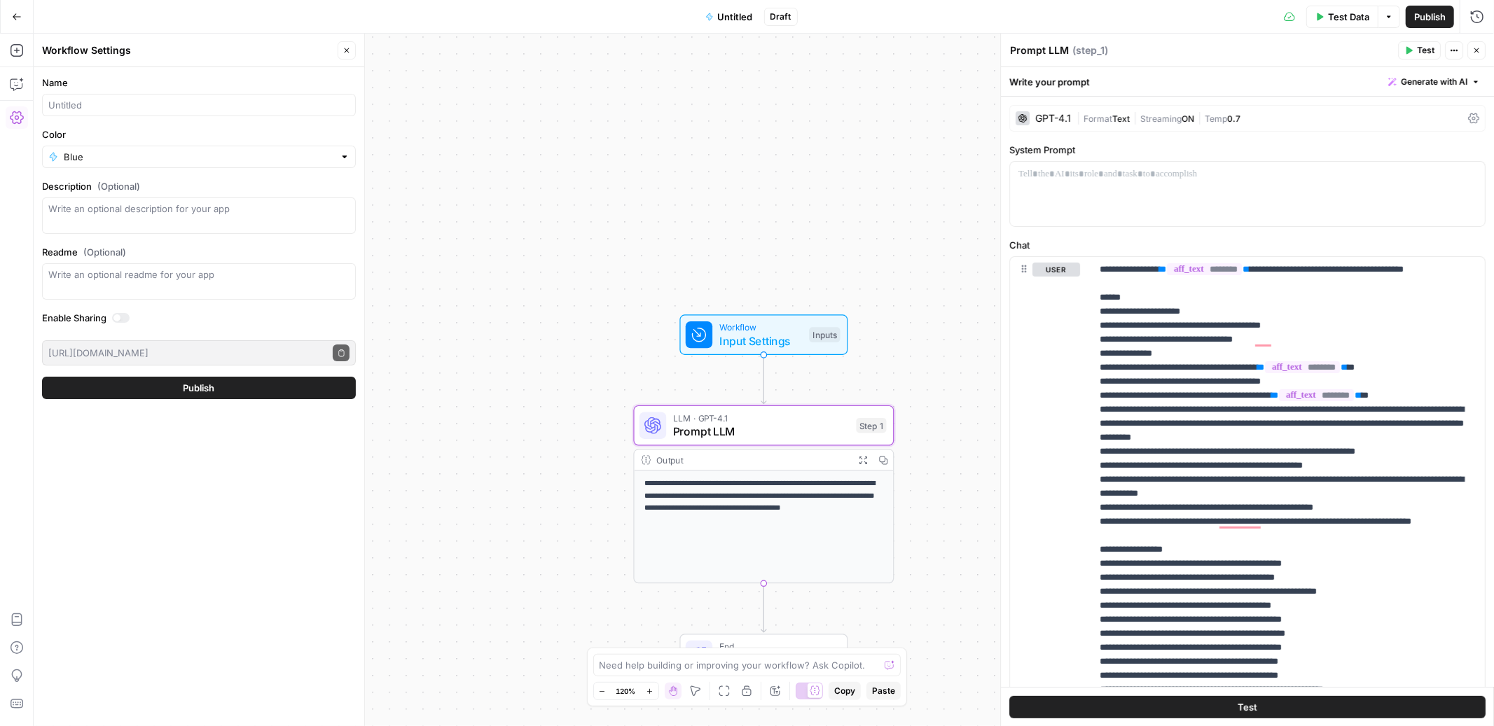
click at [1335, 10] on span "Test Data" at bounding box center [1348, 17] width 41 height 14
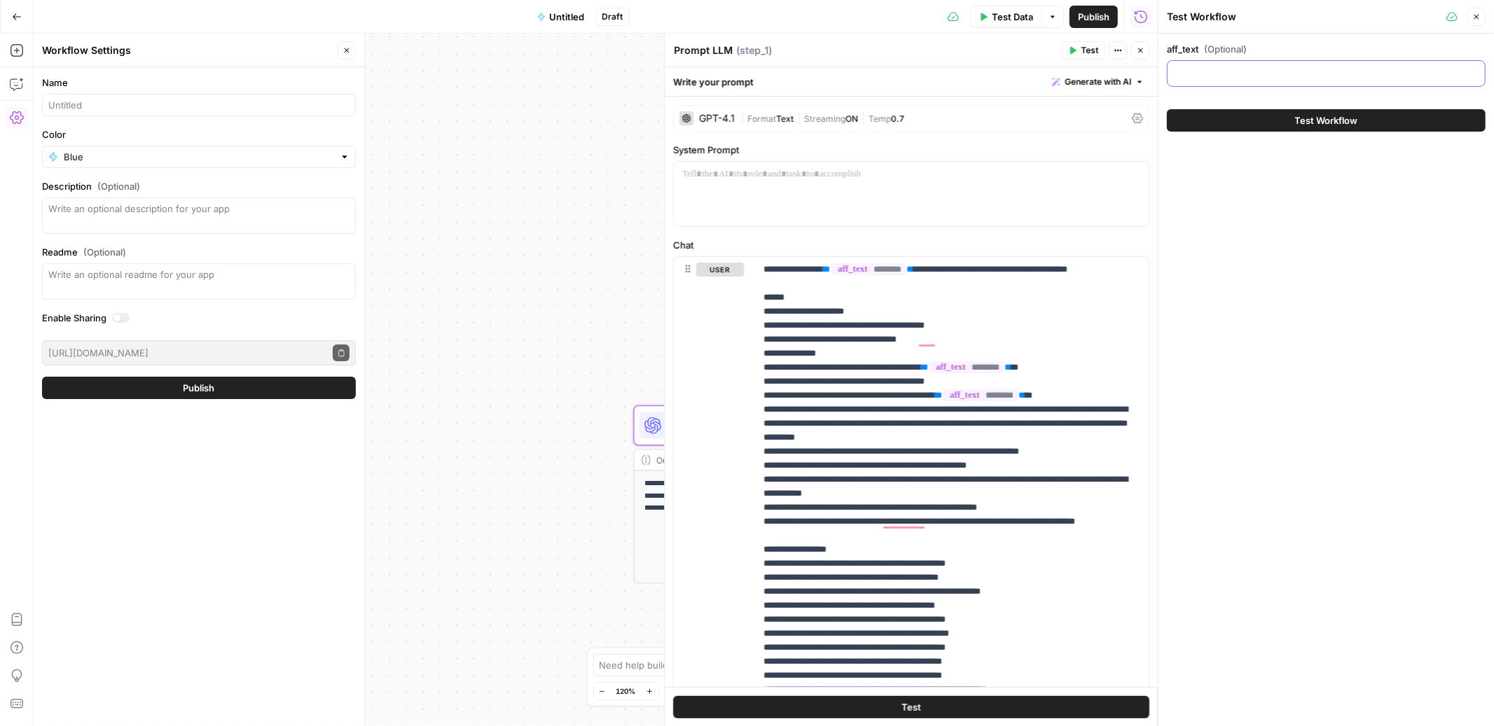
click at [1205, 78] on input "aff_text (Optional)" at bounding box center [1326, 74] width 300 height 14
paste input "Welcome Bonus - 125% up to $10,000 + 250 Free Spins at Mostbet. Minimum Deposit…"
type input "Welcome Bonus - 125% up to $10,000 + 250 Free Spins at Mostbet. Minimum Deposit…"
click at [1345, 120] on span "Test Workflow" at bounding box center [1326, 120] width 63 height 14
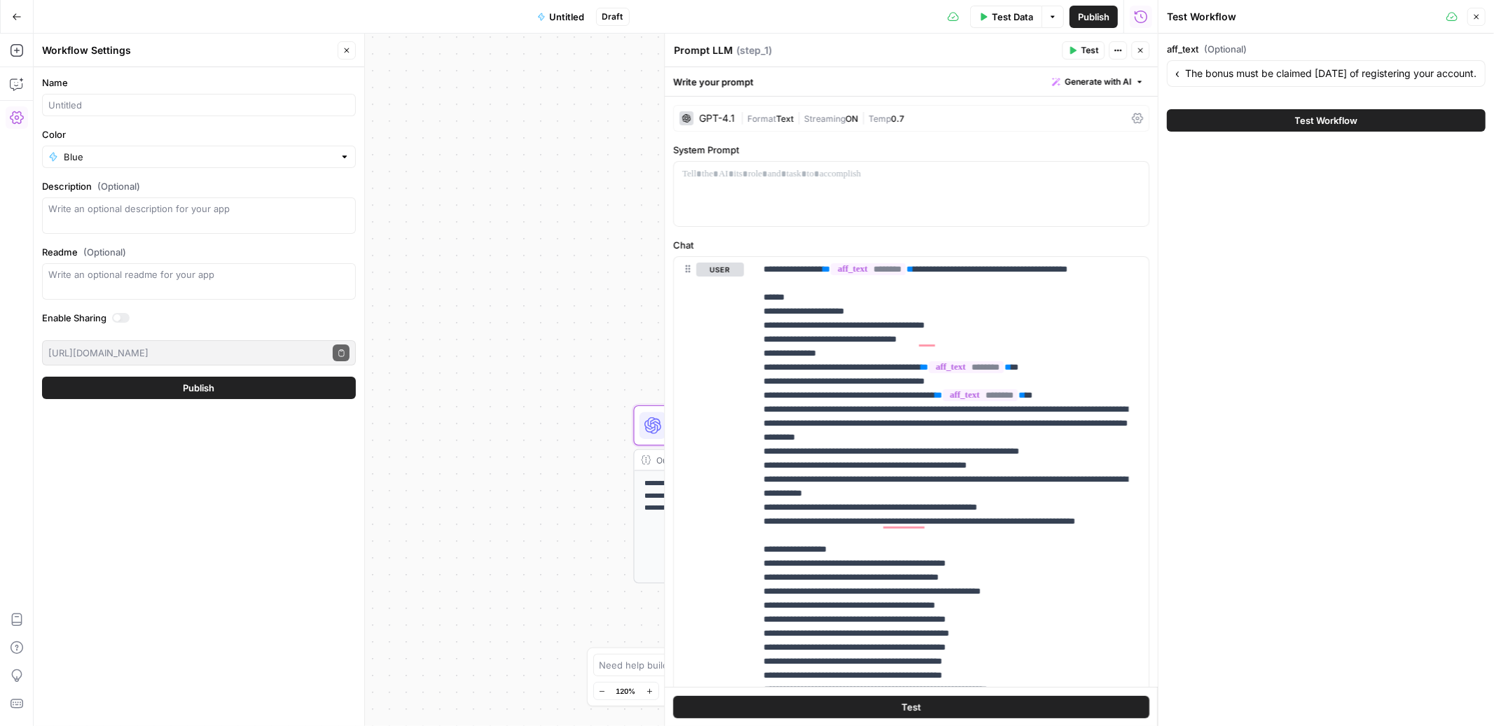
scroll to position [0, 0]
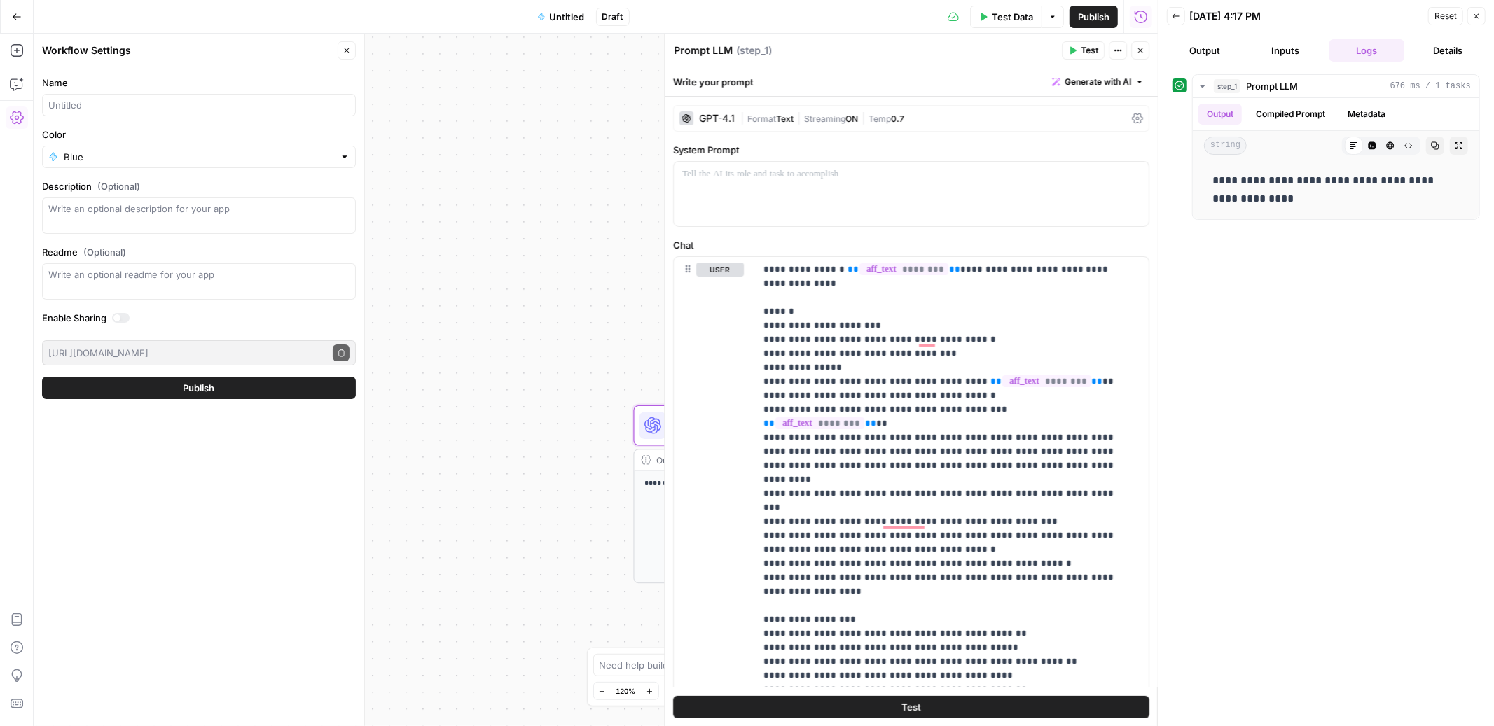
click at [571, 13] on span "Untitled" at bounding box center [567, 17] width 35 height 14
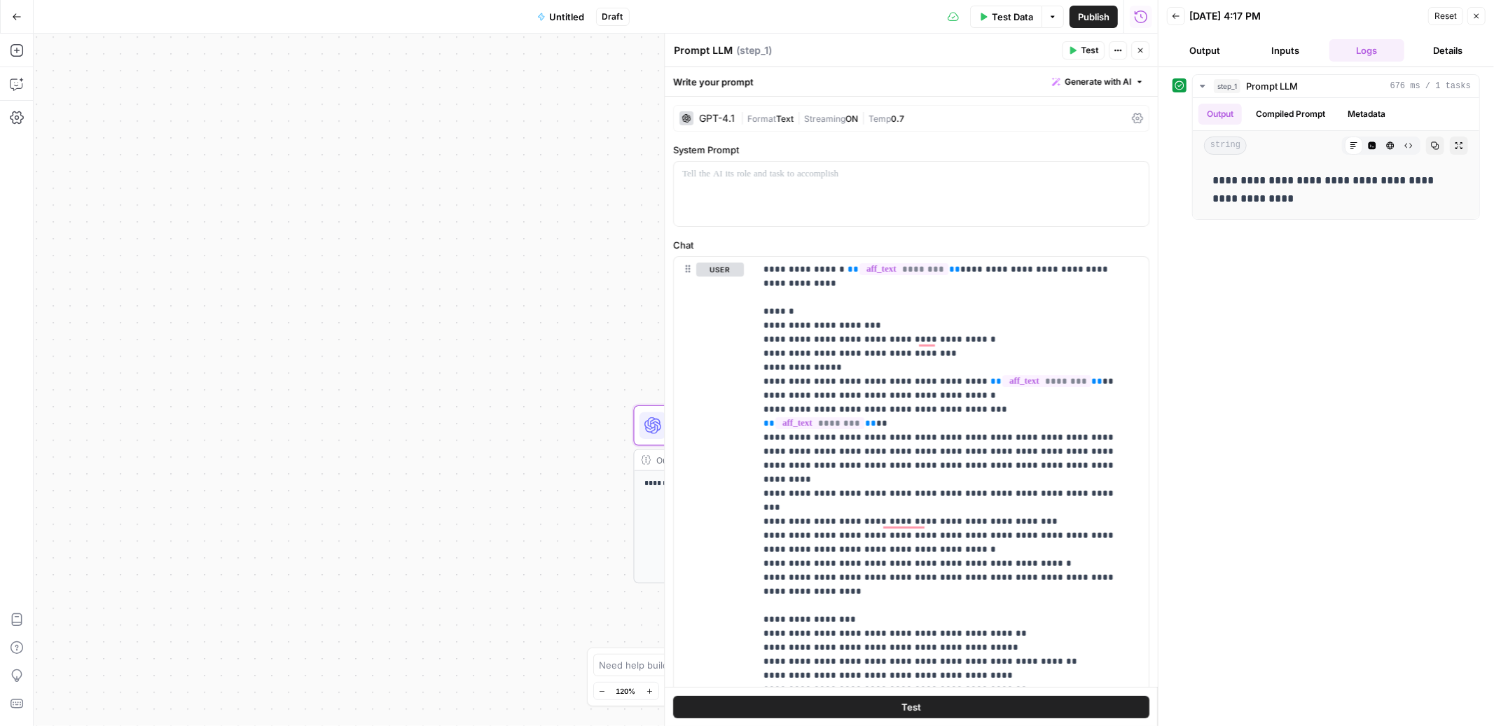
click at [575, 13] on span "Untitled" at bounding box center [567, 17] width 35 height 14
click at [149, 106] on input "Name" at bounding box center [198, 105] width 301 height 14
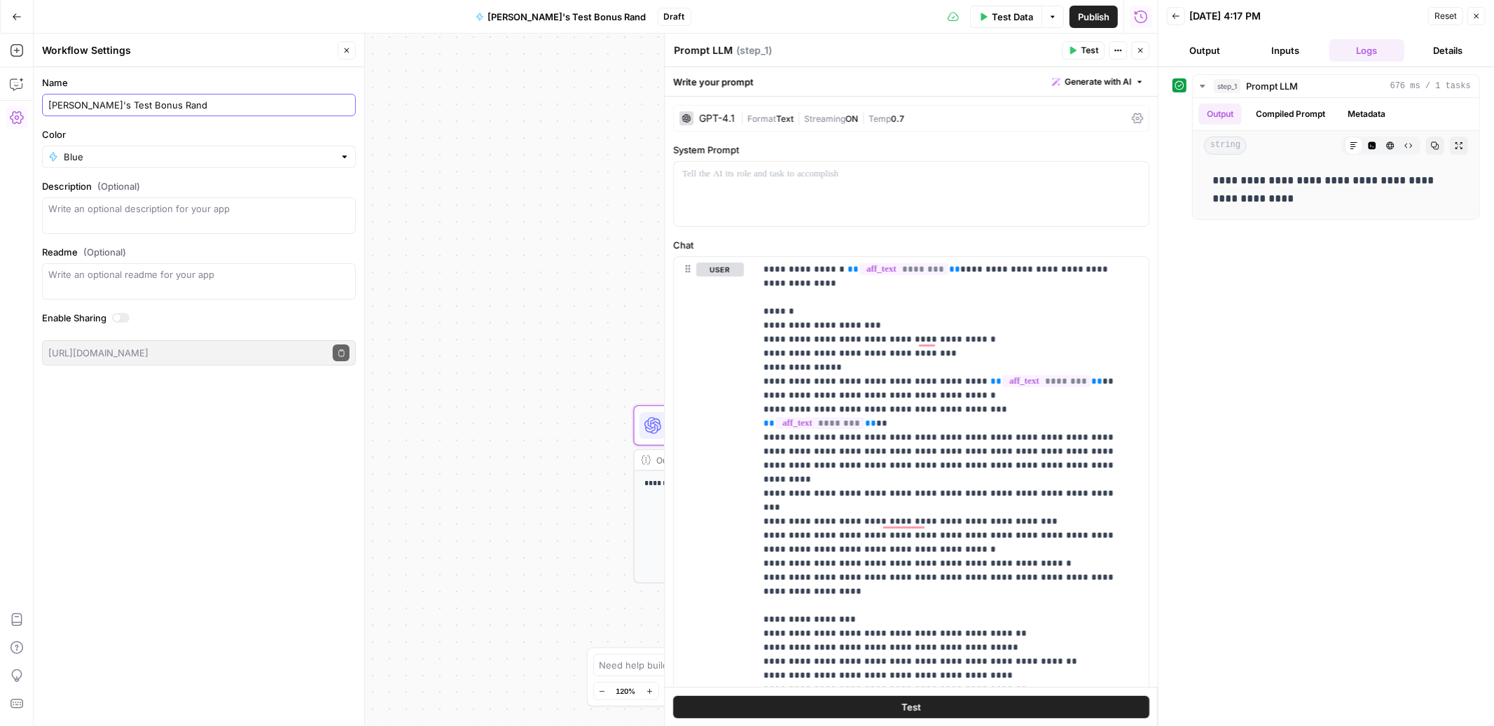
type input "Rina's Test Bonus Rand"
click at [494, 140] on div "**********" at bounding box center [596, 380] width 1124 height 693
click at [1100, 12] on span "Publish" at bounding box center [1094, 17] width 32 height 14
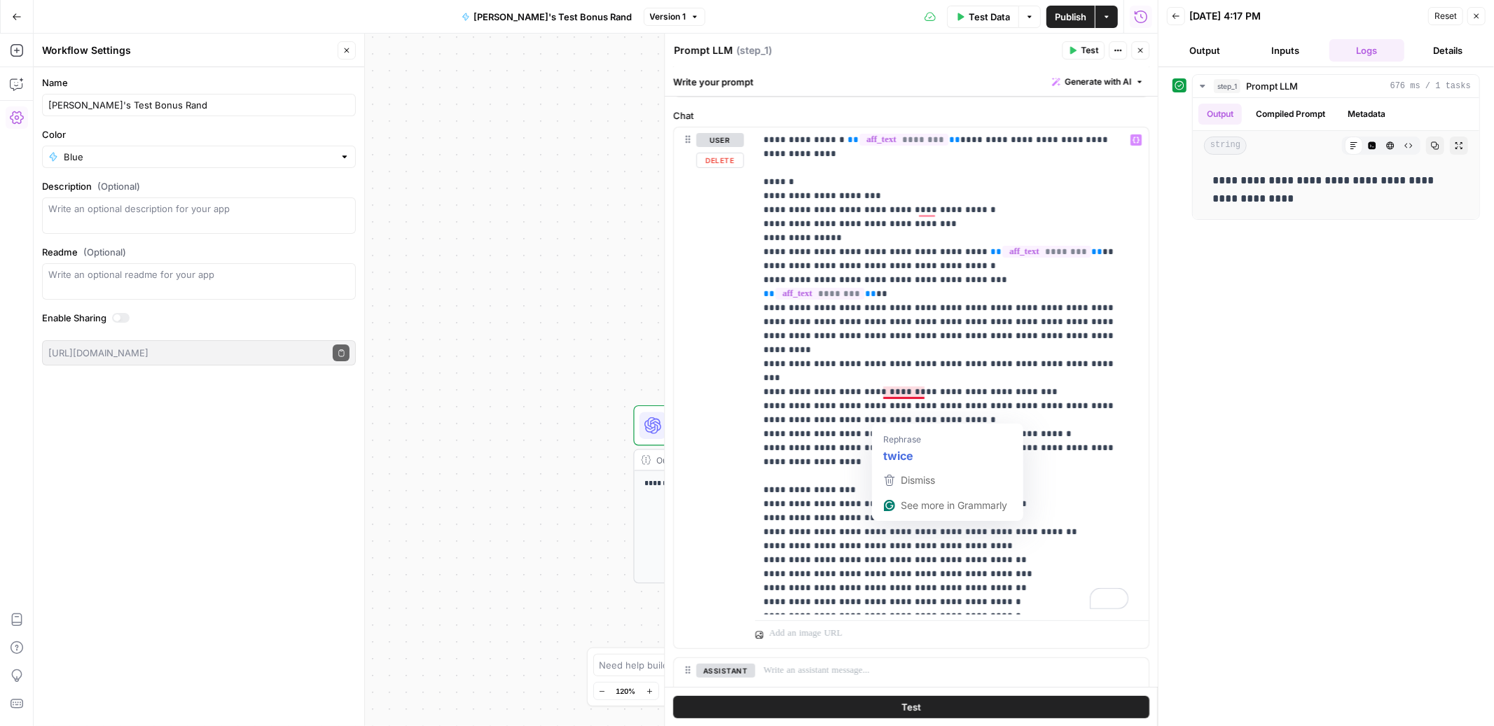
scroll to position [134, 0]
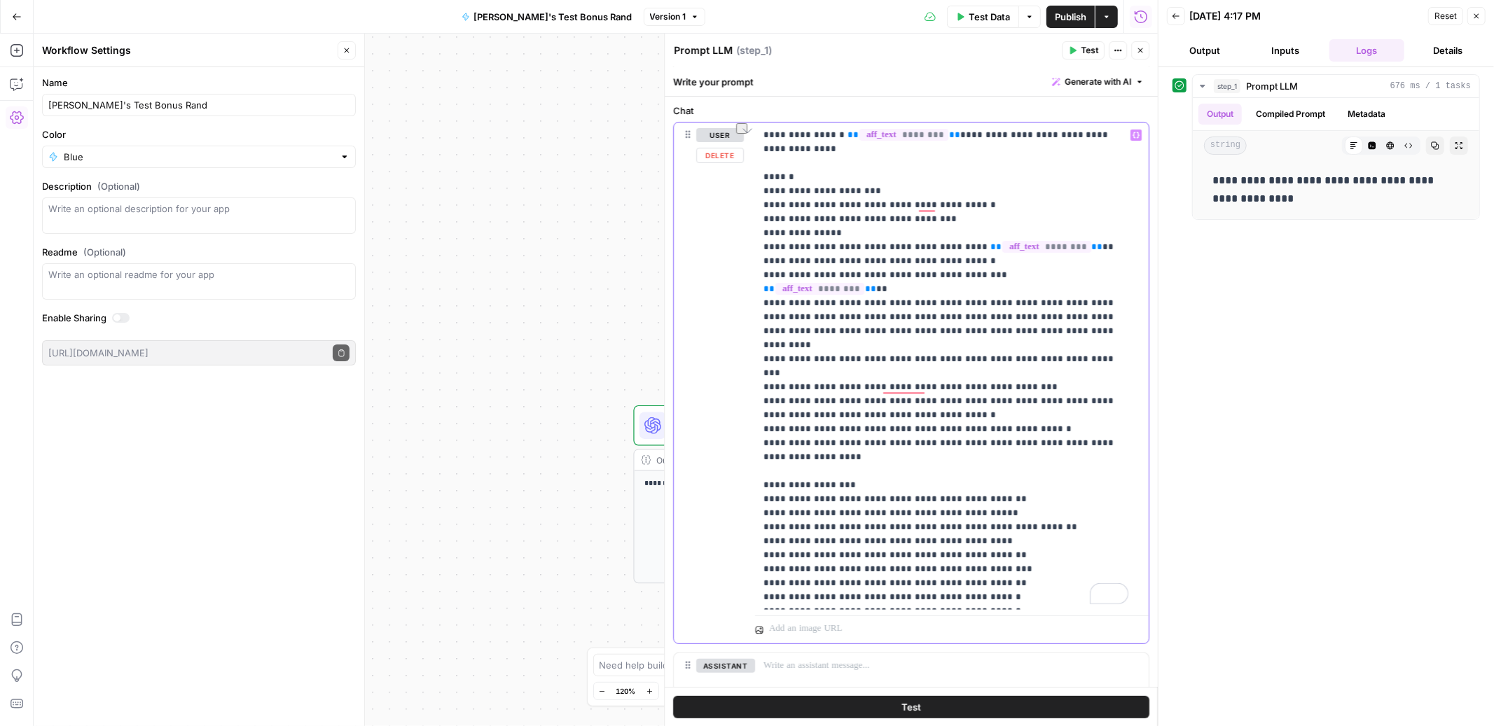
drag, startPoint x: 871, startPoint y: 363, endPoint x: 768, endPoint y: 361, distance: 103.0
click at [768, 361] on p "**********" at bounding box center [946, 366] width 365 height 476
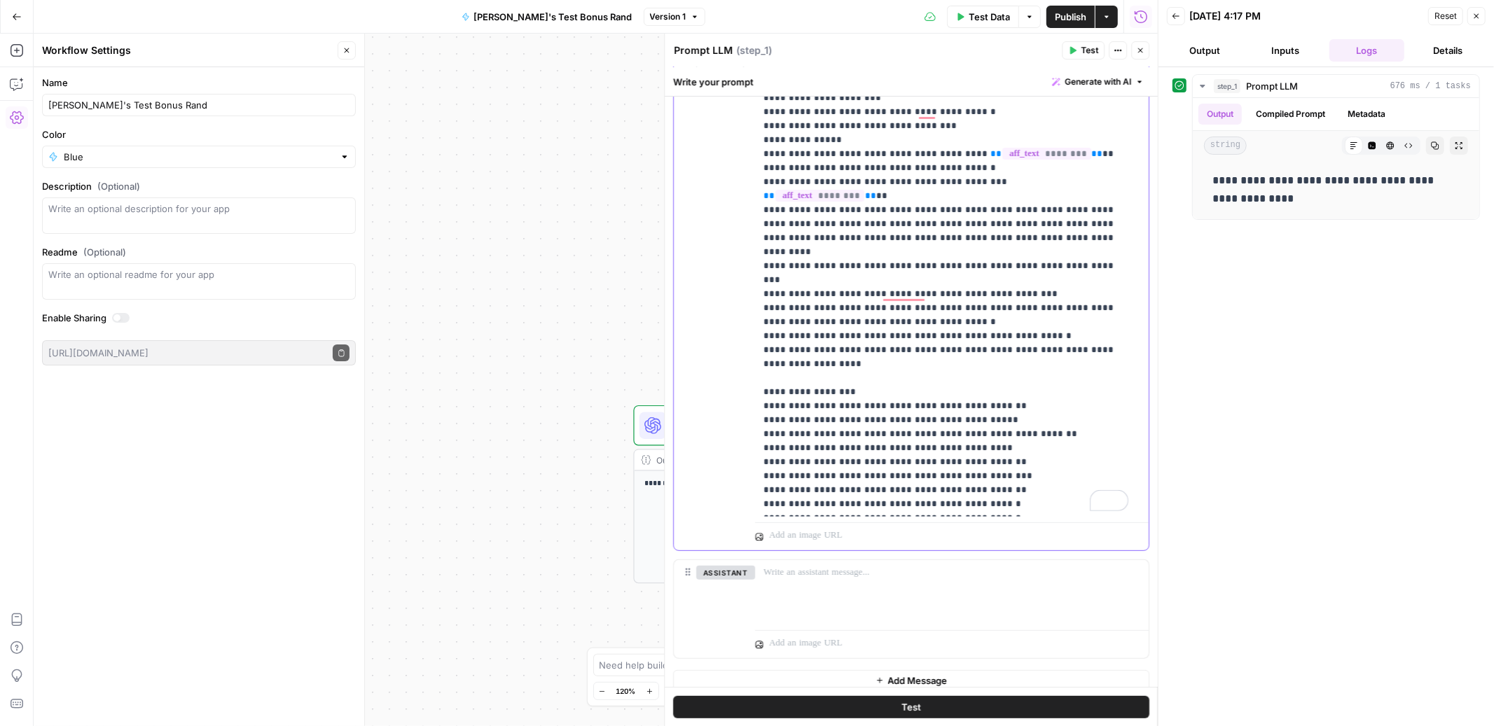
scroll to position [240, 0]
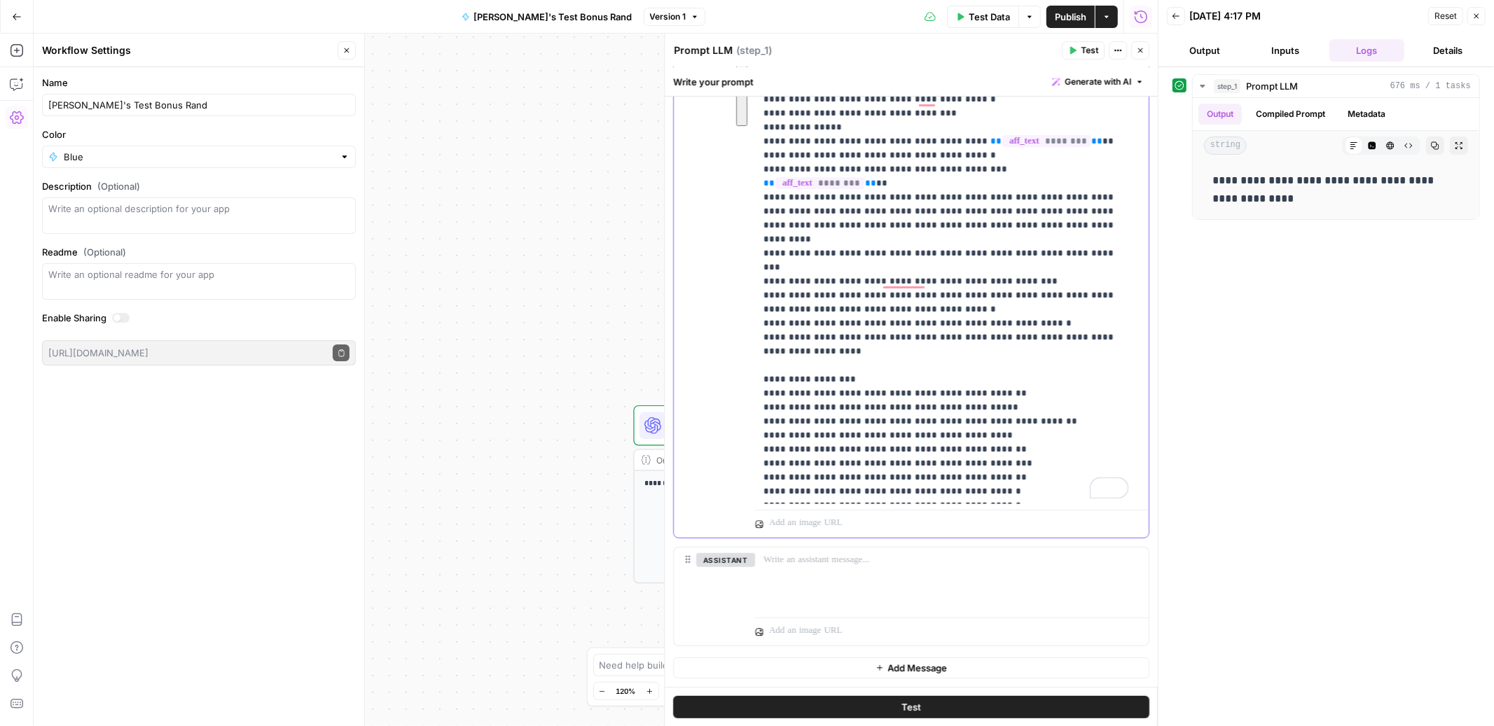
drag, startPoint x: 759, startPoint y: 364, endPoint x: 787, endPoint y: 463, distance: 103.5
click at [787, 463] on div "**********" at bounding box center [952, 261] width 394 height 488
click at [792, 349] on p "**********" at bounding box center [946, 260] width 365 height 476
drag, startPoint x: 764, startPoint y: 347, endPoint x: 1072, endPoint y: 475, distance: 333.5
click at [1080, 498] on p "**********" at bounding box center [946, 260] width 365 height 476
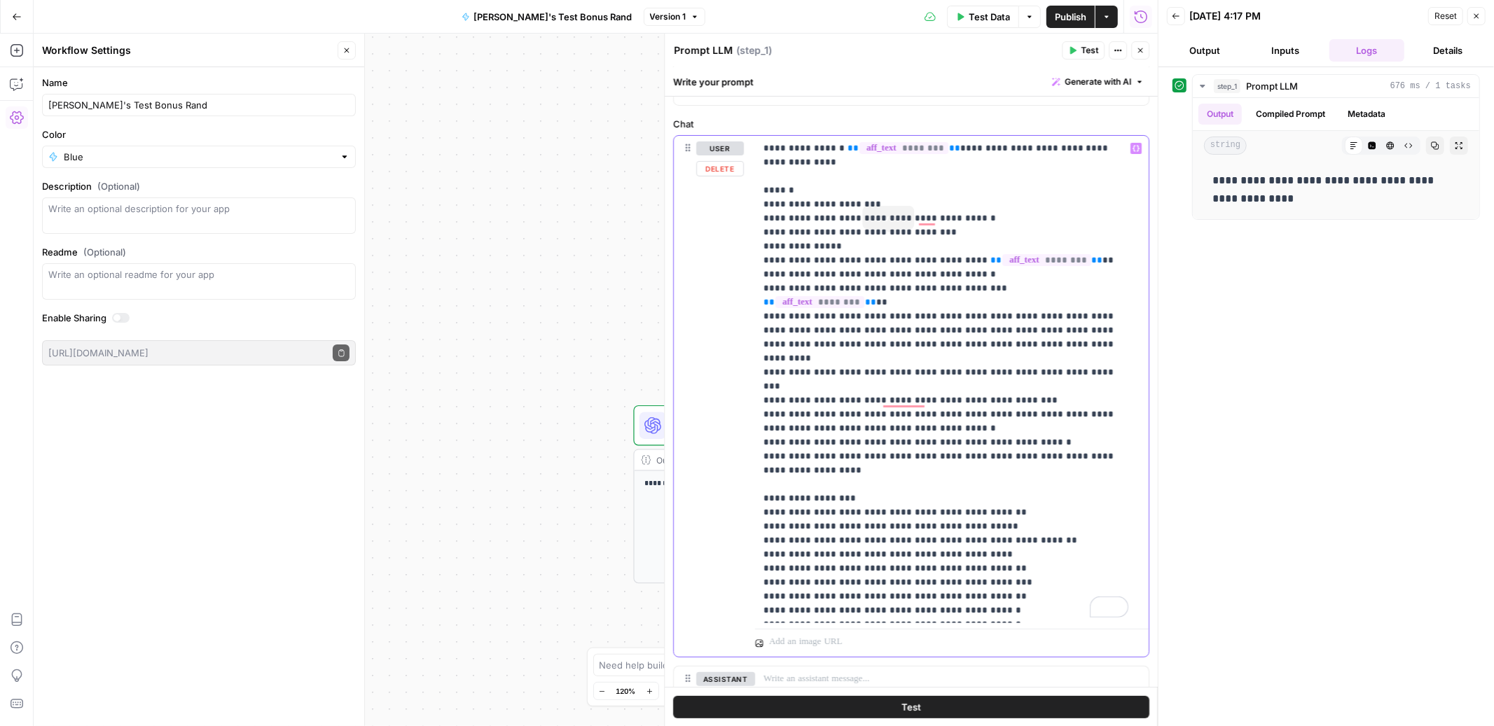
scroll to position [0, 0]
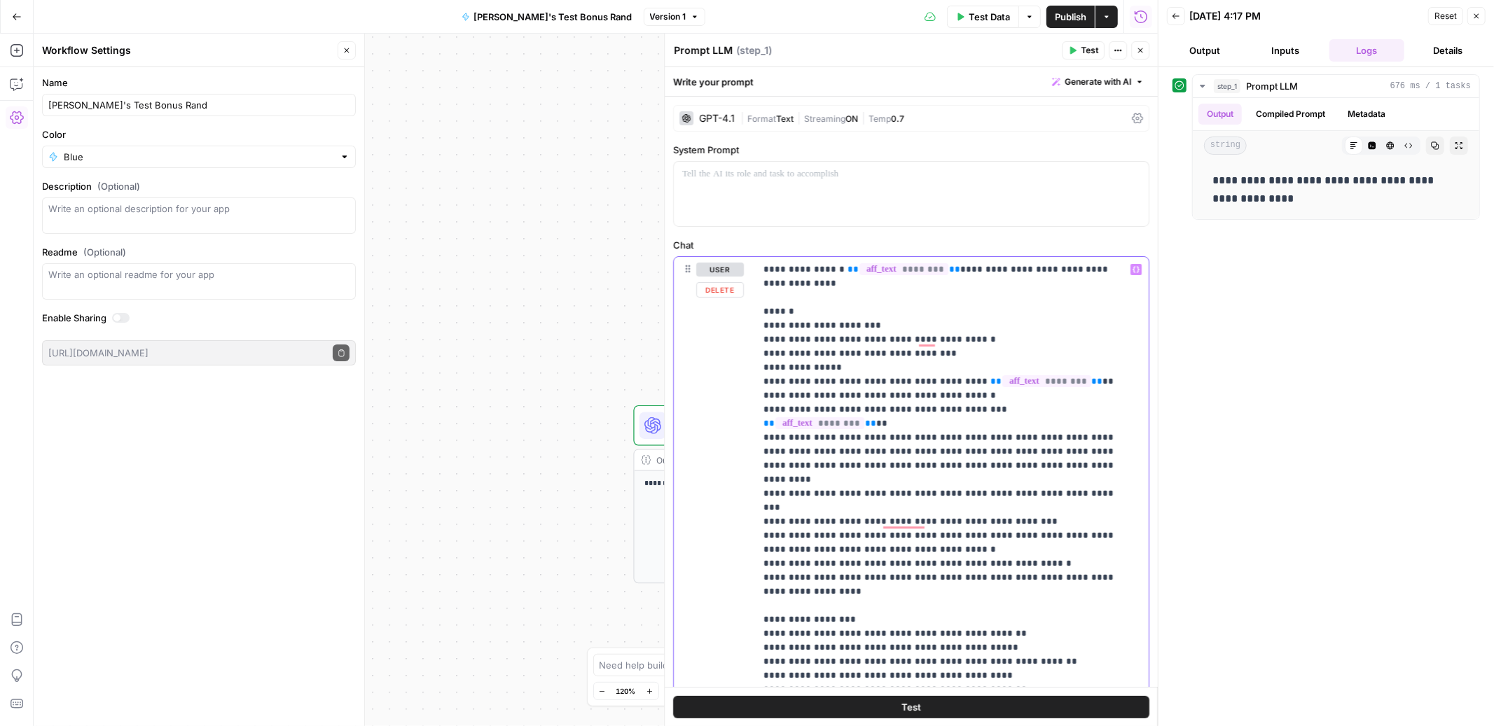
drag, startPoint x: 761, startPoint y: 269, endPoint x: 922, endPoint y: 525, distance: 302.4
click at [922, 525] on div "**********" at bounding box center [952, 501] width 394 height 488
click at [1047, 316] on p "**********" at bounding box center [946, 501] width 365 height 476
click at [1476, 8] on button "Close" at bounding box center [1476, 16] width 18 height 18
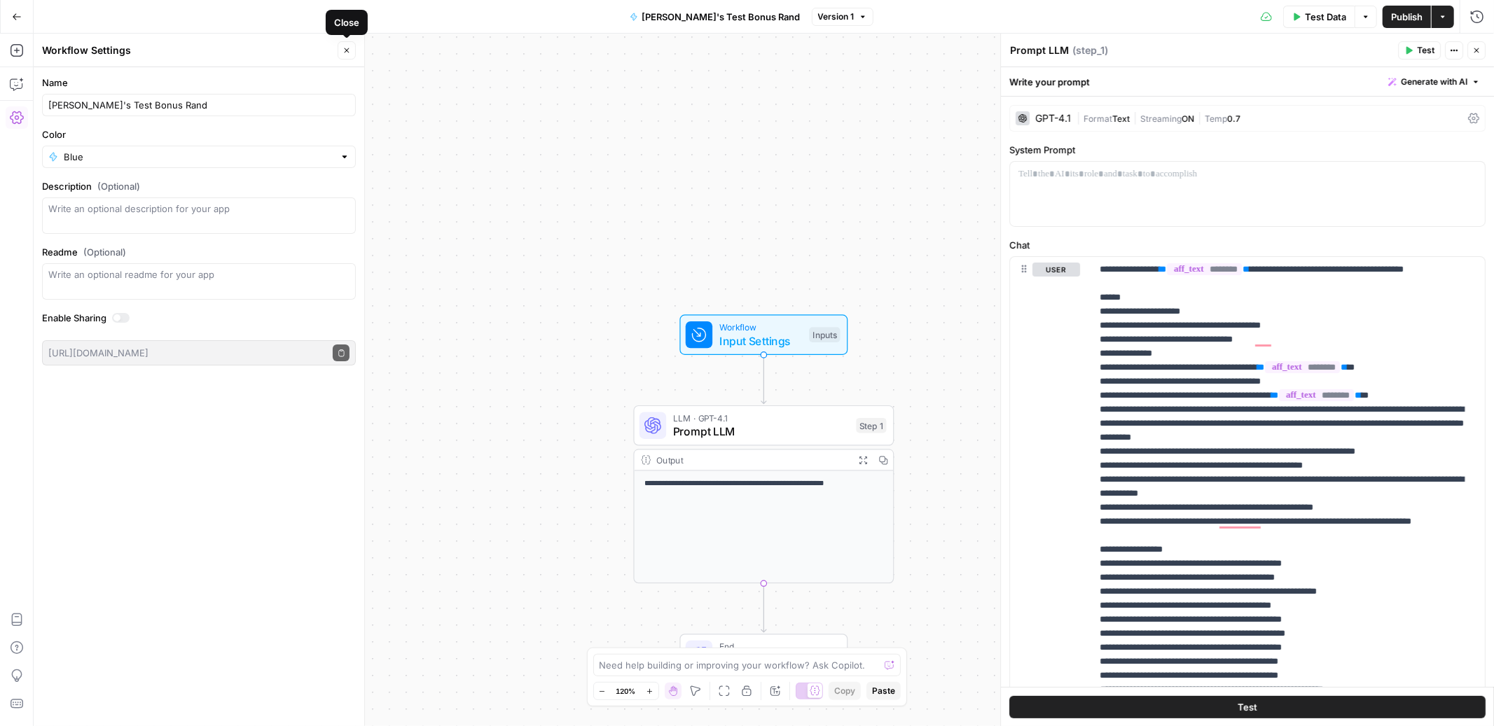
click at [350, 52] on button "Close" at bounding box center [347, 50] width 18 height 18
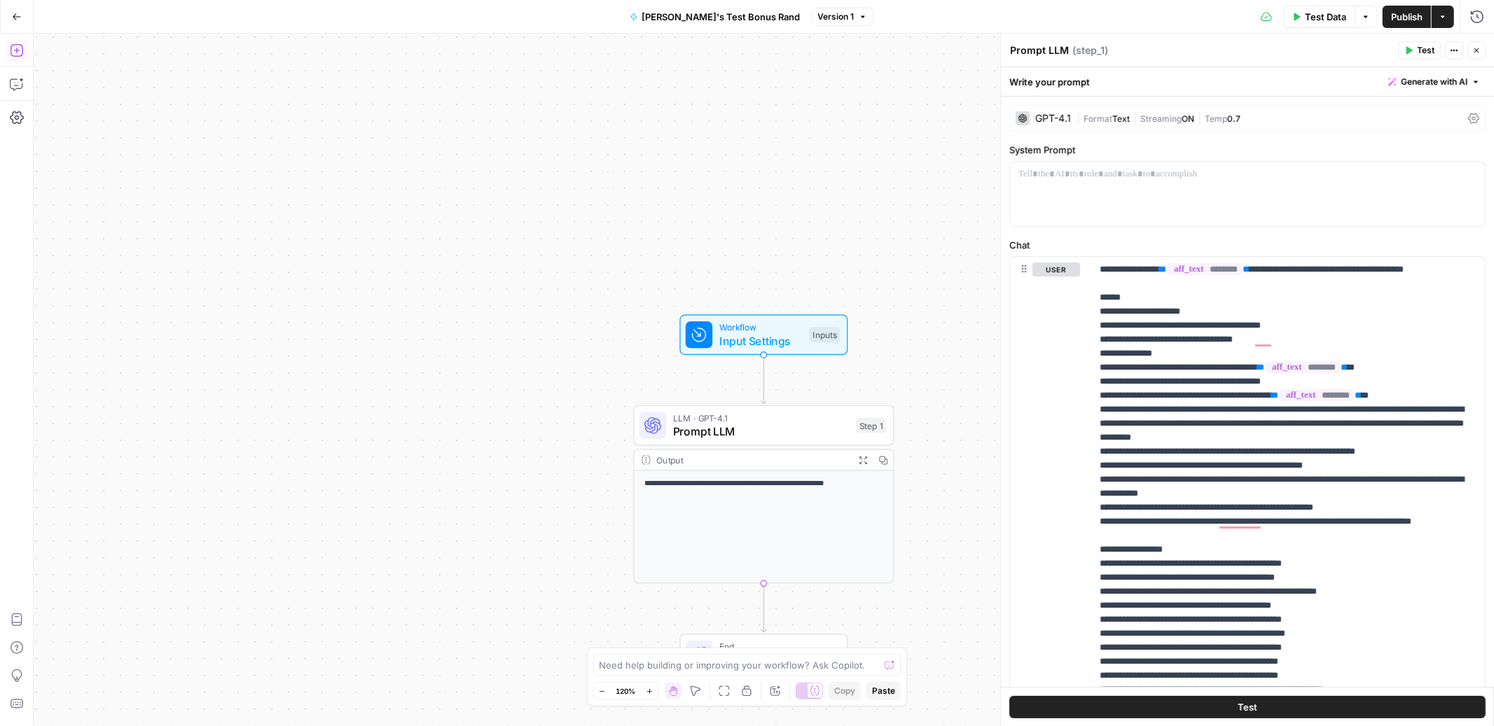
click at [12, 52] on icon "button" at bounding box center [17, 50] width 14 height 14
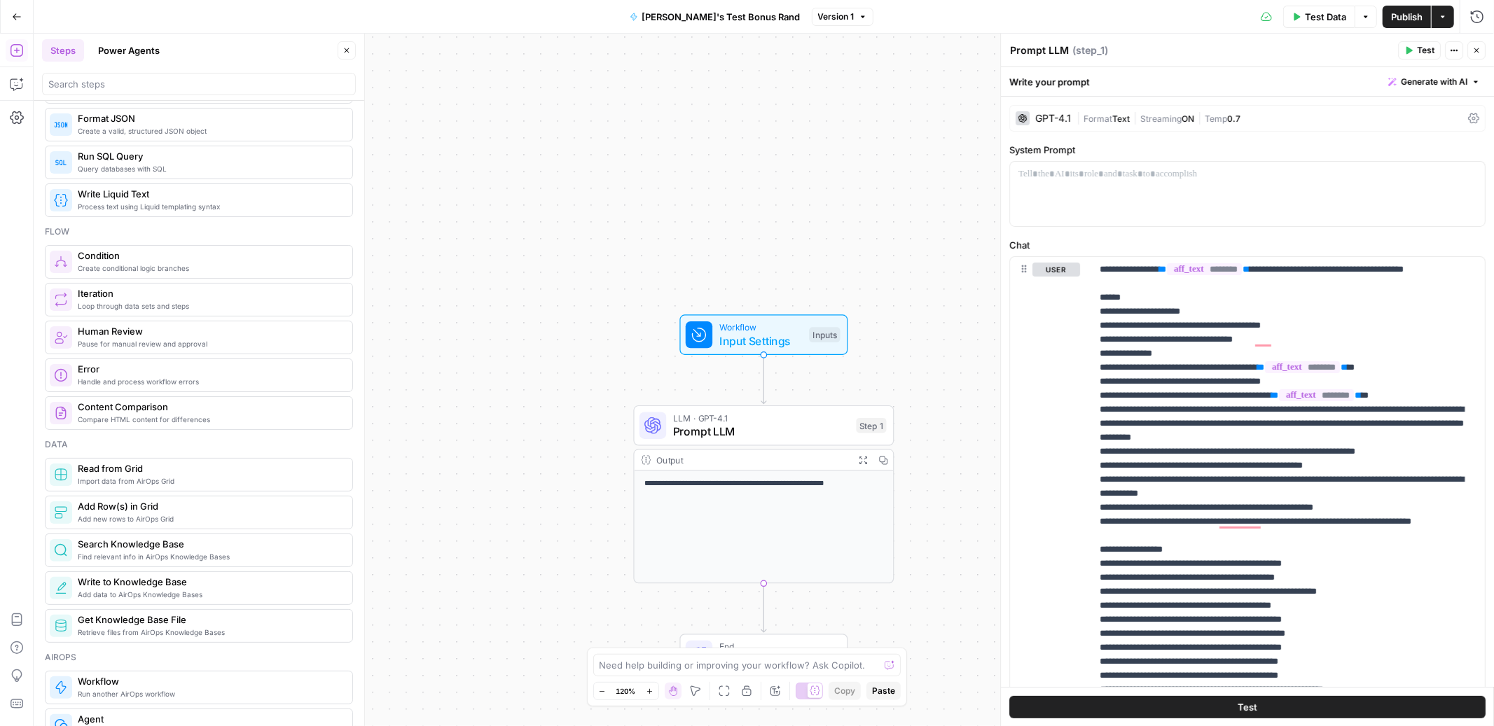
scroll to position [315, 0]
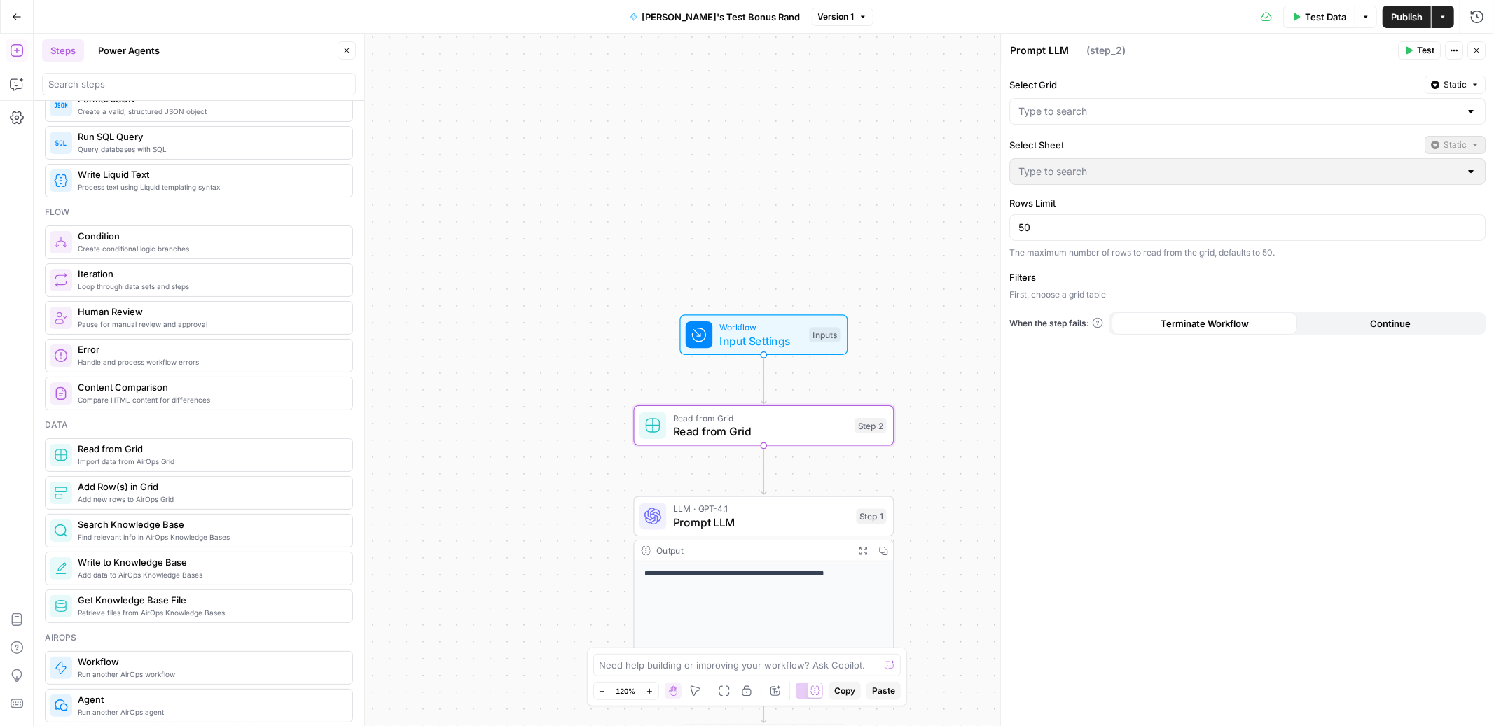
type textarea "Read from Grid"
click at [1061, 111] on input "Select Grid" at bounding box center [1238, 111] width 441 height 14
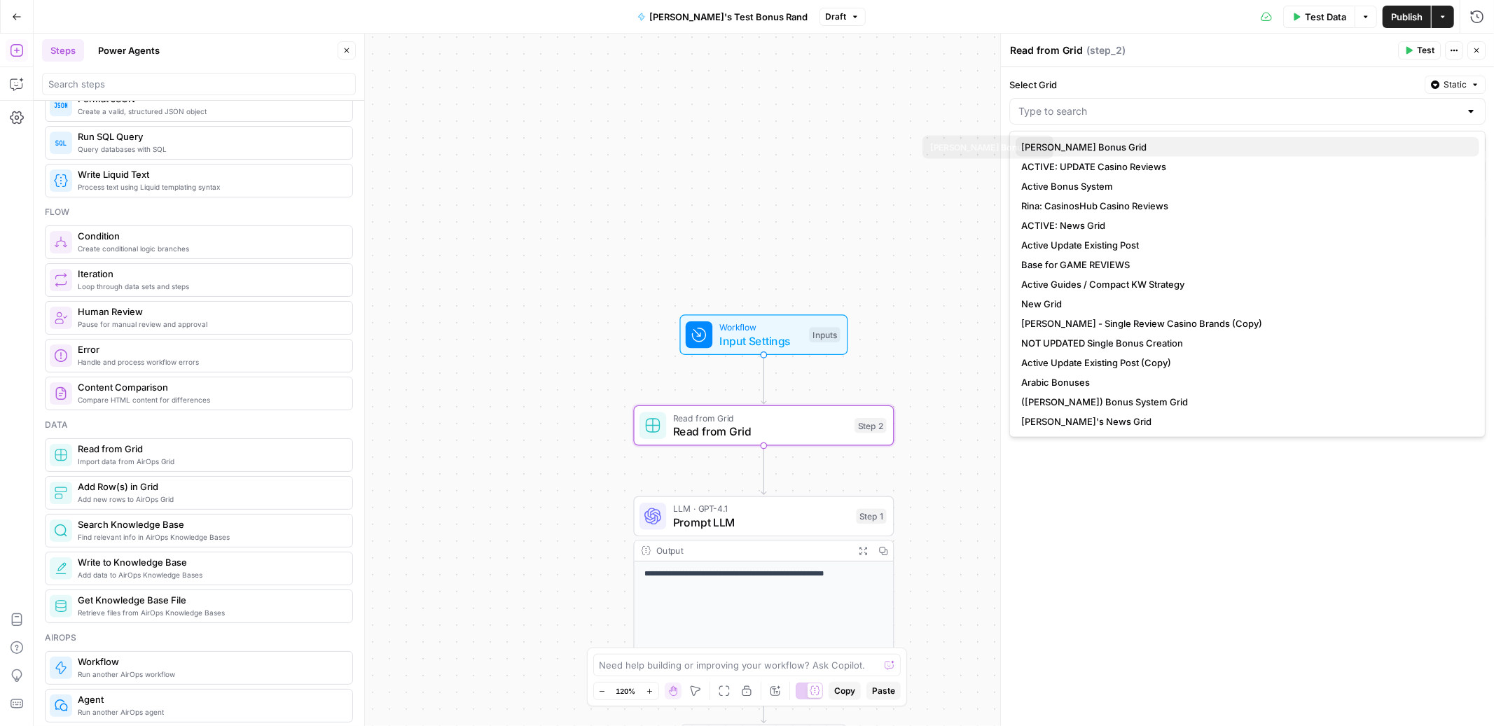
click at [1070, 148] on span "[PERSON_NAME] Bonus Grid" at bounding box center [1244, 147] width 447 height 14
type input "[PERSON_NAME] Bonus Grid"
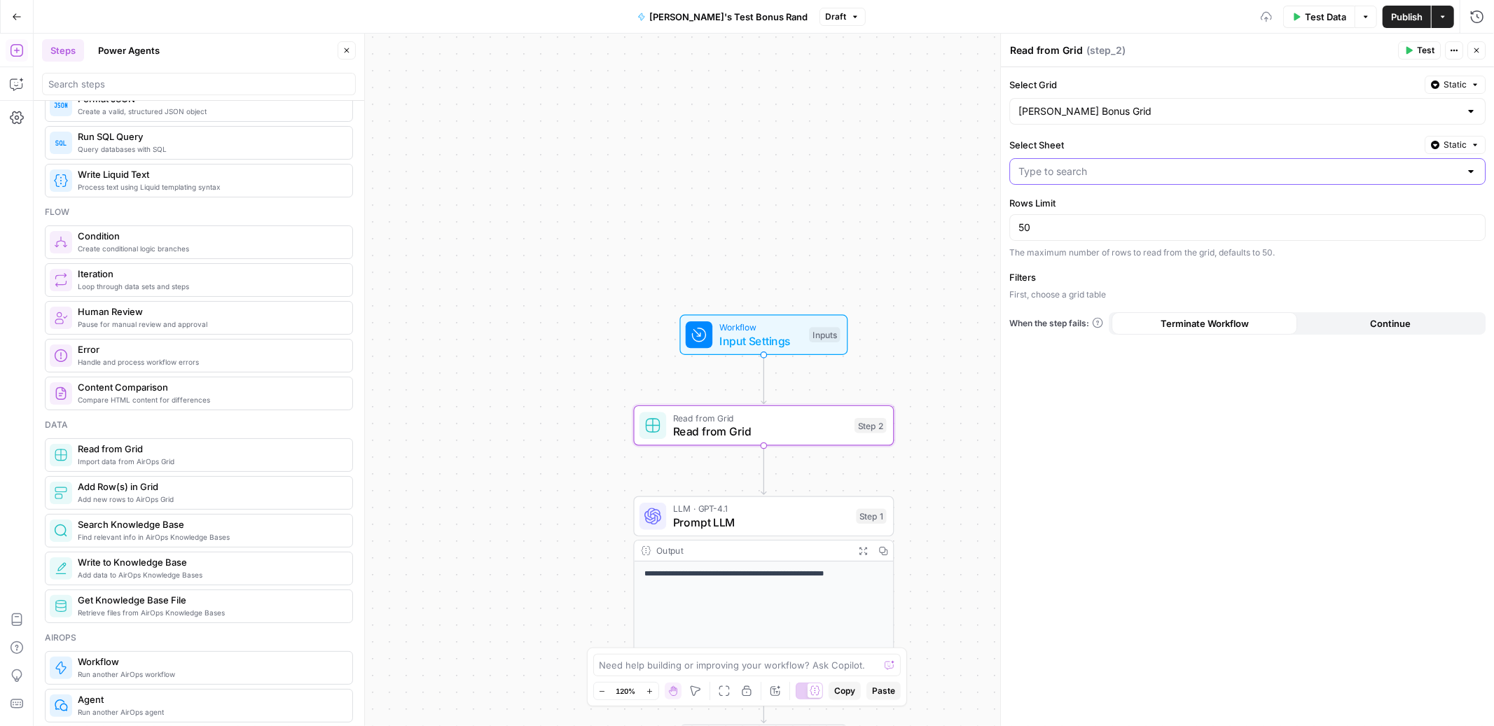
click at [1065, 172] on input "Select Sheet" at bounding box center [1238, 172] width 441 height 14
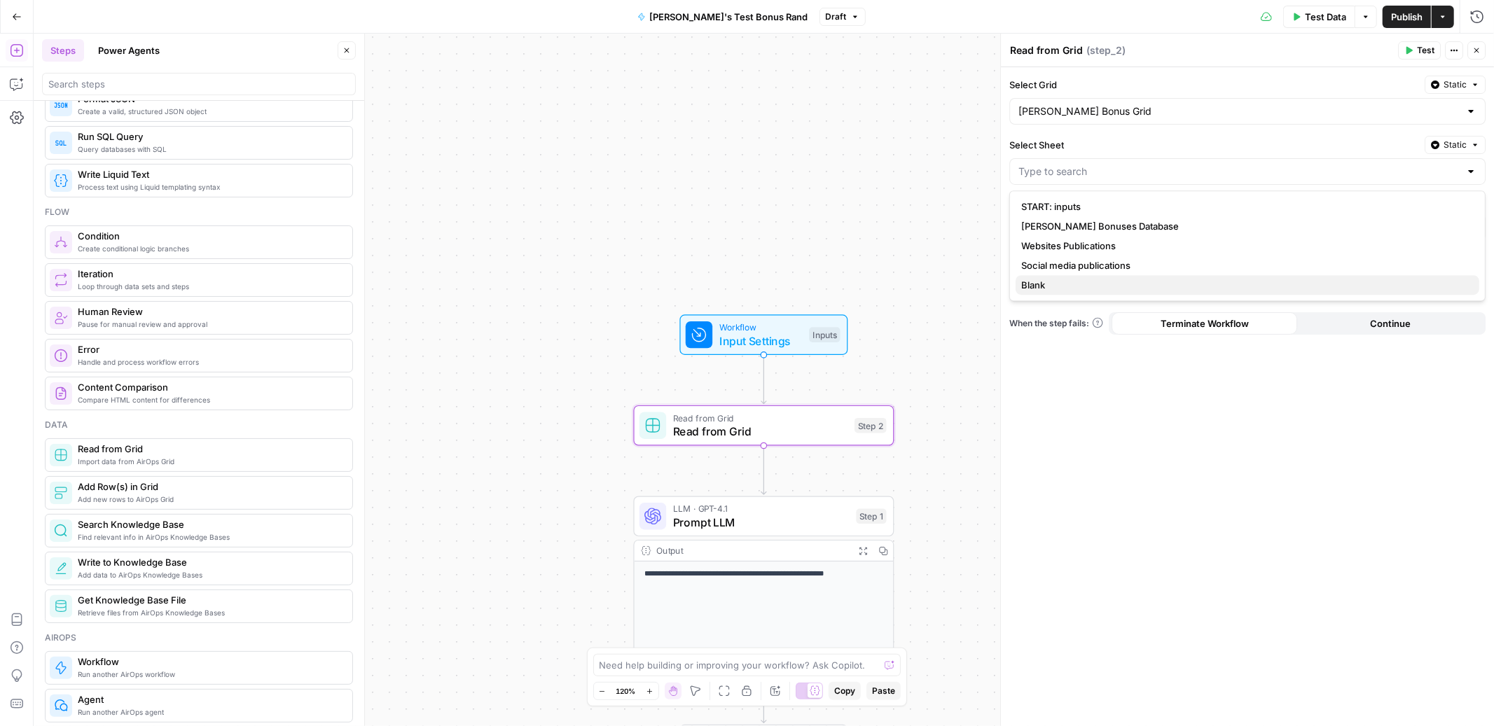
click at [1054, 279] on span "Blank" at bounding box center [1244, 285] width 447 height 14
type input "Blank"
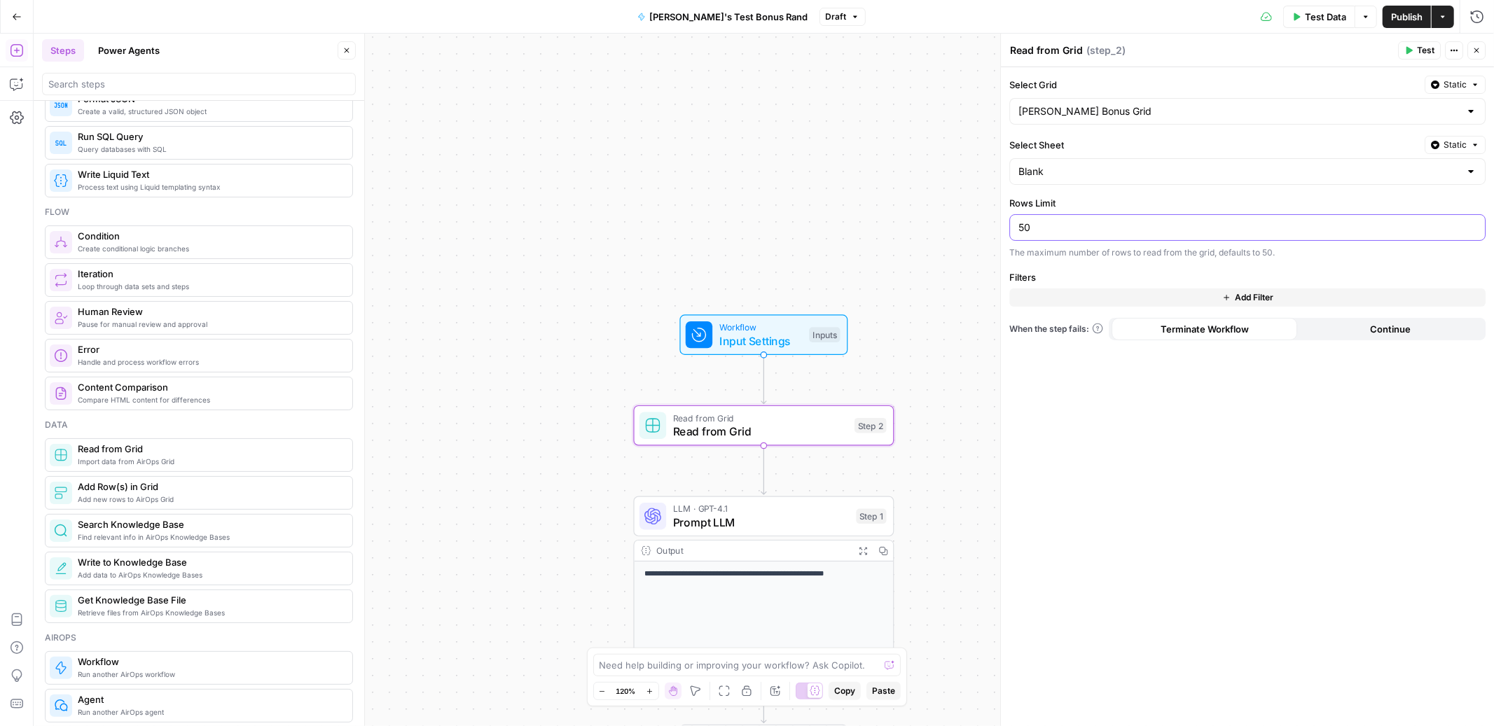
drag, startPoint x: 1046, startPoint y: 223, endPoint x: 996, endPoint y: 222, distance: 50.4
click at [1000, 222] on div "Read from Grid Read from Grid ( step_2 ) Test Actions Close Select Grid Static …" at bounding box center [1247, 380] width 494 height 693
type input "1"
type input "50"
click at [1252, 298] on span "Add Filter" at bounding box center [1254, 297] width 39 height 13
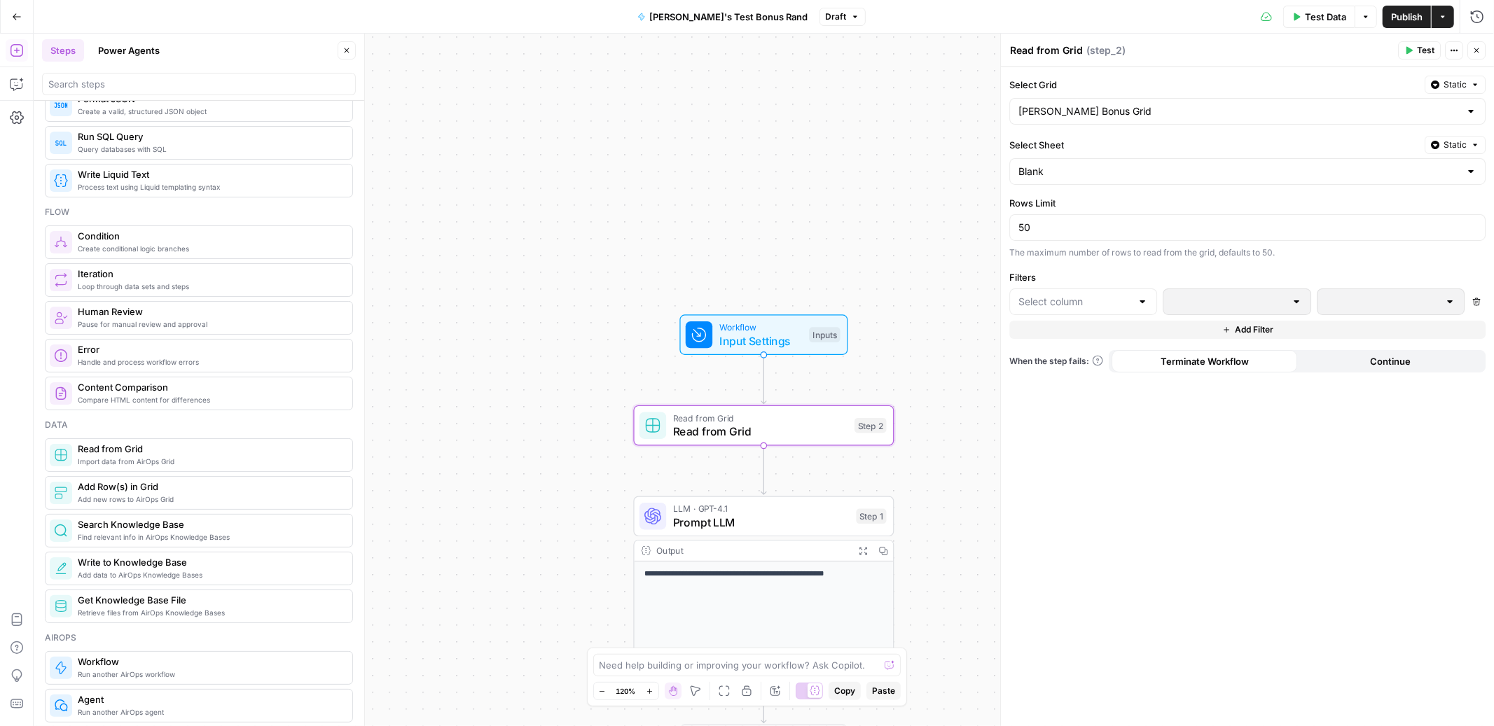
click at [1135, 300] on div at bounding box center [1083, 302] width 148 height 27
click at [1051, 379] on span "Output" at bounding box center [1088, 377] width 103 height 14
click at [1297, 299] on div at bounding box center [1296, 302] width 11 height 14
click at [1207, 341] on span "is not empty" at bounding box center [1234, 340] width 118 height 14
type input "is not empty"
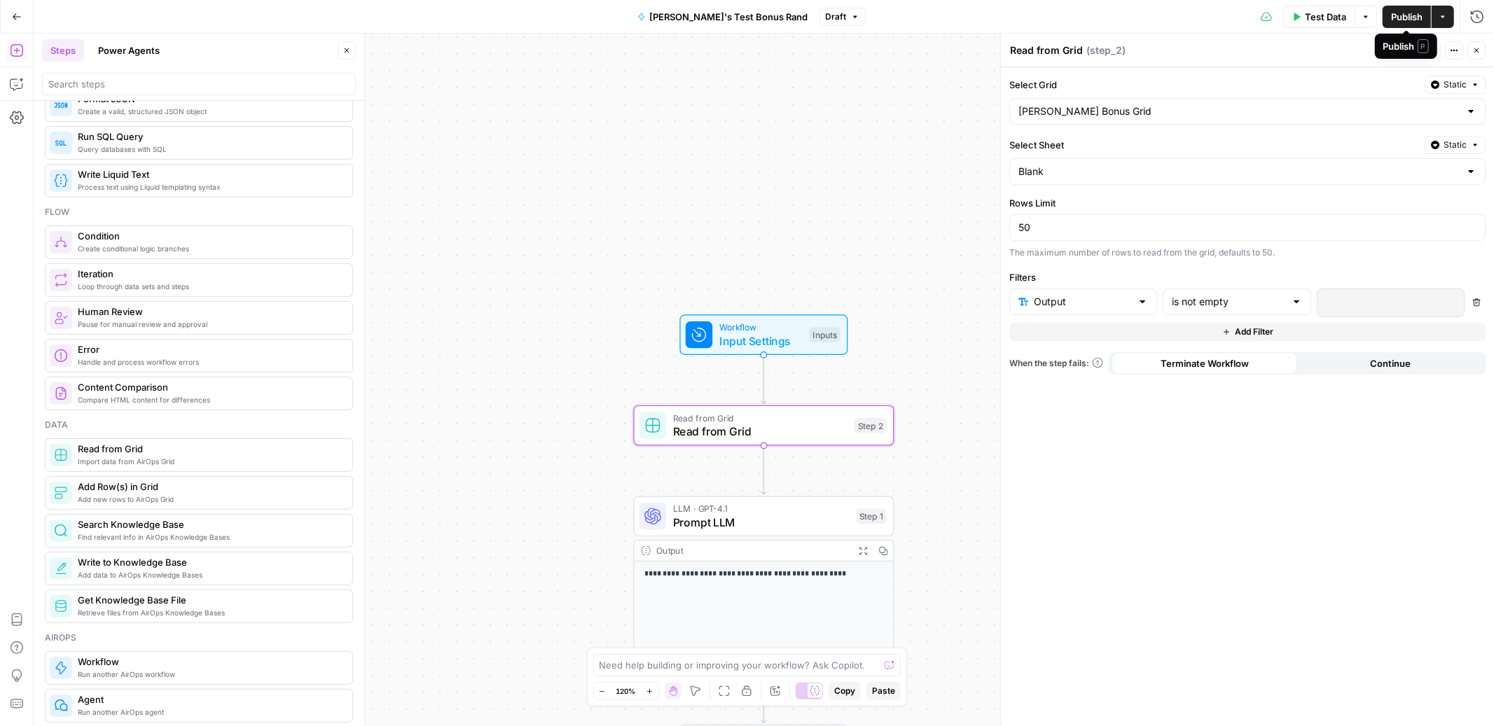
click at [1397, 14] on span "Publish" at bounding box center [1407, 17] width 32 height 14
click at [746, 527] on span "Prompt LLM" at bounding box center [761, 522] width 177 height 17
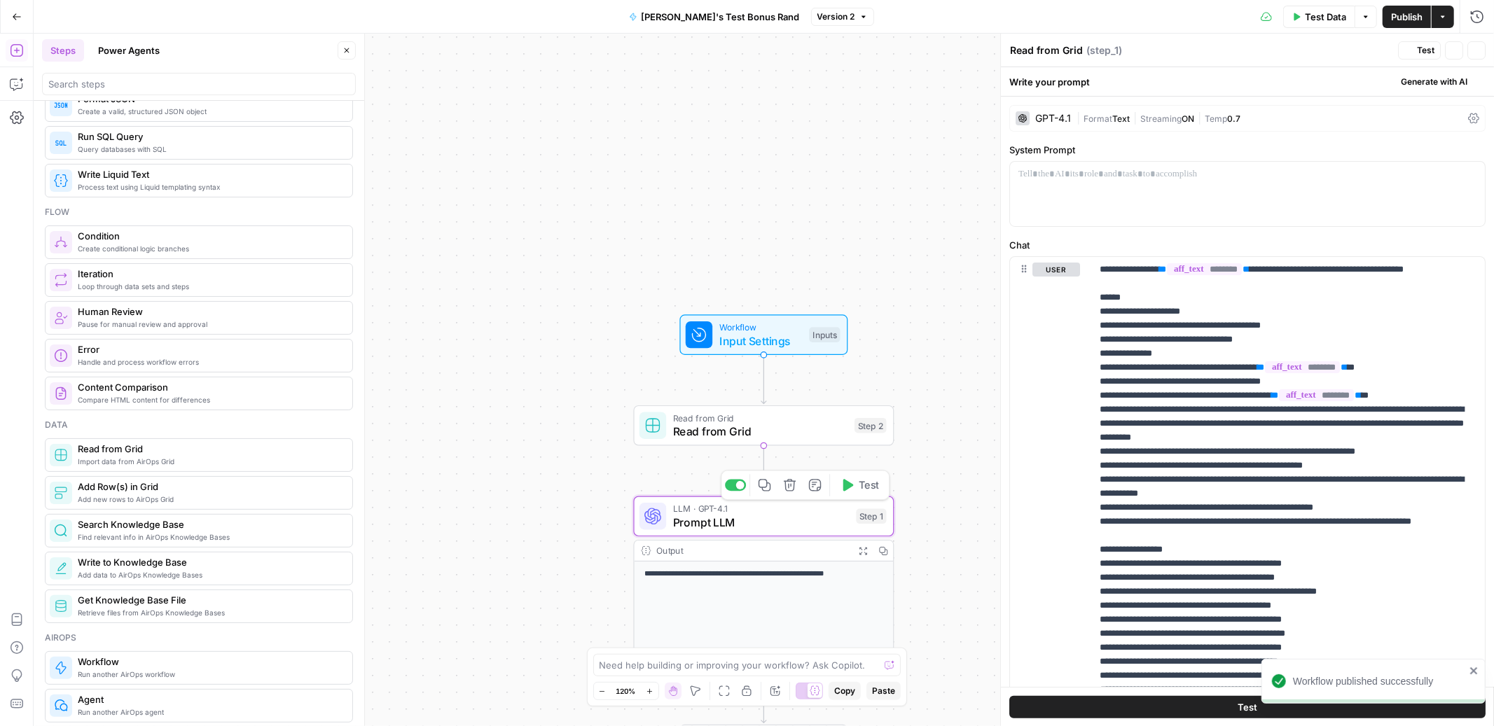
type textarea "Prompt LLM"
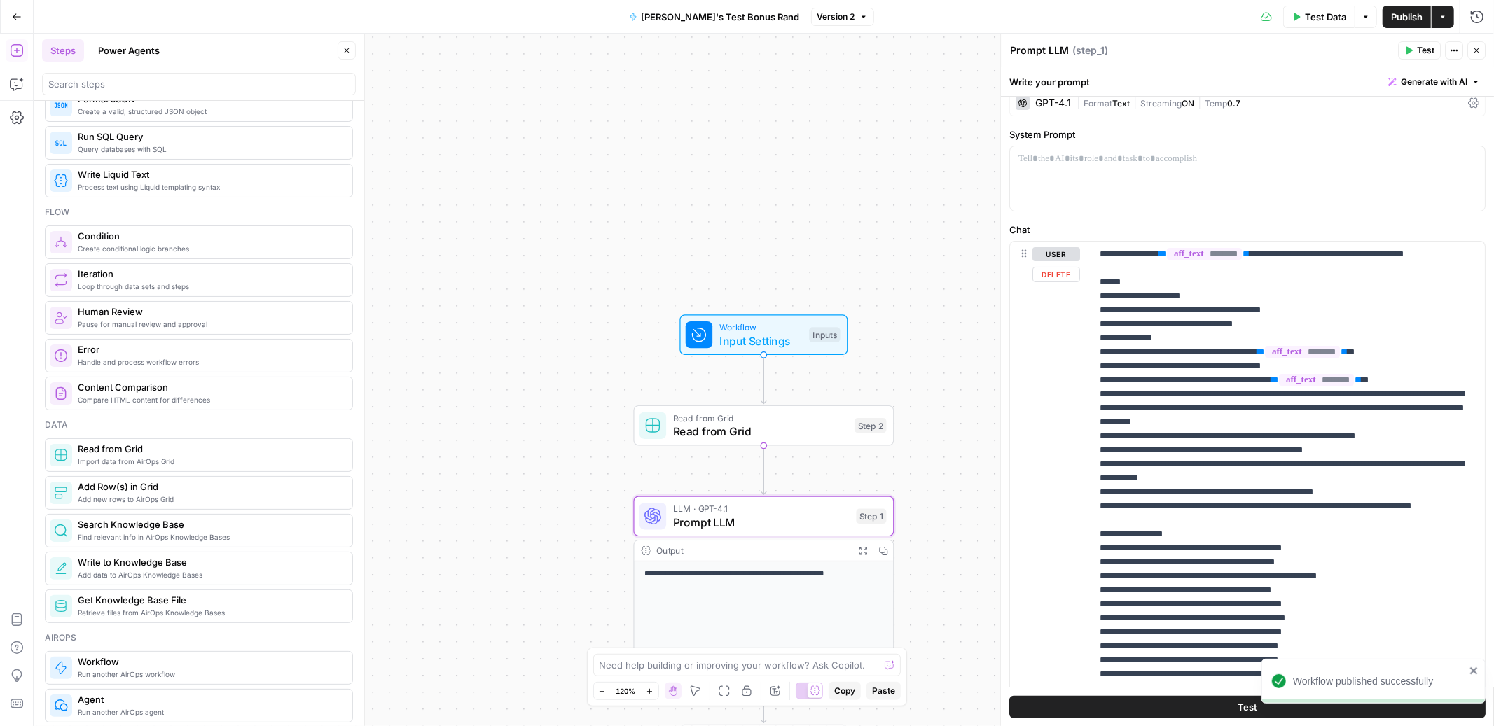
scroll to position [63, 0]
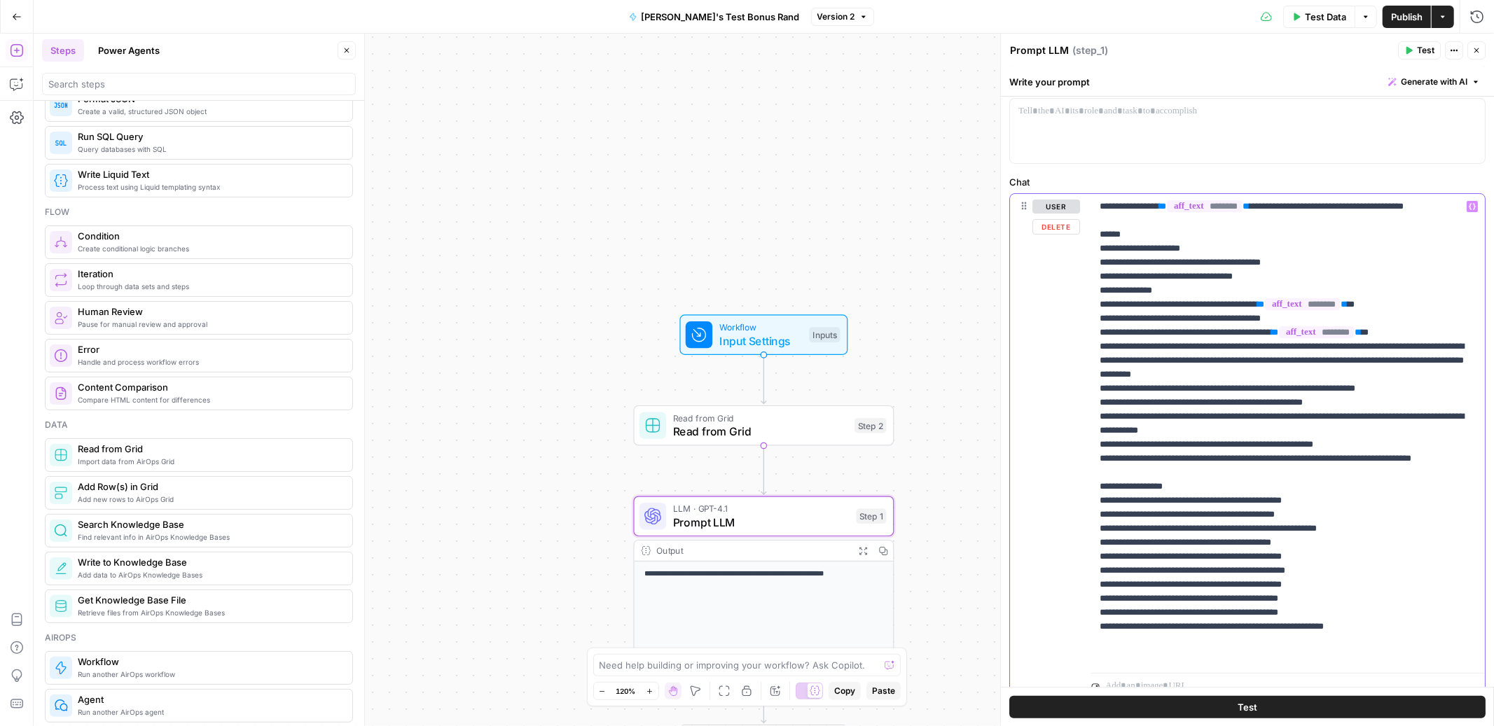
click at [1159, 401] on p "**********" at bounding box center [1282, 431] width 365 height 462
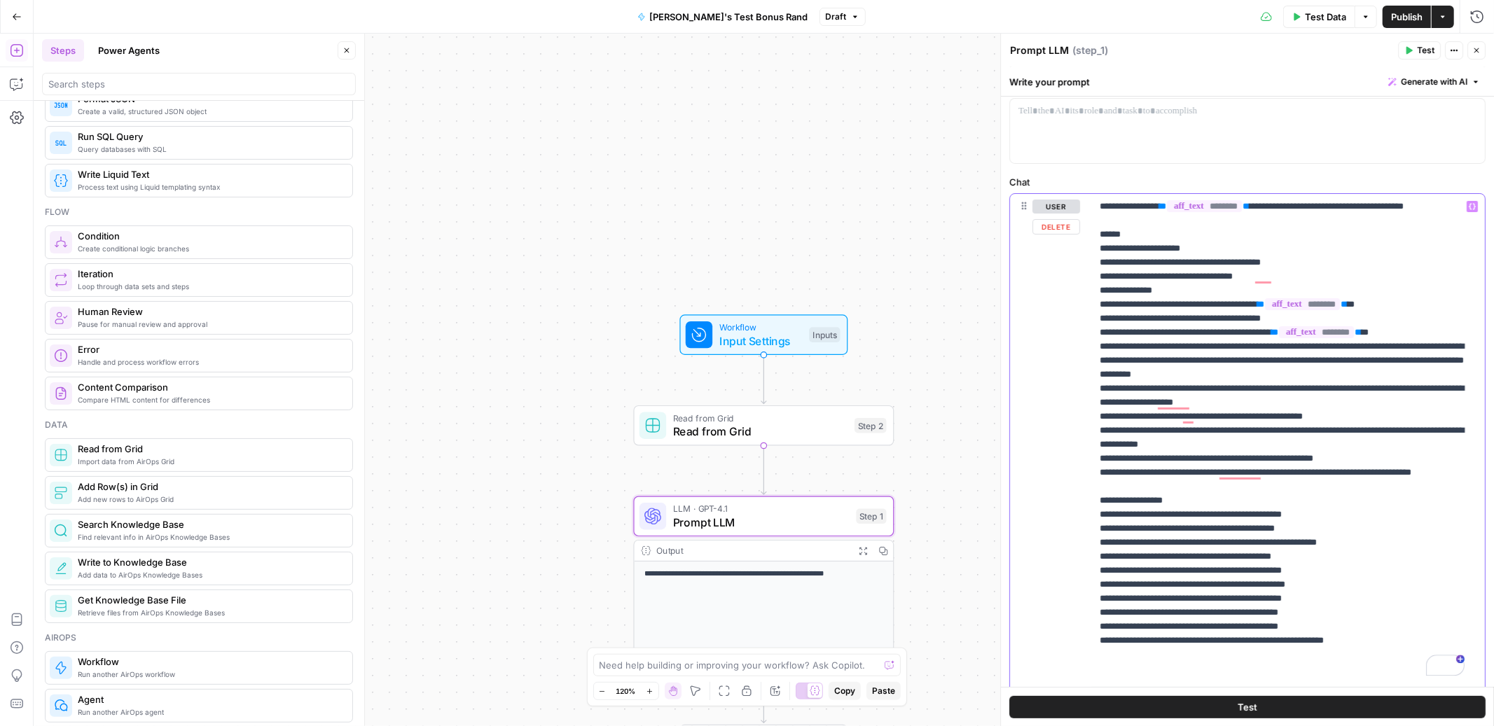
click at [1469, 208] on icon "button" at bounding box center [1472, 206] width 7 height 7
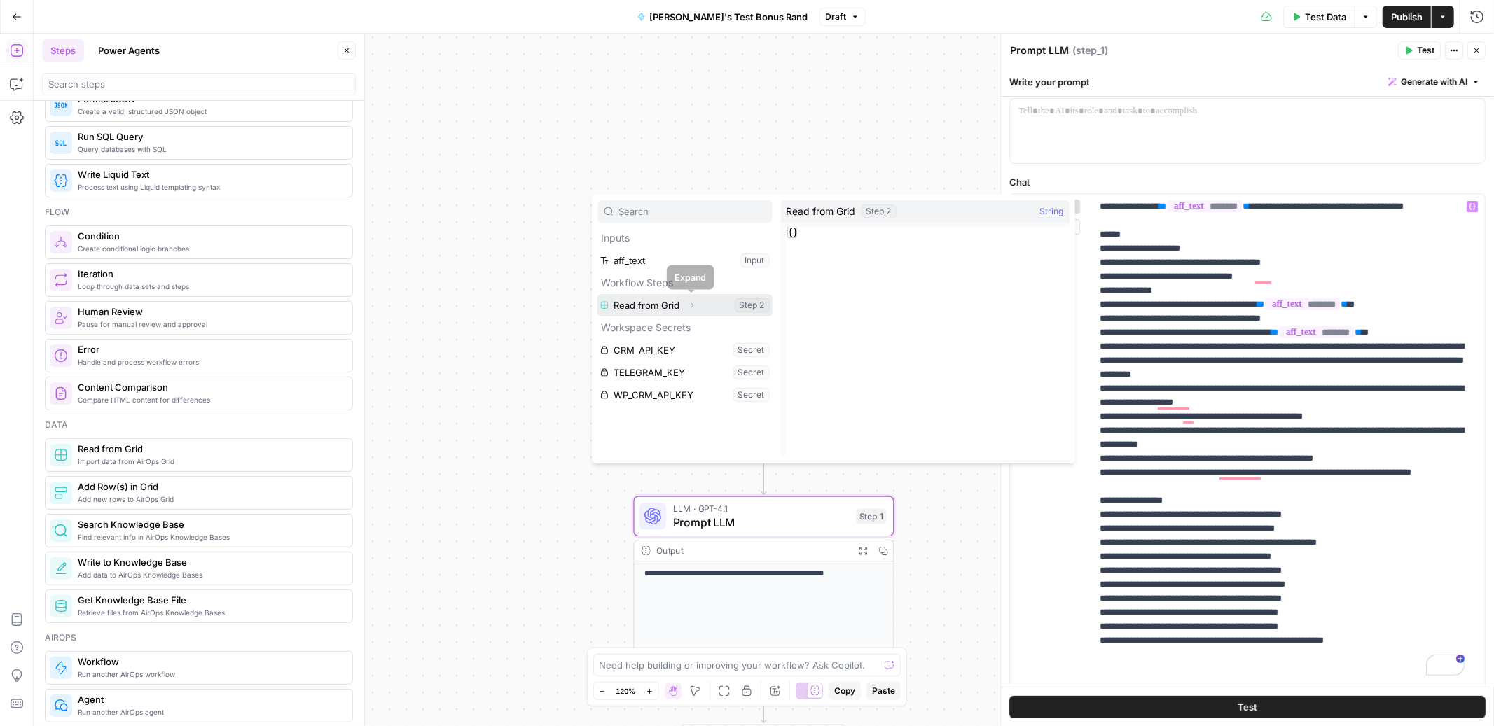
click at [688, 308] on icon "button" at bounding box center [692, 305] width 8 height 8
click at [670, 329] on button "Select variable Output" at bounding box center [692, 328] width 161 height 22
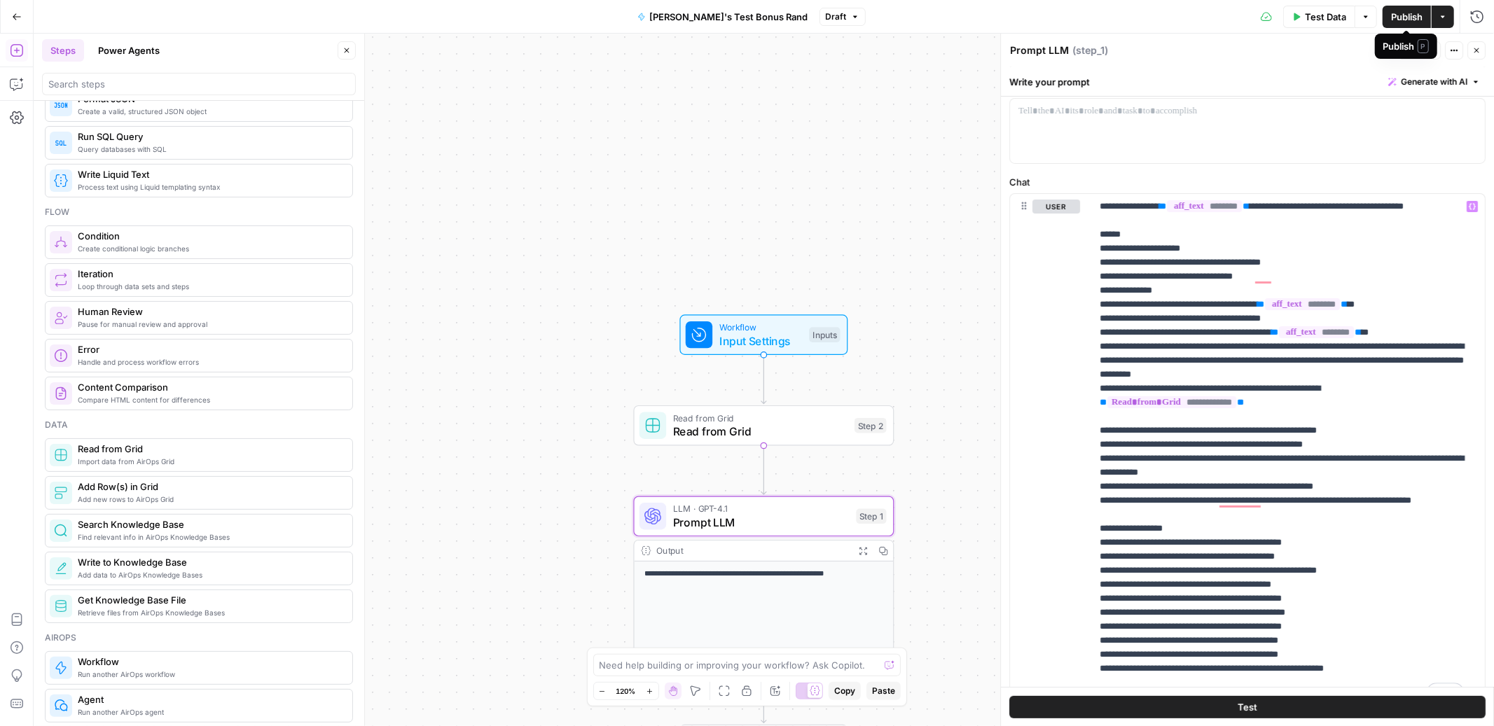
click at [1404, 12] on span "Publish" at bounding box center [1407, 17] width 32 height 14
copy body "**********"
click at [794, 530] on span "Prompt LLM" at bounding box center [761, 522] width 177 height 17
click at [1277, 434] on p "**********" at bounding box center [1282, 452] width 365 height 504
click at [1397, 14] on span "Publish" at bounding box center [1407, 17] width 32 height 14
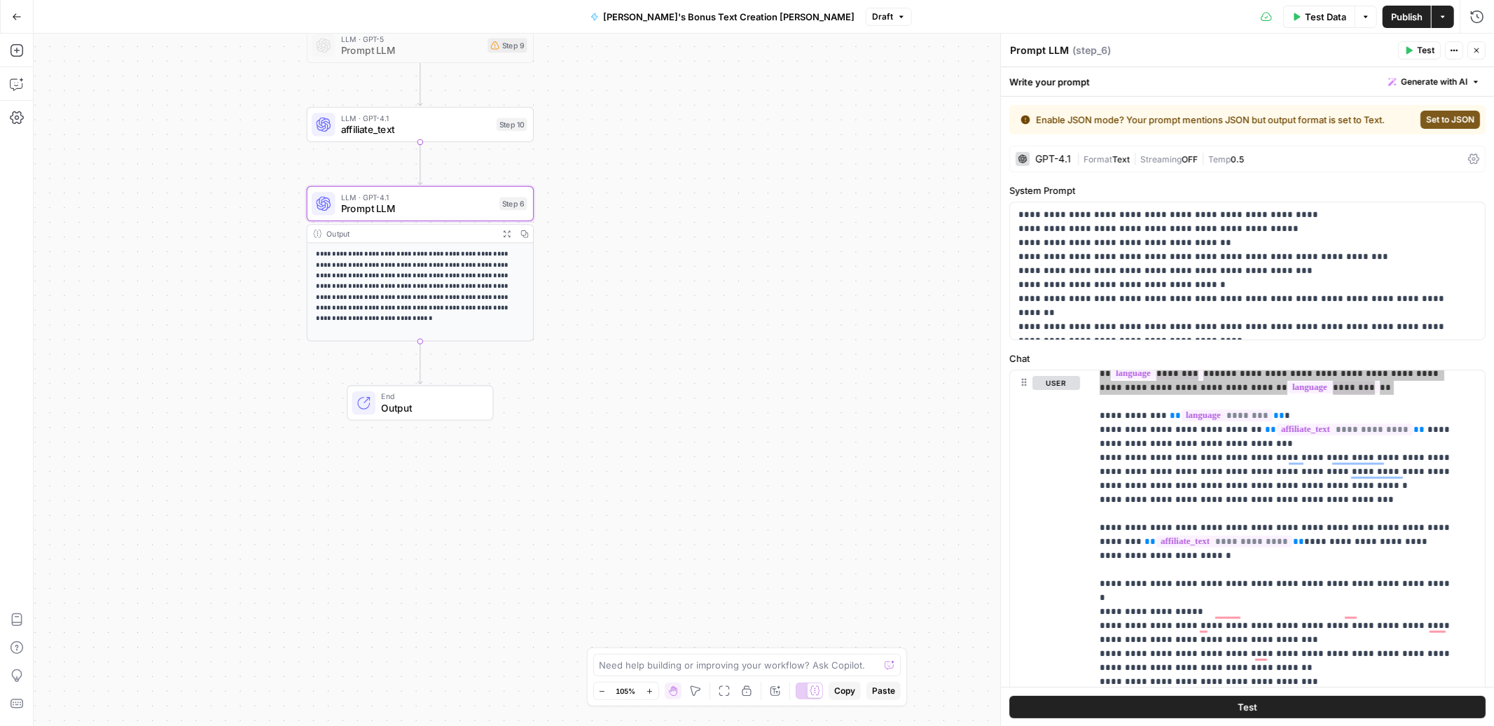
scroll to position [1046, 0]
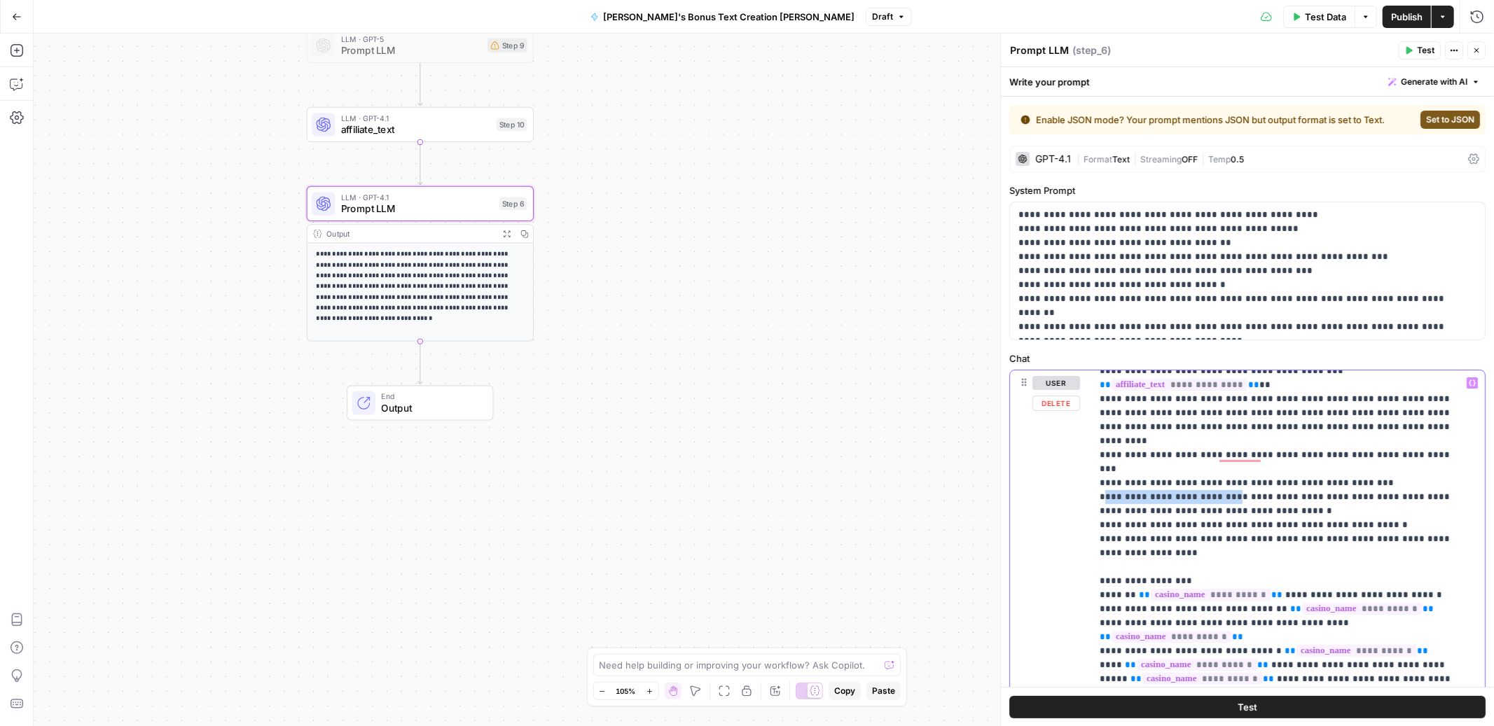
drag, startPoint x: 1103, startPoint y: 424, endPoint x: 1218, endPoint y: 424, distance: 115.6
click at [1120, 15] on span "Publish" at bounding box center [1407, 17] width 32 height 14
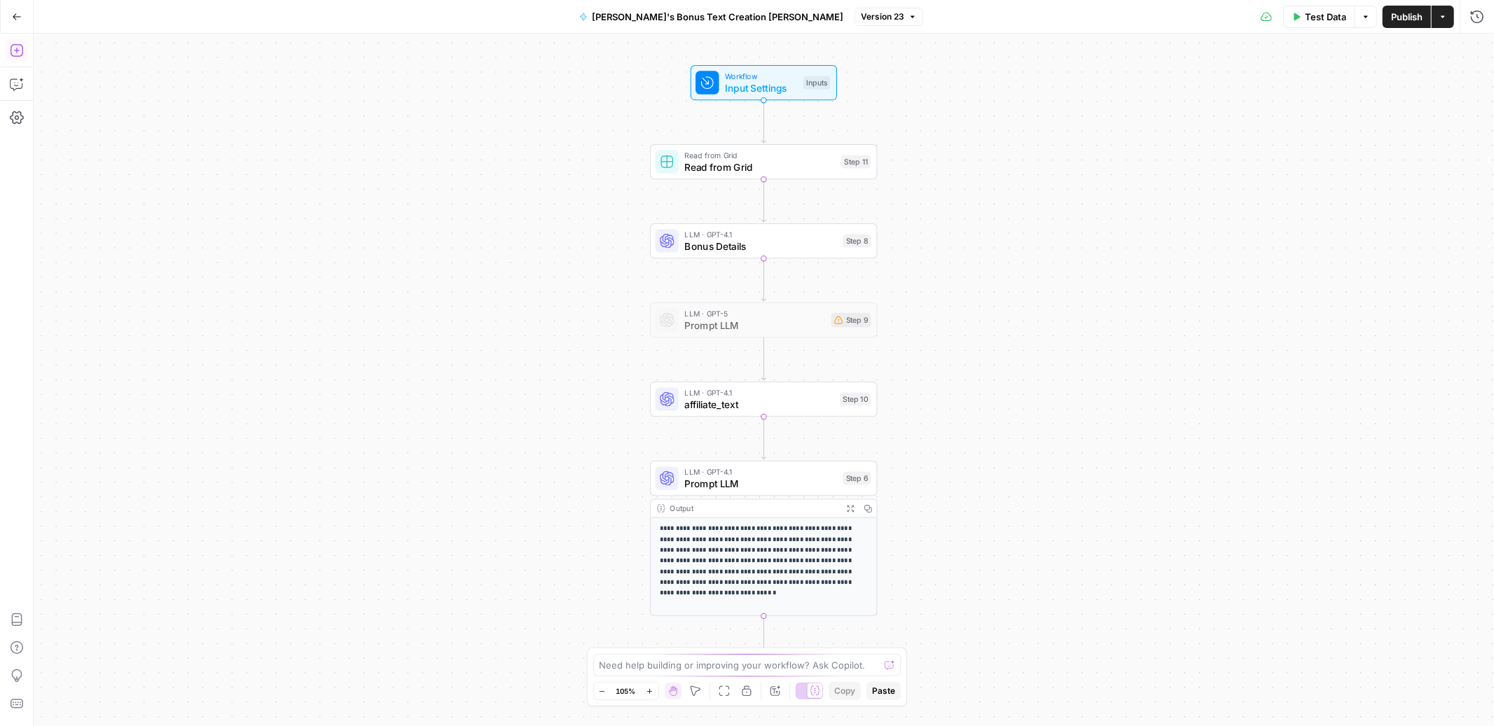
click at [20, 53] on icon "button" at bounding box center [17, 50] width 14 height 14
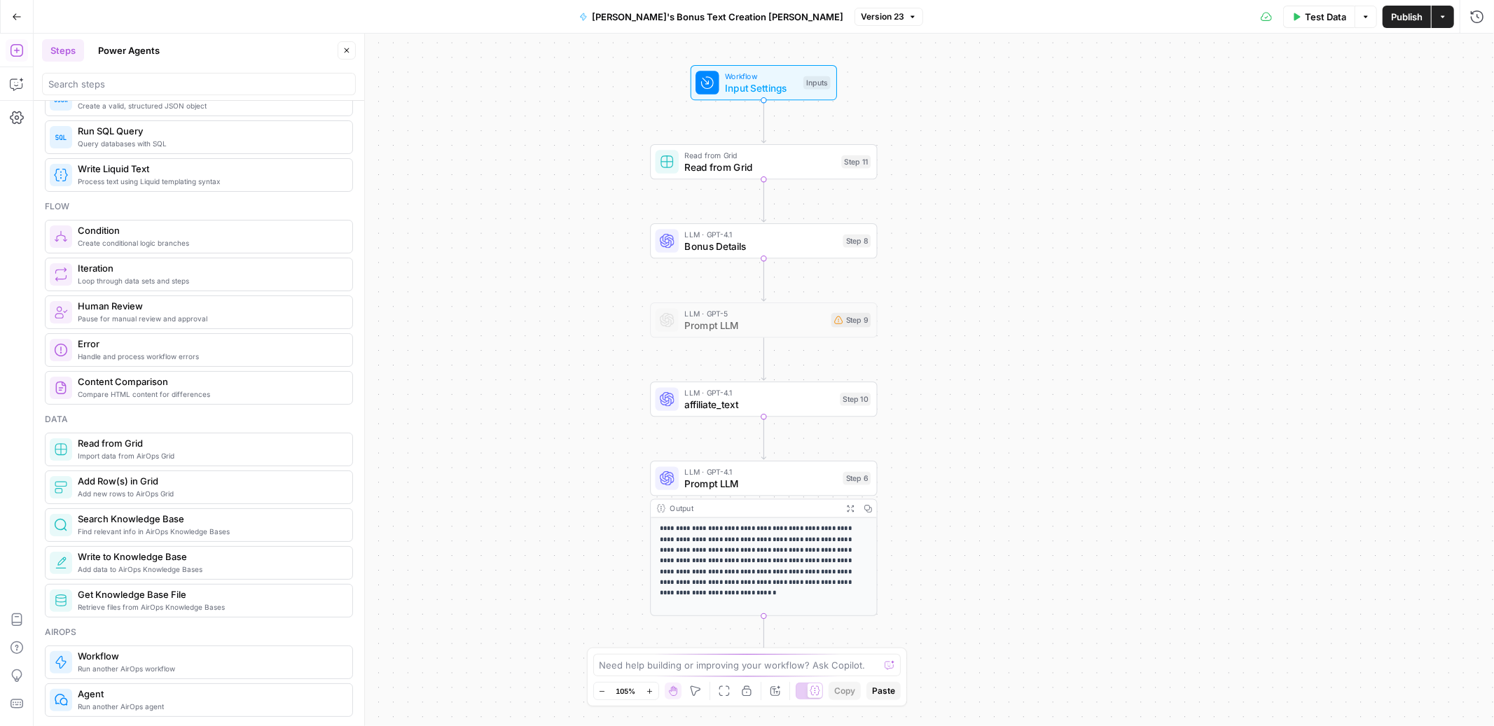
scroll to position [334, 0]
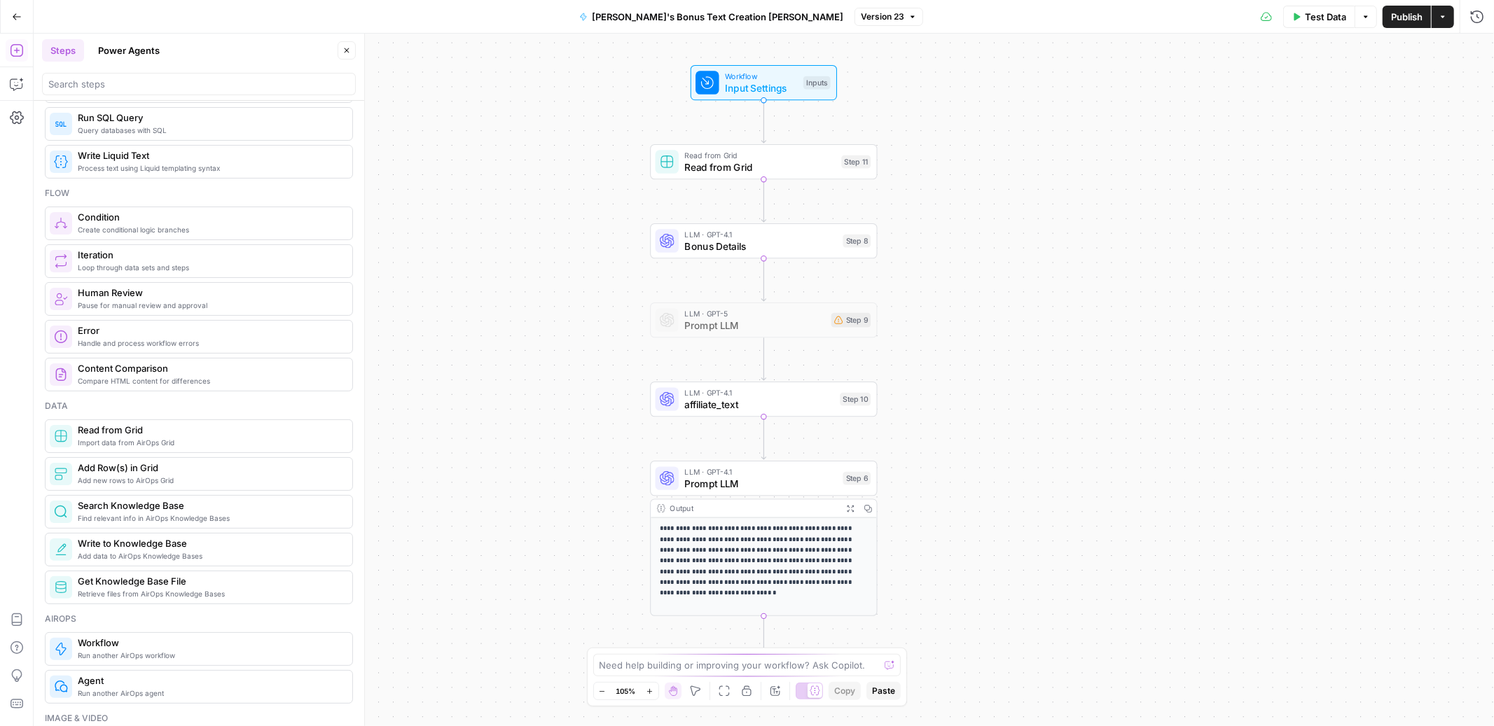
click at [177, 436] on span "Read from Grid" at bounding box center [209, 430] width 263 height 14
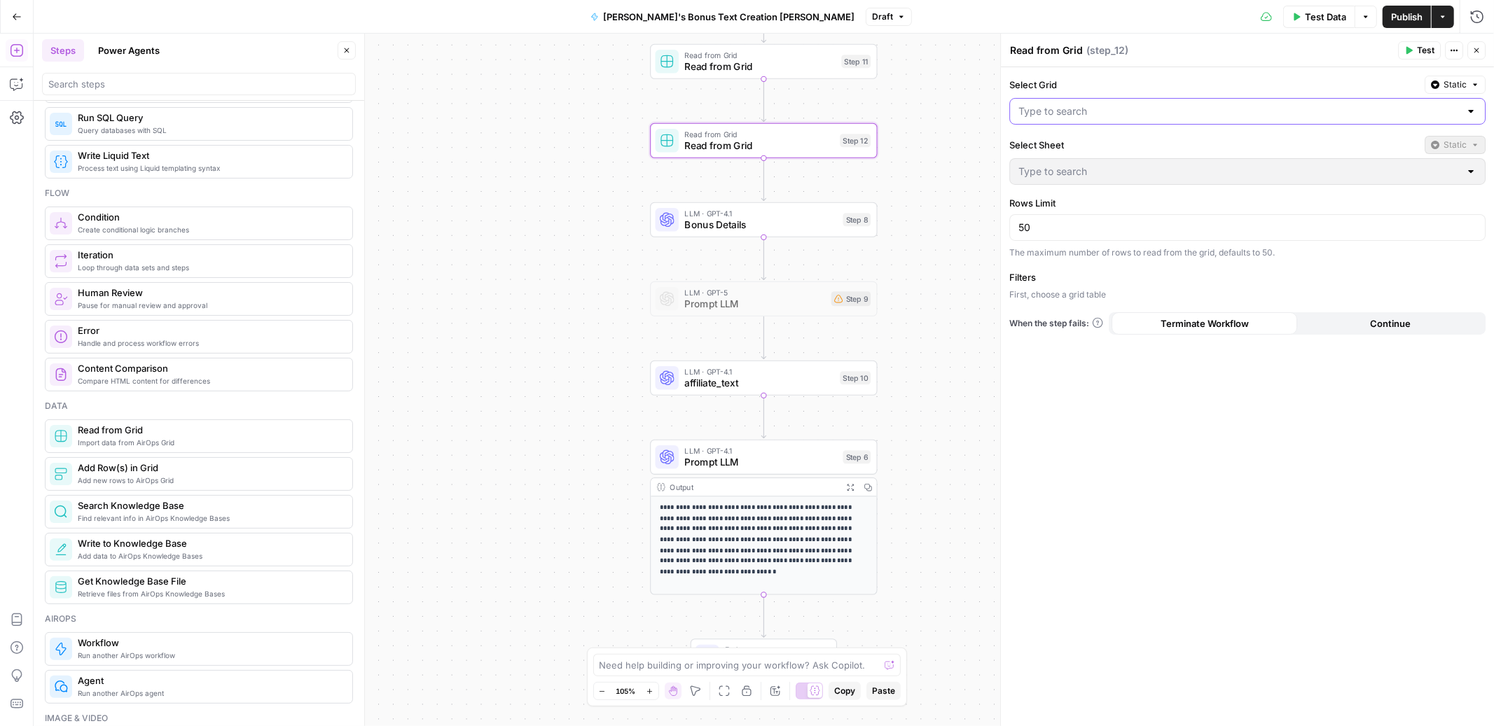
click at [1097, 114] on input "Select Grid" at bounding box center [1238, 111] width 441 height 14
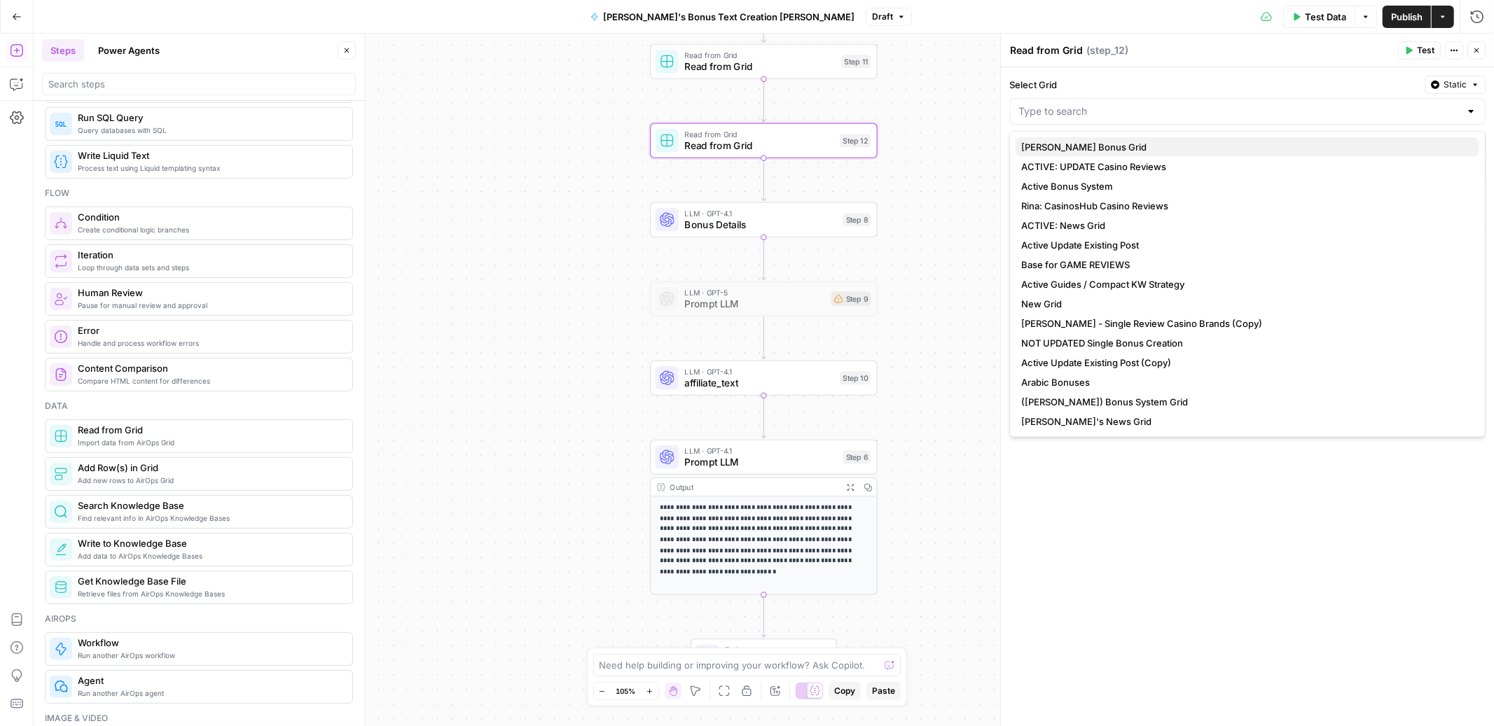
click at [1075, 144] on span "[PERSON_NAME] Bonus Grid" at bounding box center [1244, 147] width 447 height 14
type input "[PERSON_NAME] Bonus Grid"
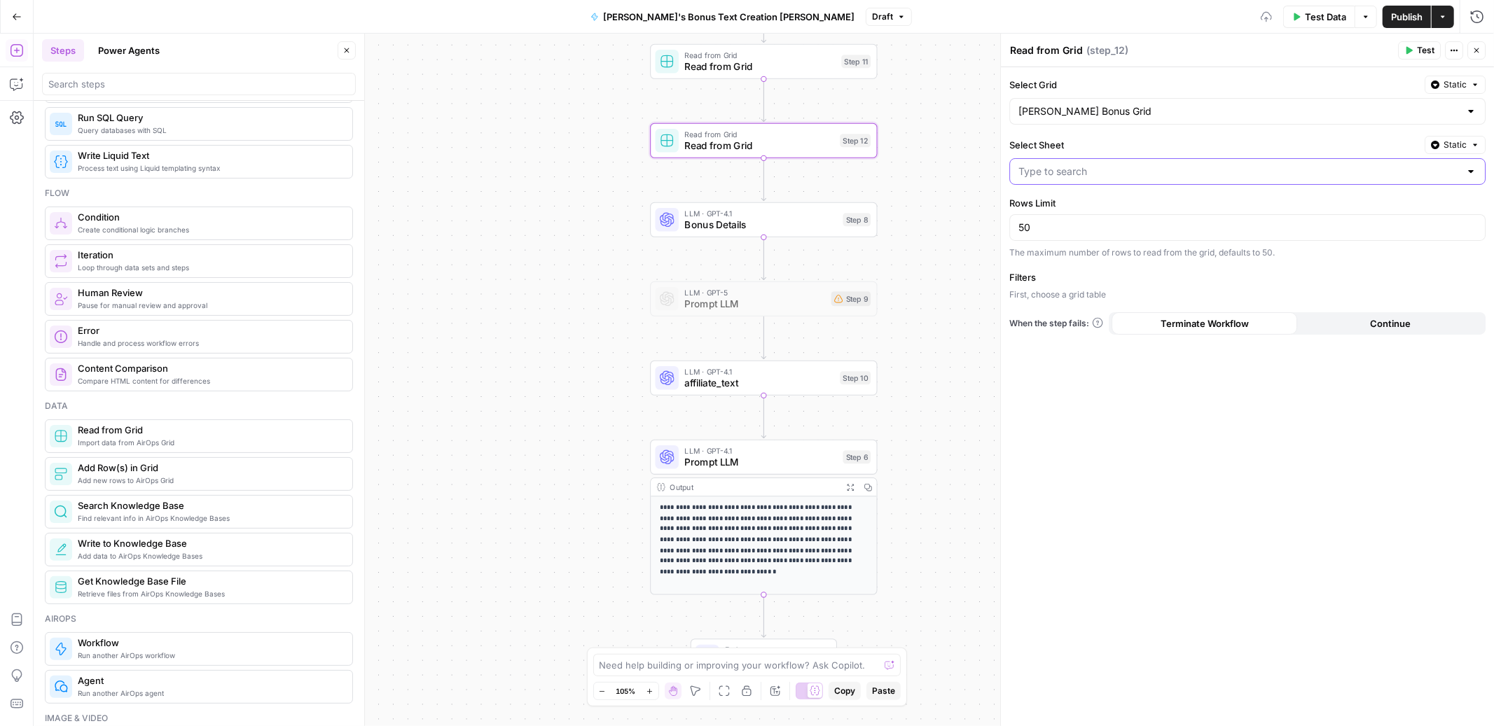
click at [1054, 177] on input "Select Sheet" at bounding box center [1238, 172] width 441 height 14
click at [1039, 243] on span "Websites Publications" at bounding box center [1244, 246] width 447 height 14
type input "Websites Publications"
click at [1225, 300] on icon "button" at bounding box center [1226, 297] width 8 height 8
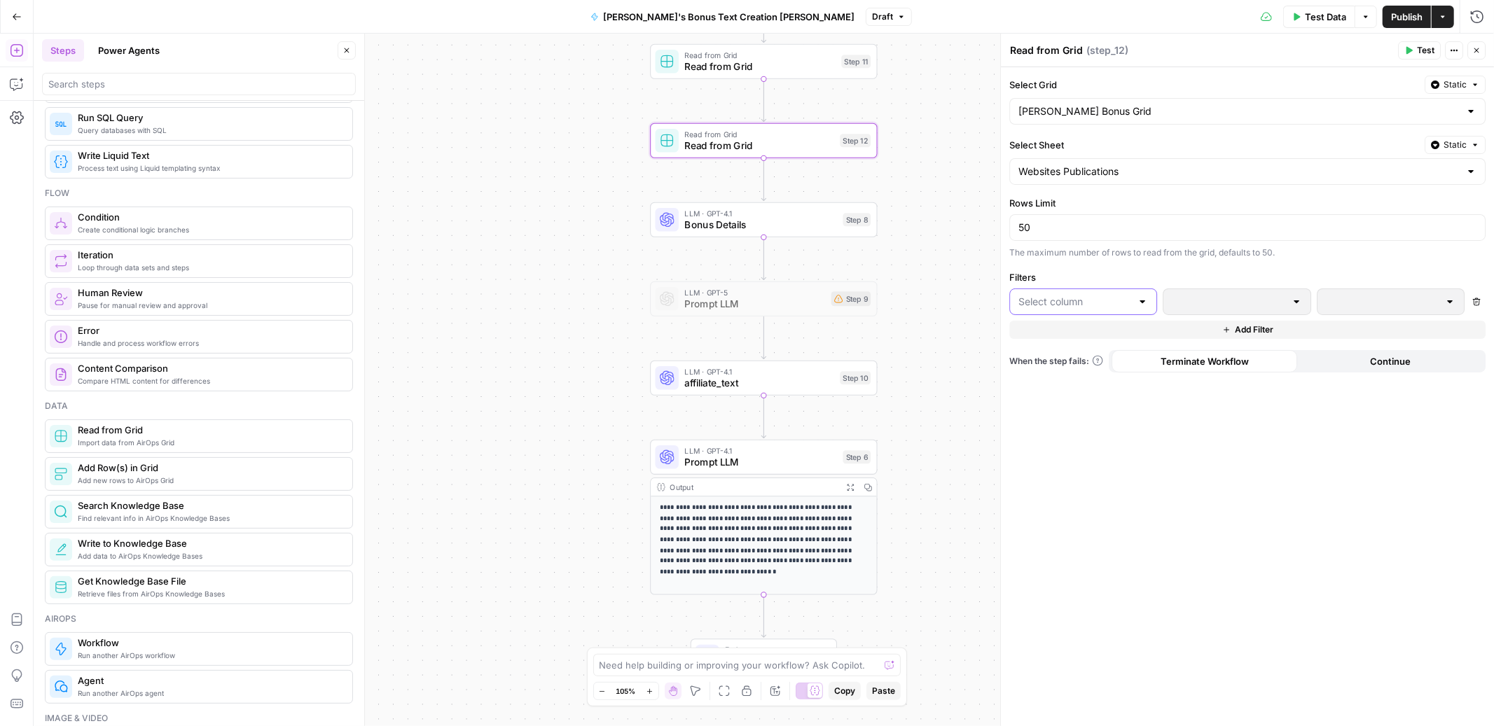
click at [1084, 300] on input "text" at bounding box center [1074, 302] width 113 height 14
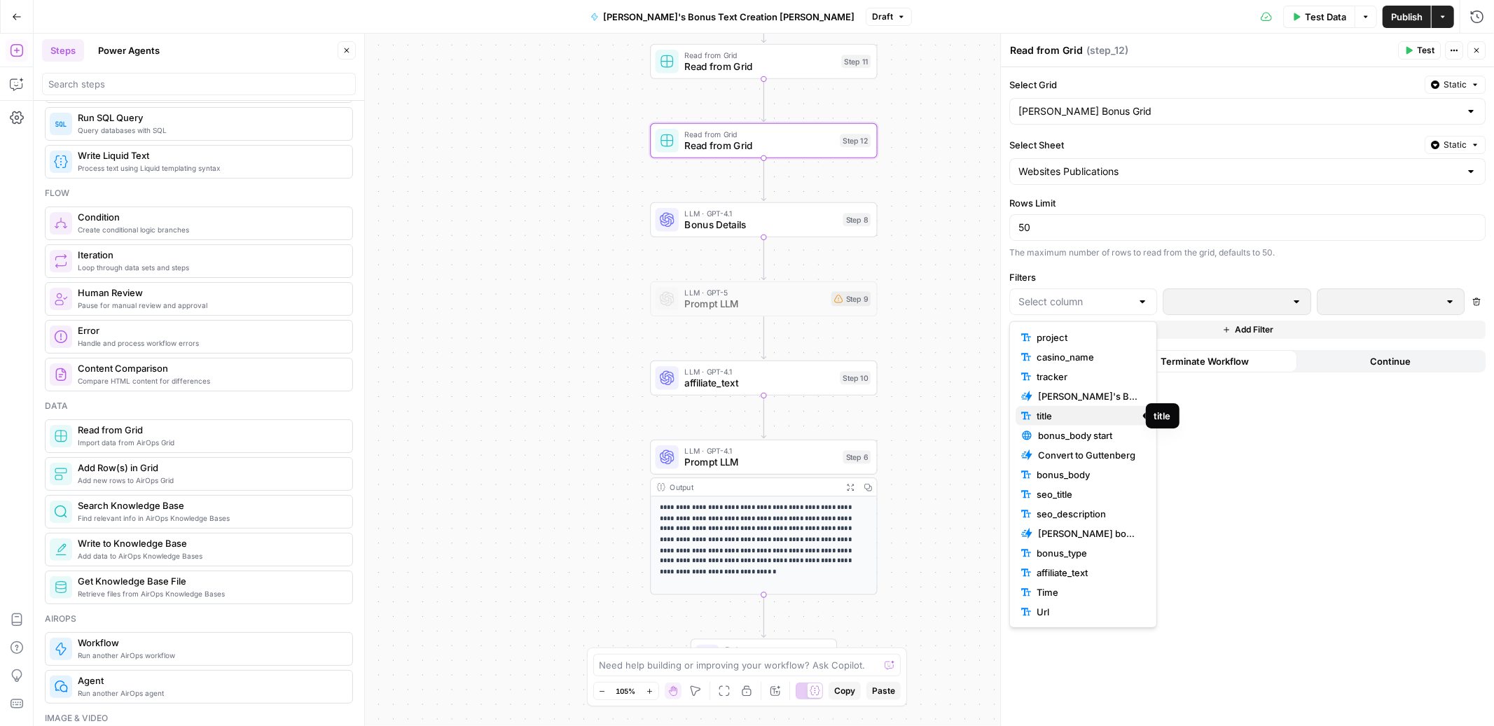
click at [1046, 413] on span "title" at bounding box center [1088, 416] width 103 height 14
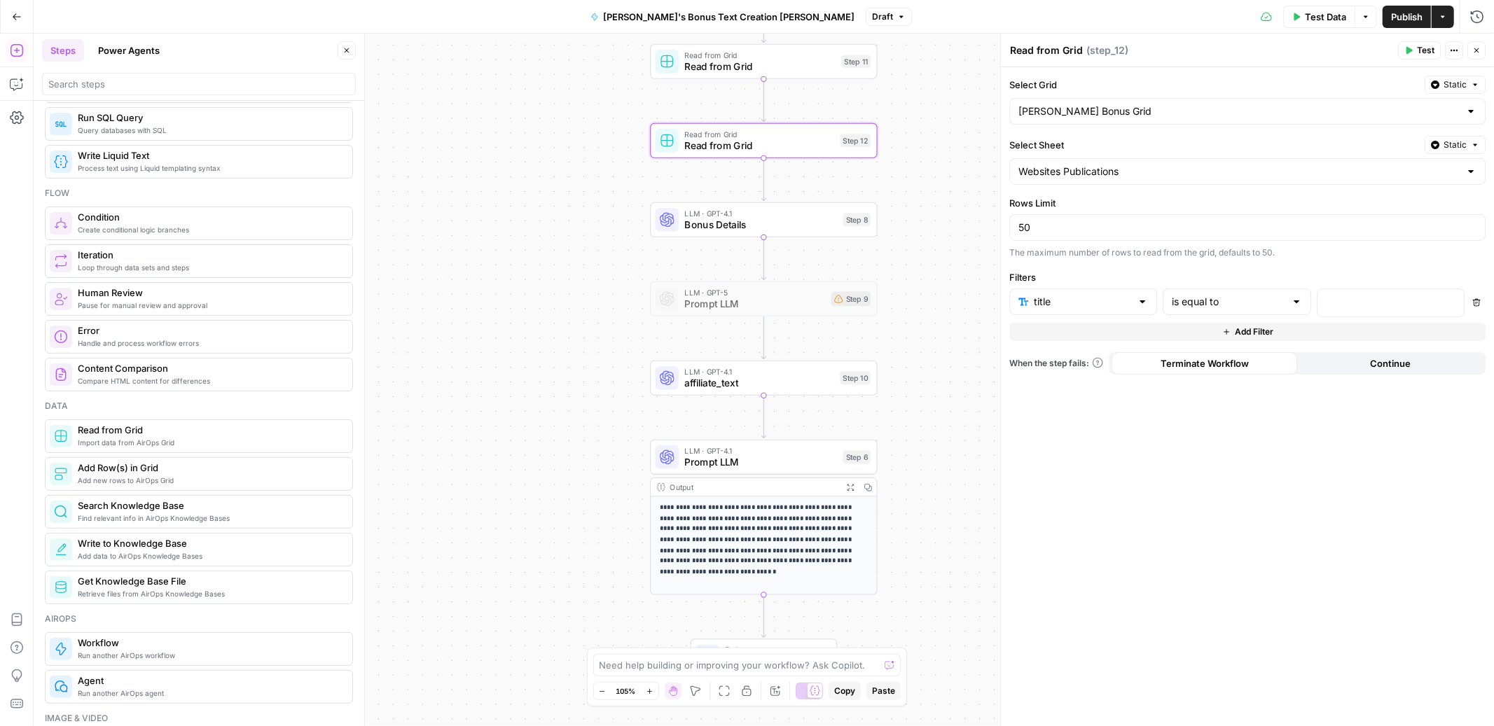
click at [1296, 302] on div at bounding box center [1296, 302] width 11 height 14
click at [1212, 336] on span "is not empty" at bounding box center [1234, 340] width 118 height 14
type input "is not empty"
click at [1401, 11] on span "Publish" at bounding box center [1407, 17] width 32 height 14
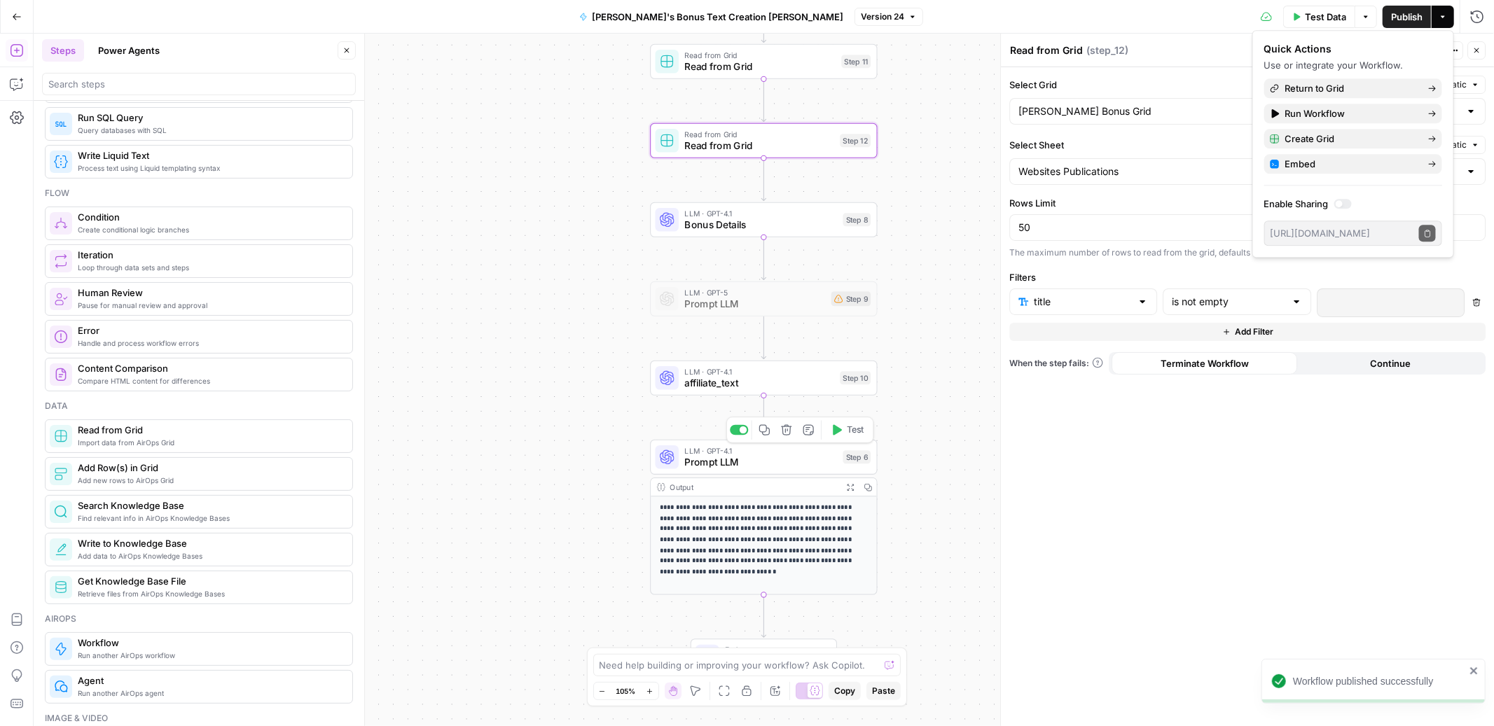
click at [779, 461] on span "Prompt LLM" at bounding box center [760, 462] width 153 height 15
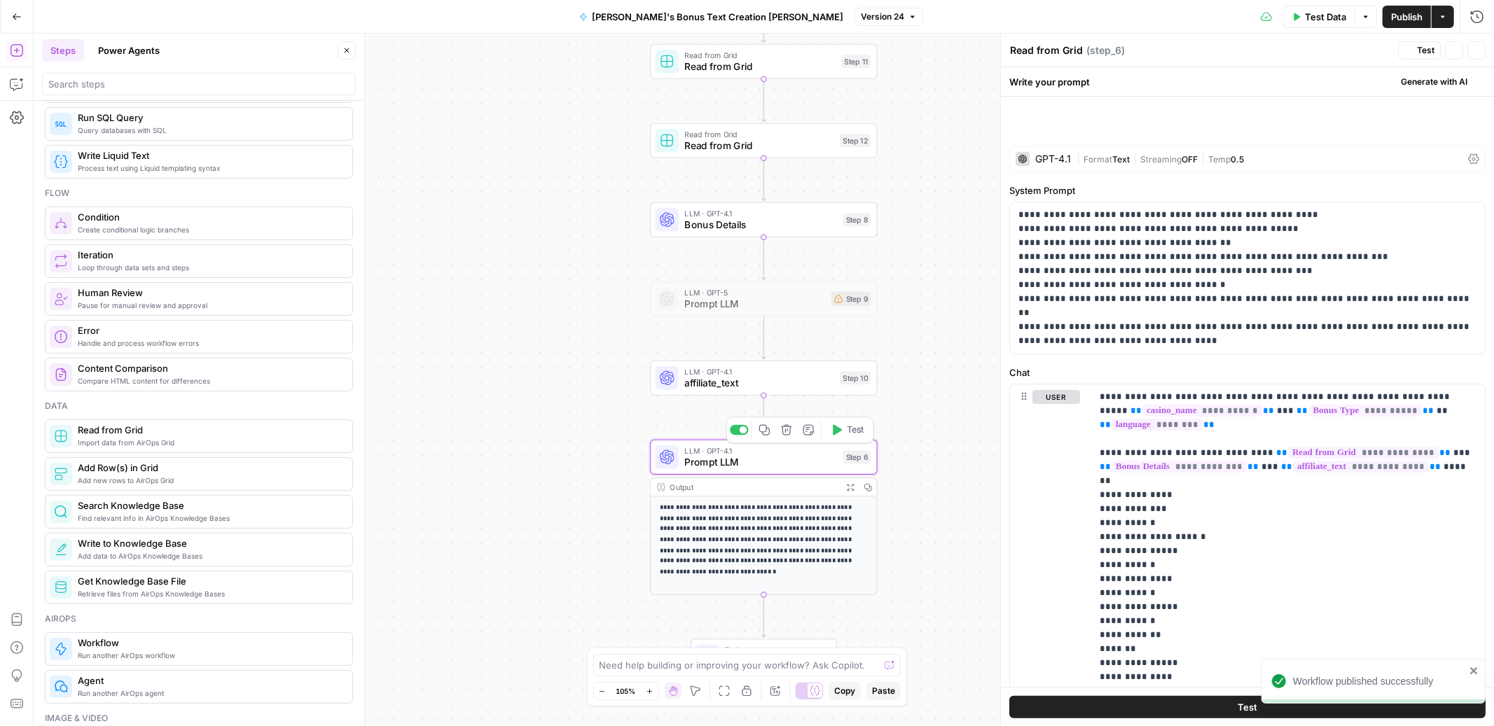
type textarea "Prompt LLM"
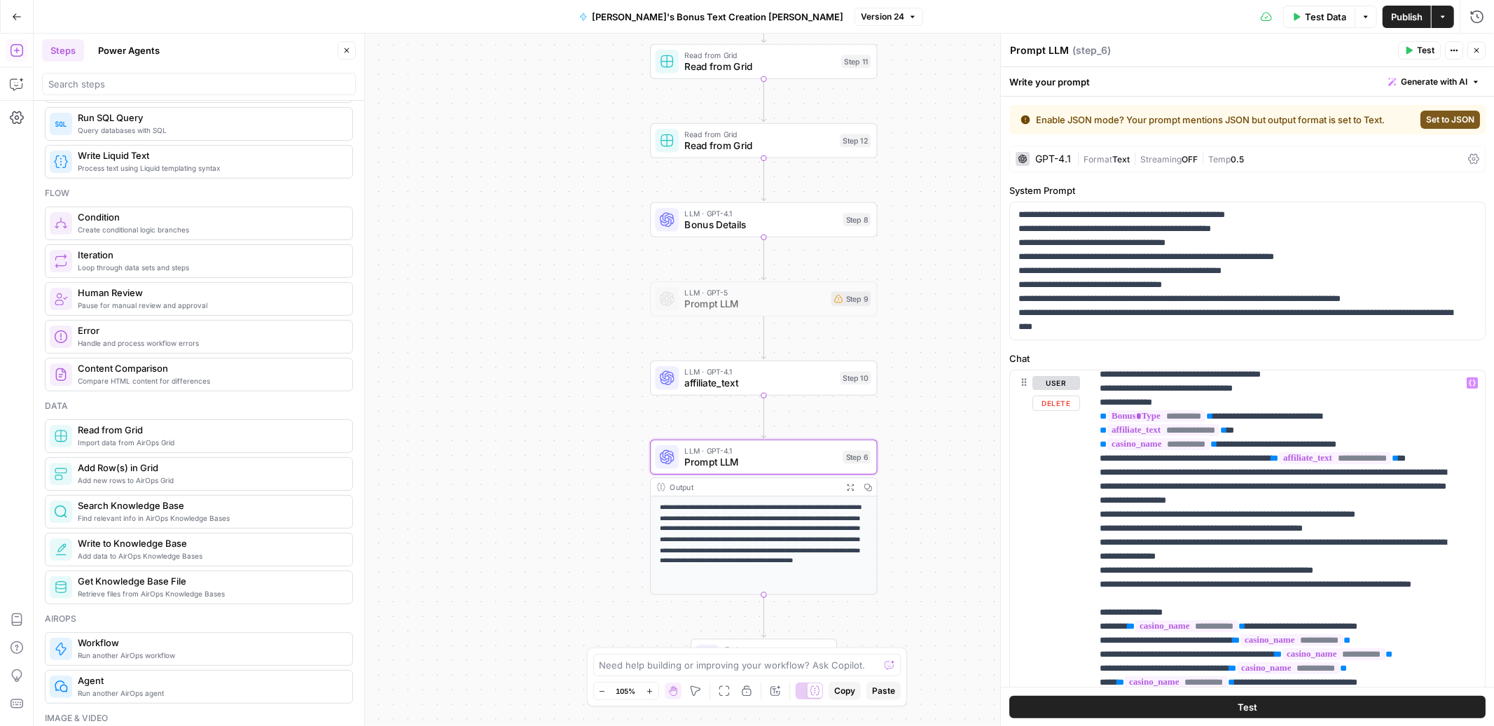
scroll to position [555, 0]
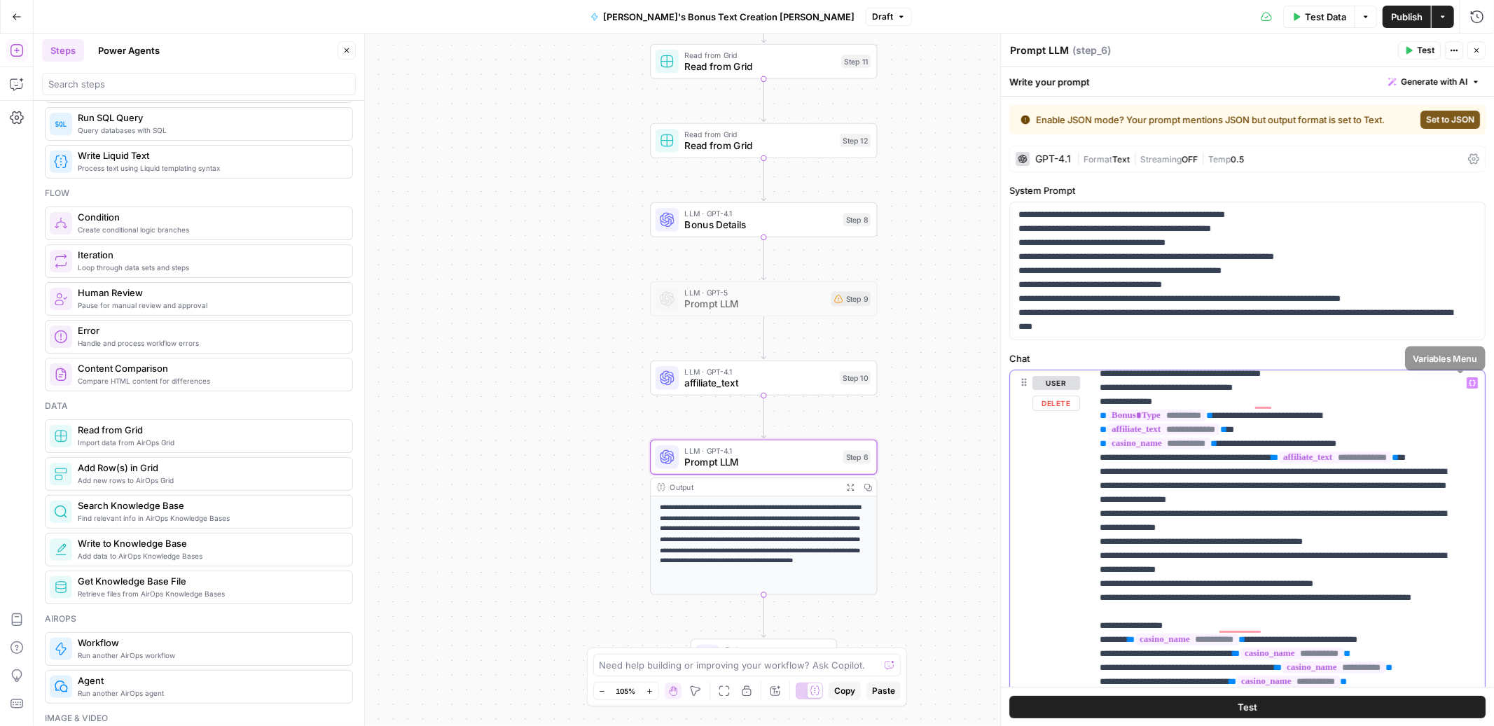
click at [1469, 380] on icon "button" at bounding box center [1472, 383] width 7 height 7
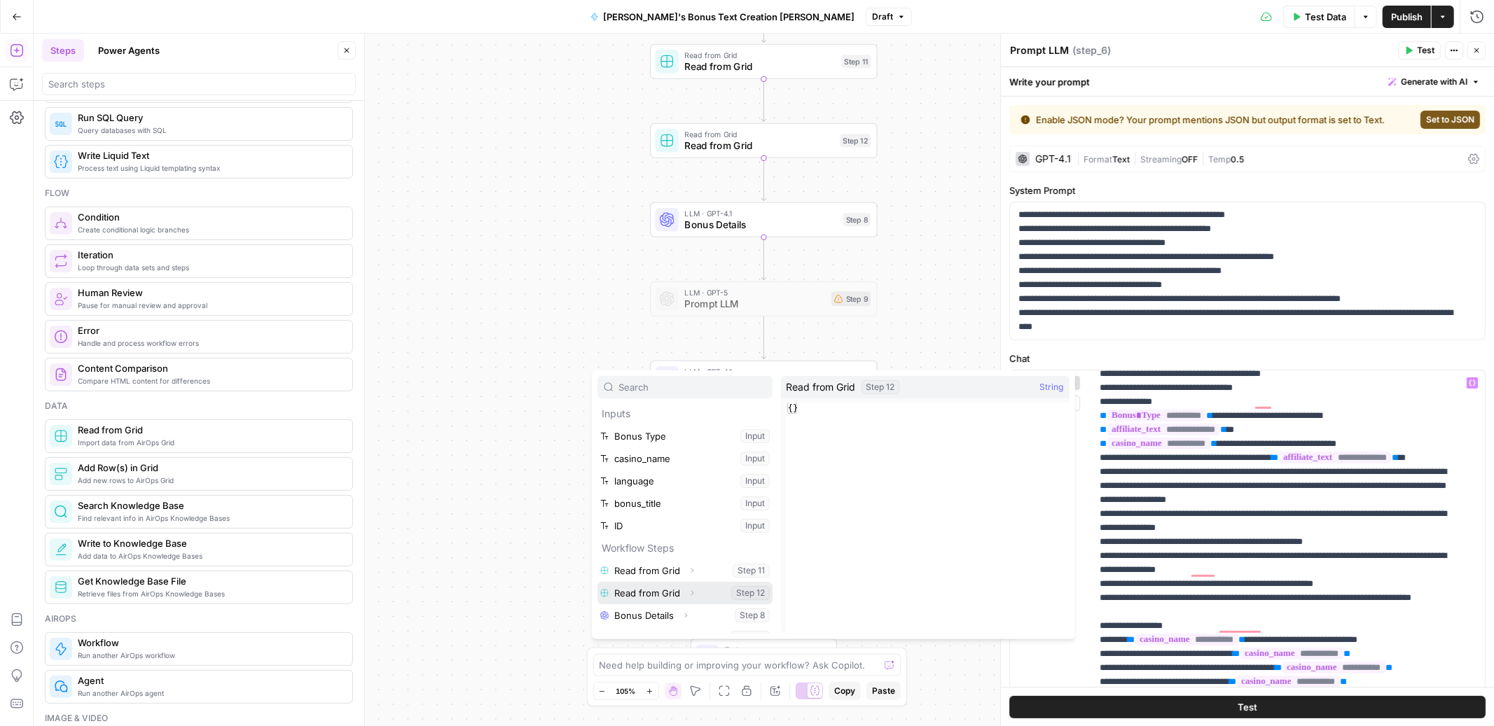
click at [692, 593] on icon "button" at bounding box center [692, 593] width 3 height 5
click at [670, 616] on button "Select variable Output" at bounding box center [692, 615] width 161 height 22
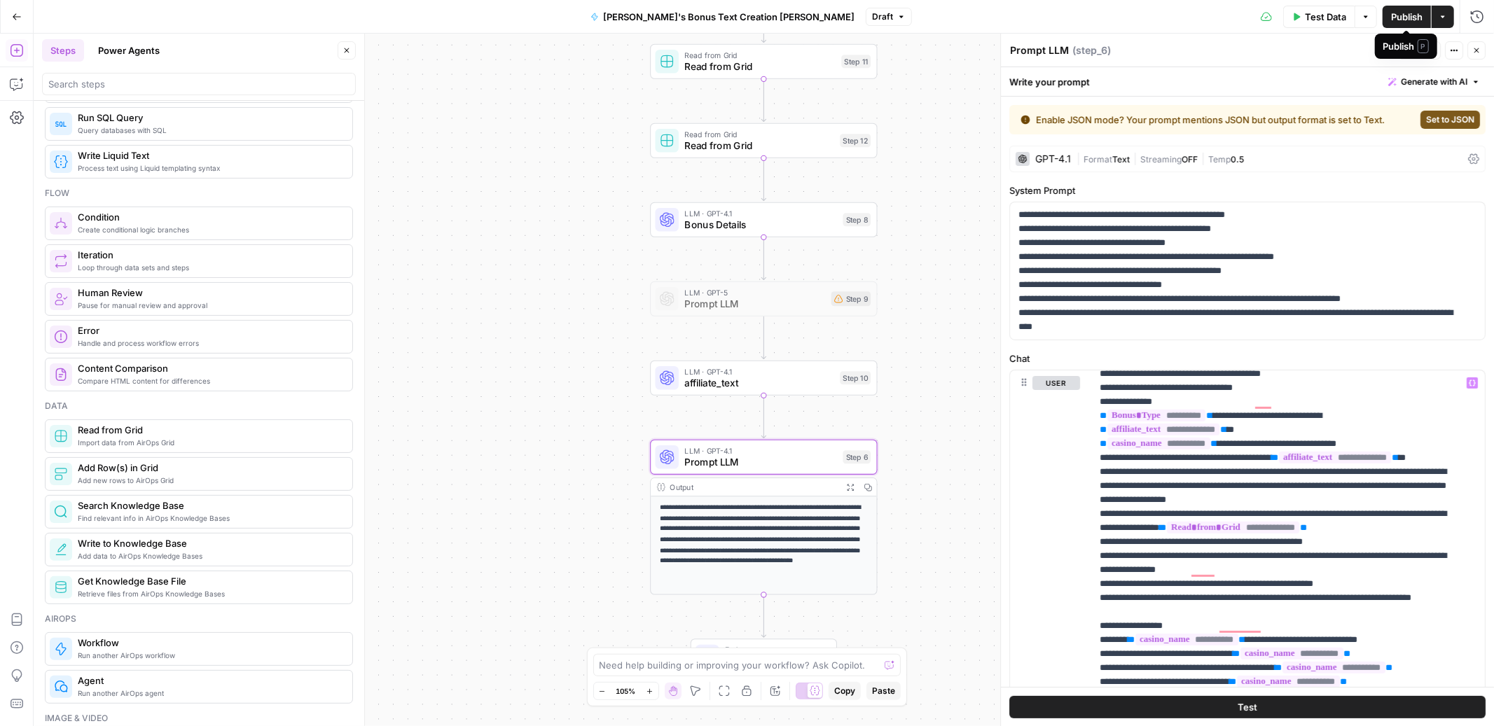
click at [1400, 12] on span "Publish" at bounding box center [1407, 17] width 32 height 14
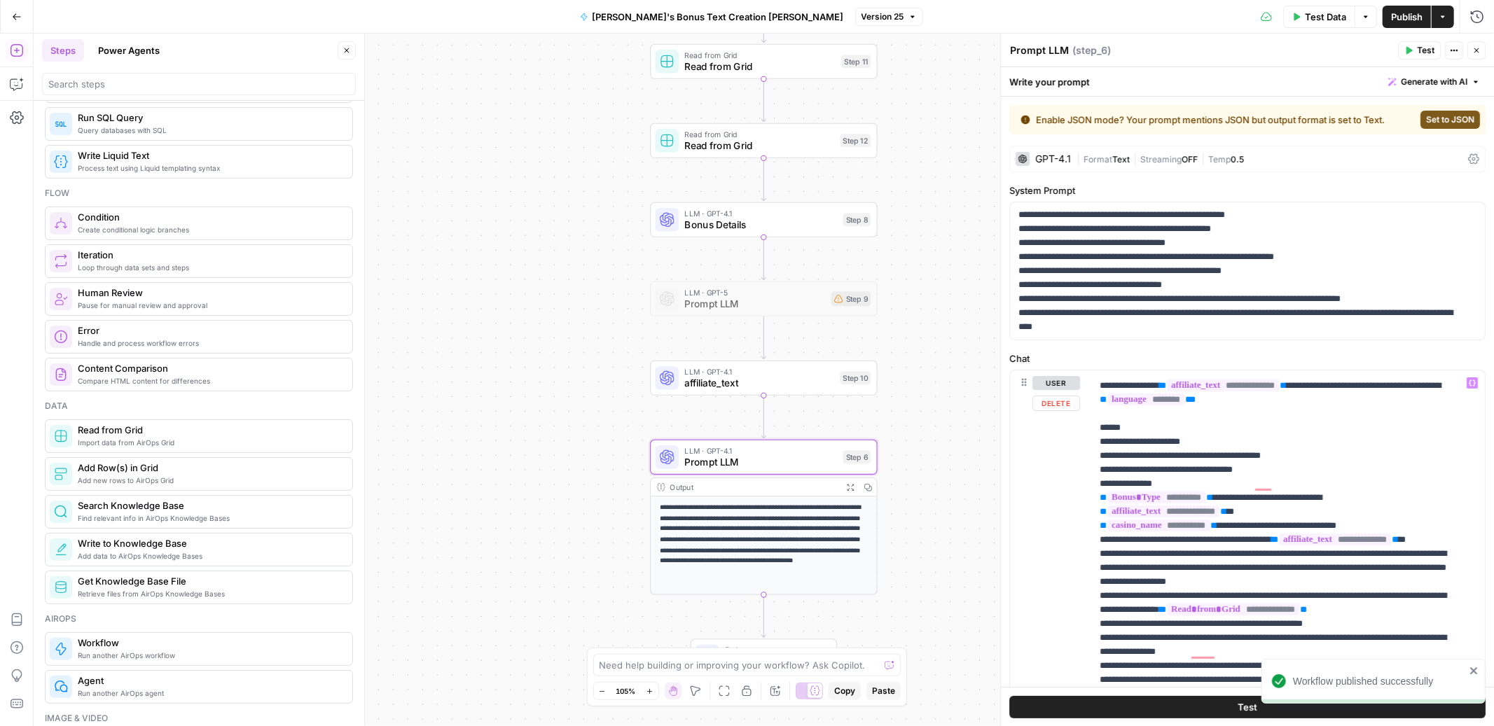
scroll to position [0, 0]
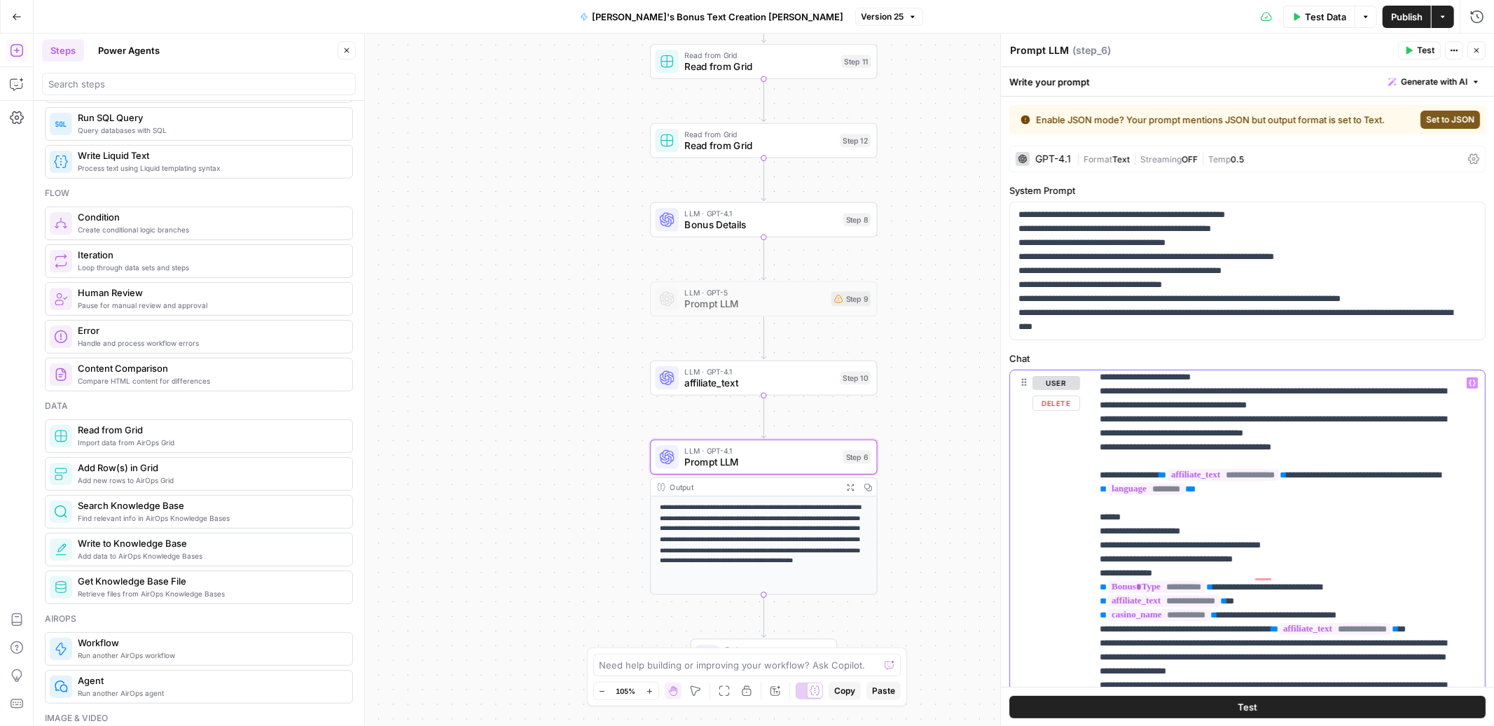
drag, startPoint x: 1306, startPoint y: 516, endPoint x: 1187, endPoint y: 518, distance: 119.8
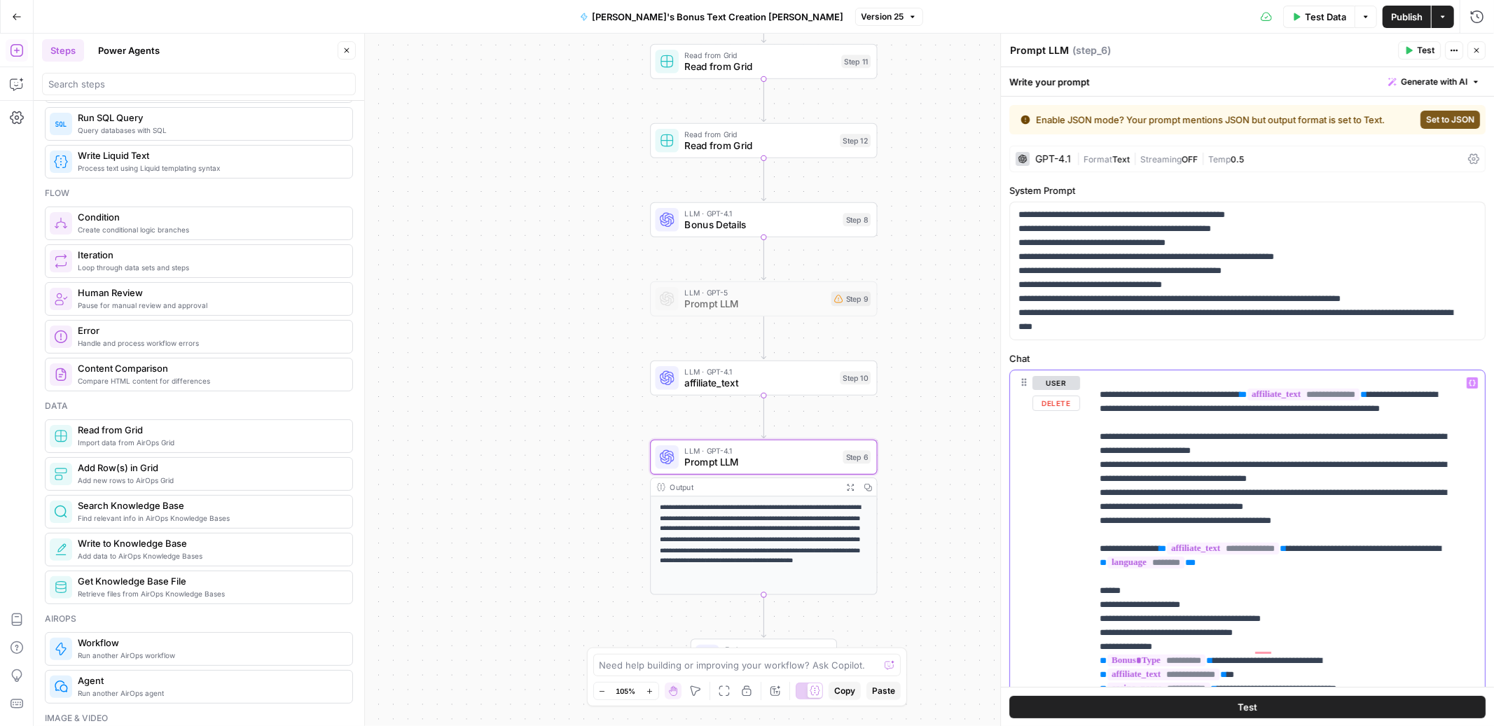
scroll to position [300, 0]
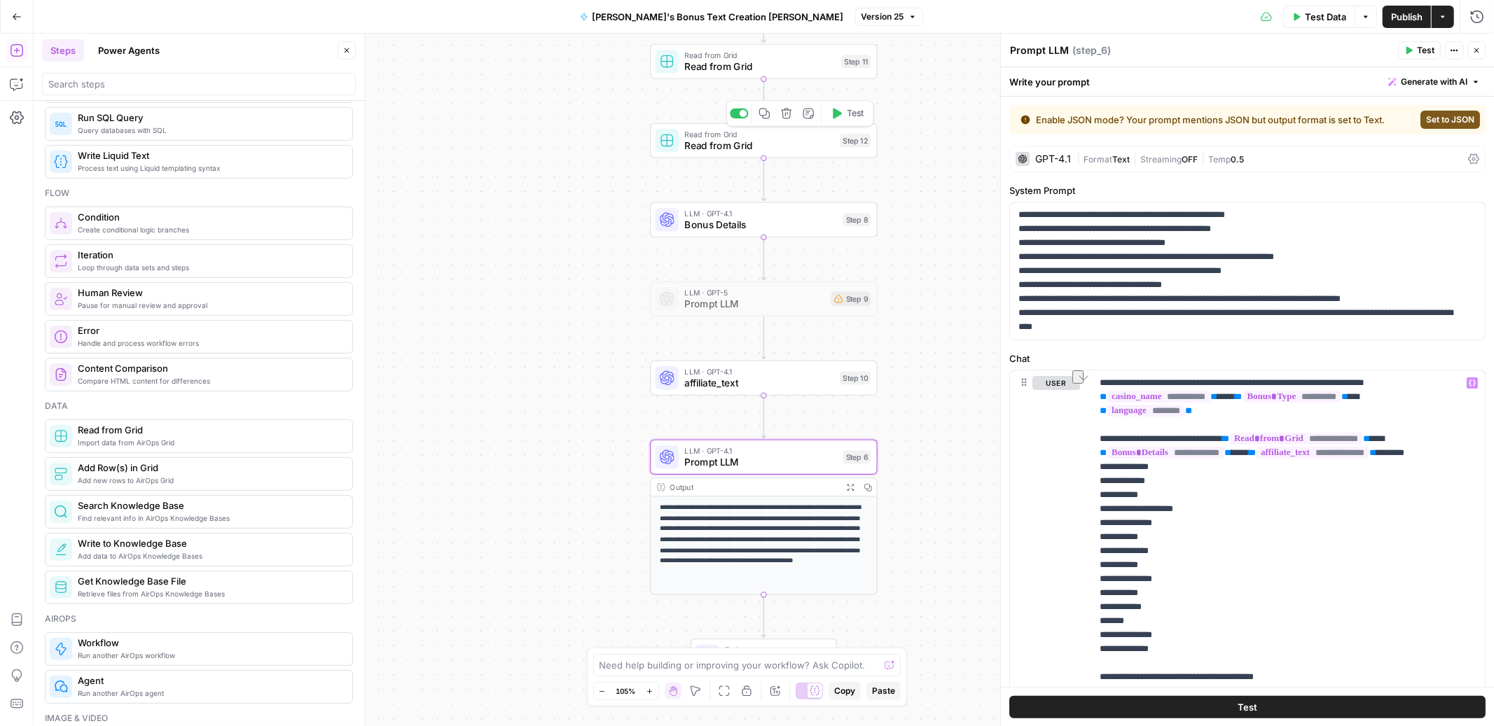
click at [764, 148] on span "Read from Grid" at bounding box center [758, 146] width 149 height 15
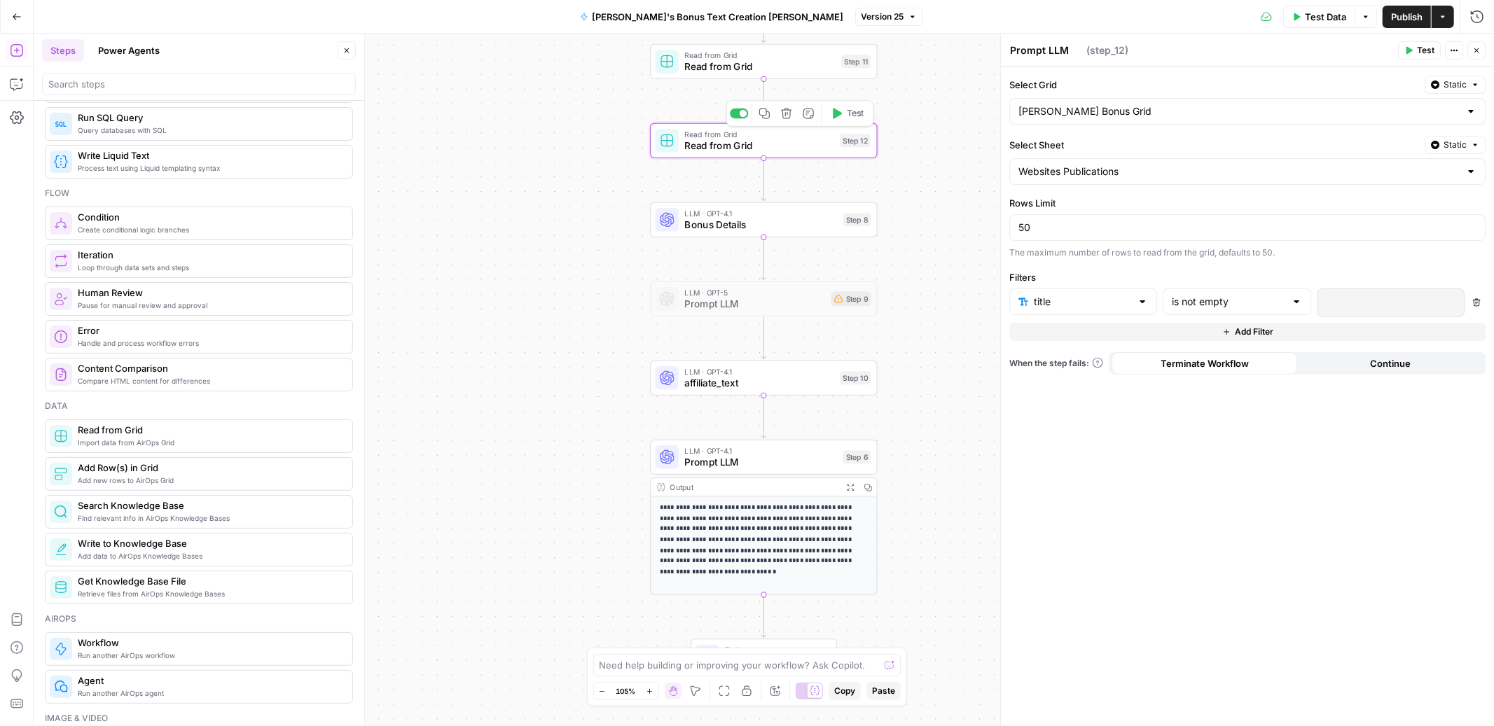
type textarea "Read from Grid"
click at [783, 455] on span "Prompt LLM" at bounding box center [760, 462] width 153 height 15
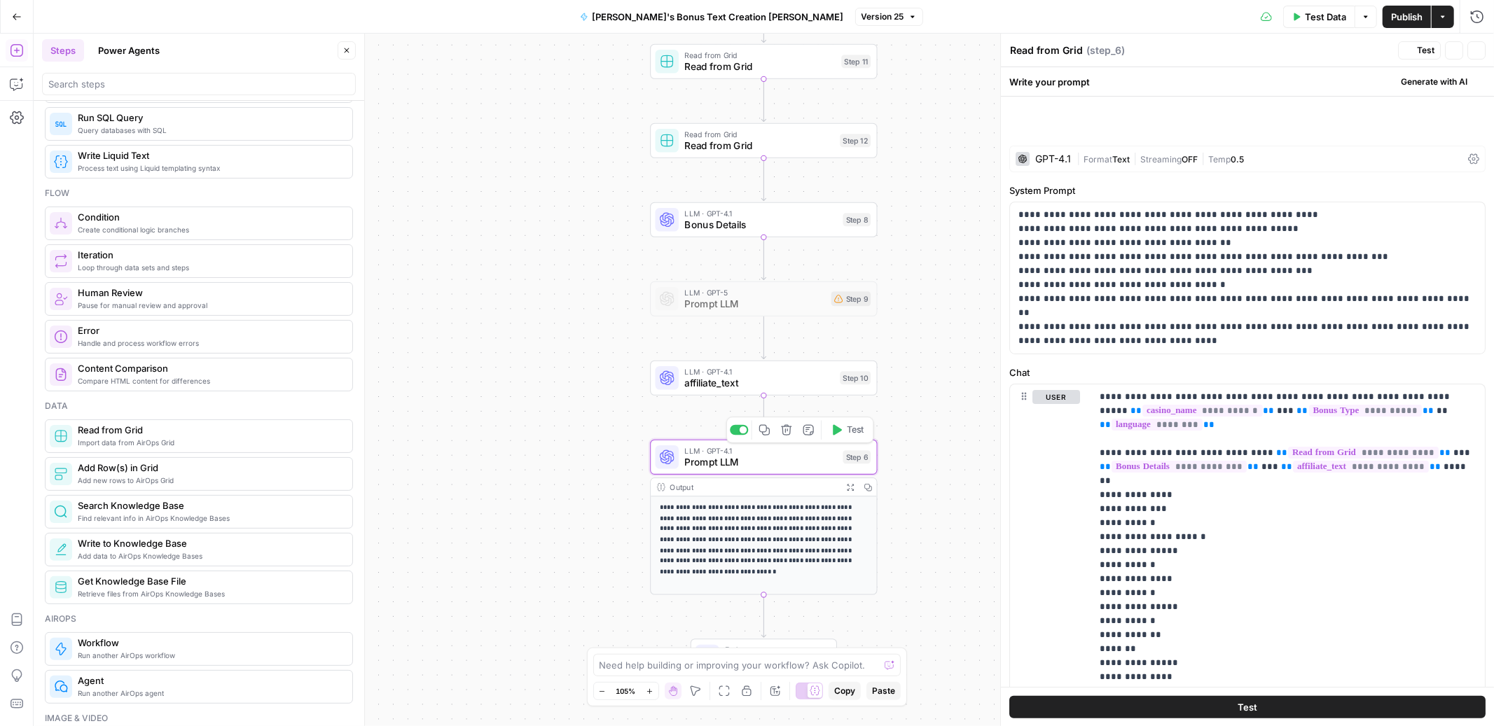
type textarea "Prompt LLM"
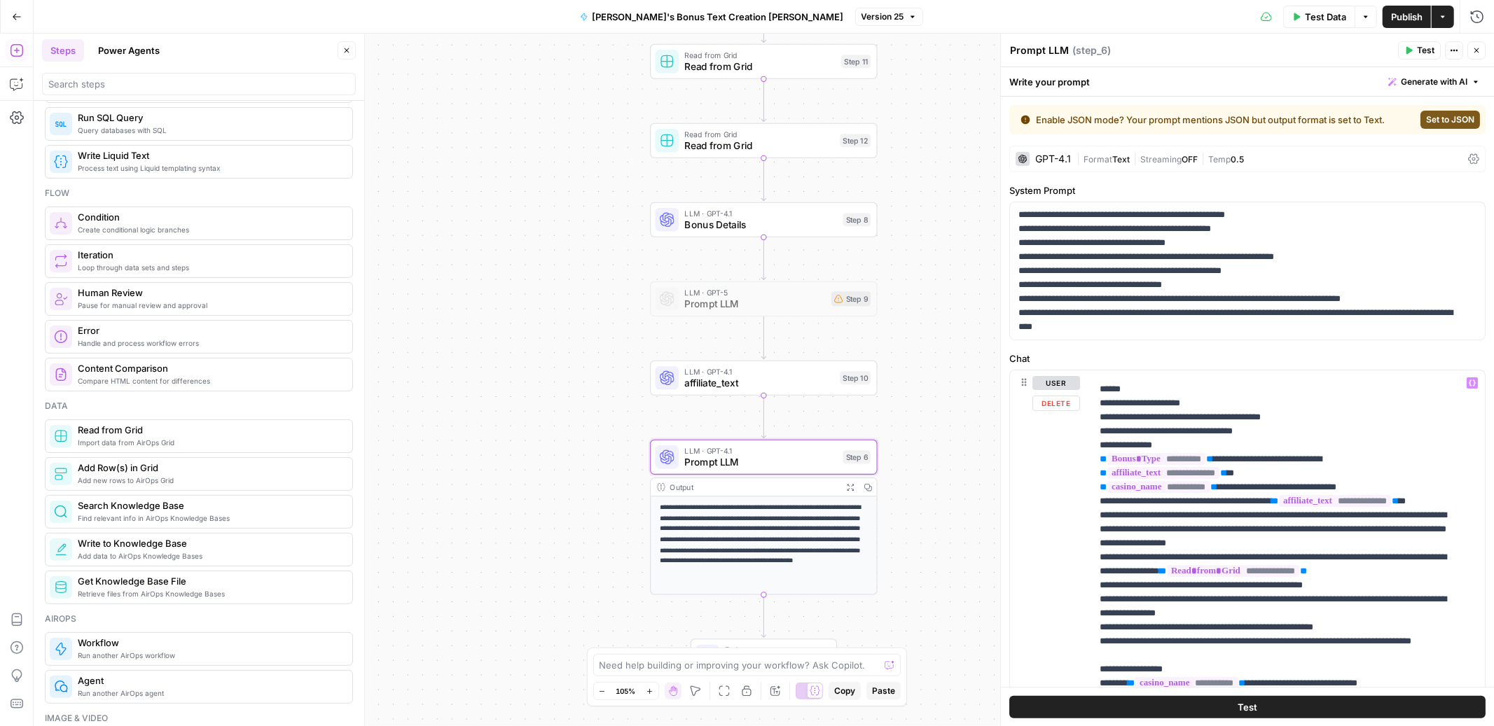
scroll to position [577, 0]
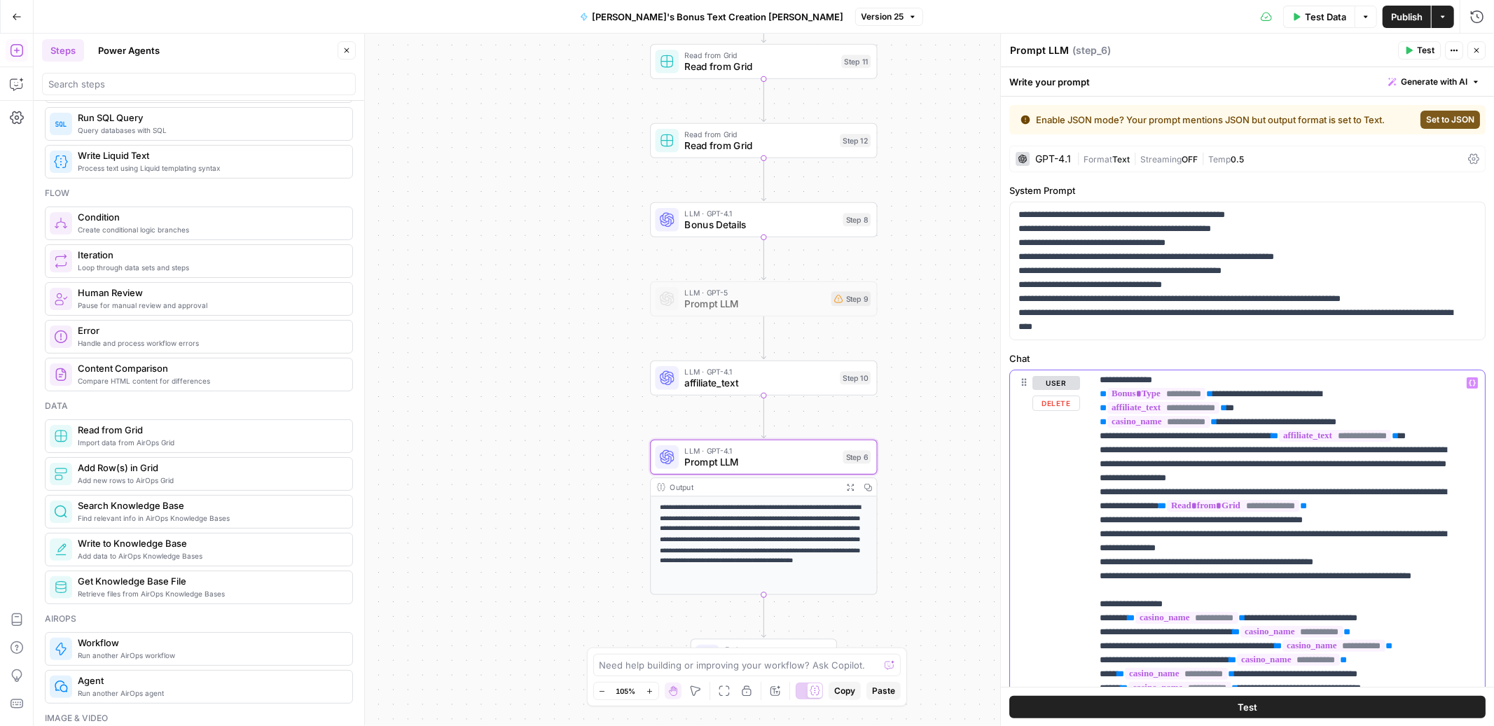
drag, startPoint x: 1450, startPoint y: 547, endPoint x: 1084, endPoint y: 545, distance: 365.6
click at [1084, 545] on div "**********" at bounding box center [1247, 673] width 475 height 604
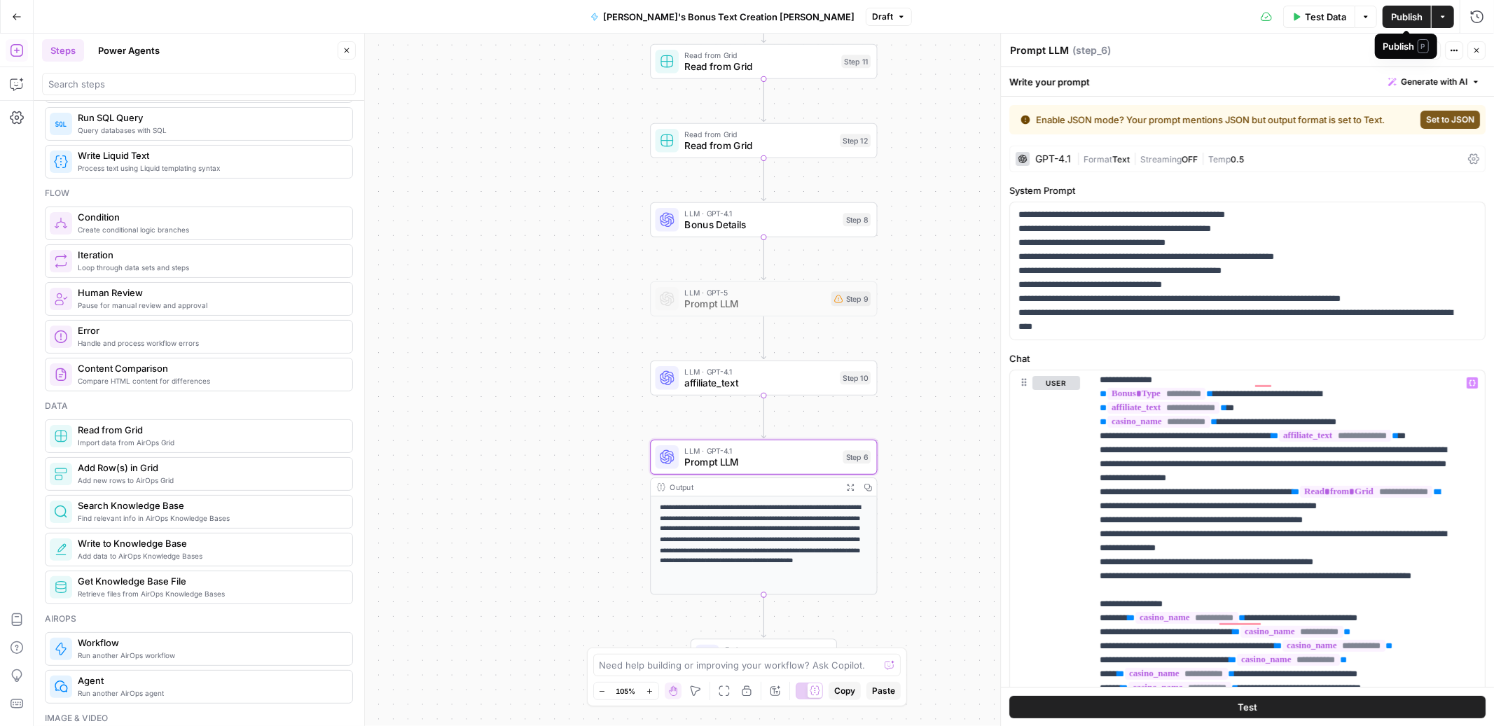
click at [1406, 17] on span "Publish" at bounding box center [1407, 17] width 32 height 14
